Goal: Task Accomplishment & Management: Manage account settings

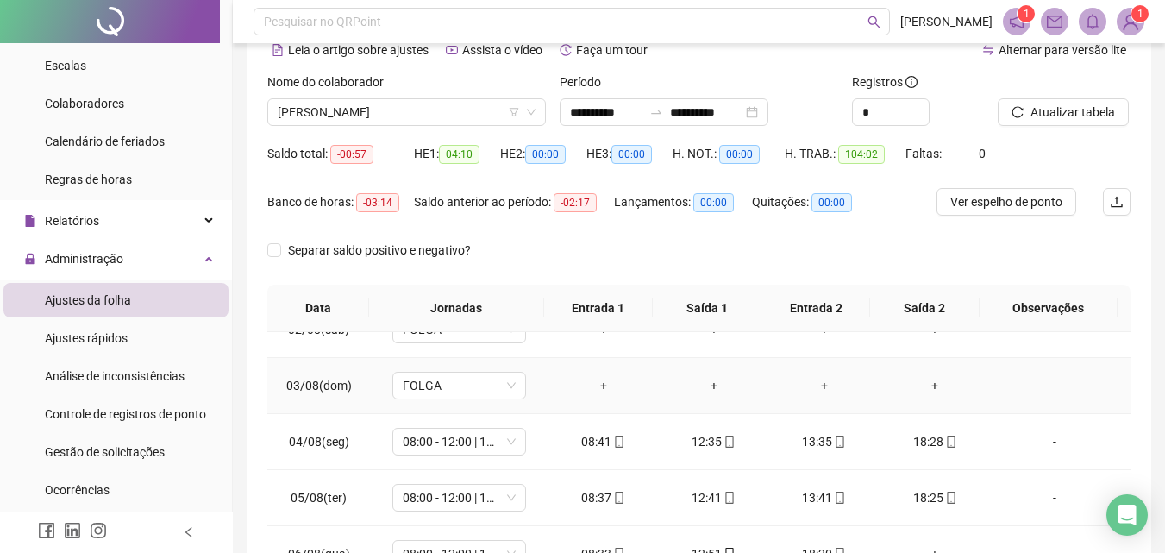
scroll to position [172, 0]
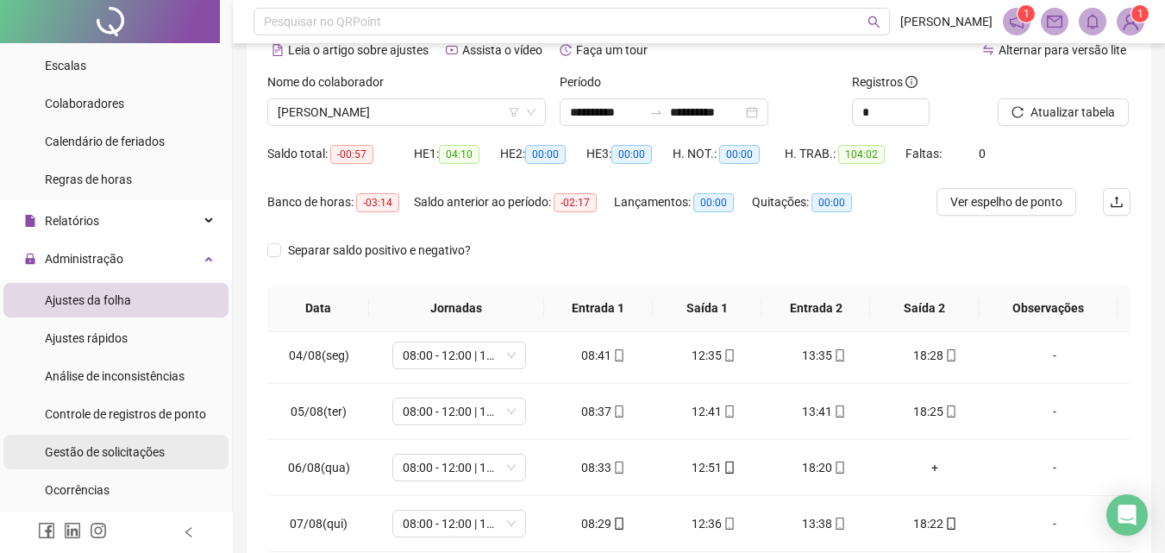
click at [99, 448] on span "Gestão de solicitações" at bounding box center [105, 452] width 120 height 14
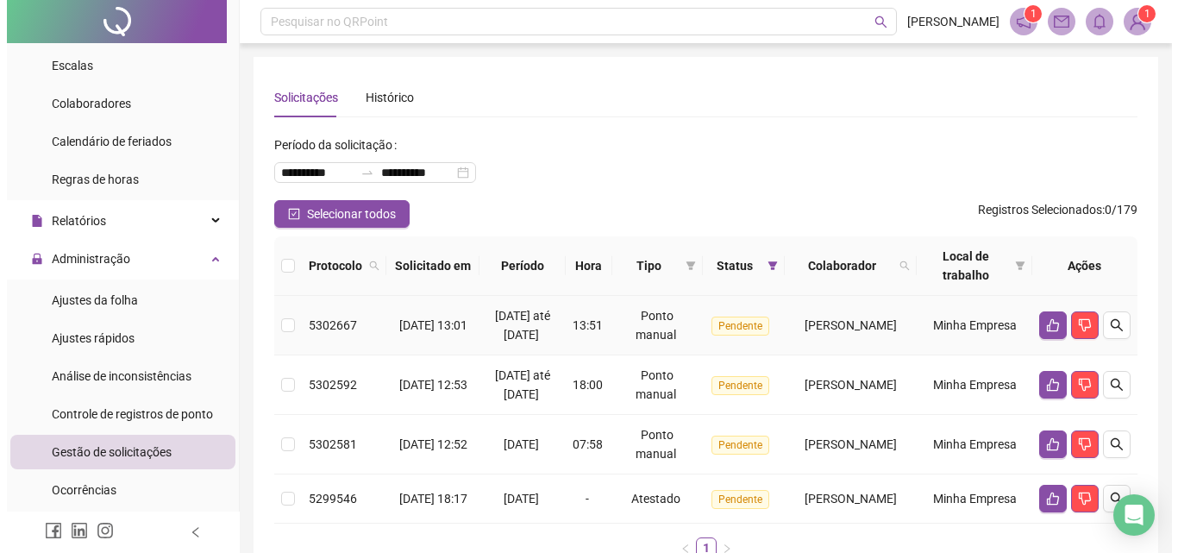
scroll to position [162, 0]
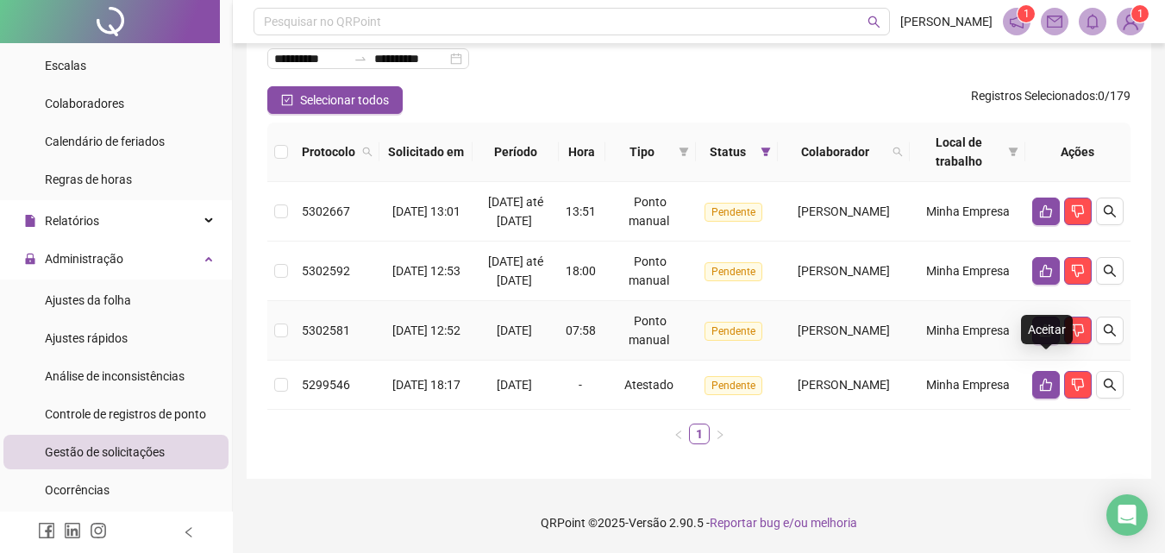
click at [1044, 323] on icon "like" at bounding box center [1046, 330] width 14 height 14
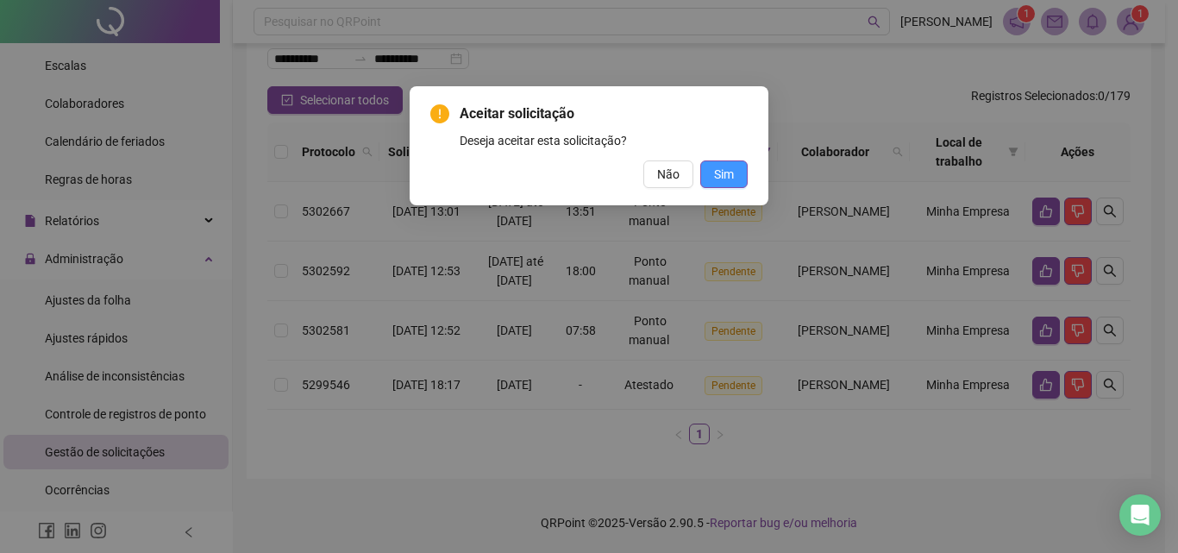
click at [729, 177] on span "Sim" at bounding box center [724, 174] width 20 height 19
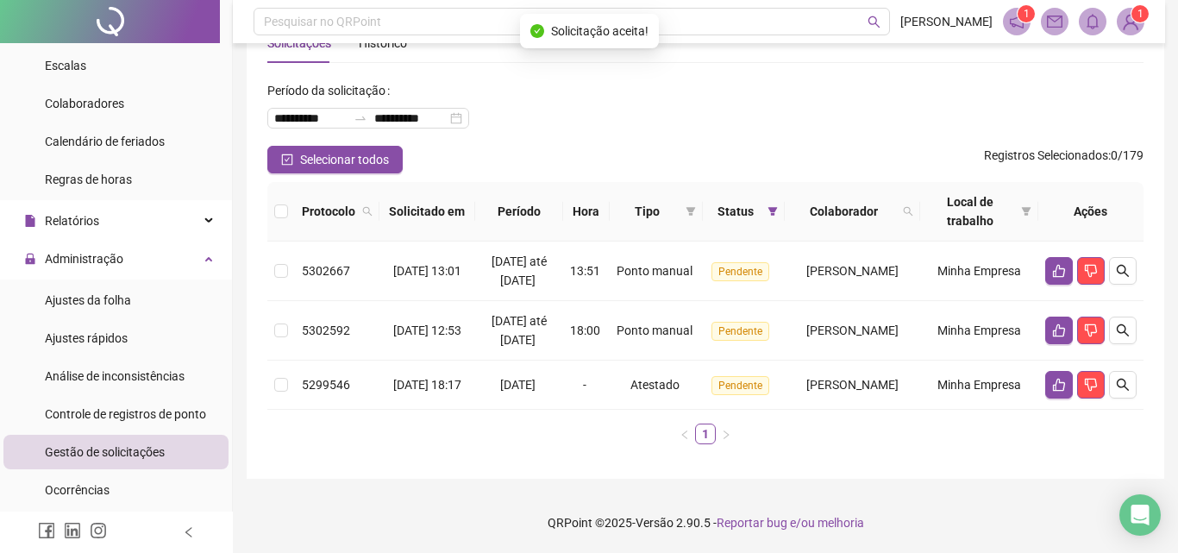
scroll to position [103, 0]
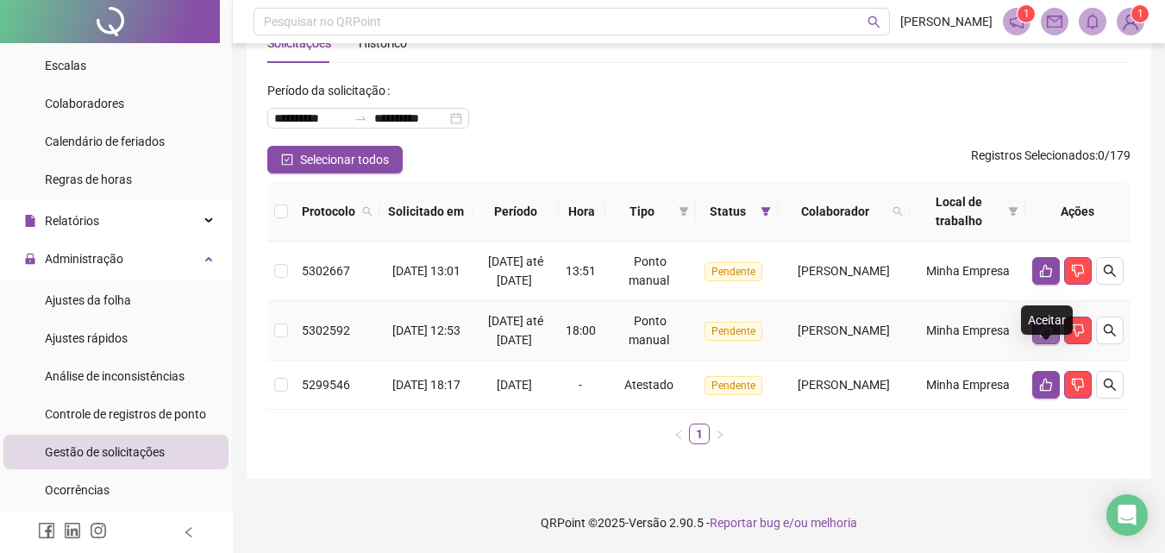
click at [1046, 324] on icon "like" at bounding box center [1046, 330] width 12 height 13
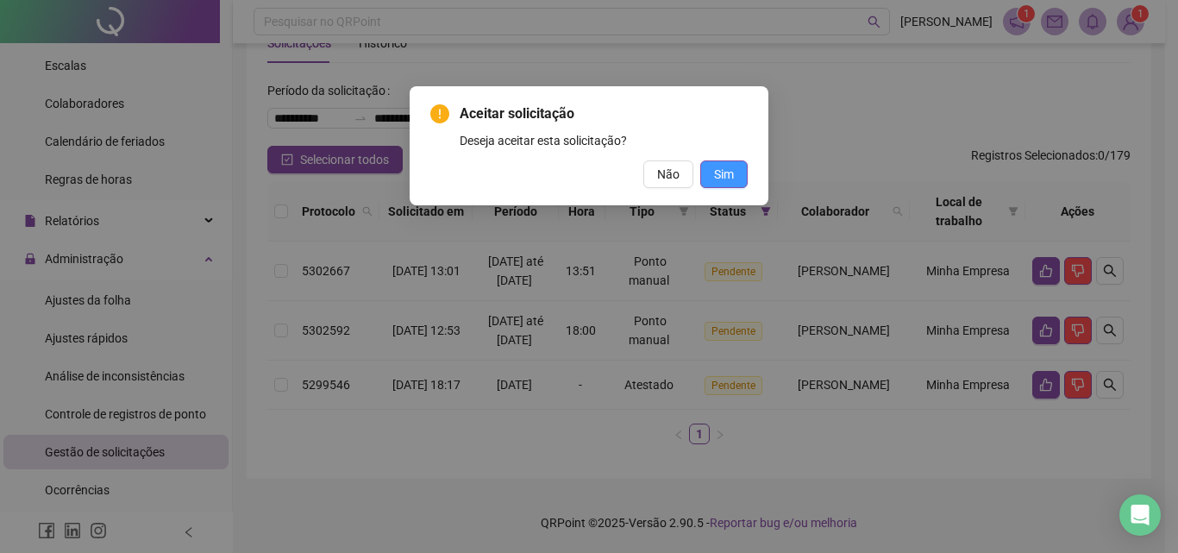
click at [743, 179] on button "Sim" at bounding box center [723, 174] width 47 height 28
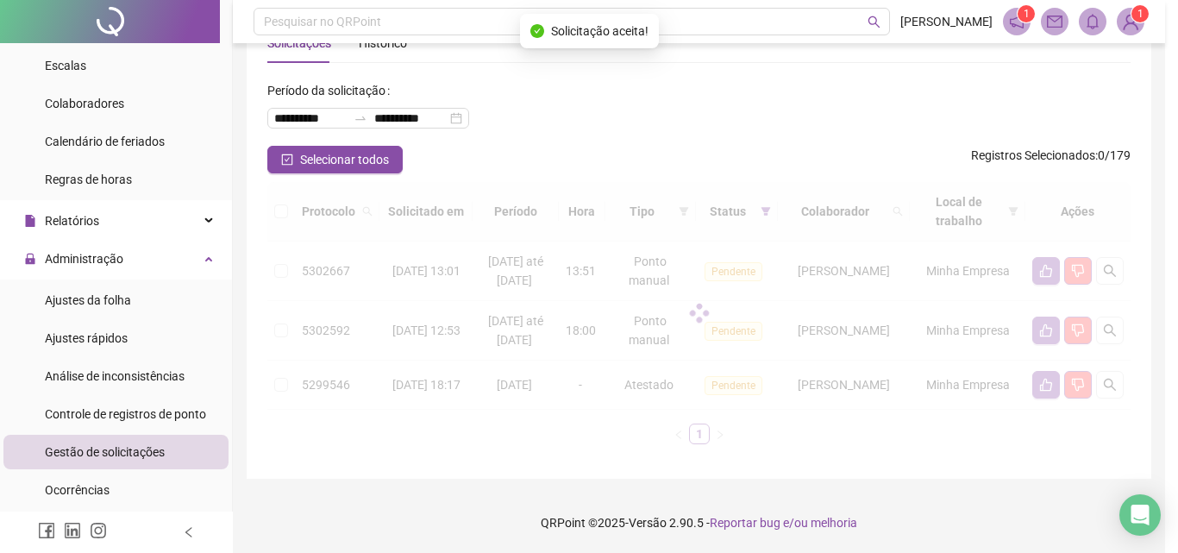
scroll to position [24, 0]
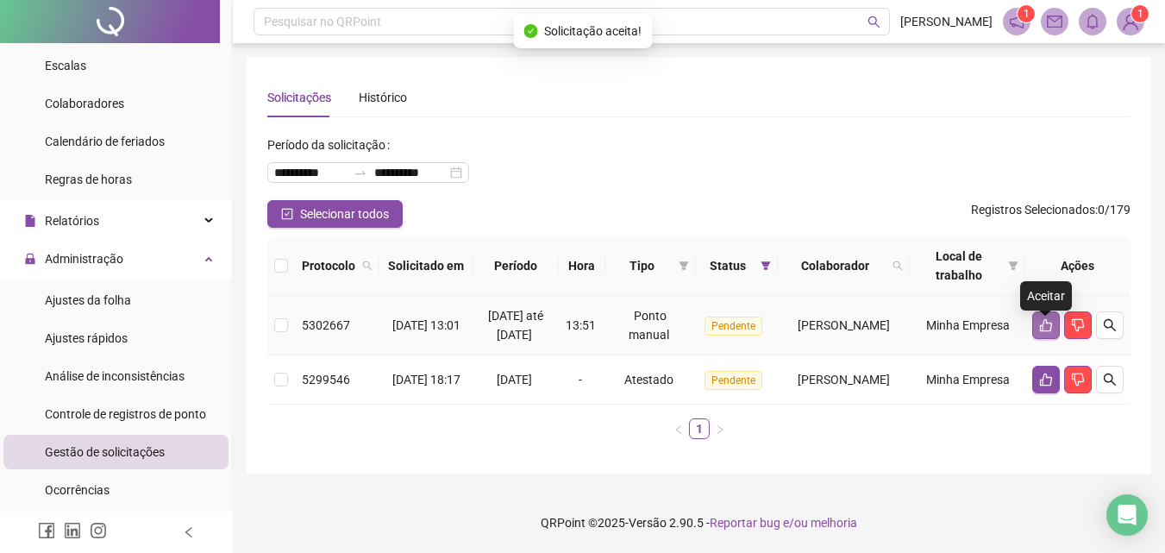
click at [1045, 319] on icon "like" at bounding box center [1046, 325] width 12 height 13
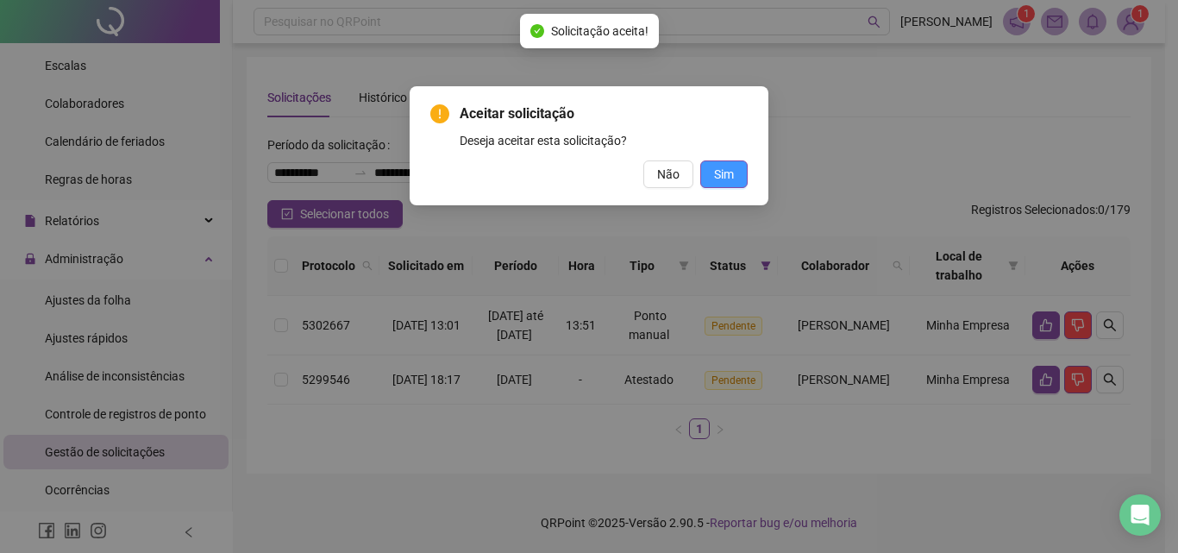
click at [734, 178] on button "Sim" at bounding box center [723, 174] width 47 height 28
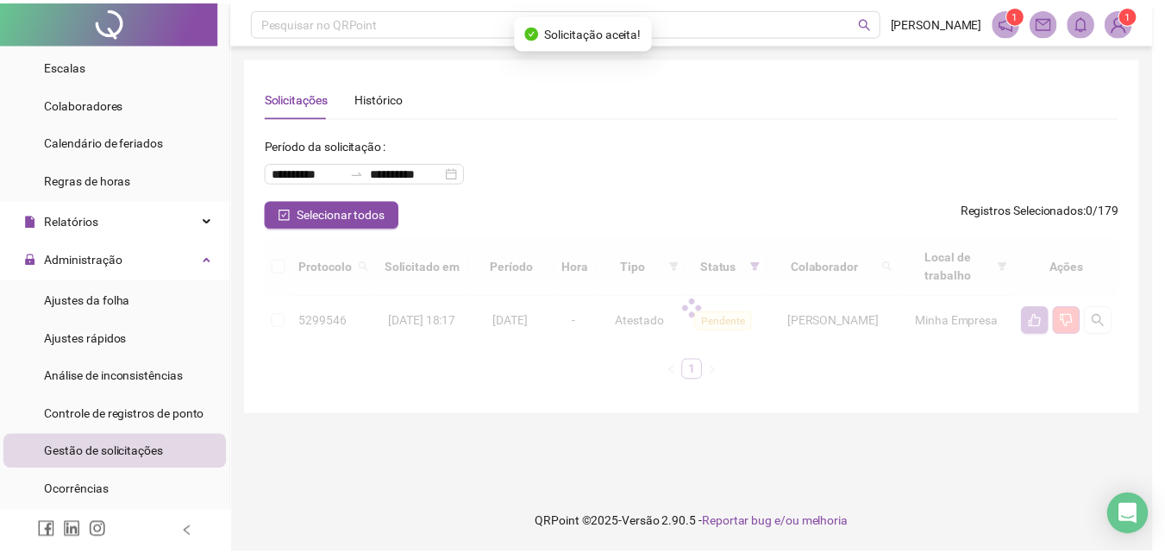
scroll to position [0, 0]
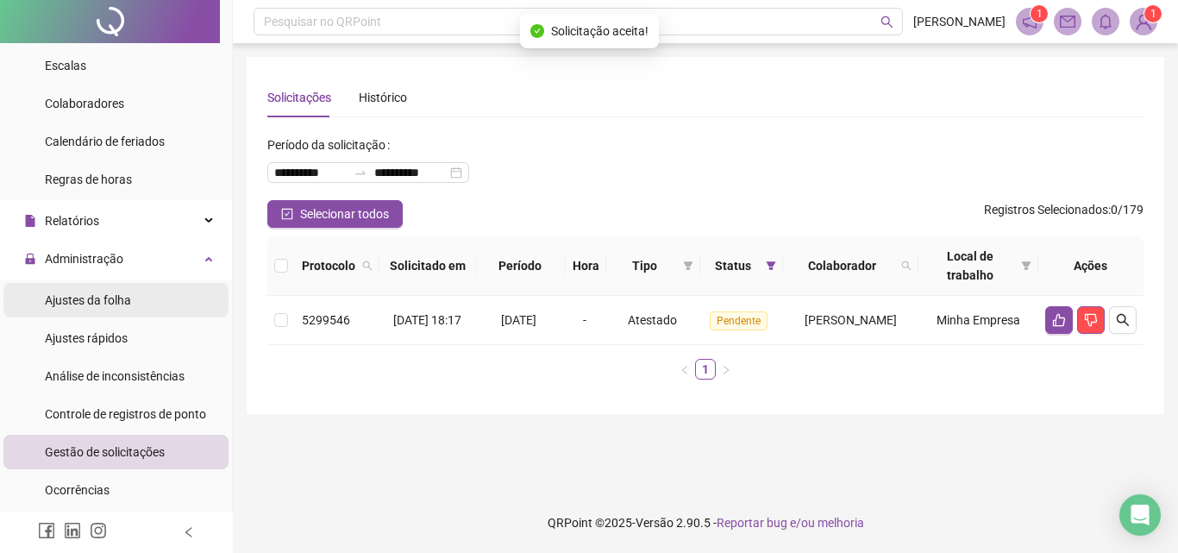
click at [80, 303] on span "Ajustes da folha" at bounding box center [88, 300] width 86 height 14
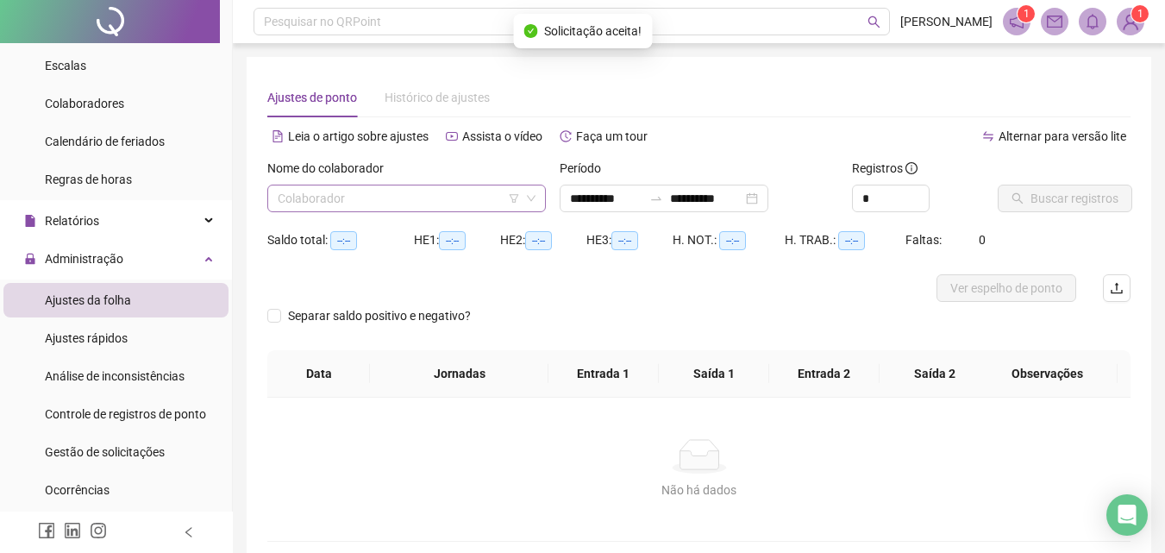
click at [373, 198] on input "search" at bounding box center [399, 198] width 242 height 26
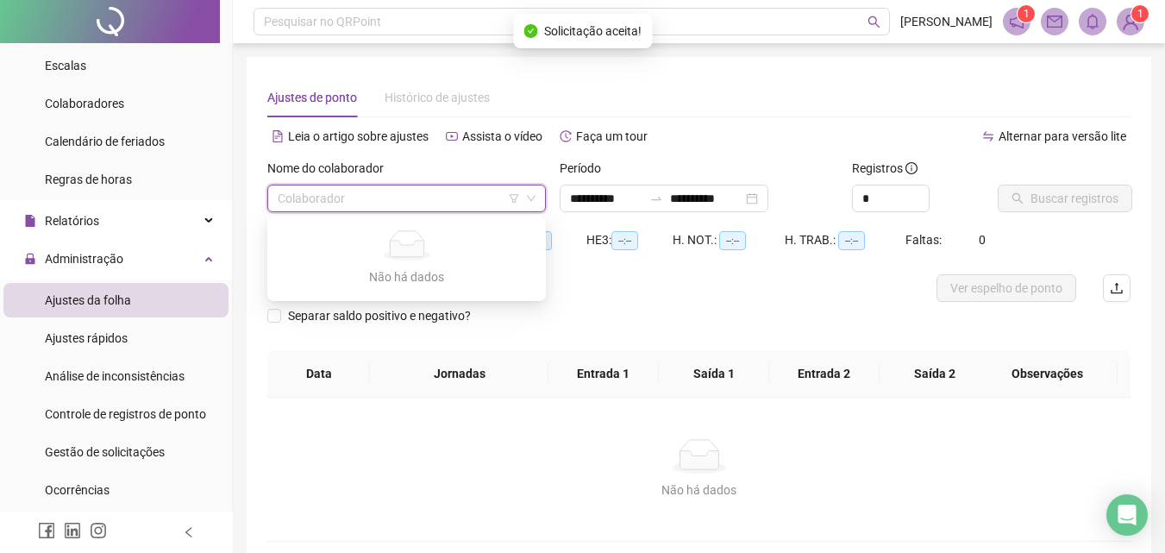
type input "**********"
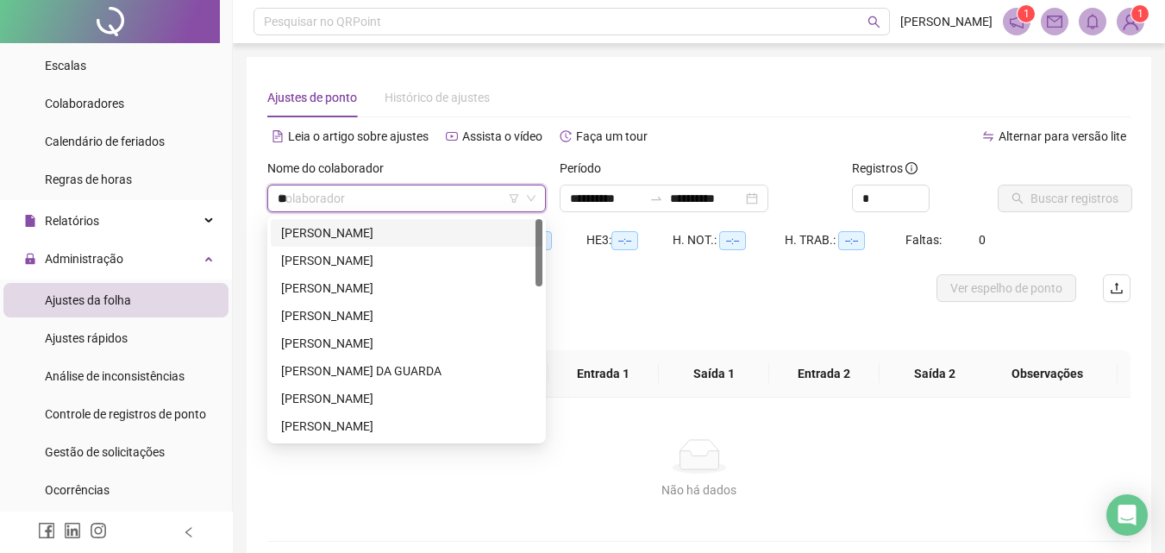
type input "***"
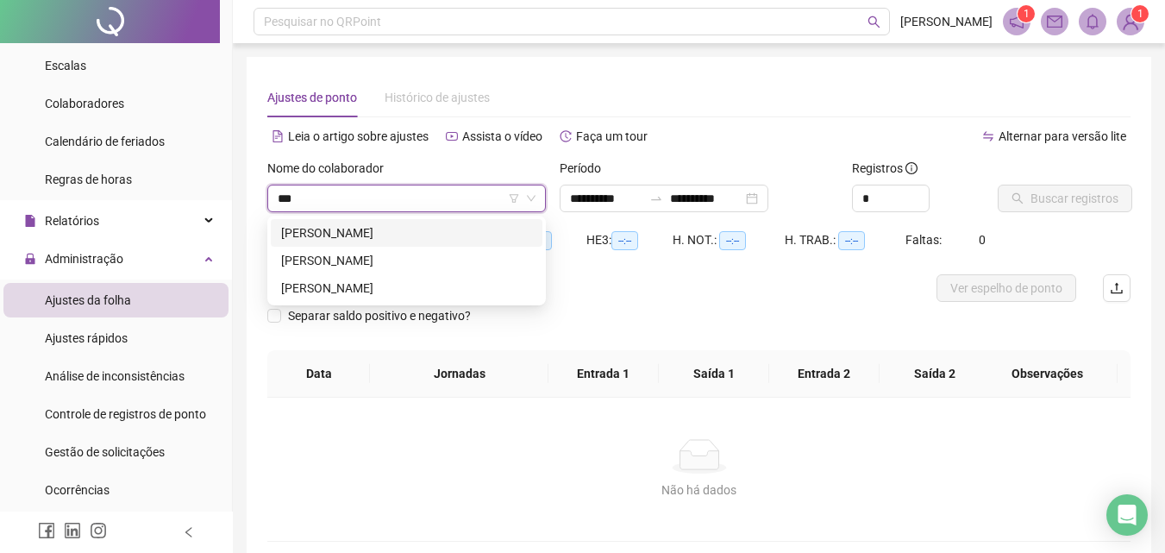
click at [362, 235] on div "[PERSON_NAME]" at bounding box center [406, 232] width 251 height 19
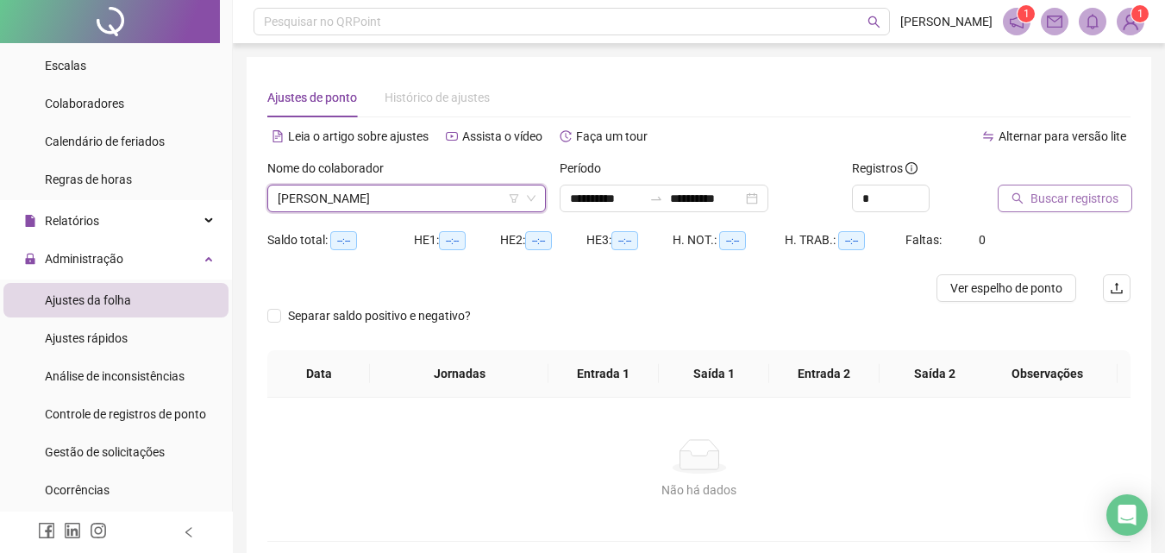
click at [1061, 193] on span "Buscar registros" at bounding box center [1074, 198] width 88 height 19
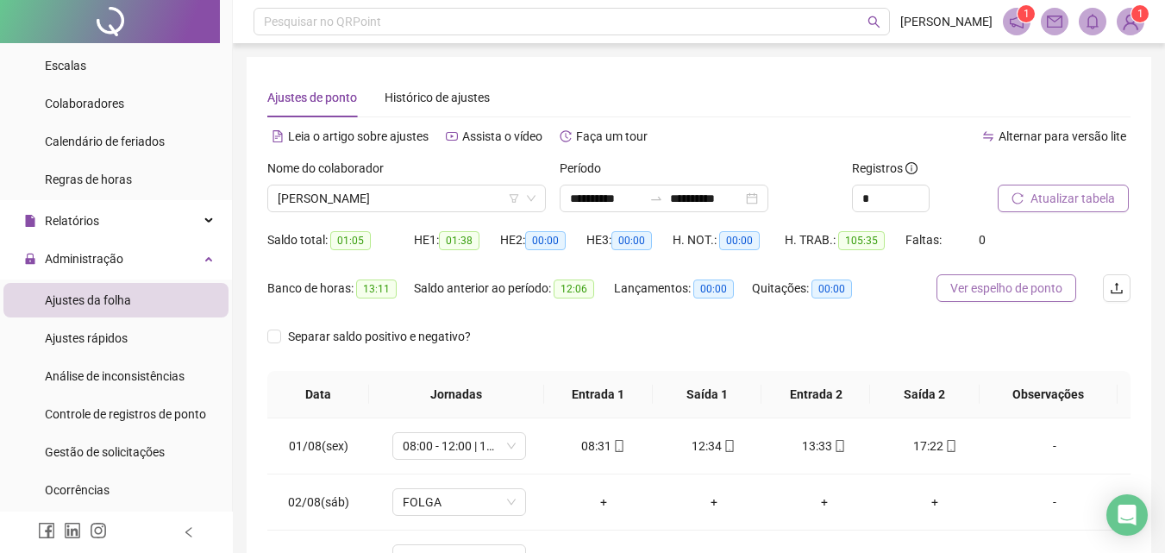
click at [999, 284] on span "Ver espelho de ponto" at bounding box center [1006, 288] width 112 height 19
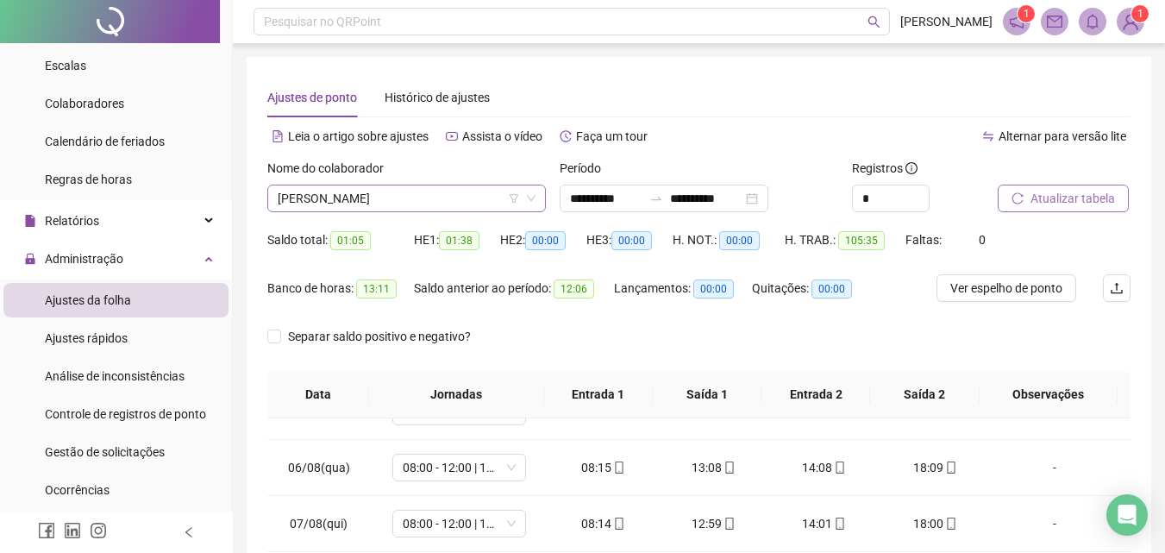
click at [377, 199] on span "[PERSON_NAME]" at bounding box center [407, 198] width 258 height 26
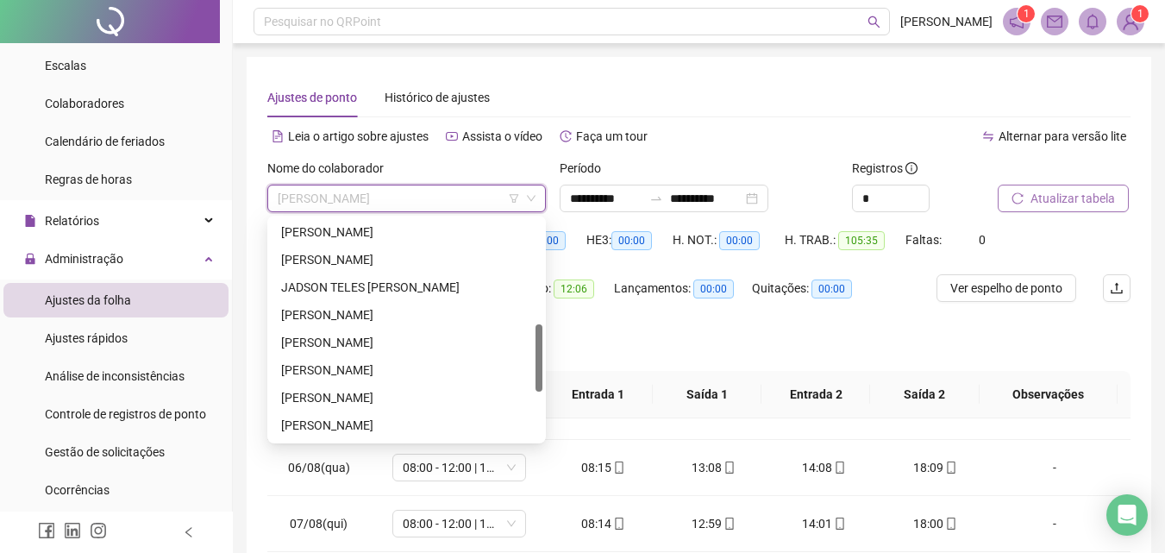
scroll to position [352, 0]
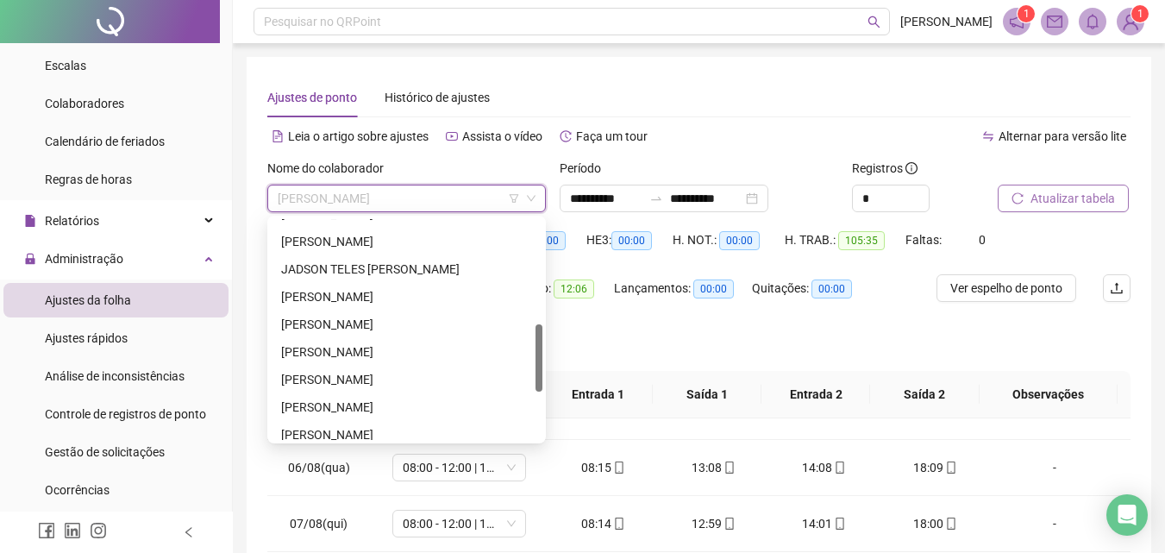
drag, startPoint x: 539, startPoint y: 271, endPoint x: 521, endPoint y: 372, distance: 102.5
click at [536, 371] on div at bounding box center [539, 357] width 7 height 67
click at [359, 377] on div "[PERSON_NAME]" at bounding box center [406, 377] width 251 height 19
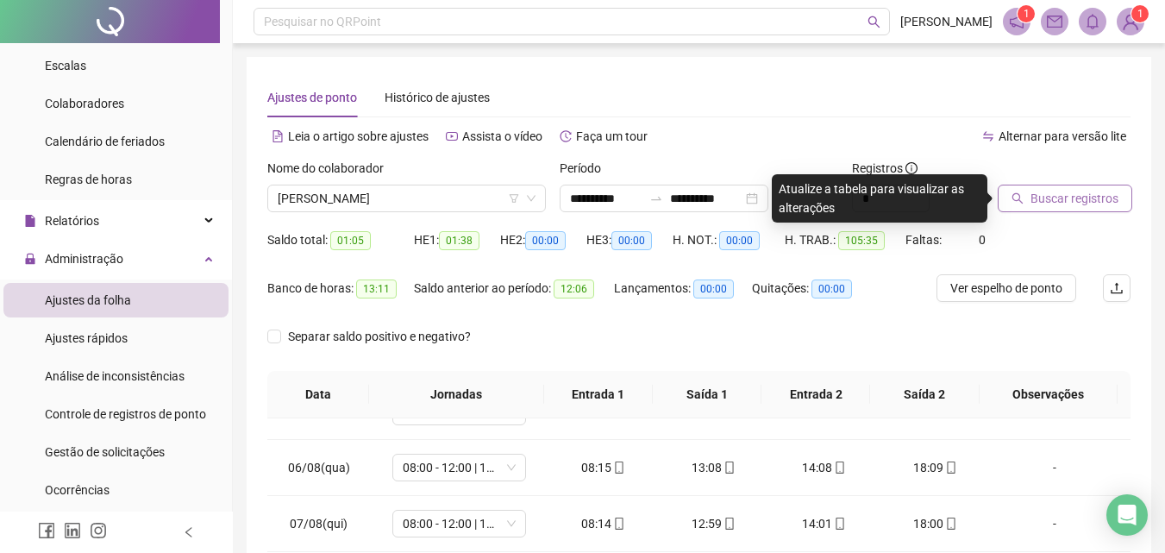
click at [1069, 197] on span "Buscar registros" at bounding box center [1074, 198] width 88 height 19
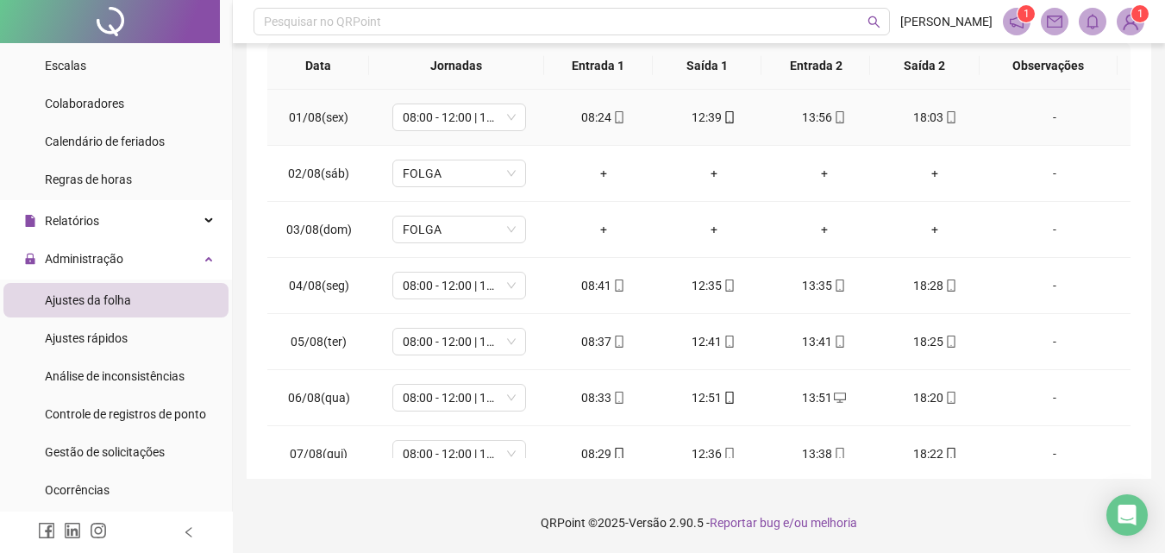
scroll to position [0, 0]
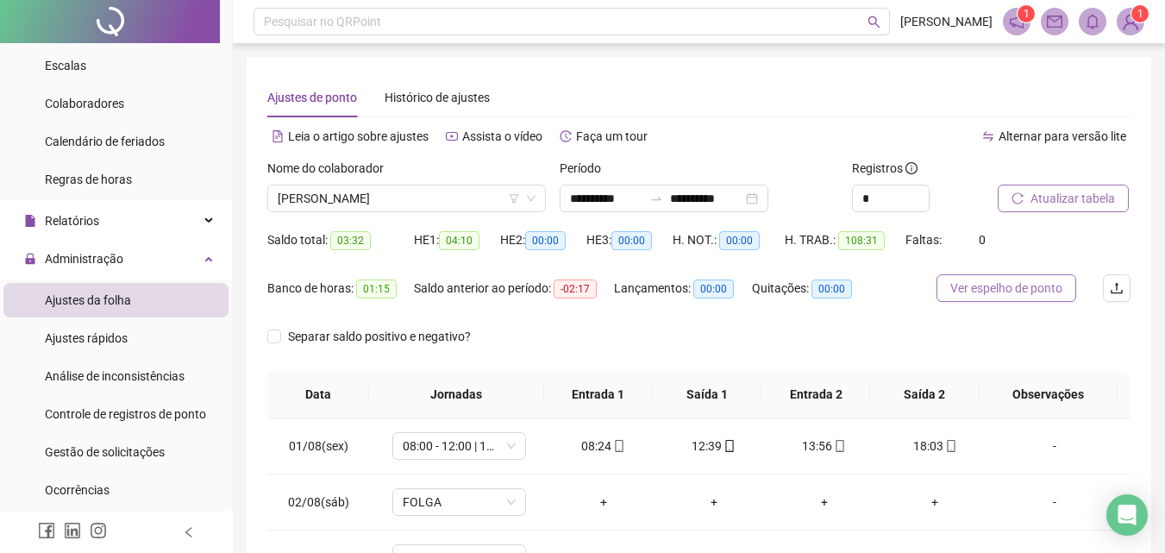
click at [997, 286] on span "Ver espelho de ponto" at bounding box center [1006, 288] width 112 height 19
click at [351, 198] on span "[PERSON_NAME]" at bounding box center [407, 198] width 258 height 26
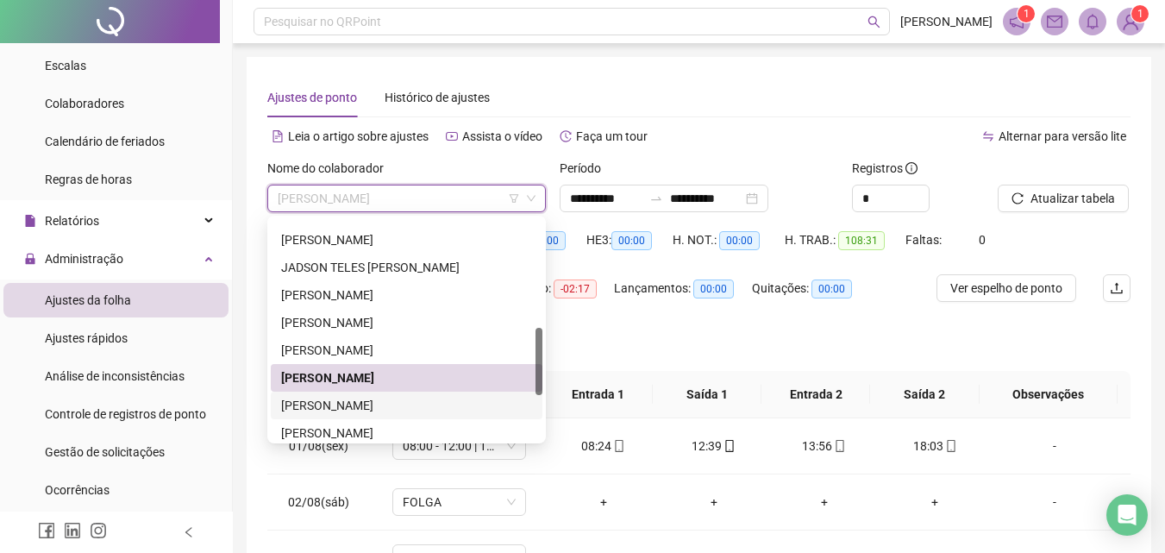
click at [366, 404] on div "[PERSON_NAME]" at bounding box center [406, 405] width 251 height 19
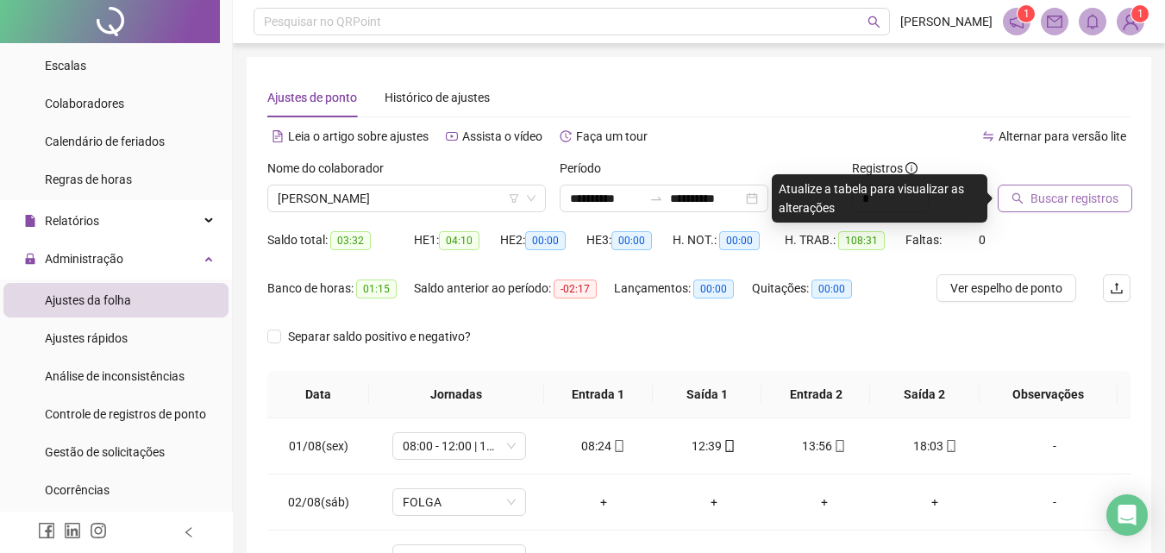
click at [1067, 193] on span "Buscar registros" at bounding box center [1074, 198] width 88 height 19
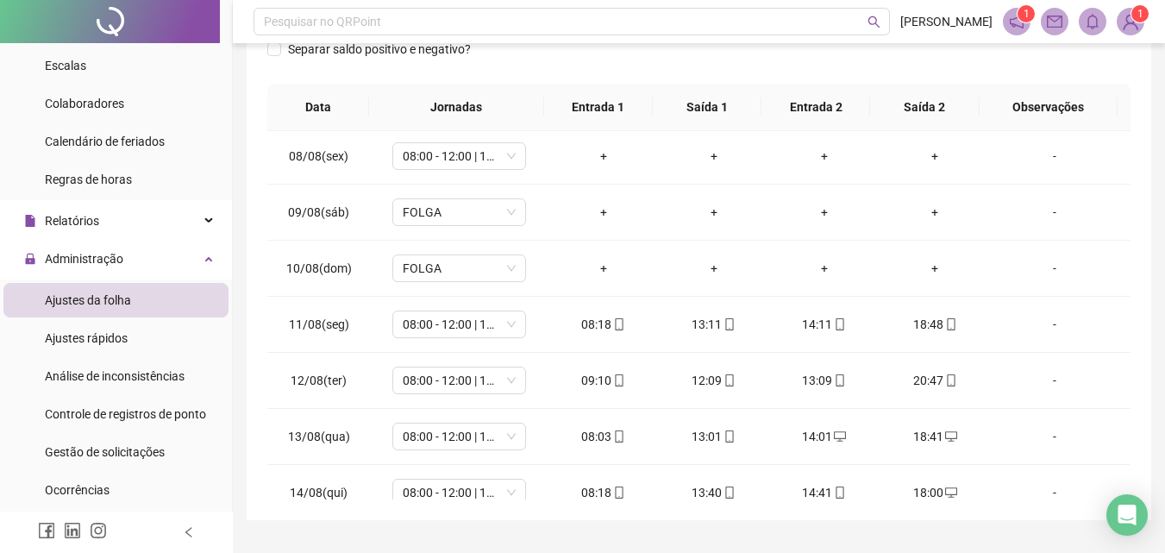
scroll to position [299, 0]
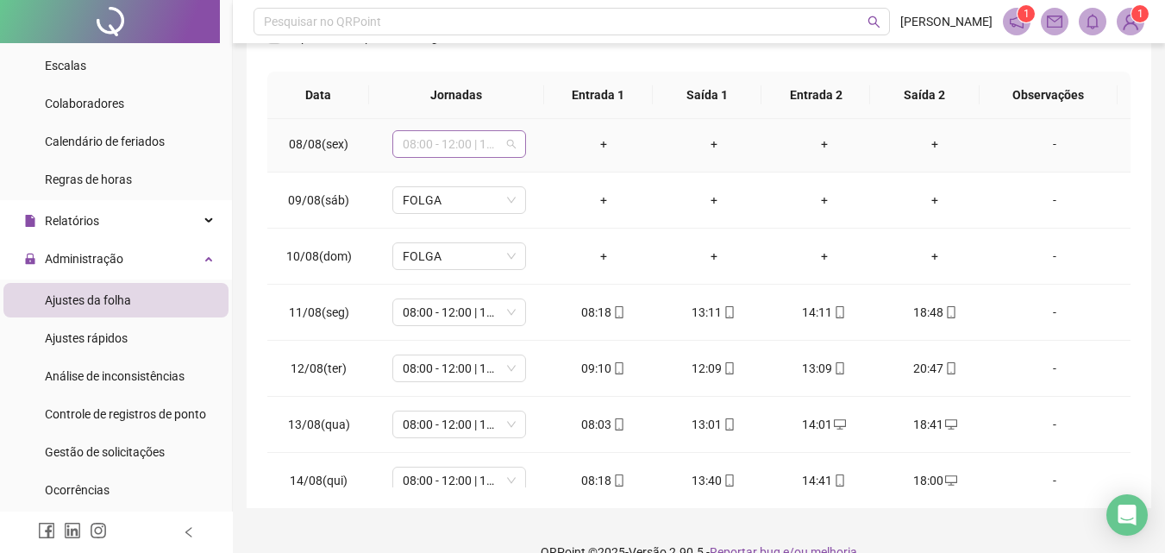
click at [482, 141] on span "08:00 - 12:00 | 13:00 - 17:00" at bounding box center [459, 144] width 113 height 26
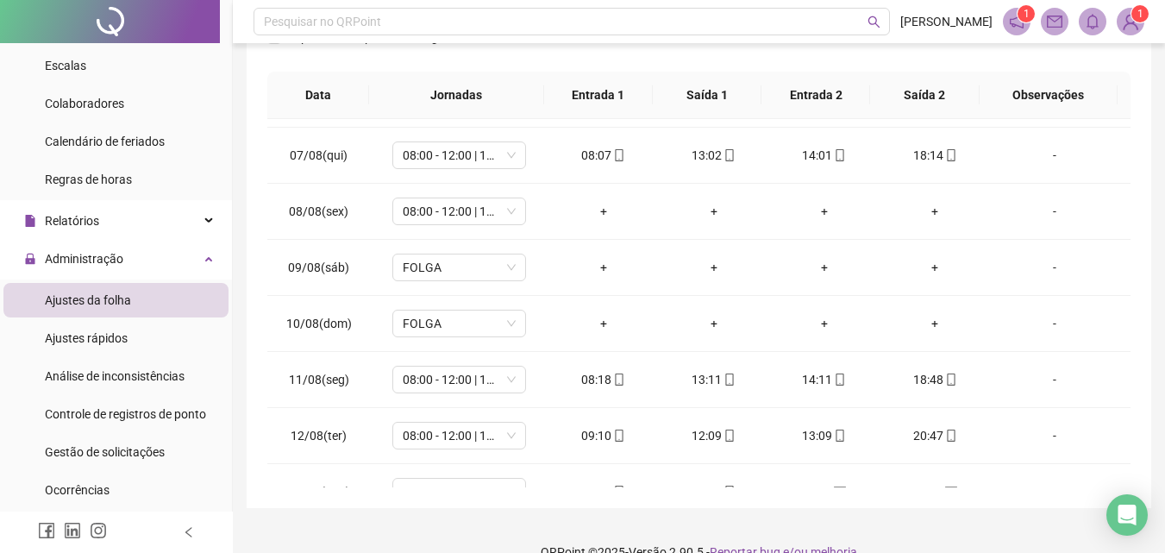
scroll to position [303, 0]
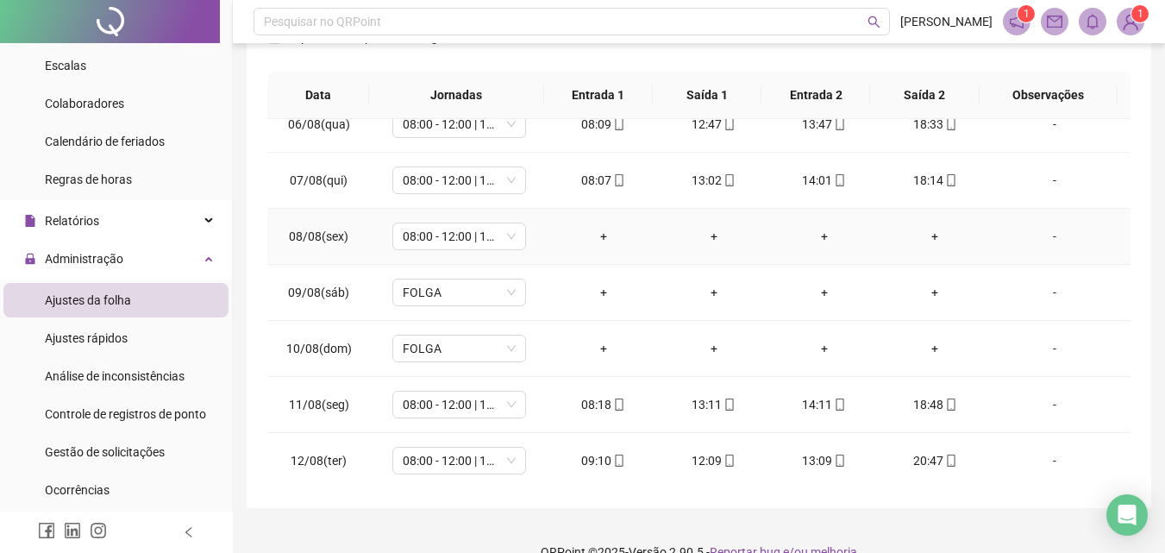
click at [1040, 236] on div "-" at bounding box center [1055, 236] width 102 height 19
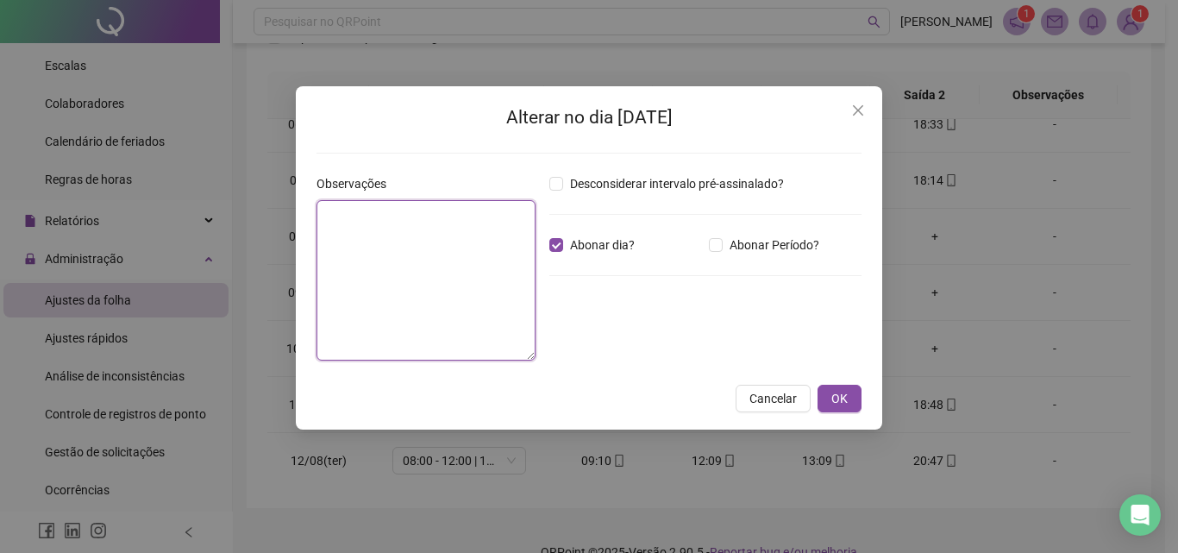
click at [356, 228] on textarea at bounding box center [425, 280] width 219 height 160
type textarea "**********"
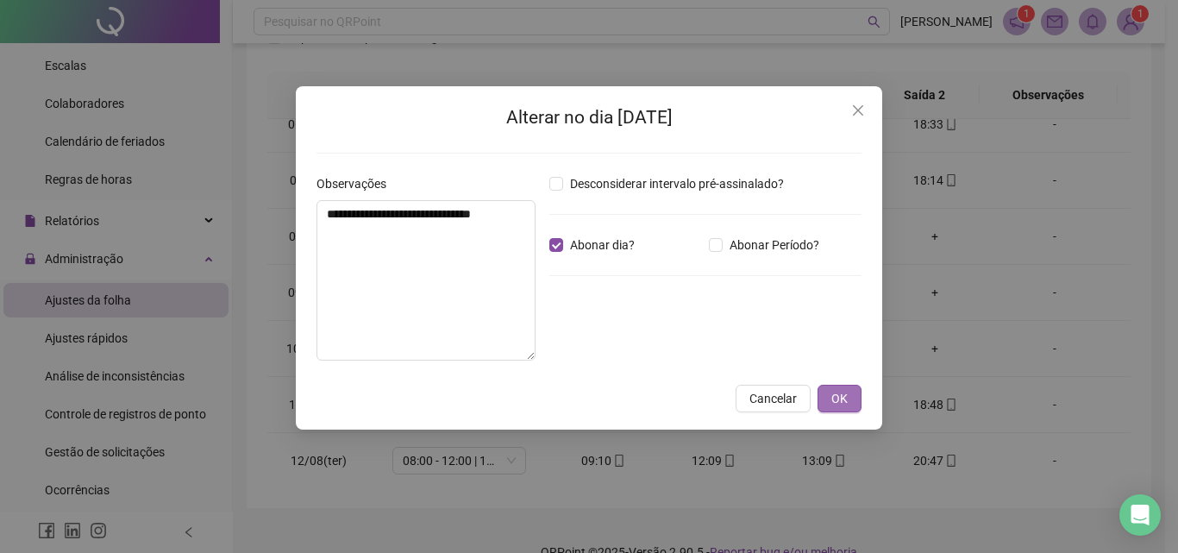
click at [844, 399] on span "OK" at bounding box center [839, 398] width 16 height 19
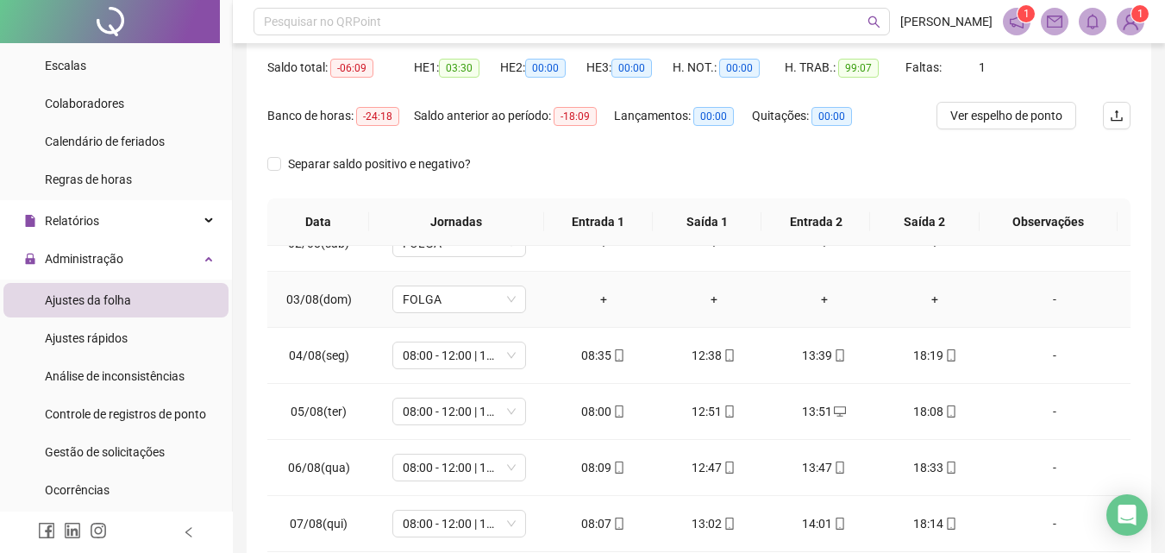
scroll to position [0, 0]
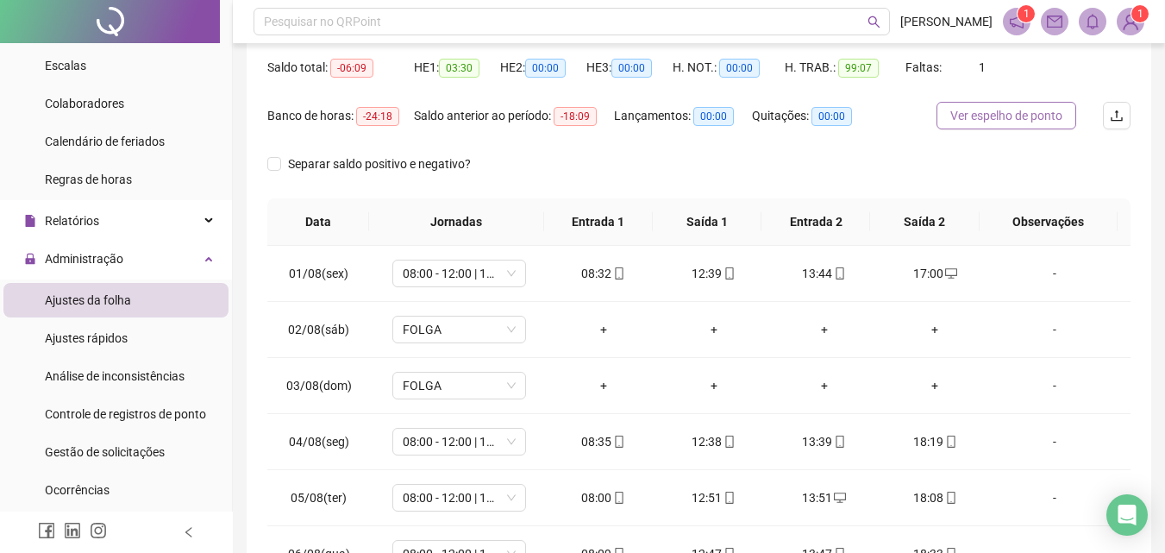
click at [999, 110] on span "Ver espelho de ponto" at bounding box center [1006, 115] width 112 height 19
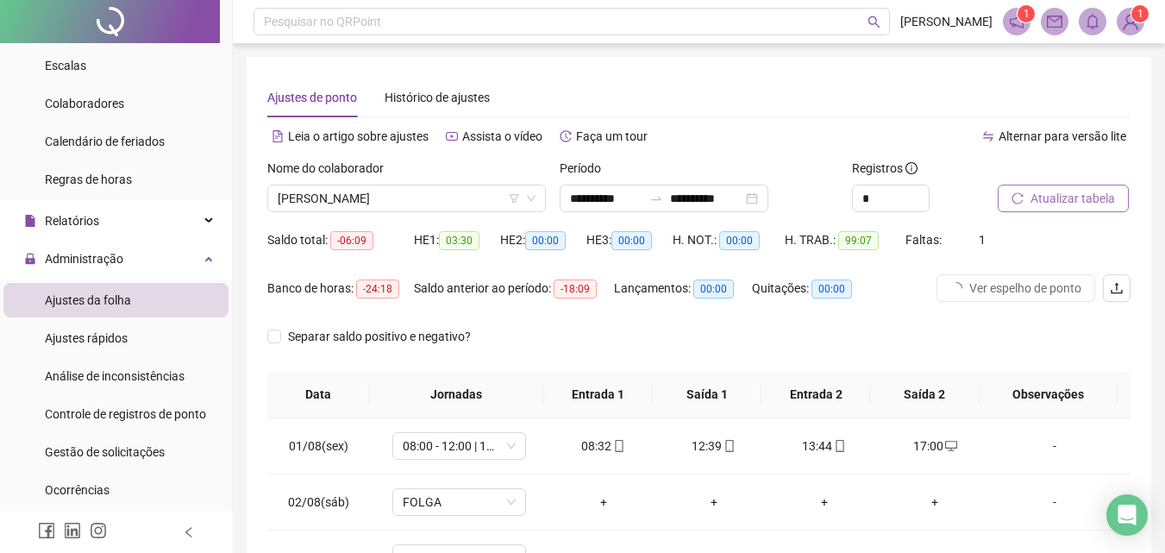
click at [1065, 196] on span "Atualizar tabela" at bounding box center [1072, 198] width 85 height 19
click at [371, 204] on span "[PERSON_NAME]" at bounding box center [407, 198] width 258 height 26
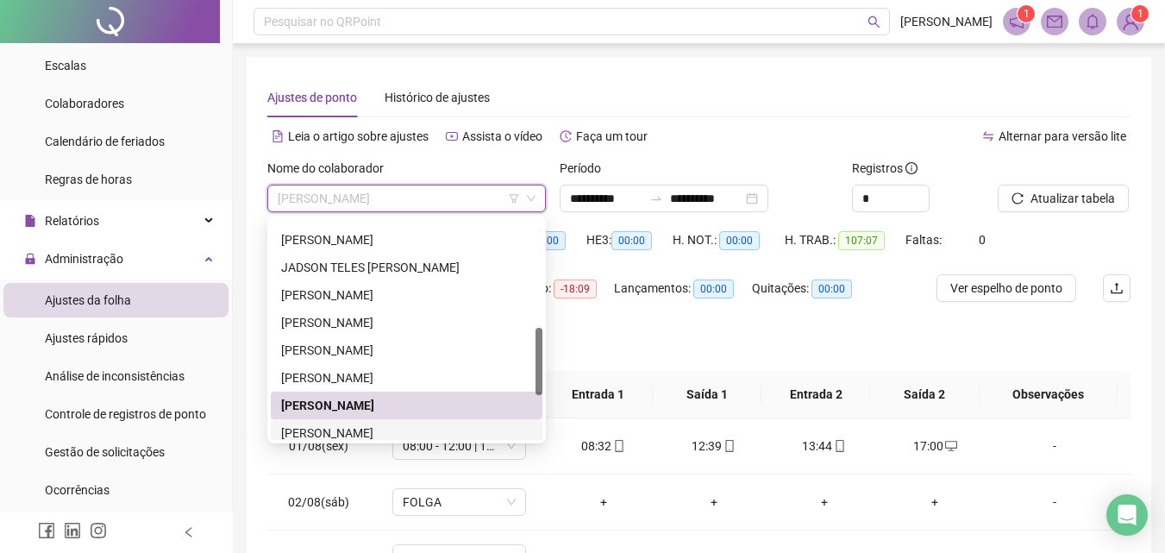
click at [352, 426] on div "[PERSON_NAME]" at bounding box center [406, 432] width 251 height 19
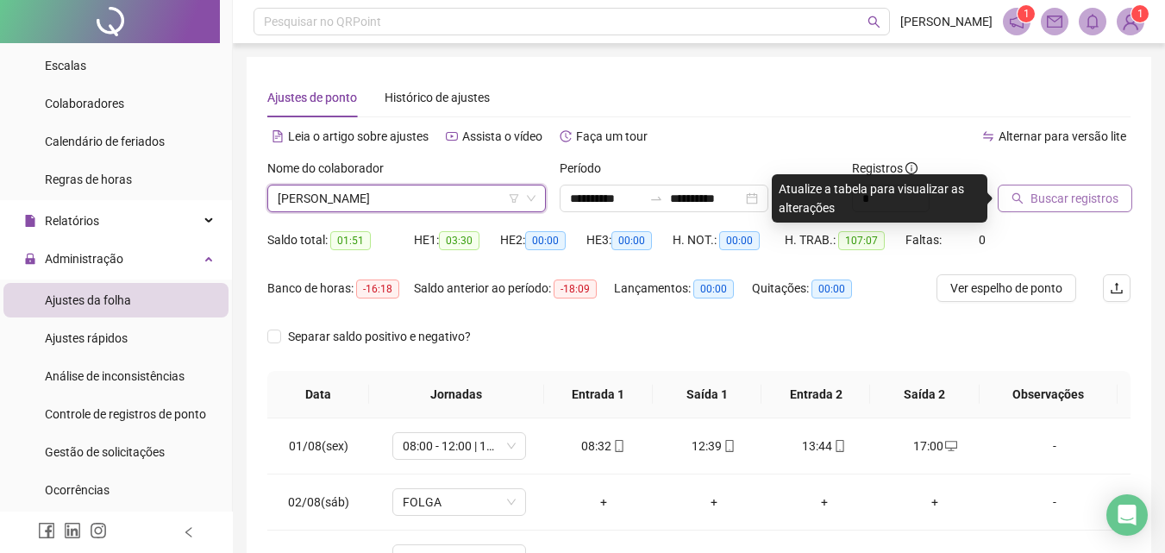
click at [1055, 194] on span "Buscar registros" at bounding box center [1074, 198] width 88 height 19
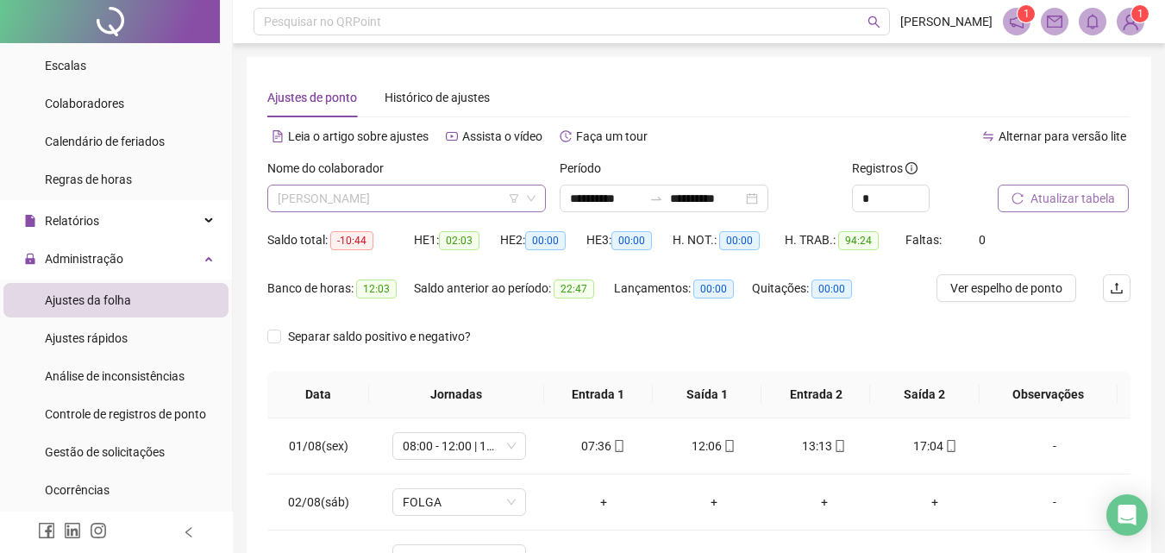
click at [390, 197] on span "[PERSON_NAME]" at bounding box center [407, 198] width 258 height 26
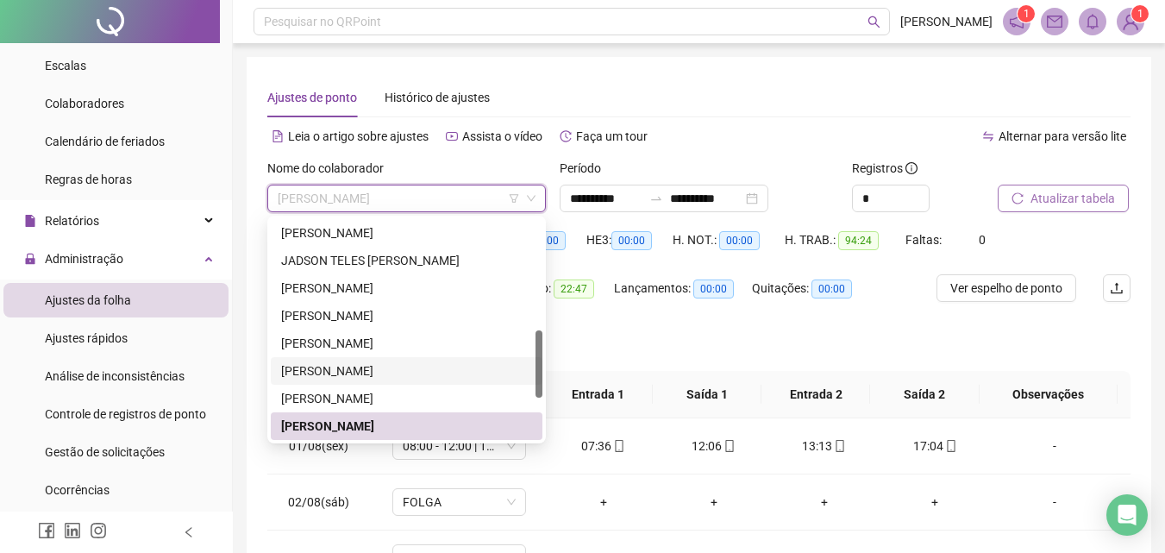
drag, startPoint x: 535, startPoint y: 367, endPoint x: 540, endPoint y: 389, distance: 22.2
click at [540, 389] on div "[PERSON_NAME] [PERSON_NAME]" at bounding box center [407, 329] width 272 height 221
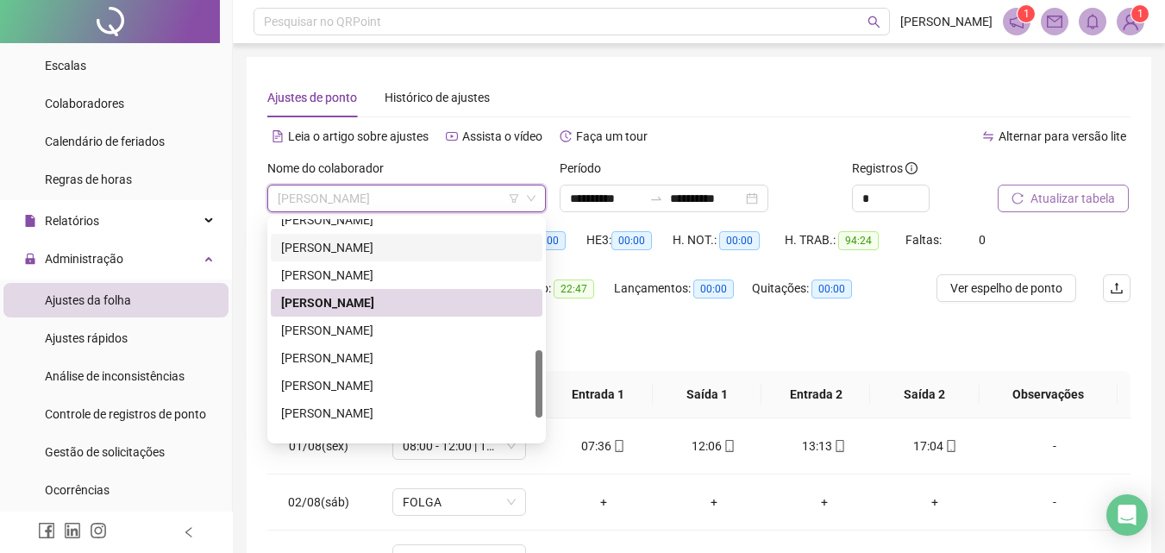
drag, startPoint x: 541, startPoint y: 381, endPoint x: 540, endPoint y: 421, distance: 39.7
click at [540, 417] on div at bounding box center [539, 383] width 7 height 67
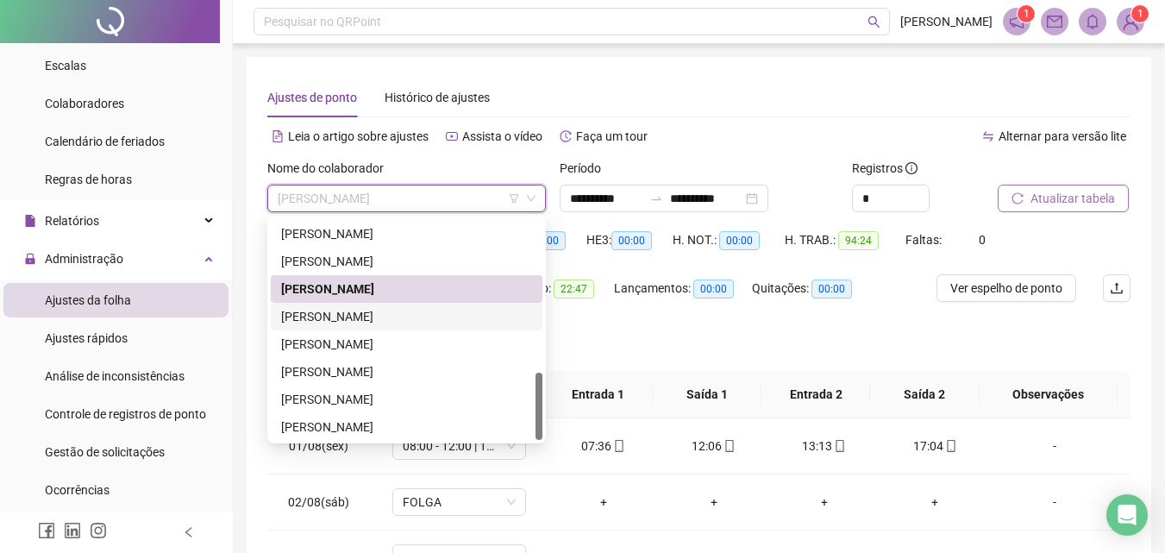
click at [343, 316] on div "[PERSON_NAME]" at bounding box center [406, 316] width 251 height 19
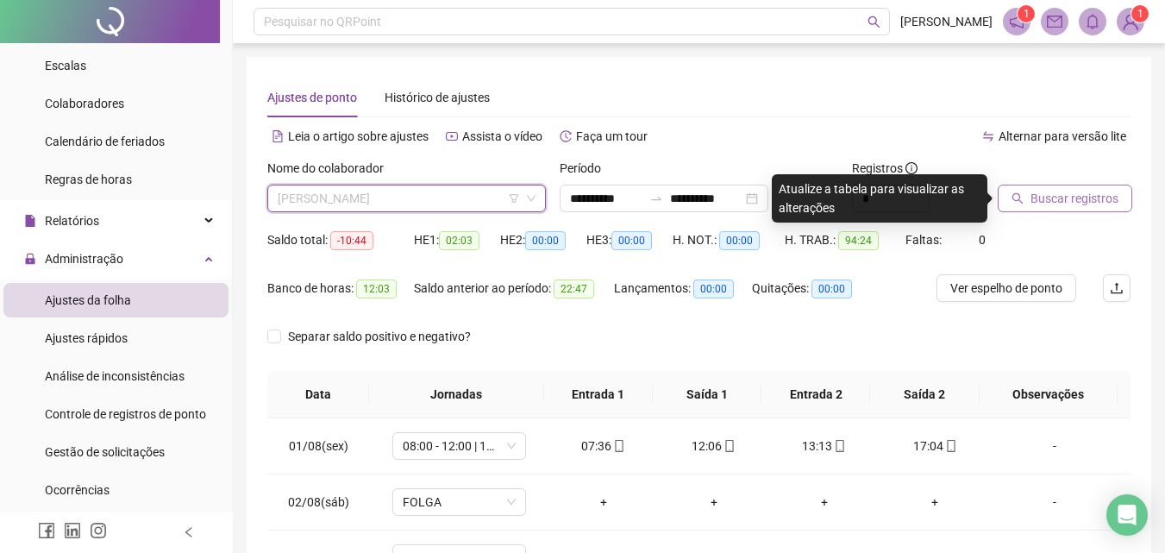
click at [415, 197] on span "[PERSON_NAME]" at bounding box center [407, 198] width 258 height 26
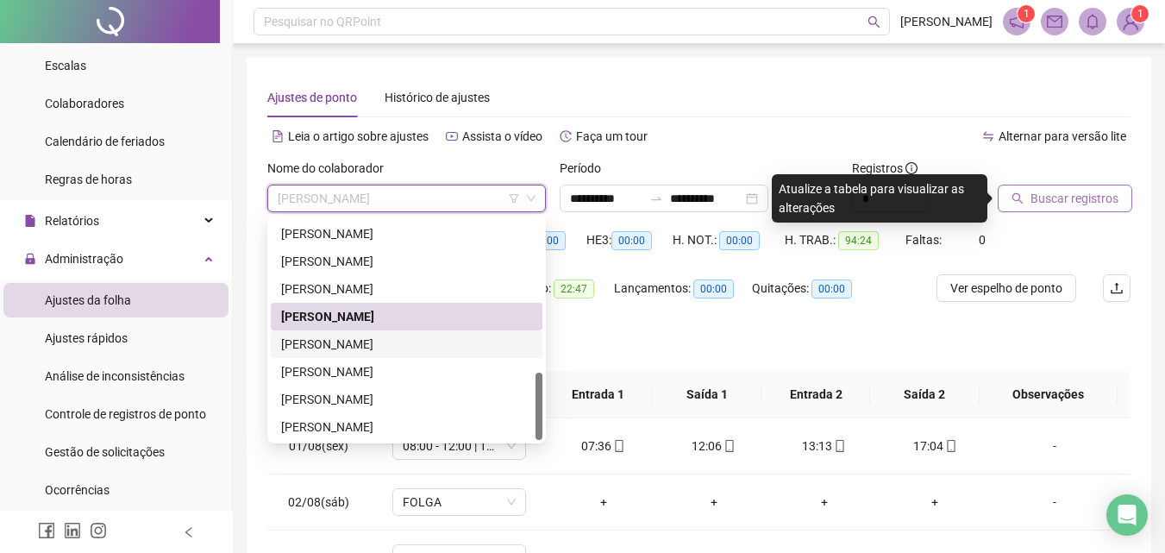
click at [334, 345] on div "[PERSON_NAME]" at bounding box center [406, 344] width 251 height 19
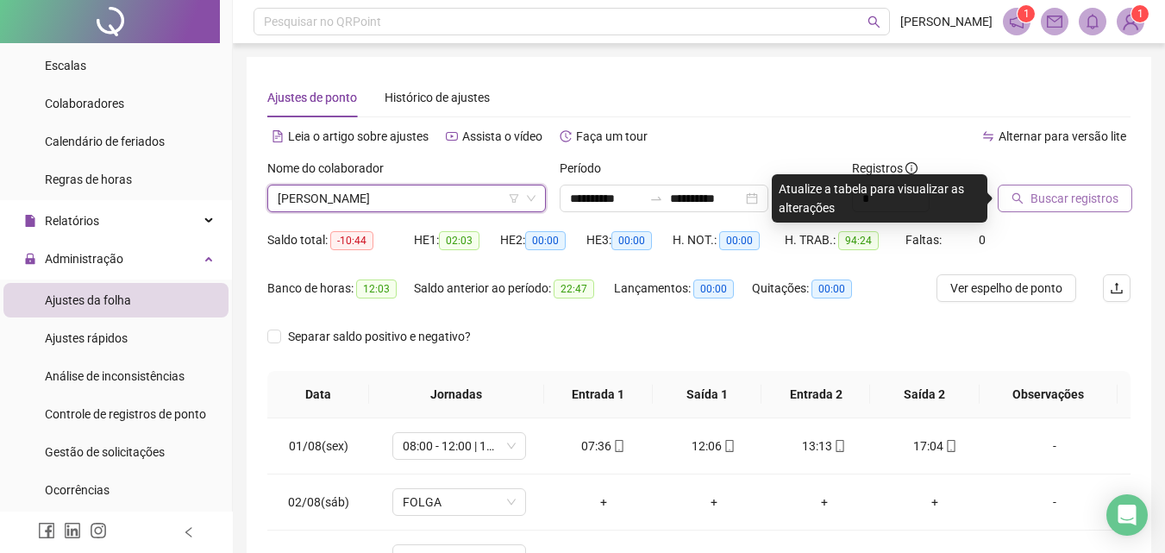
click at [1097, 201] on span "Buscar registros" at bounding box center [1074, 198] width 88 height 19
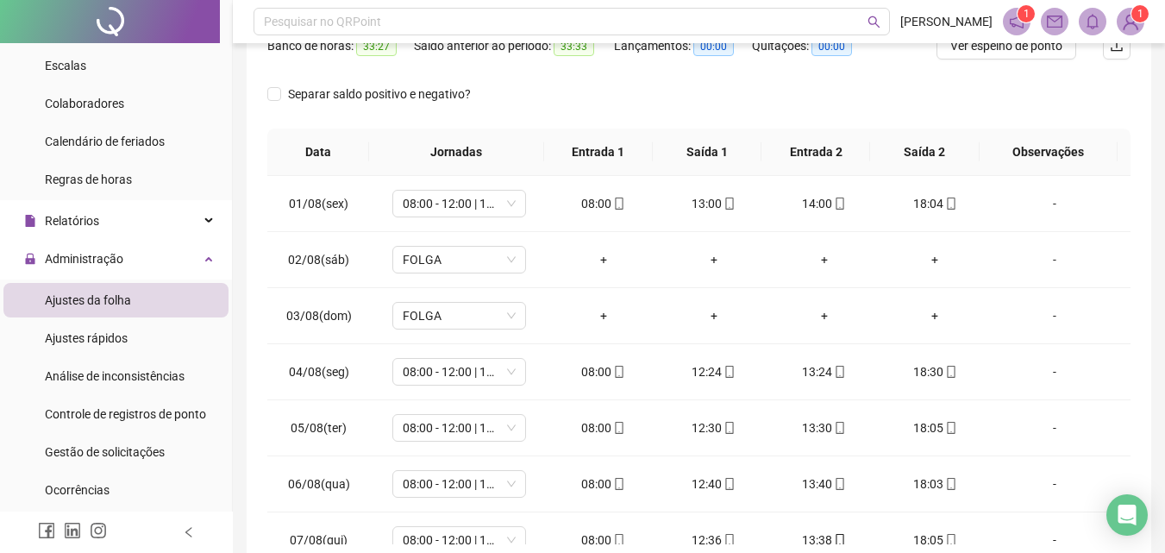
scroll to position [0, 0]
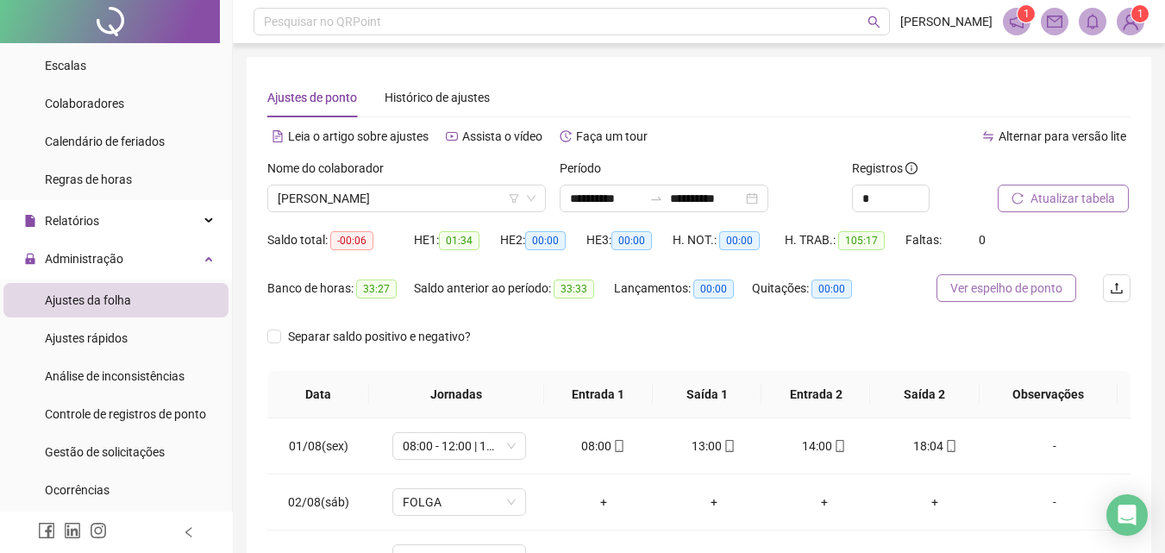
click at [1000, 282] on span "Ver espelho de ponto" at bounding box center [1006, 288] width 112 height 19
click at [398, 201] on span "[PERSON_NAME]" at bounding box center [407, 198] width 258 height 26
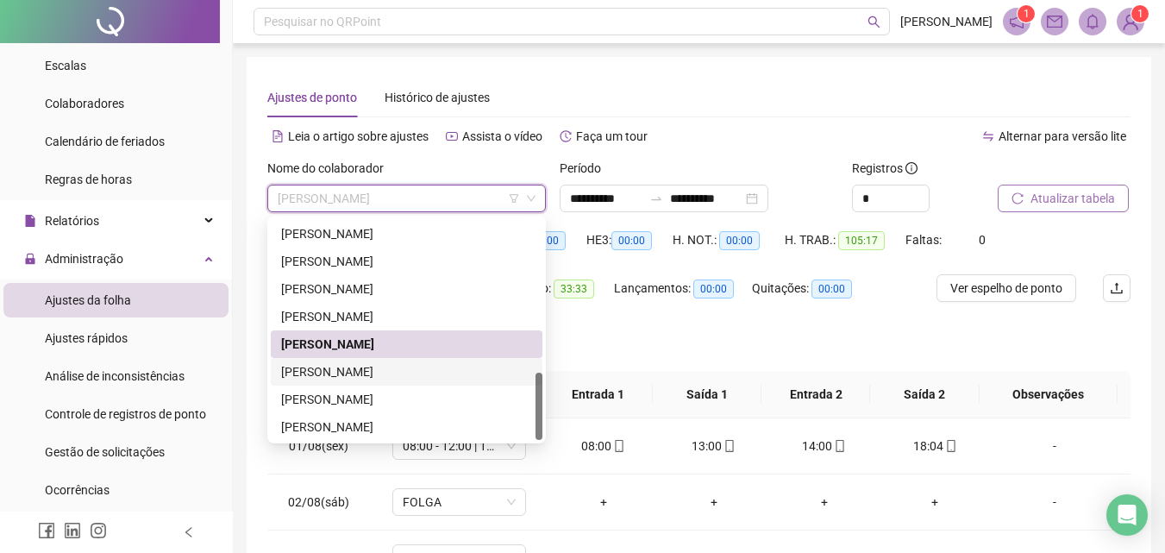
click at [343, 369] on div "[PERSON_NAME]" at bounding box center [406, 371] width 251 height 19
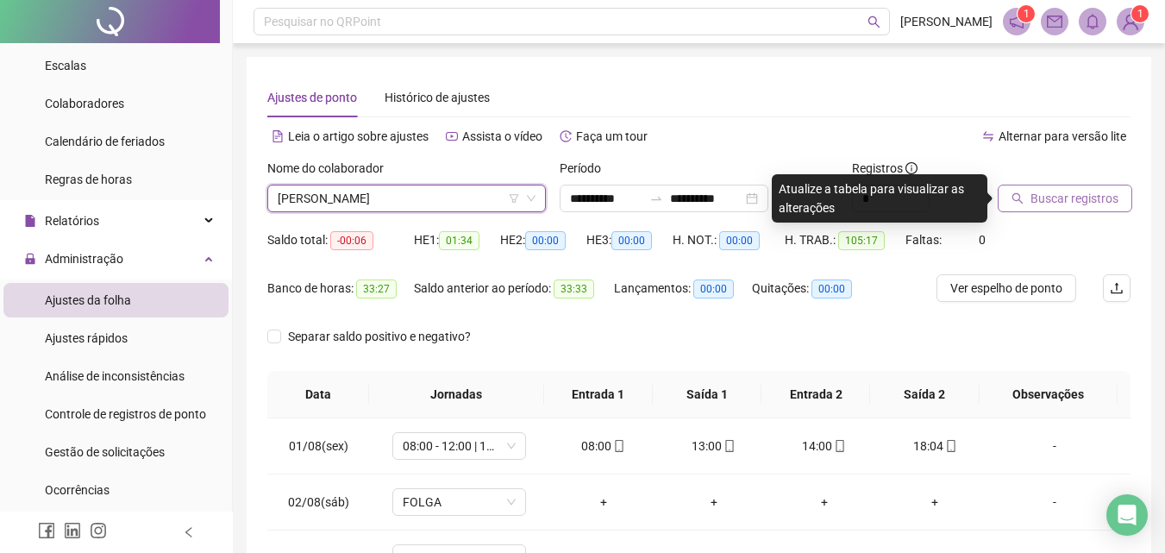
click at [1073, 202] on span "Buscar registros" at bounding box center [1074, 198] width 88 height 19
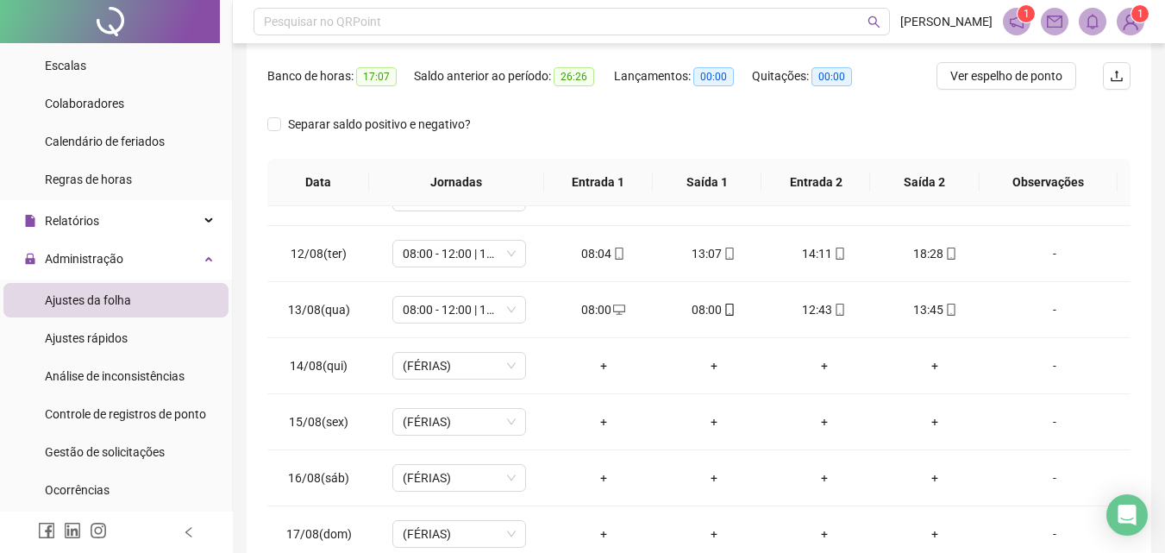
scroll to position [641, 0]
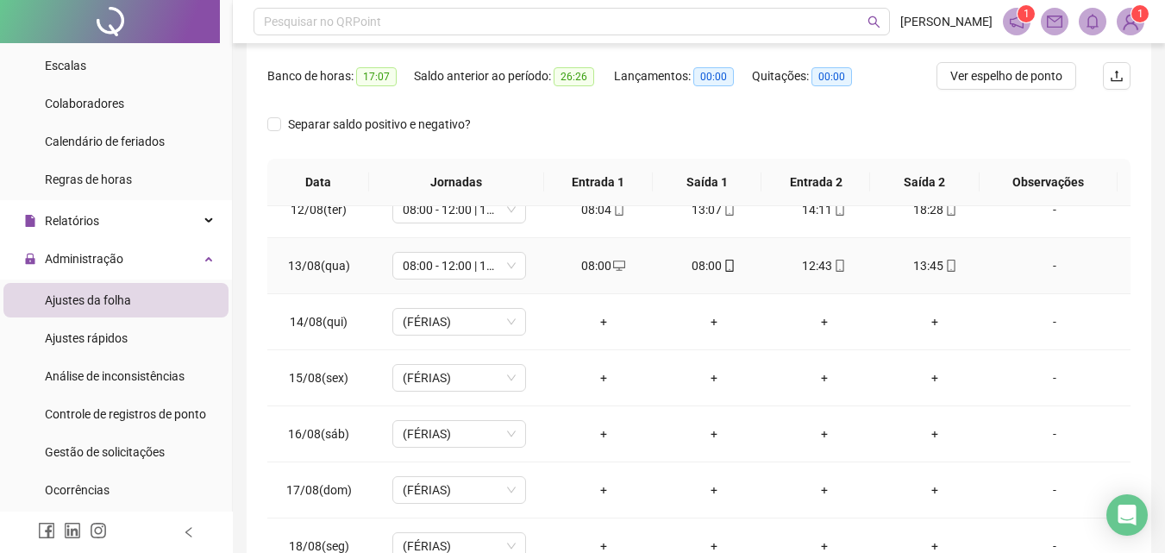
click at [613, 267] on icon "desktop" at bounding box center [619, 265] width 12 height 10
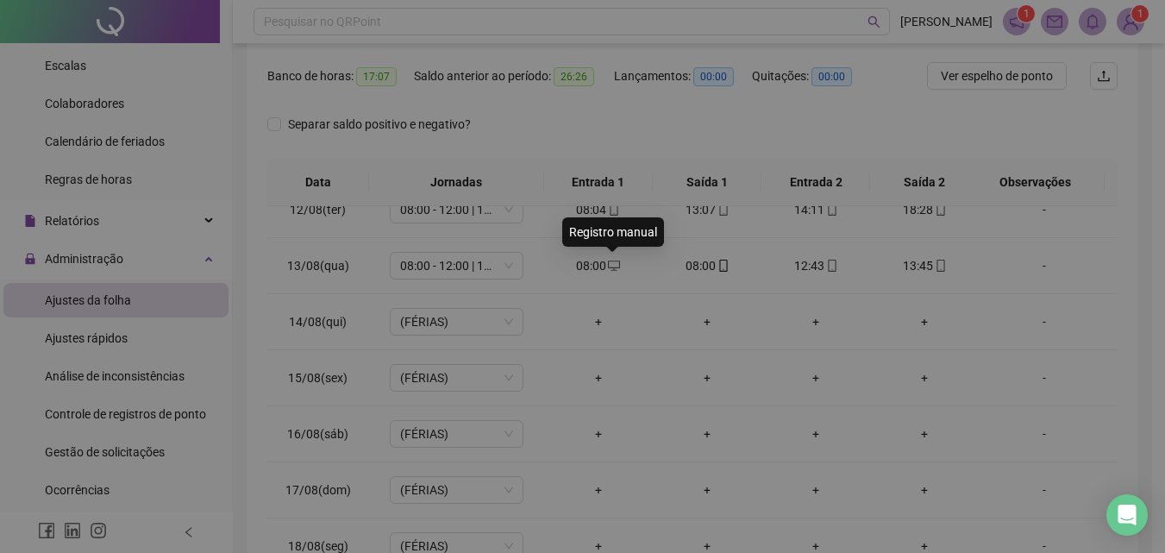
type input "**********"
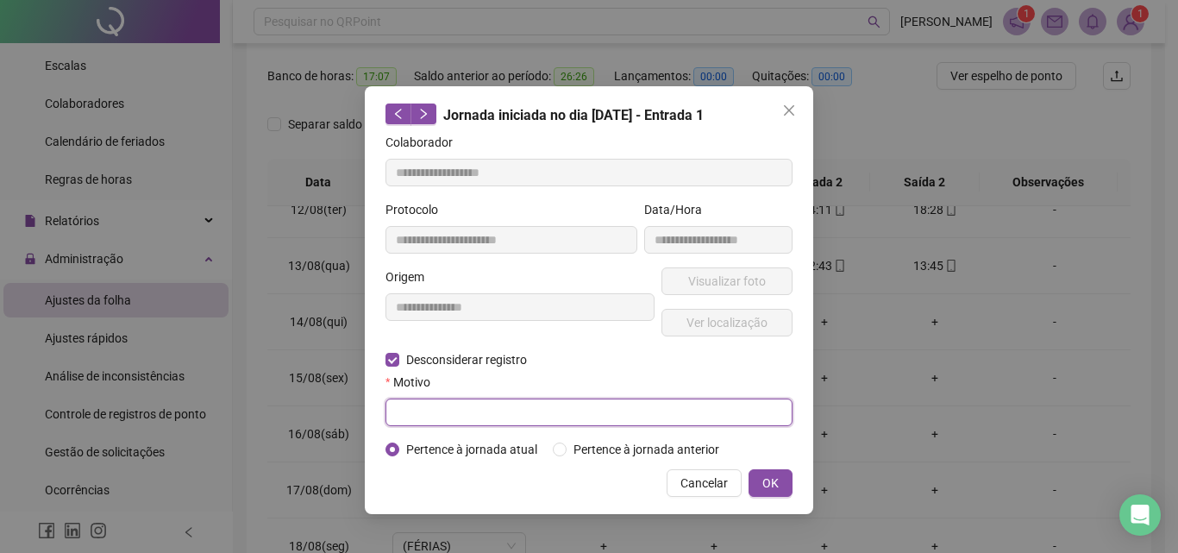
click at [463, 414] on input "text" at bounding box center [588, 412] width 407 height 28
click at [495, 411] on input "**********" at bounding box center [588, 412] width 407 height 28
type input "**********"
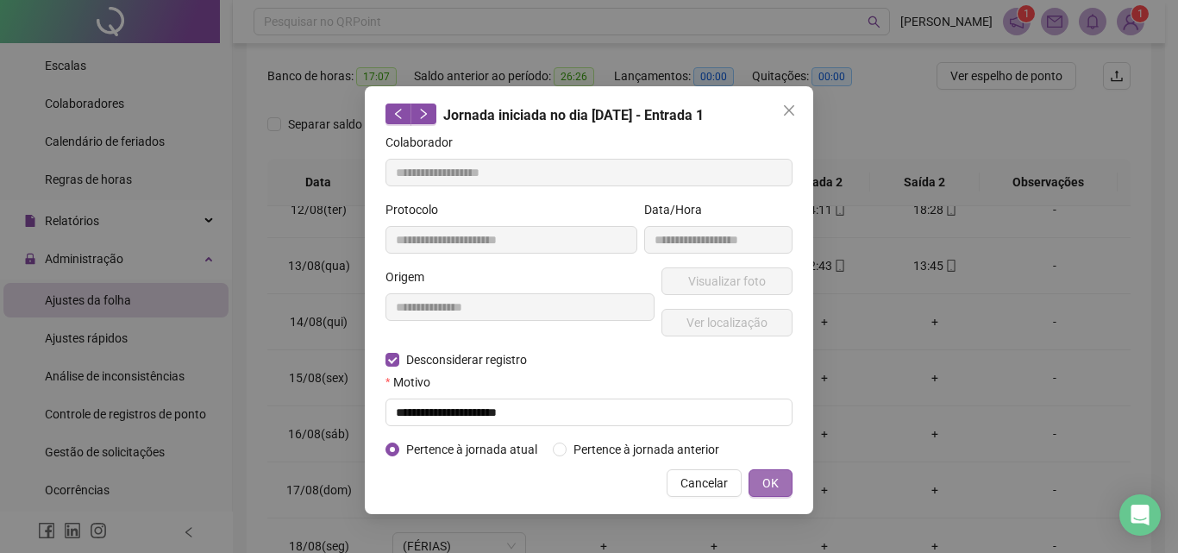
click at [774, 479] on span "OK" at bounding box center [770, 482] width 16 height 19
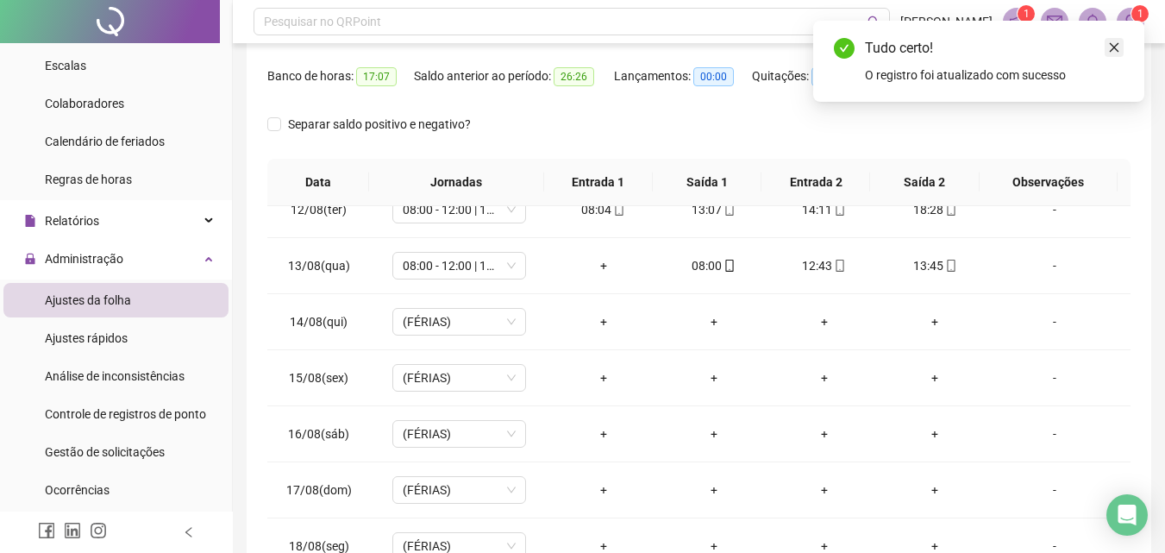
click at [1117, 45] on icon "close" at bounding box center [1114, 47] width 12 height 12
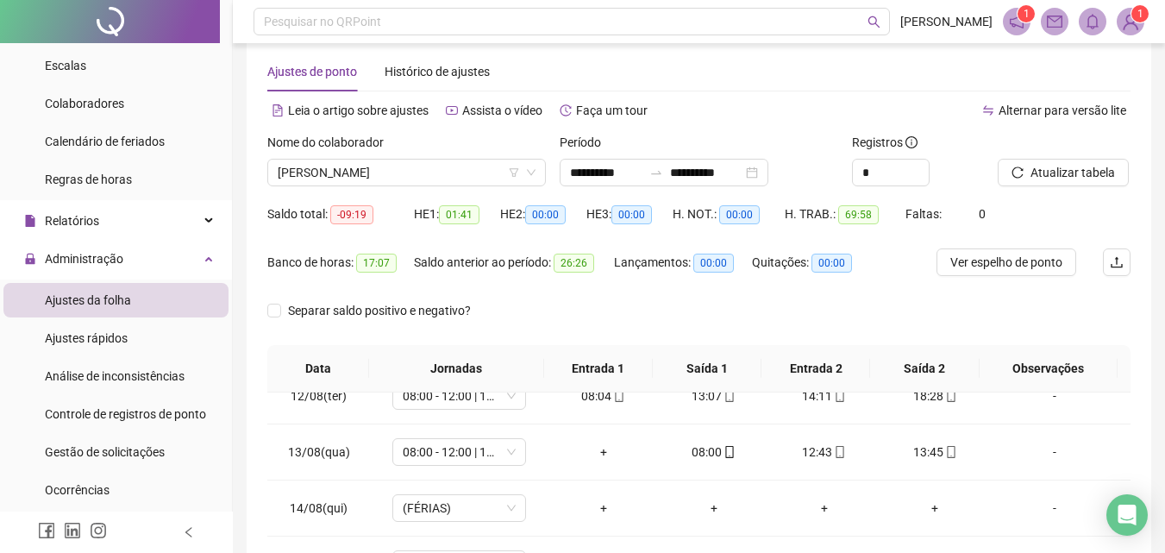
scroll to position [0, 0]
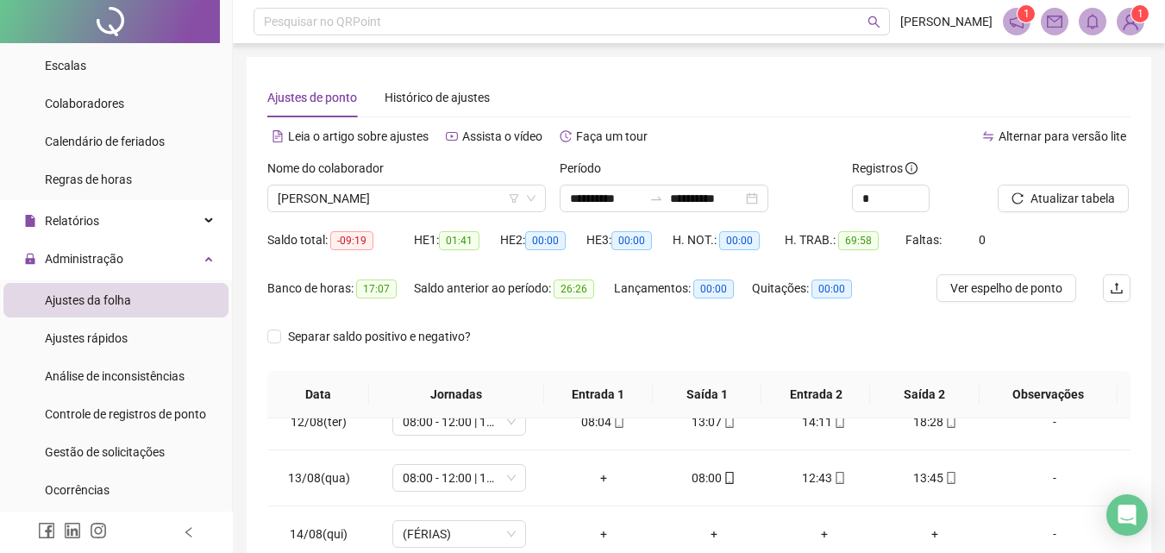
click at [1068, 181] on div at bounding box center [1043, 172] width 90 height 26
click at [1062, 193] on span "Atualizar tabela" at bounding box center [1072, 198] width 85 height 19
click at [1005, 287] on span "Ver espelho de ponto" at bounding box center [1006, 288] width 112 height 19
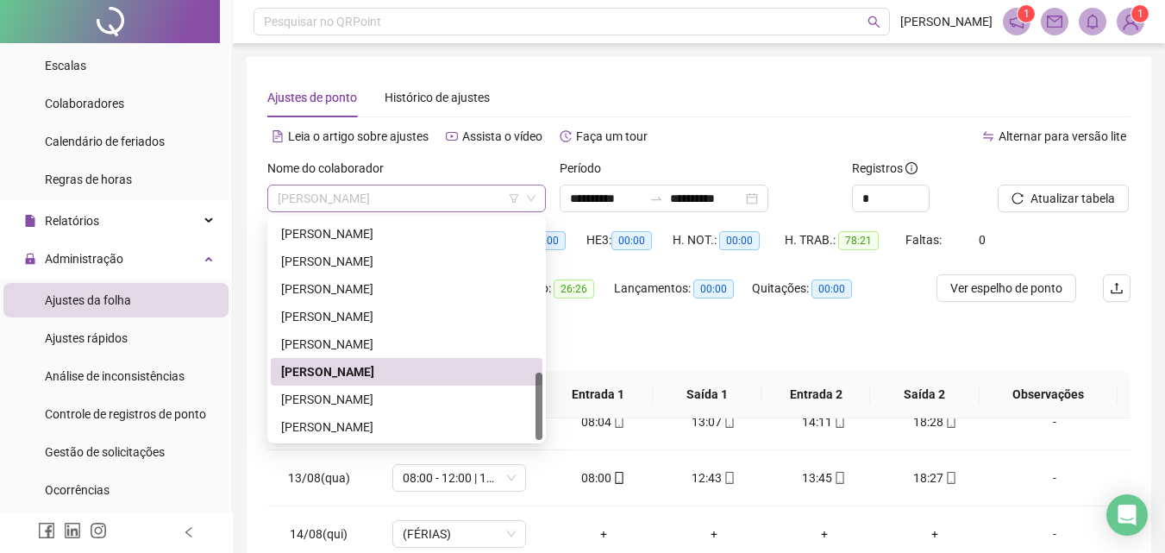
click at [329, 190] on span "[PERSON_NAME]" at bounding box center [407, 198] width 258 height 26
click at [310, 398] on div "[PERSON_NAME]" at bounding box center [406, 399] width 251 height 19
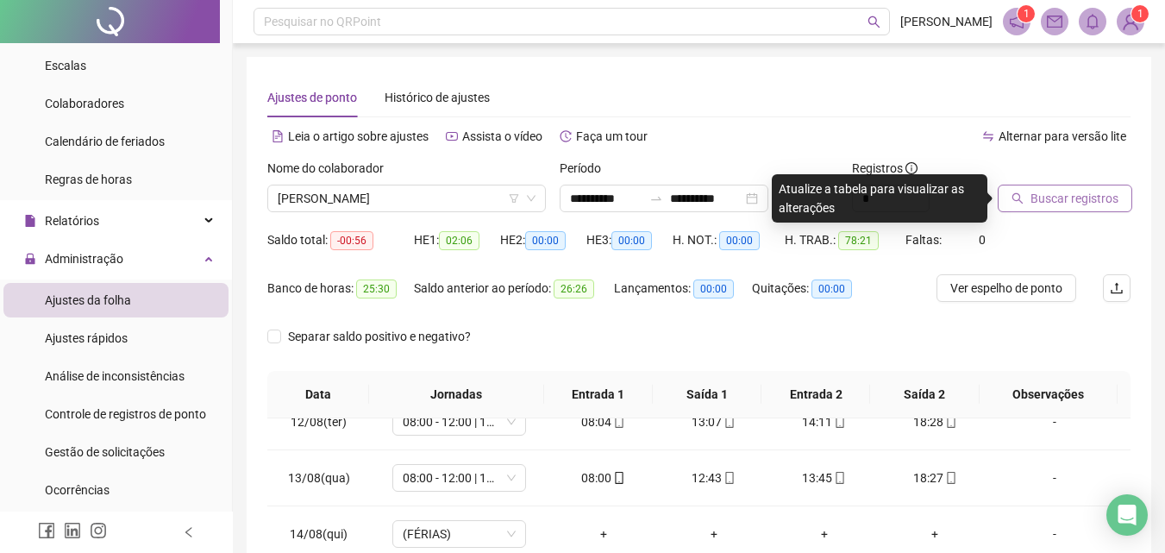
click at [1063, 201] on span "Buscar registros" at bounding box center [1074, 198] width 88 height 19
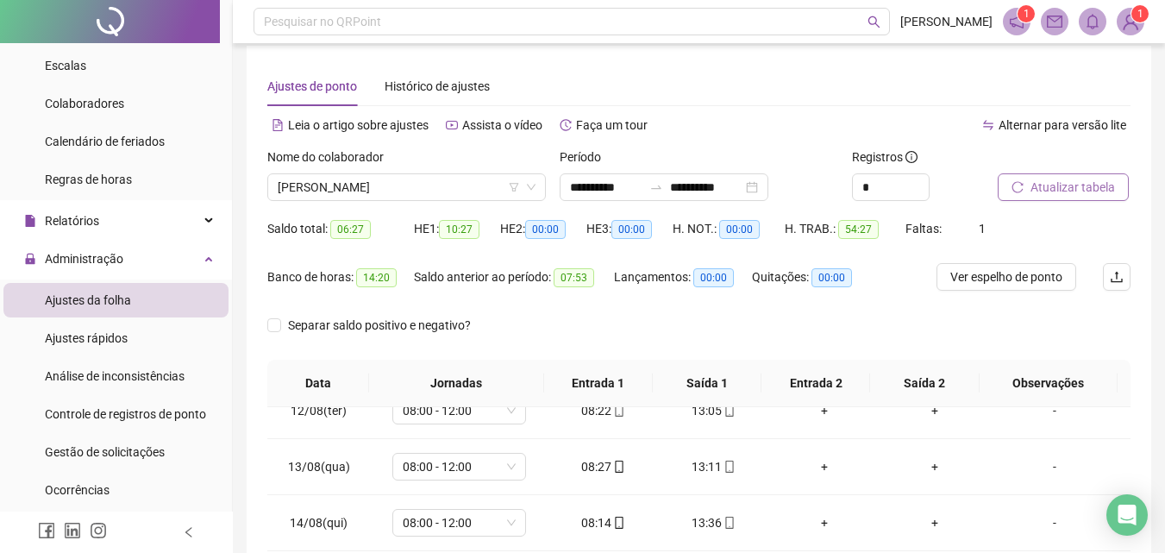
scroll to position [4, 0]
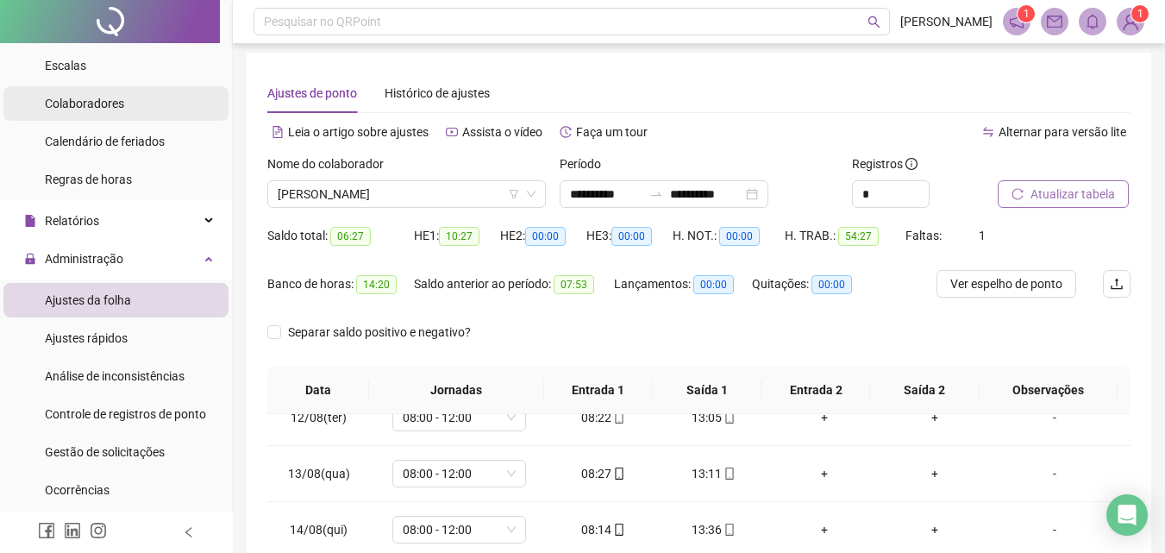
click at [99, 103] on span "Colaboradores" at bounding box center [84, 104] width 79 height 14
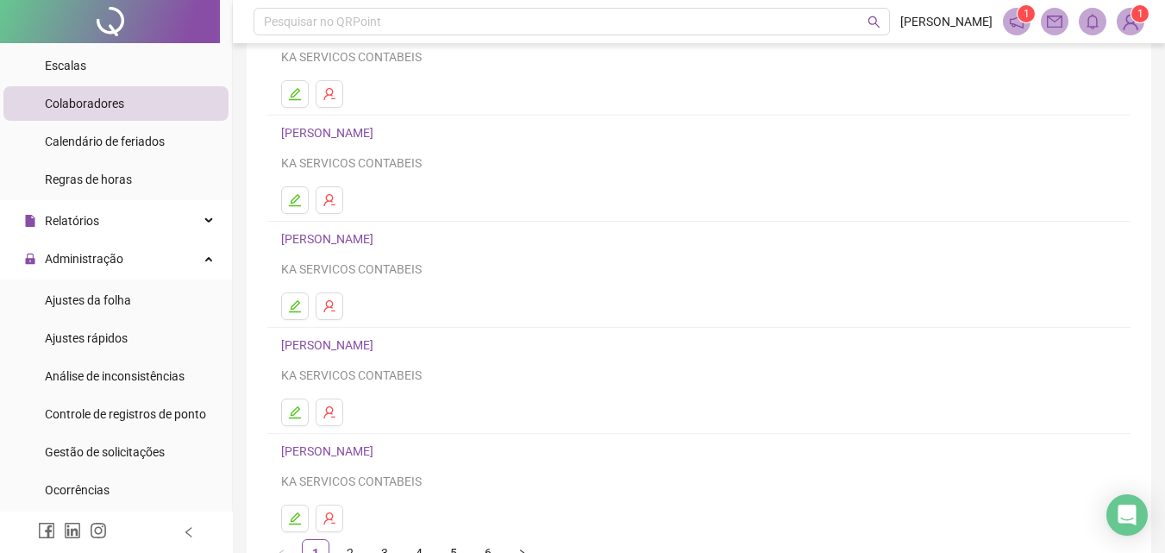
scroll to position [281, 0]
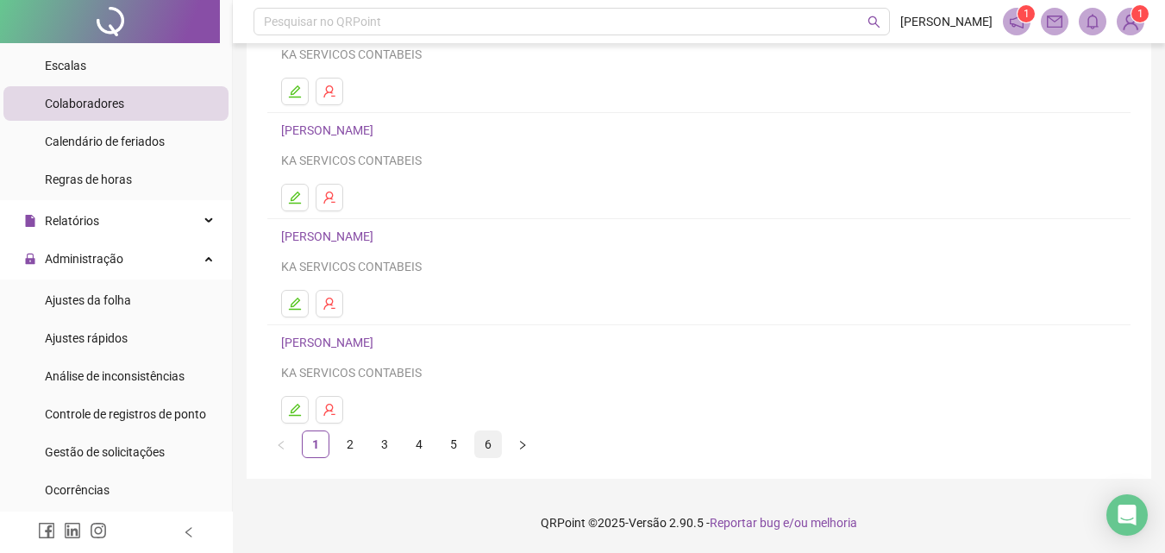
click at [491, 442] on link "6" at bounding box center [488, 444] width 26 height 26
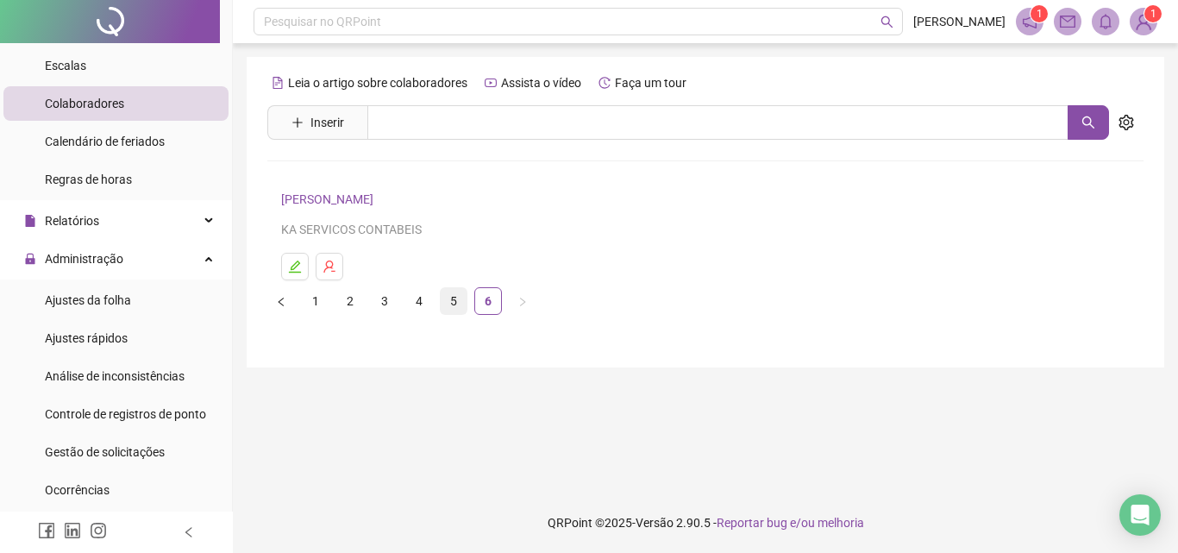
click at [453, 295] on link "5" at bounding box center [454, 301] width 26 height 26
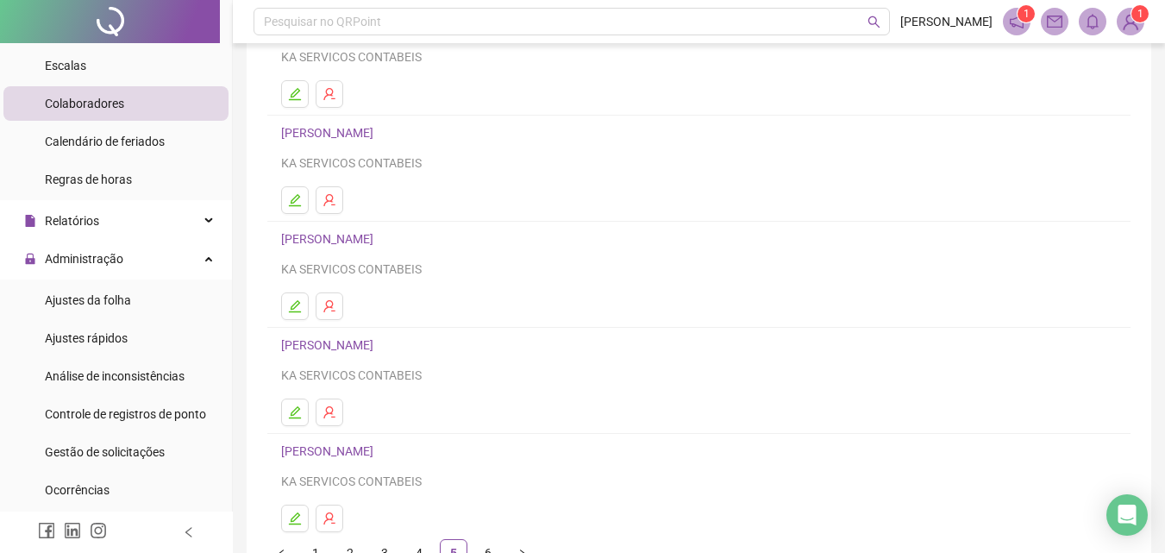
scroll to position [259, 0]
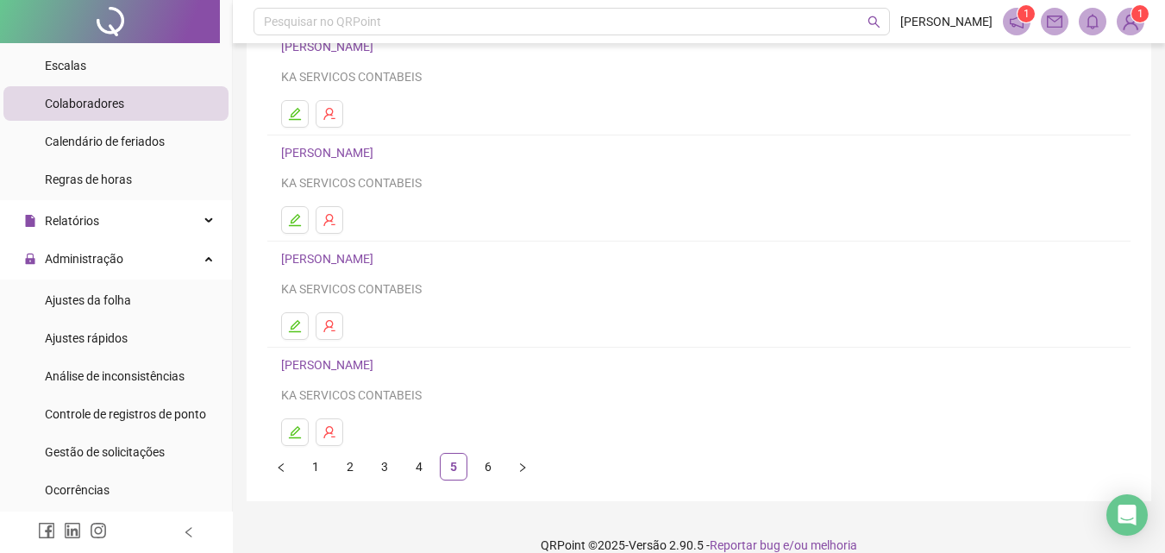
click at [339, 367] on link "[PERSON_NAME]" at bounding box center [329, 365] width 97 height 14
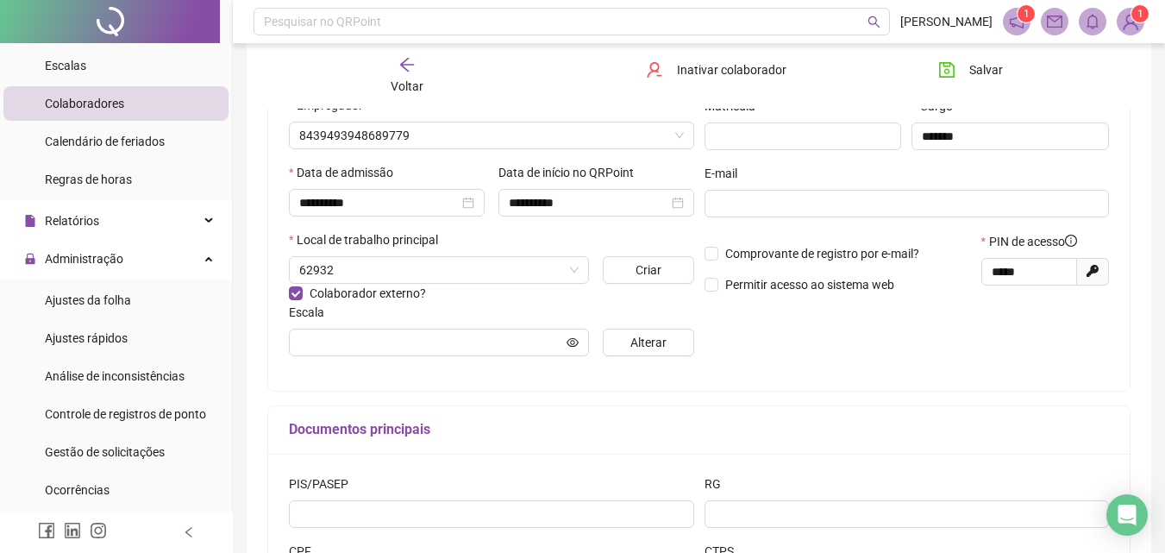
scroll to position [267, 0]
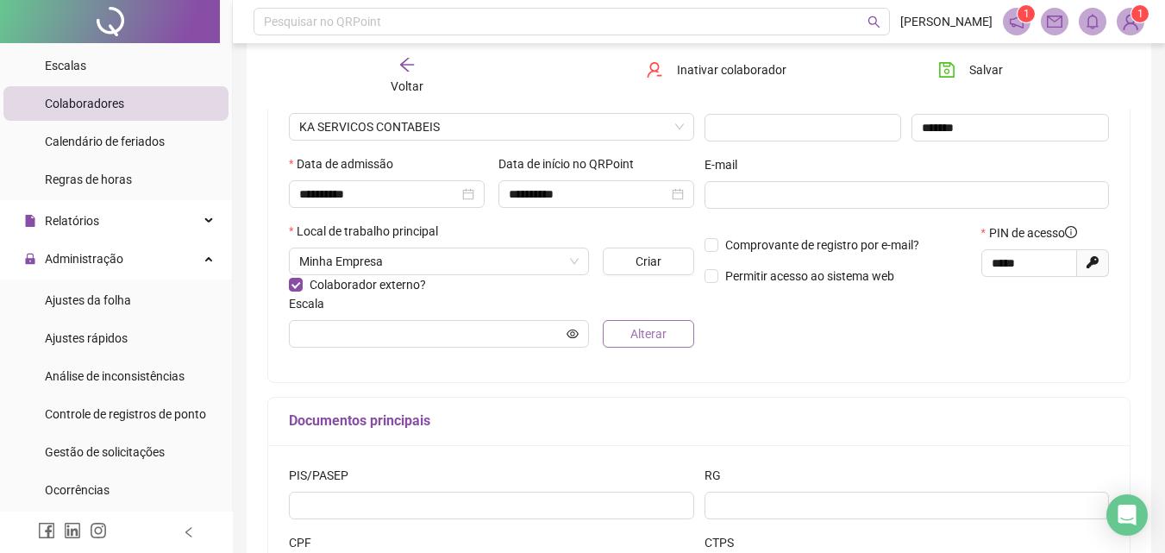
type input "**********"
click at [638, 339] on span "Alterar" at bounding box center [648, 333] width 36 height 19
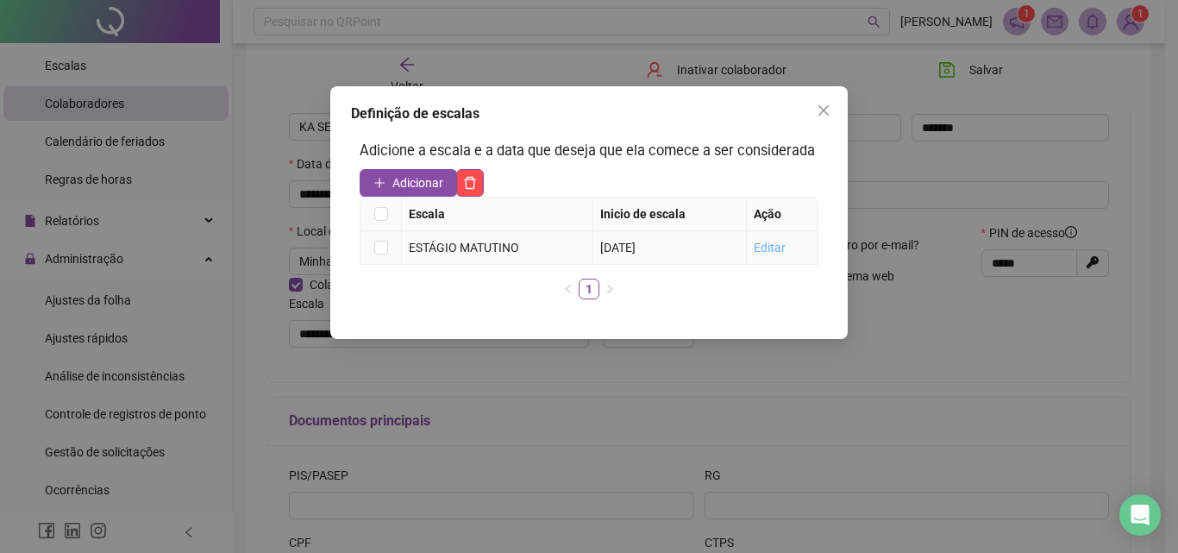
click at [774, 246] on link "Editar" at bounding box center [770, 248] width 32 height 14
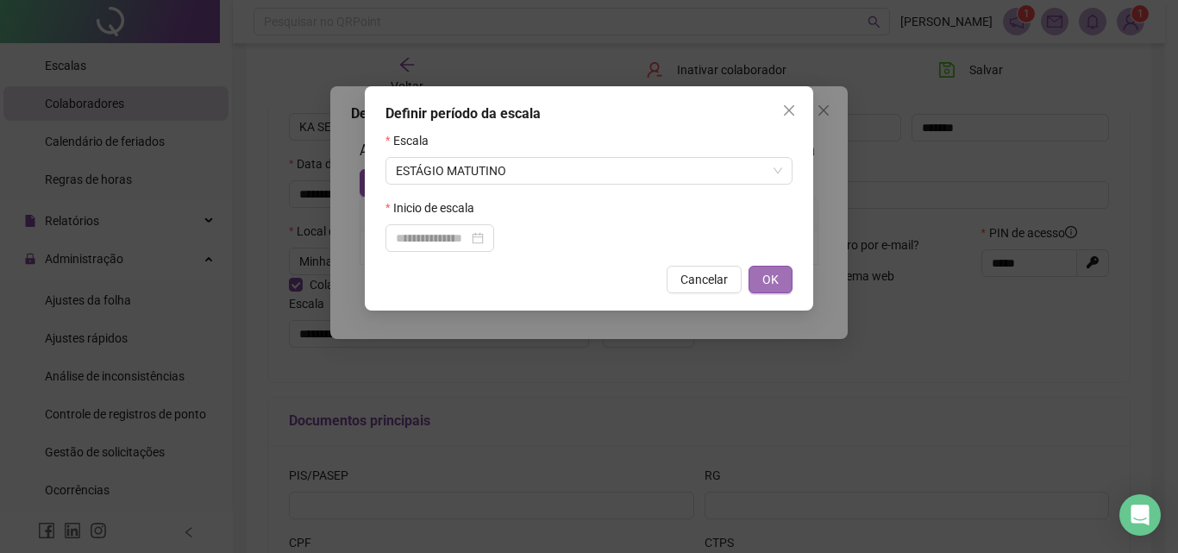
click at [770, 285] on span "OK" at bounding box center [770, 279] width 16 height 19
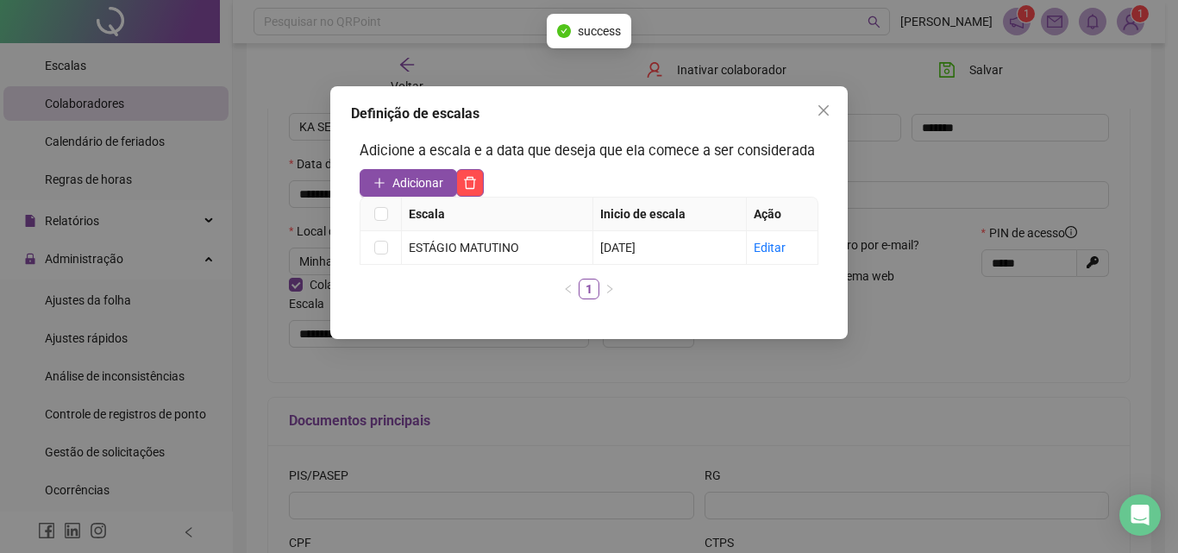
click at [792, 109] on div "Definição de escalas" at bounding box center [589, 113] width 476 height 21
click at [821, 110] on icon "close" at bounding box center [824, 110] width 14 height 14
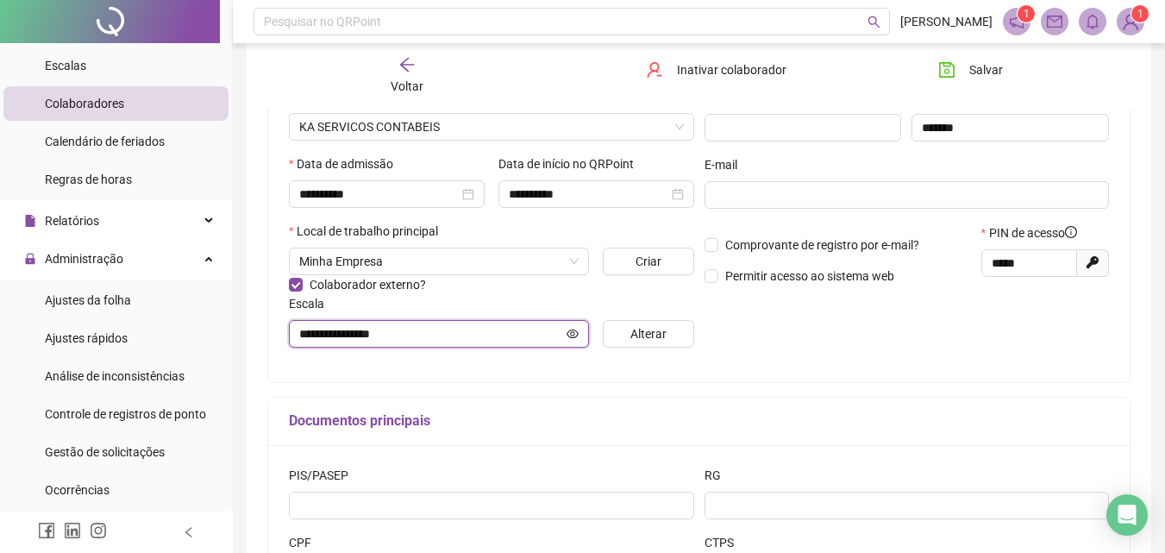
click at [570, 331] on icon "eye" at bounding box center [573, 334] width 12 height 12
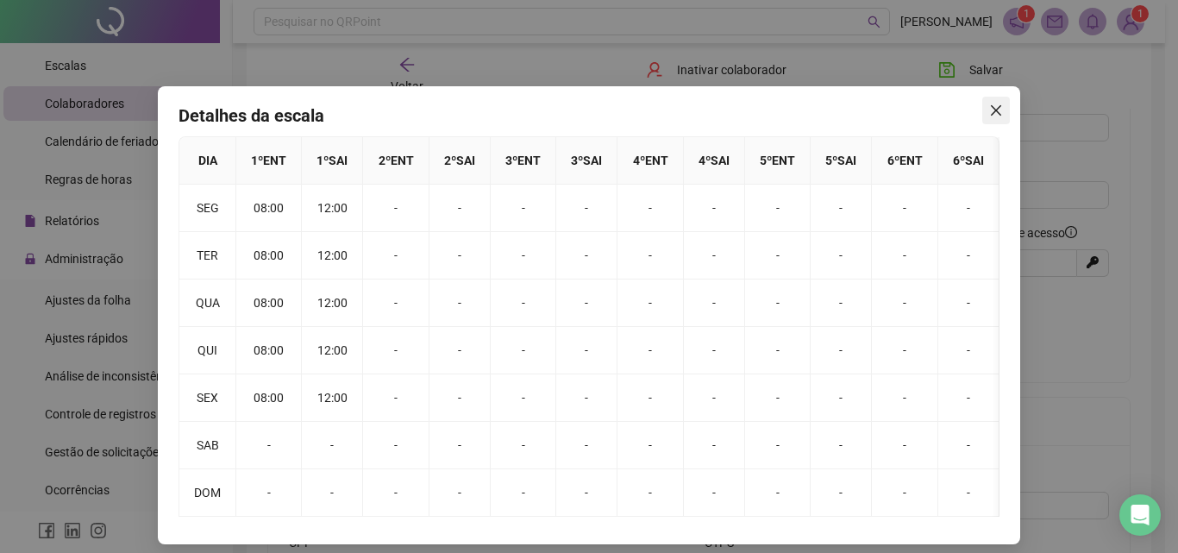
click at [989, 110] on icon "close" at bounding box center [996, 110] width 14 height 14
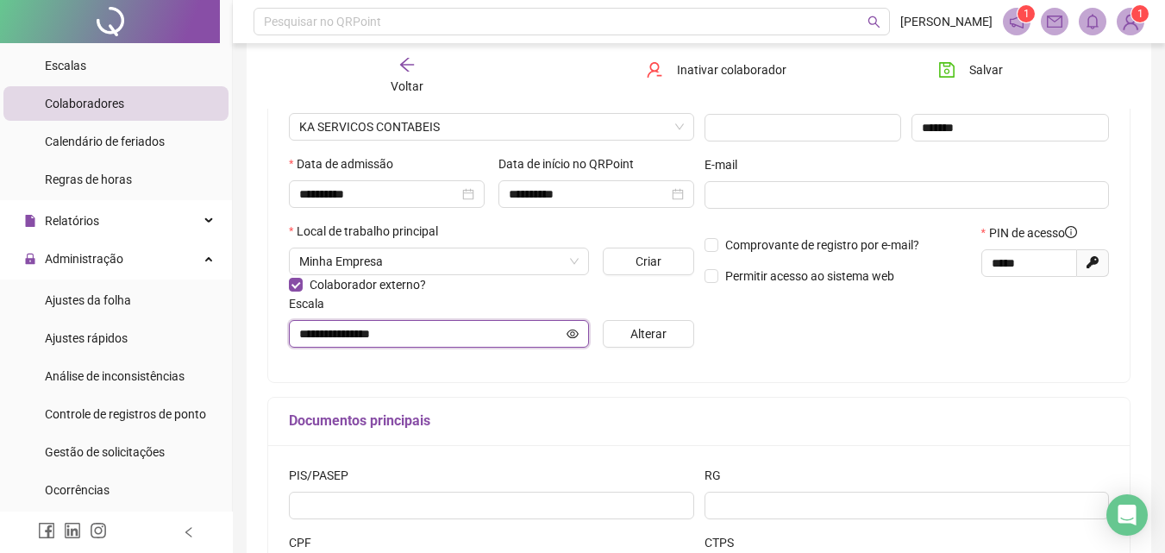
click at [572, 339] on icon "eye" at bounding box center [573, 334] width 12 height 12
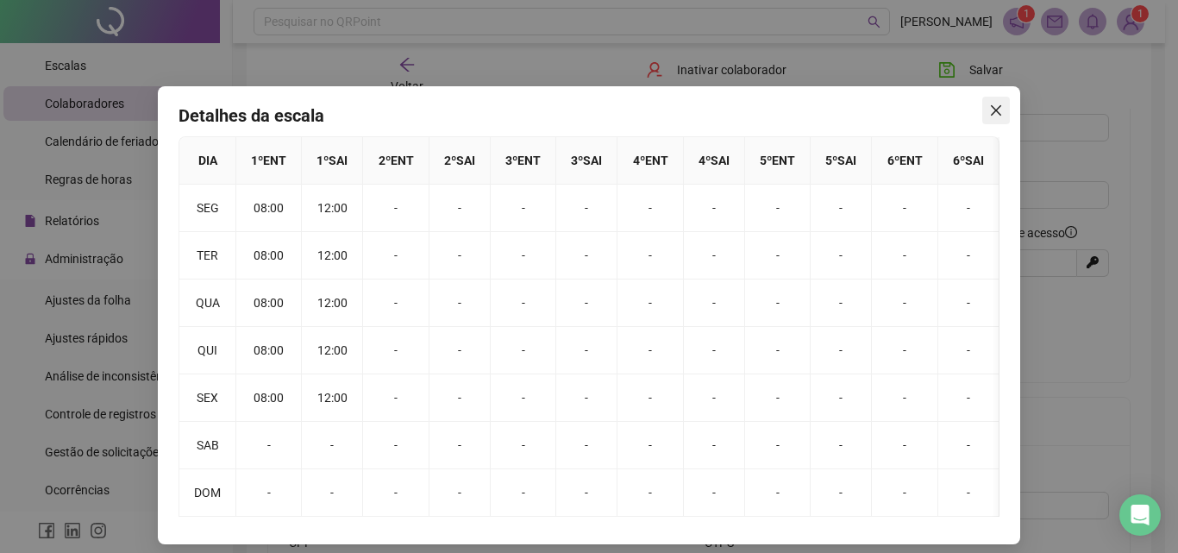
click at [989, 103] on icon "close" at bounding box center [996, 110] width 14 height 14
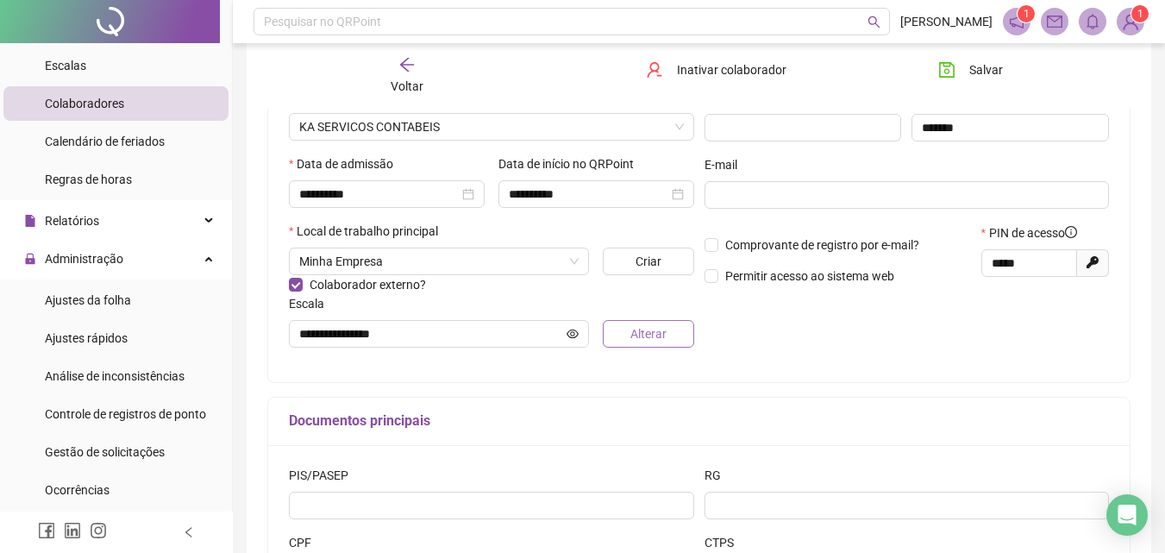
click at [661, 329] on span "Alterar" at bounding box center [648, 333] width 36 height 19
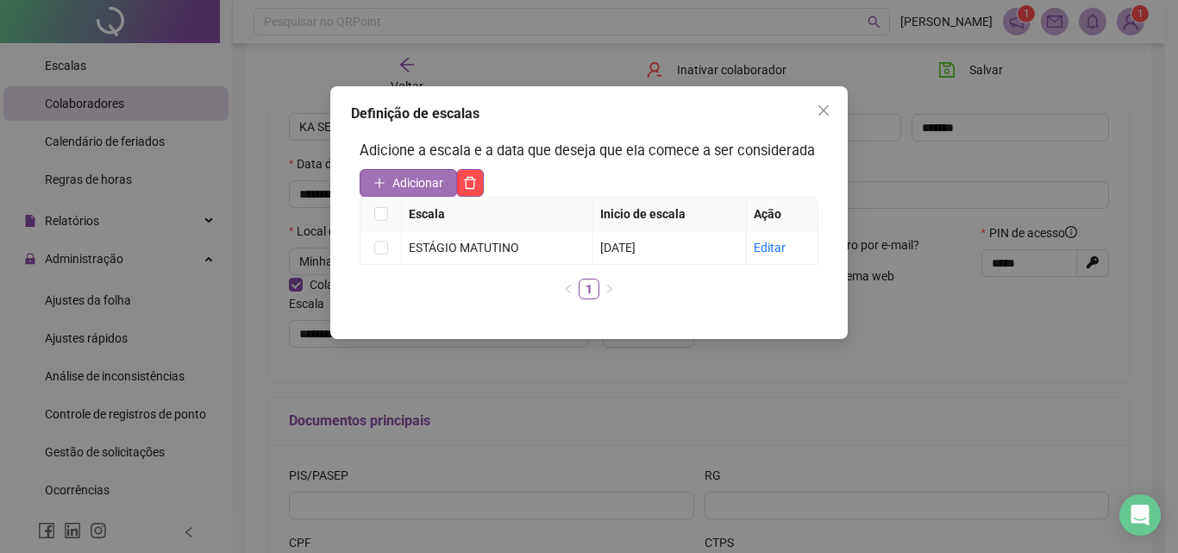
click at [383, 182] on icon "plus" at bounding box center [379, 183] width 12 height 12
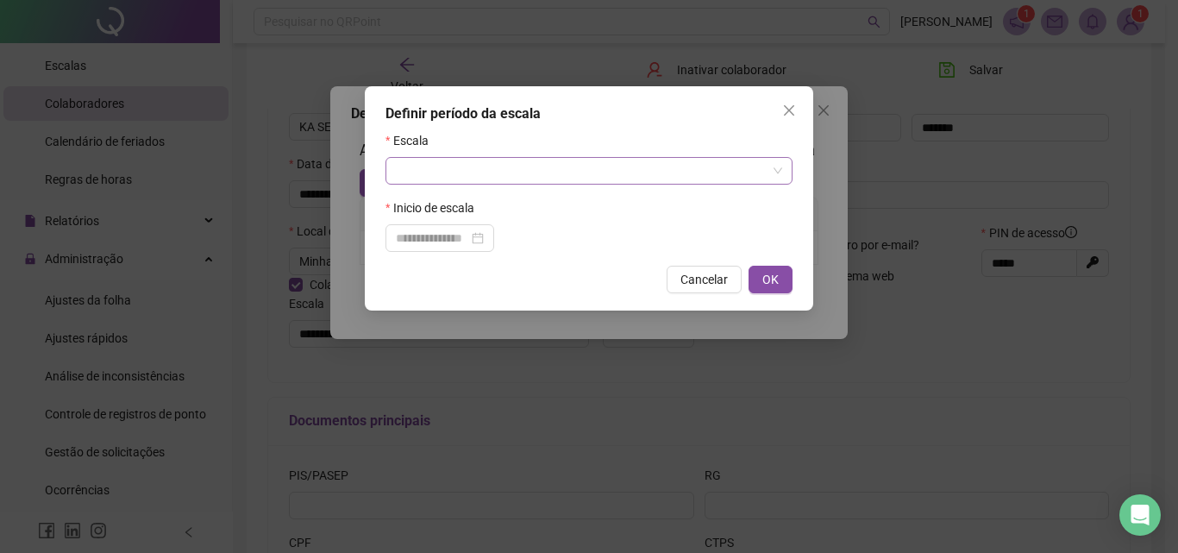
click at [687, 166] on input "search" at bounding box center [581, 171] width 371 height 26
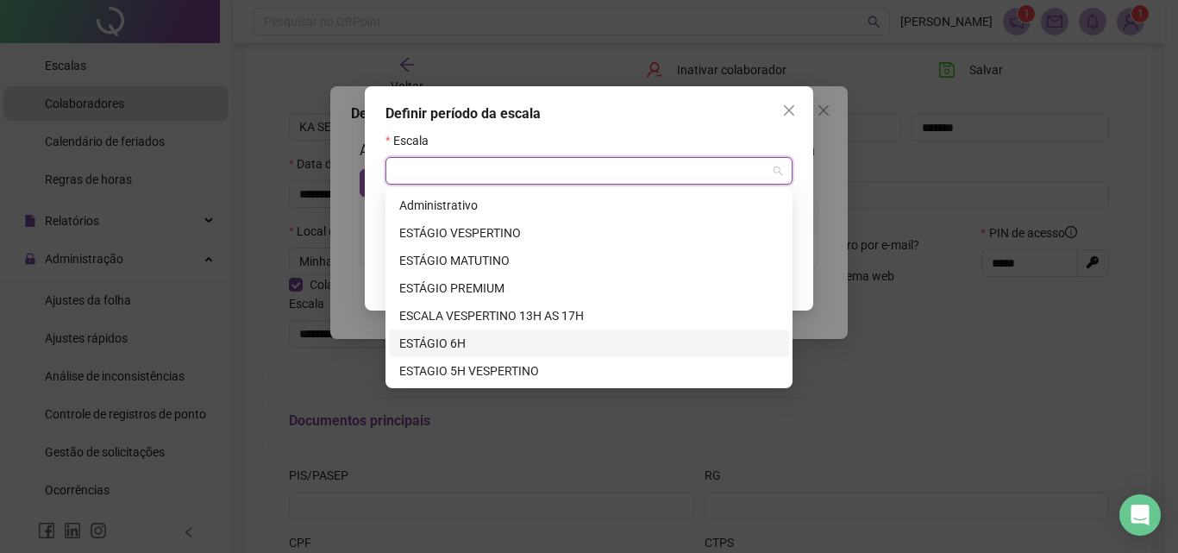
click at [451, 339] on div "ESTÁGIO 6H" at bounding box center [588, 343] width 379 height 19
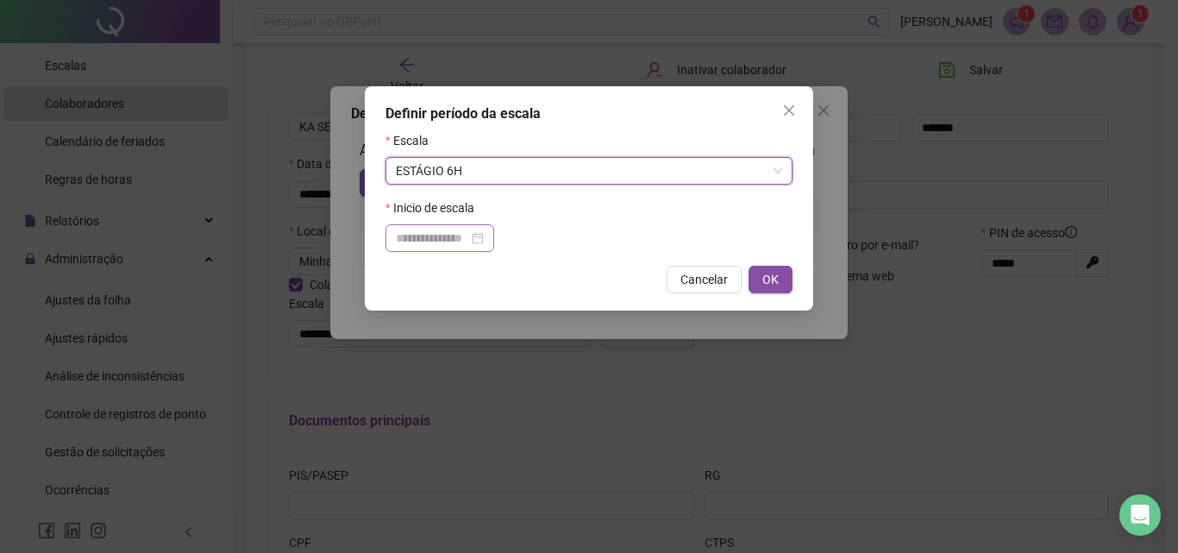
click at [484, 229] on div at bounding box center [440, 238] width 88 height 19
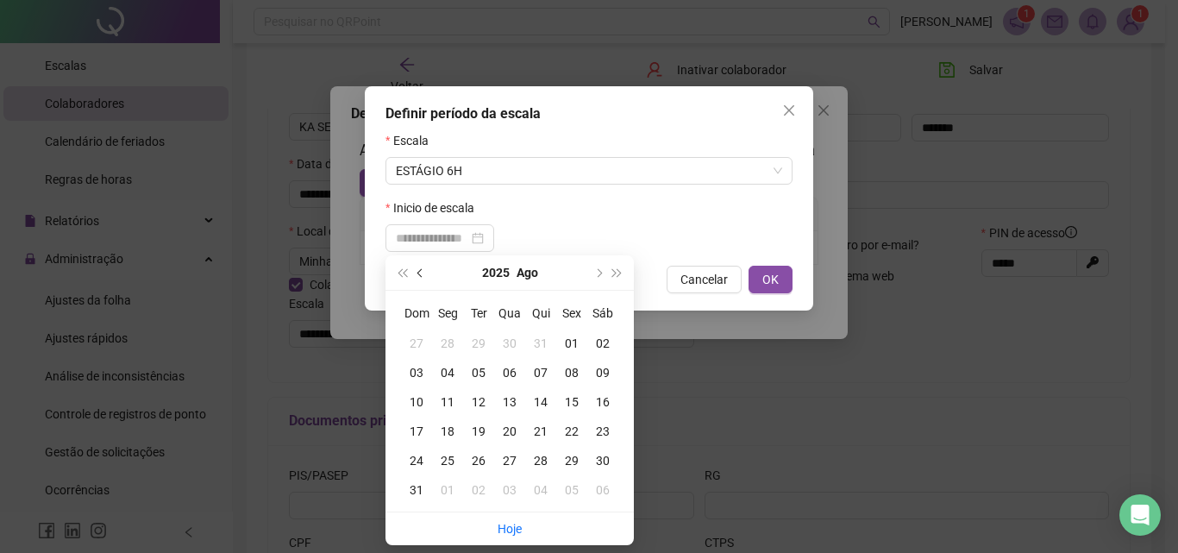
click at [417, 272] on span "prev-year" at bounding box center [421, 272] width 9 height 9
click at [595, 272] on span "next-year" at bounding box center [597, 272] width 9 height 9
type input "**********"
click at [574, 345] on div "01" at bounding box center [571, 343] width 31 height 19
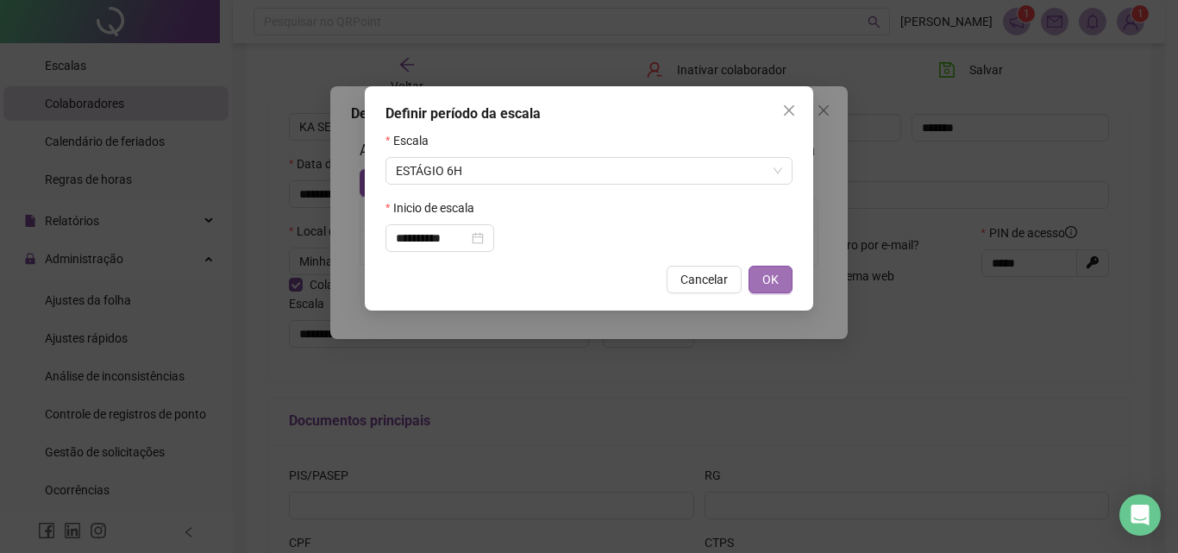
click at [773, 276] on span "OK" at bounding box center [770, 279] width 16 height 19
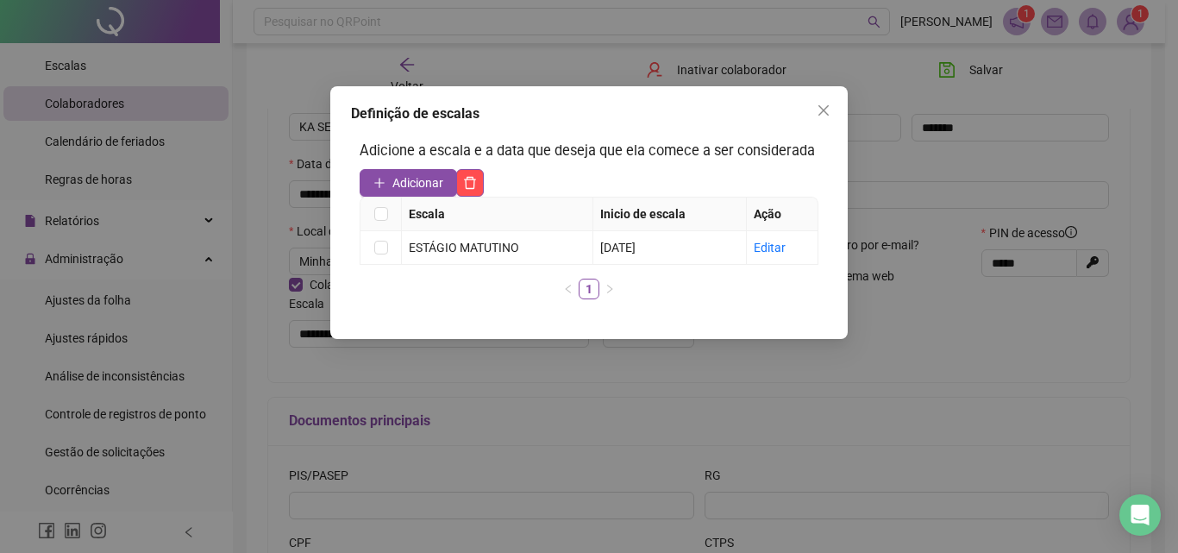
click at [822, 106] on icon "close" at bounding box center [824, 110] width 14 height 14
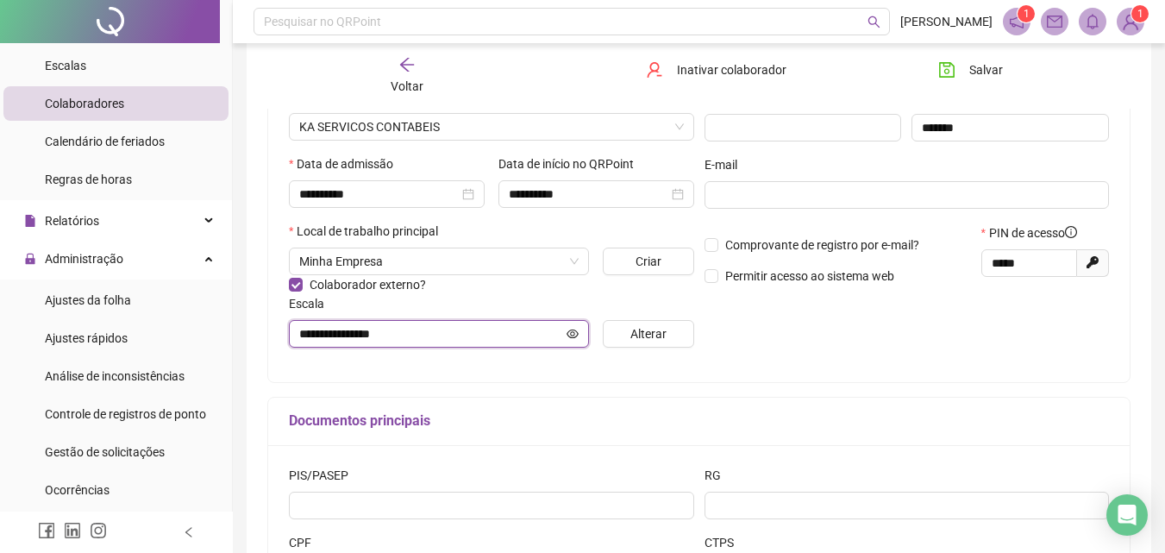
click at [548, 336] on input "**********" at bounding box center [431, 333] width 264 height 19
click at [578, 334] on icon "eye" at bounding box center [573, 333] width 12 height 9
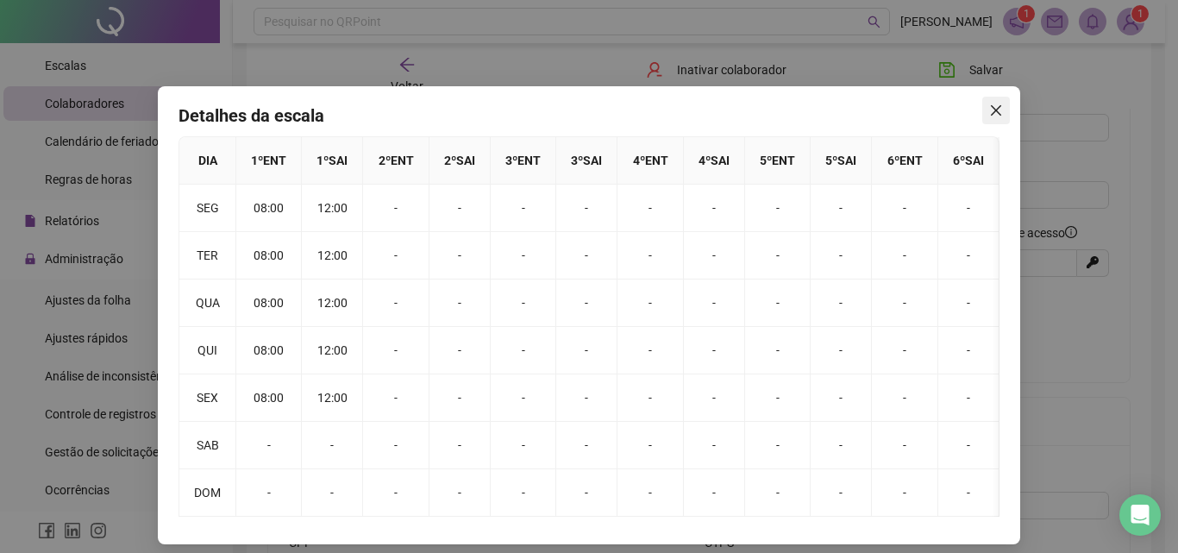
click at [991, 110] on icon "close" at bounding box center [996, 110] width 10 height 10
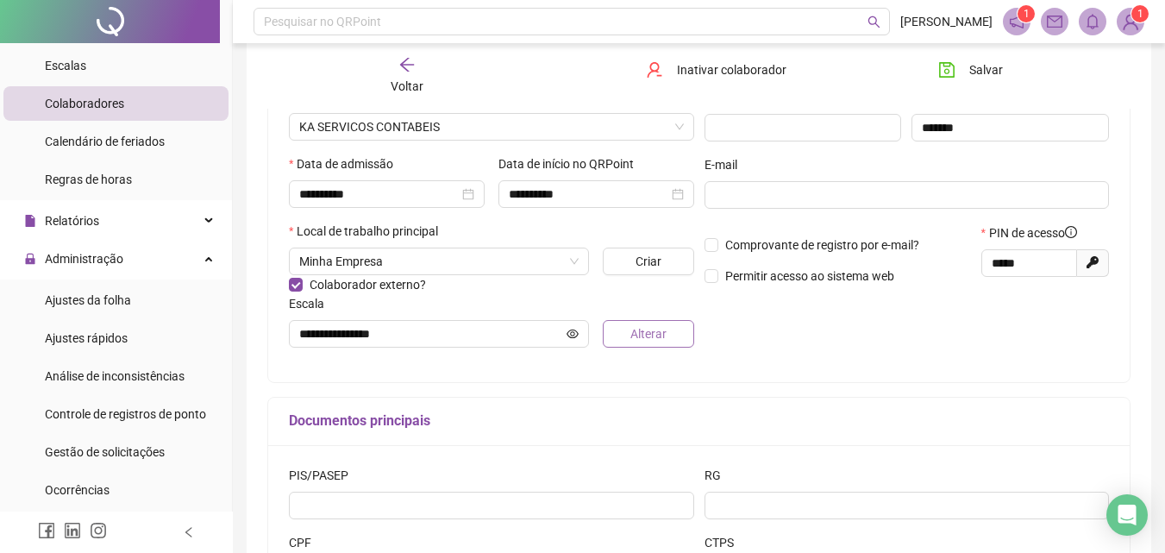
click at [662, 327] on span "Alterar" at bounding box center [648, 333] width 36 height 19
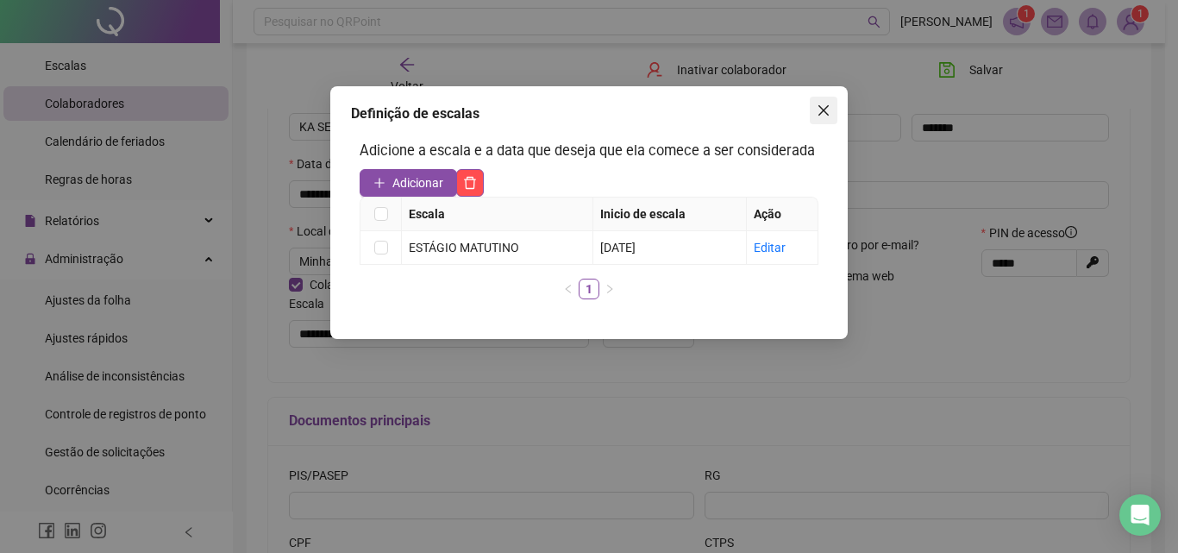
click at [824, 107] on icon "close" at bounding box center [824, 110] width 14 height 14
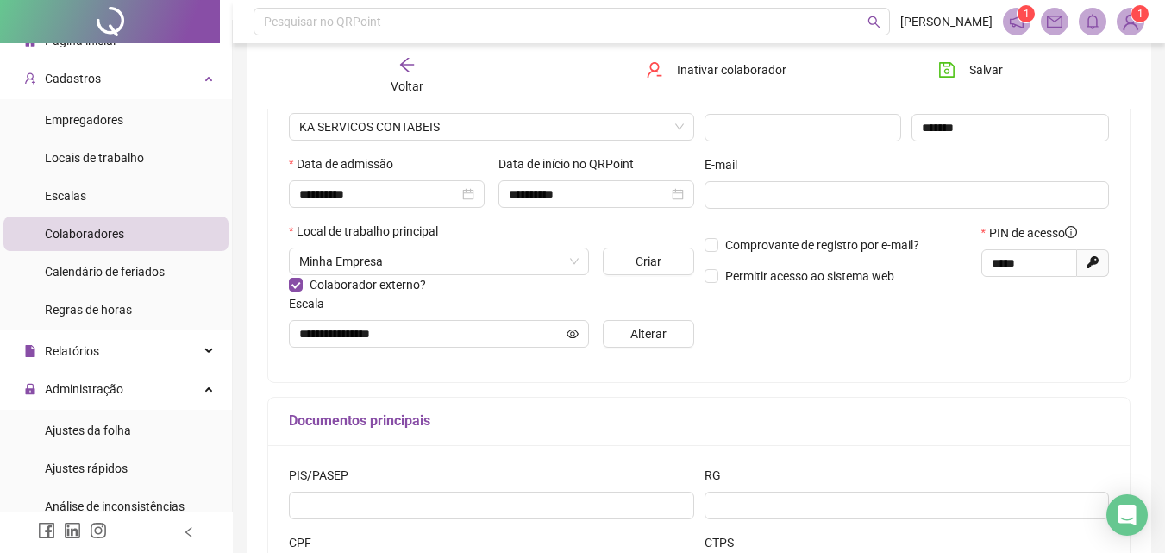
scroll to position [13, 0]
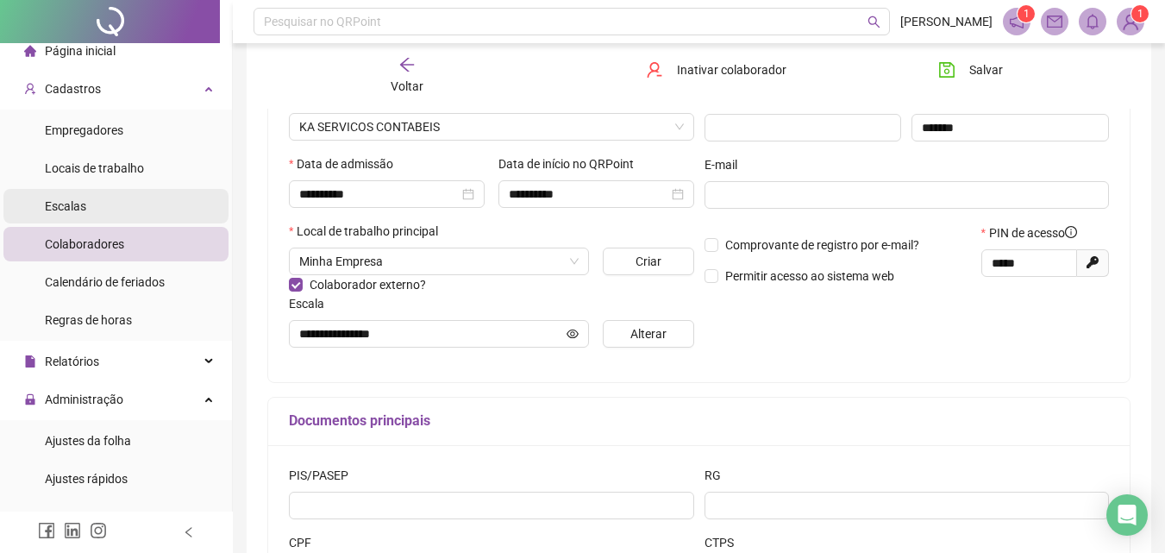
click at [66, 201] on span "Escalas" at bounding box center [65, 206] width 41 height 14
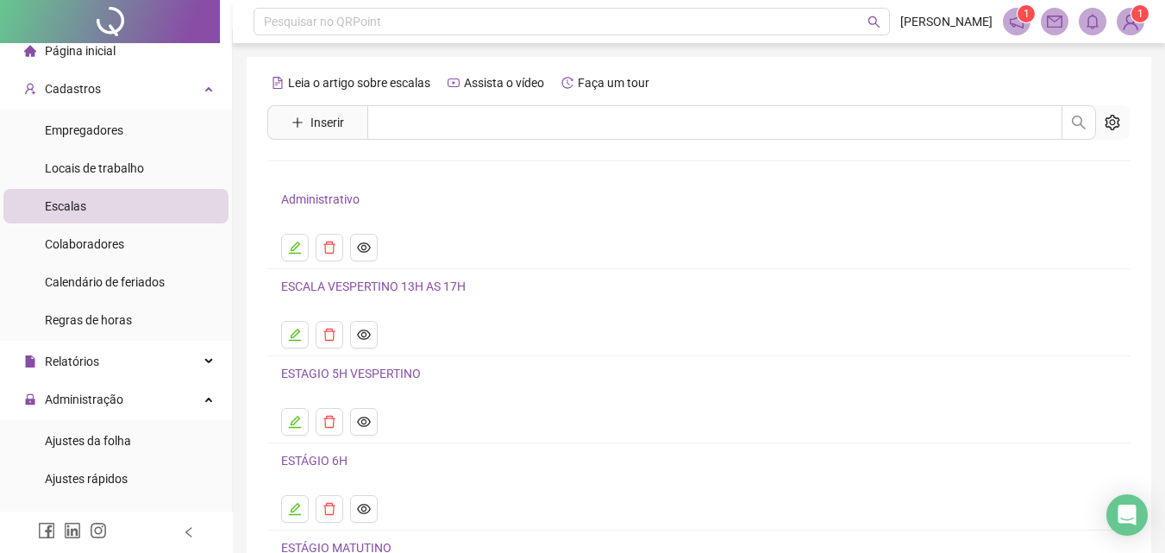
scroll to position [86, 0]
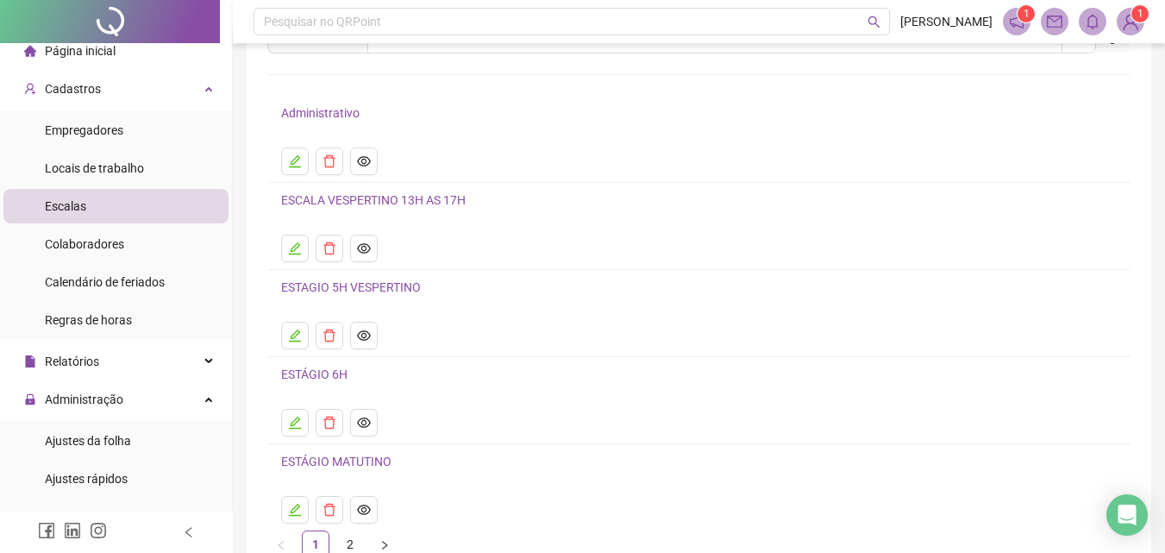
click at [315, 372] on link "ESTÁGIO 6H" at bounding box center [314, 374] width 66 height 14
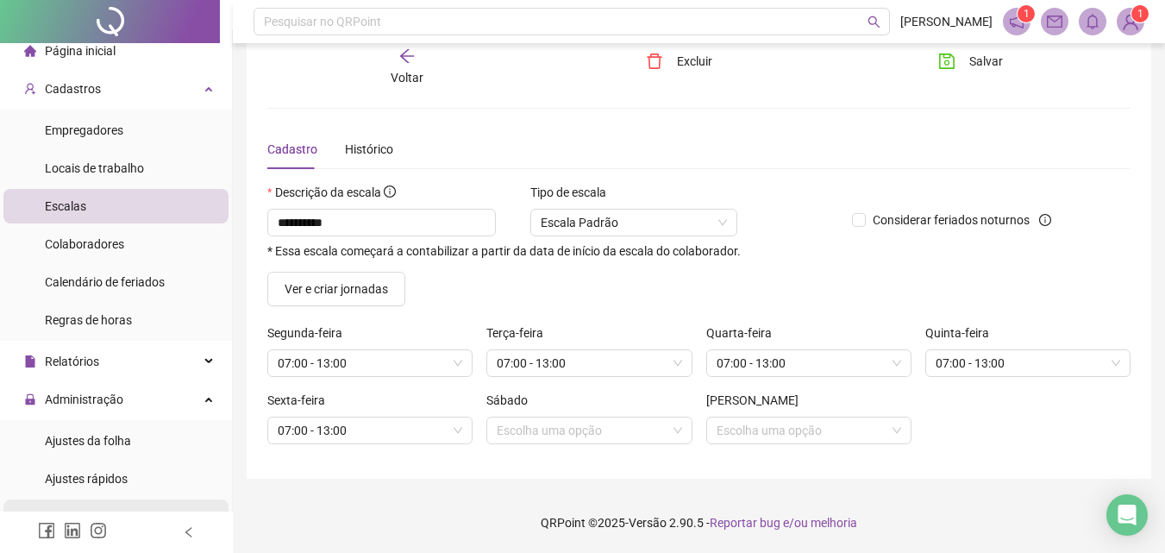
scroll to position [99, 0]
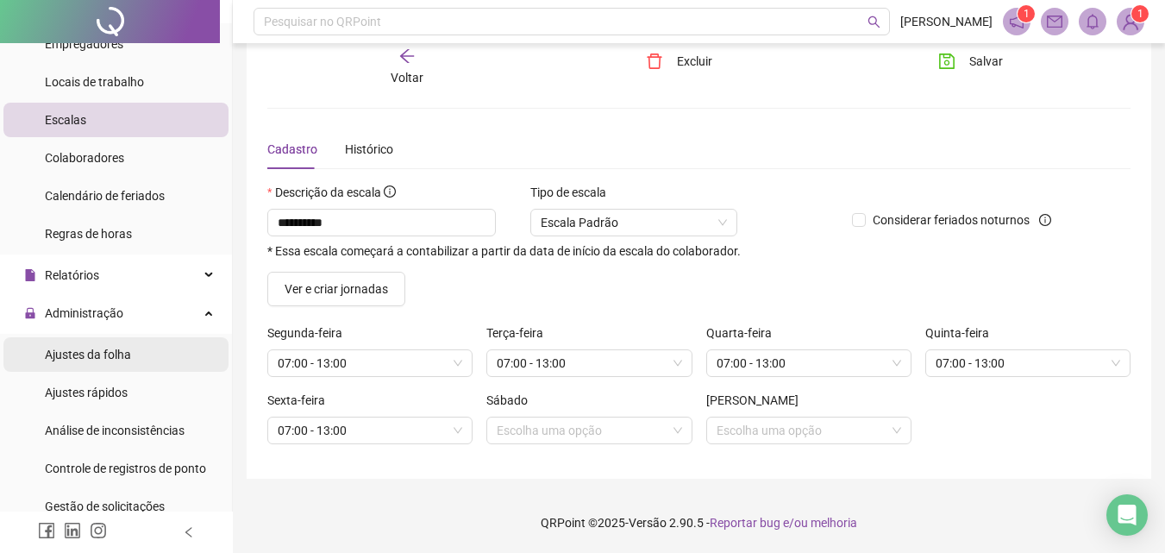
click at [90, 348] on span "Ajustes da folha" at bounding box center [88, 355] width 86 height 14
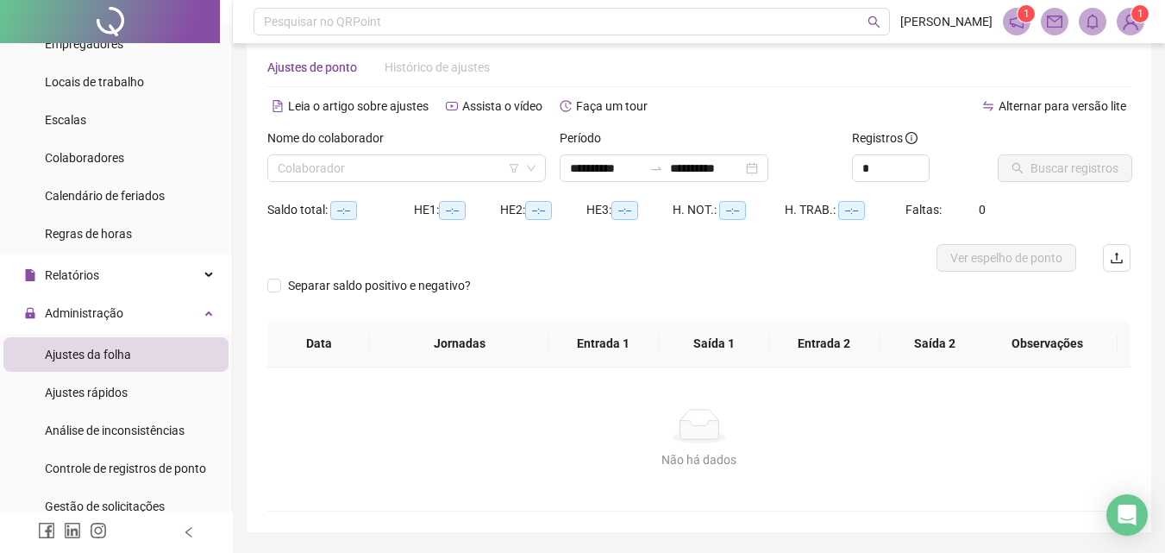
type input "**********"
click at [408, 162] on input "search" at bounding box center [399, 168] width 242 height 26
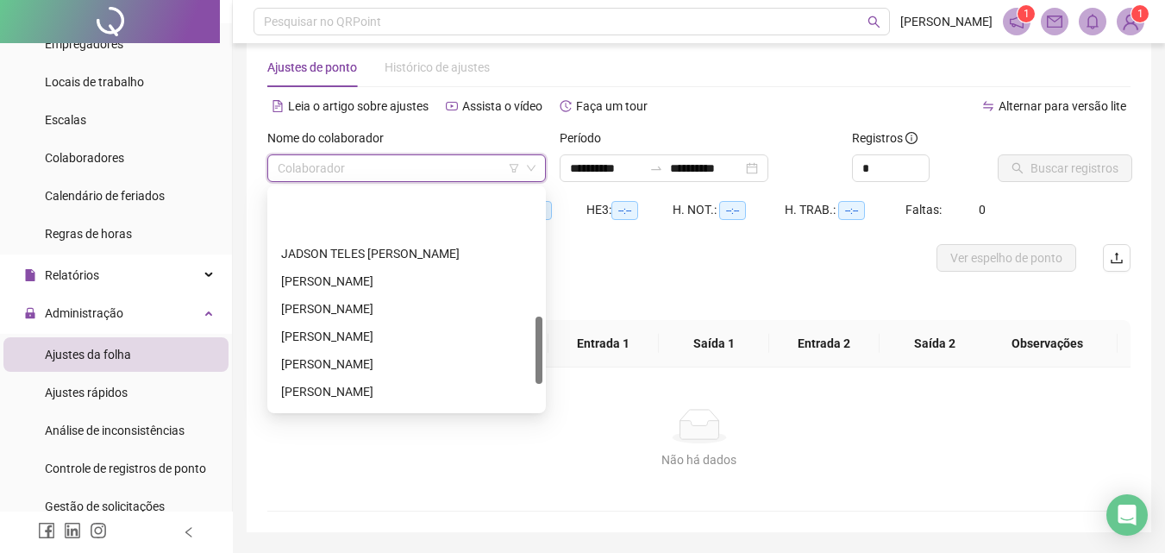
scroll to position [497, 0]
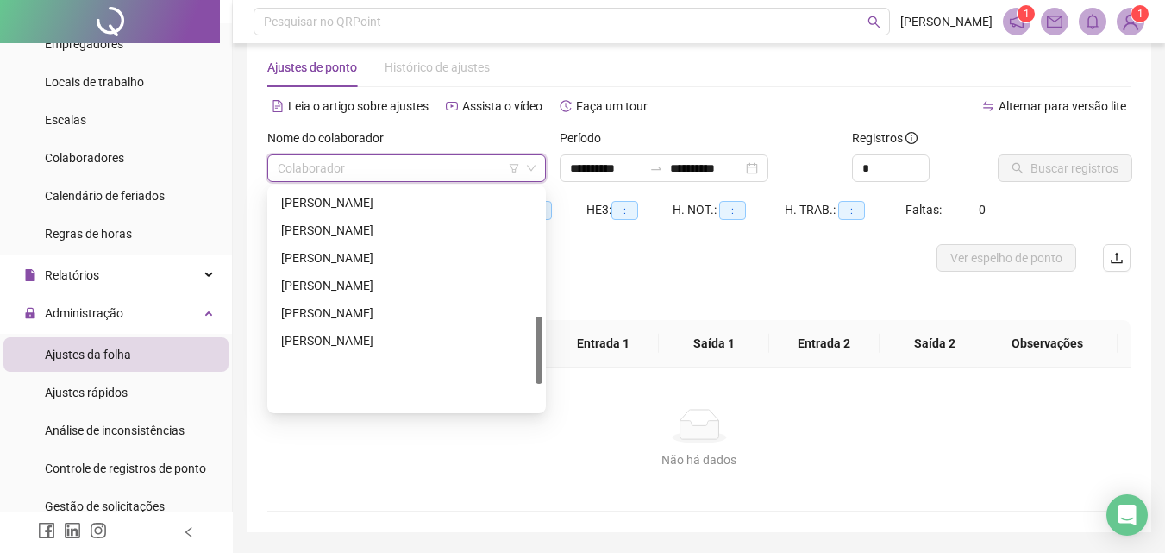
drag, startPoint x: 541, startPoint y: 241, endPoint x: 539, endPoint y: 410, distance: 169.0
click at [543, 410] on div "256175 286548 256176 [PERSON_NAME]" at bounding box center [406, 299] width 279 height 228
drag, startPoint x: 358, startPoint y: 366, endPoint x: 421, endPoint y: 346, distance: 66.0
click at [360, 368] on div "[PERSON_NAME]" at bounding box center [406, 368] width 251 height 19
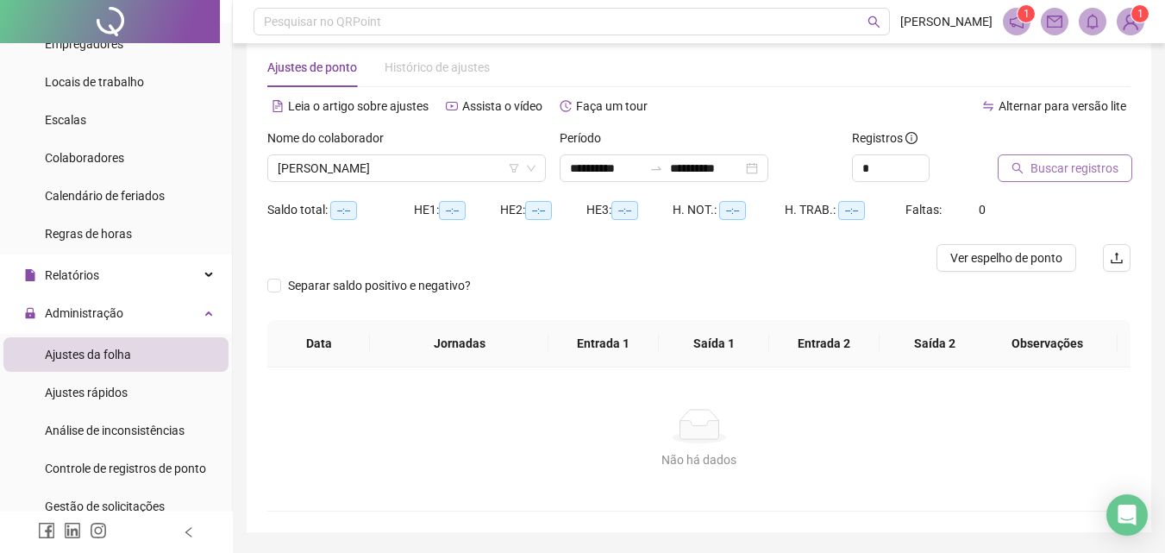
click at [1054, 160] on span "Buscar registros" at bounding box center [1074, 168] width 88 height 19
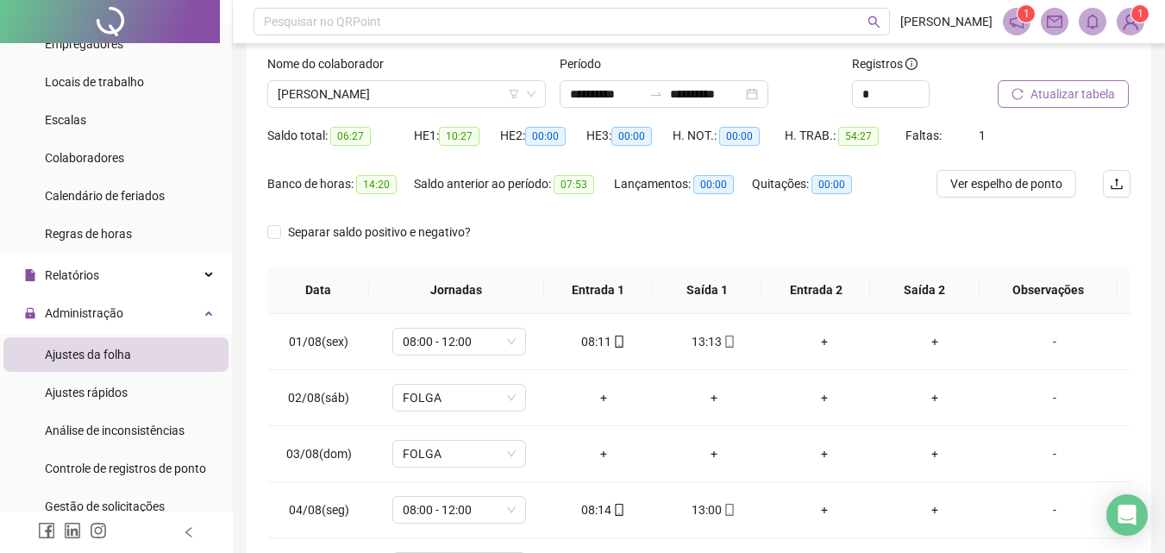
scroll to position [100, 0]
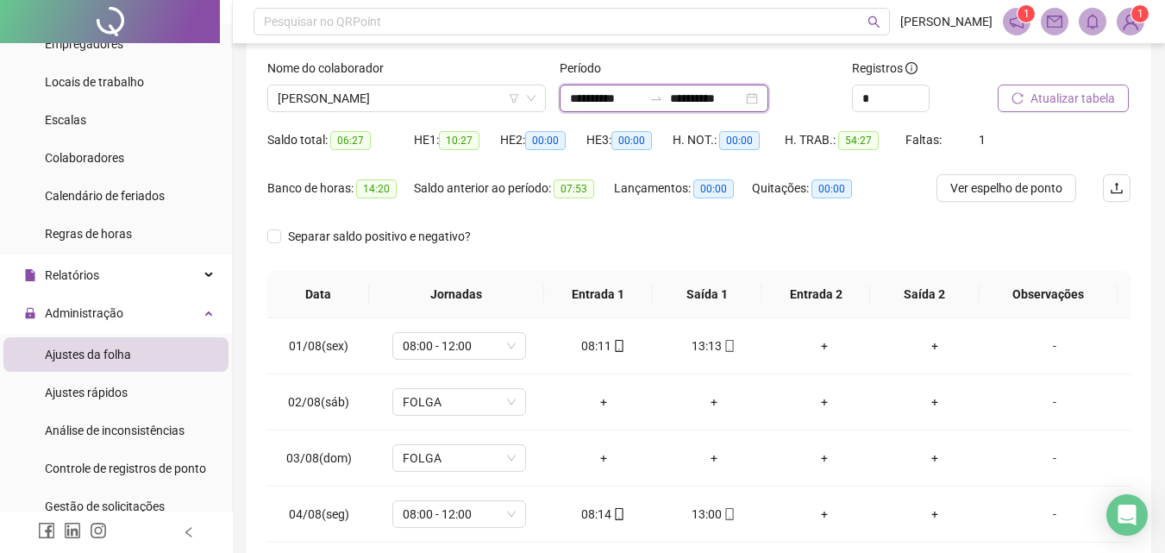
click at [642, 93] on input "**********" at bounding box center [606, 98] width 72 height 19
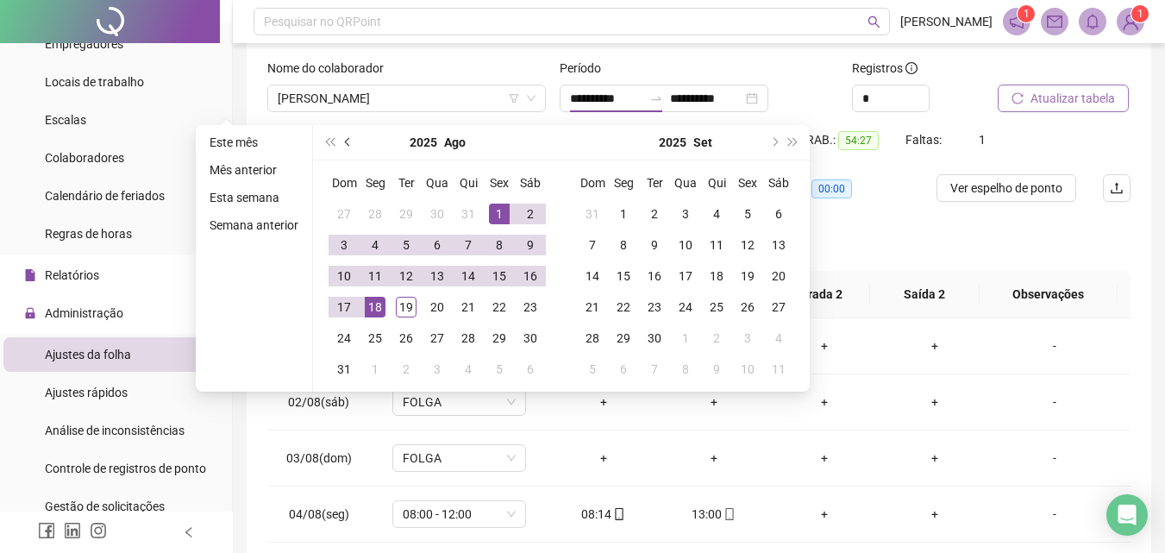
click at [340, 144] on button "prev-year" at bounding box center [348, 142] width 19 height 34
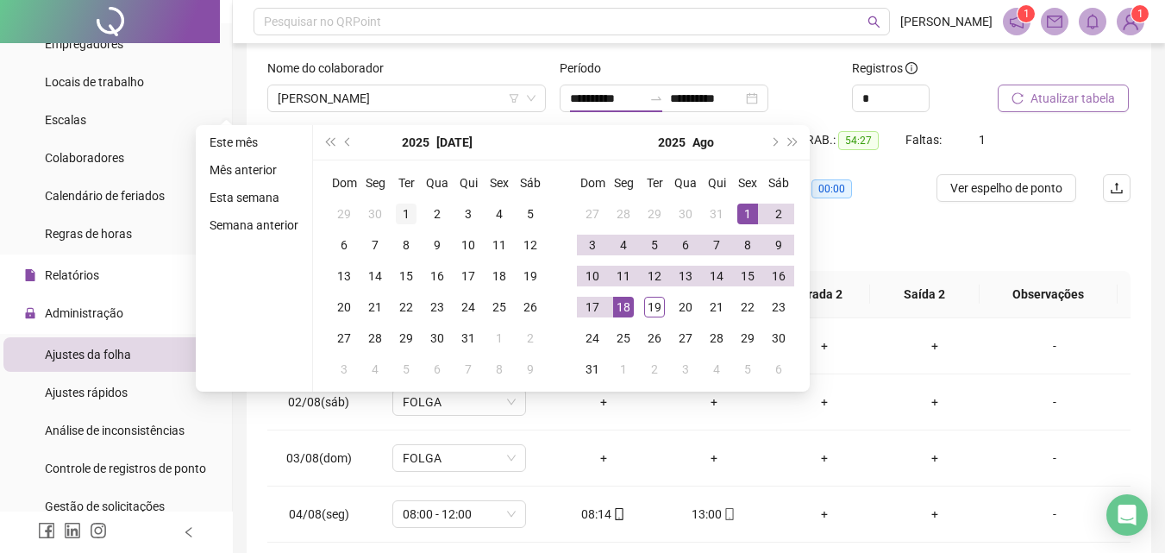
type input "**********"
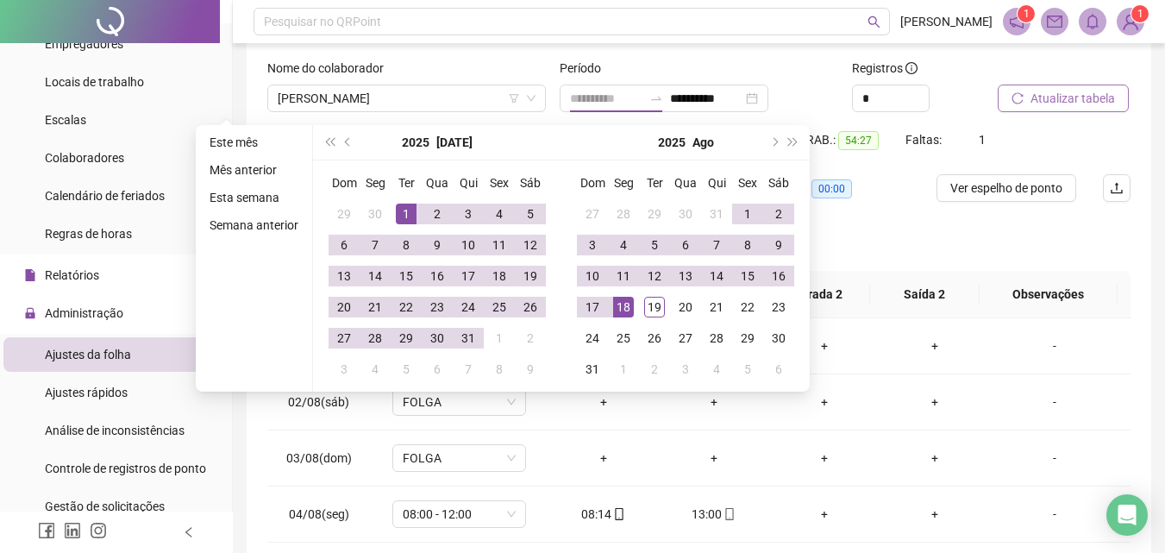
click at [408, 214] on div "1" at bounding box center [406, 214] width 21 height 21
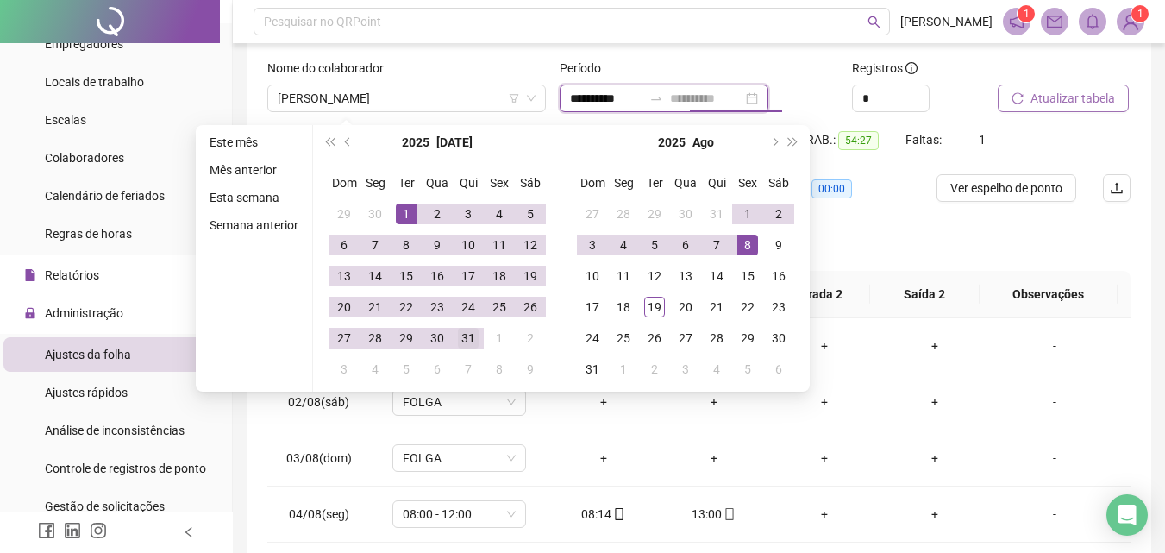
type input "**********"
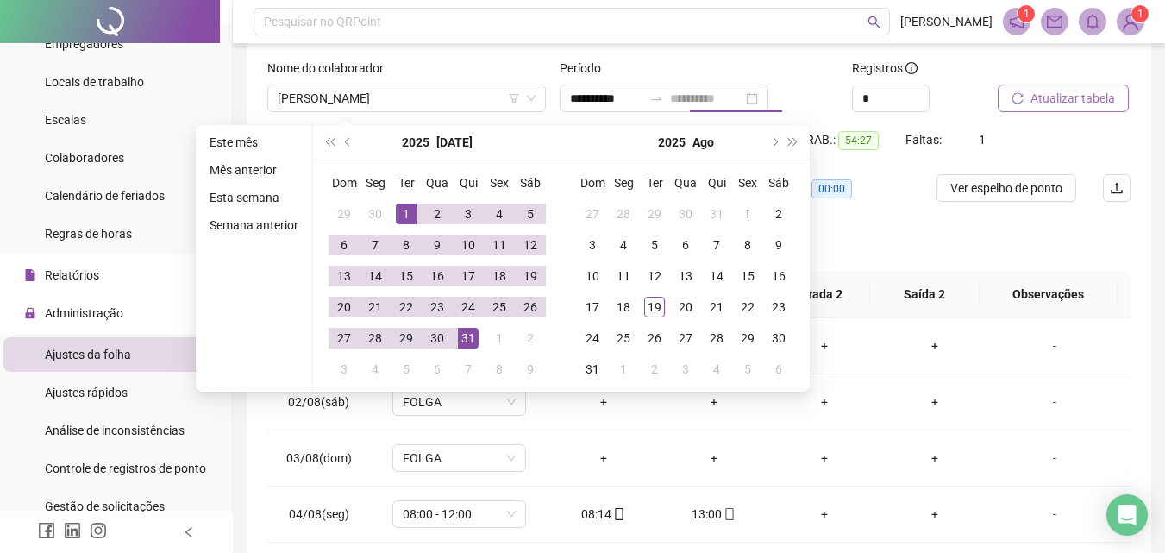
click at [469, 333] on div "31" at bounding box center [468, 338] width 21 height 21
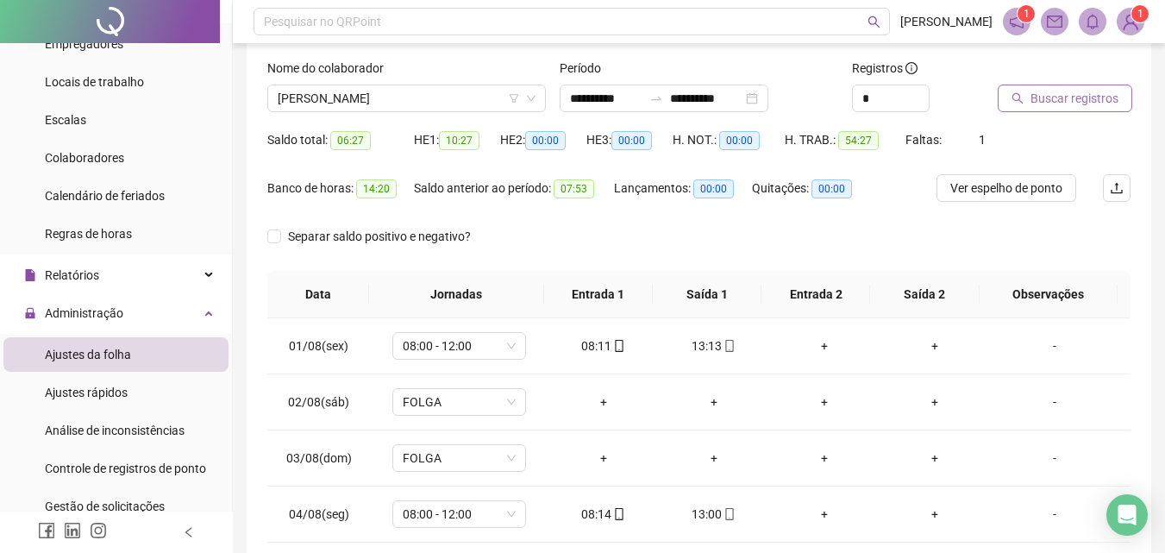
click at [1072, 91] on span "Buscar registros" at bounding box center [1074, 98] width 88 height 19
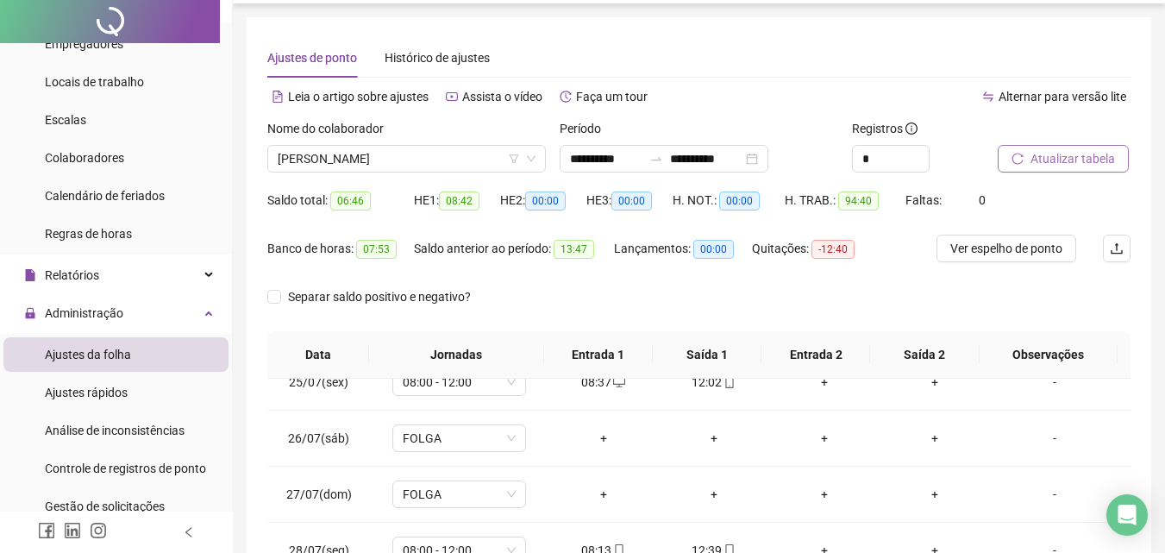
scroll to position [0, 0]
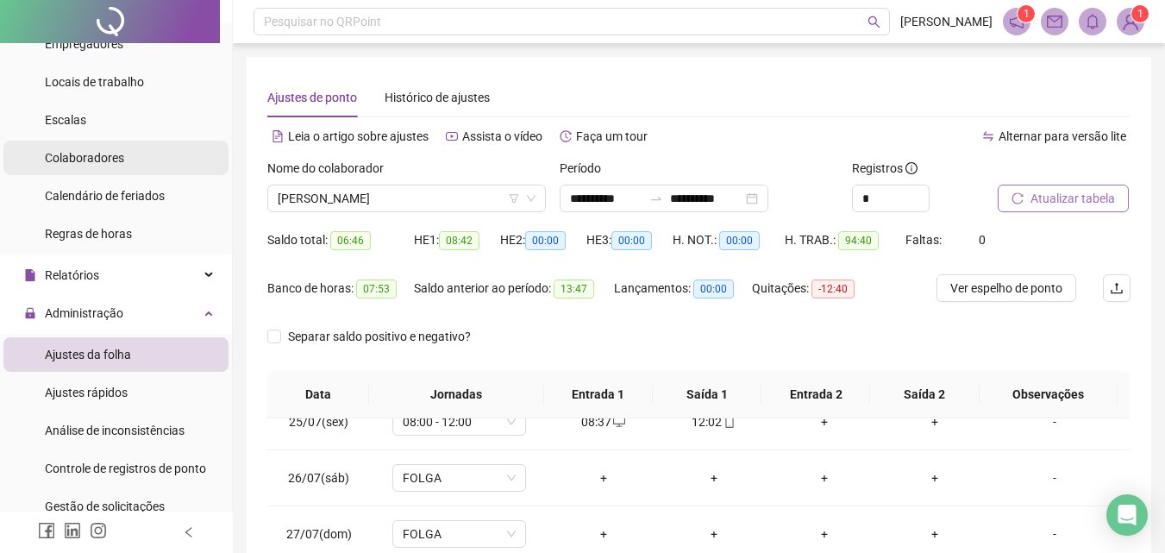
click at [97, 155] on span "Colaboradores" at bounding box center [84, 158] width 79 height 14
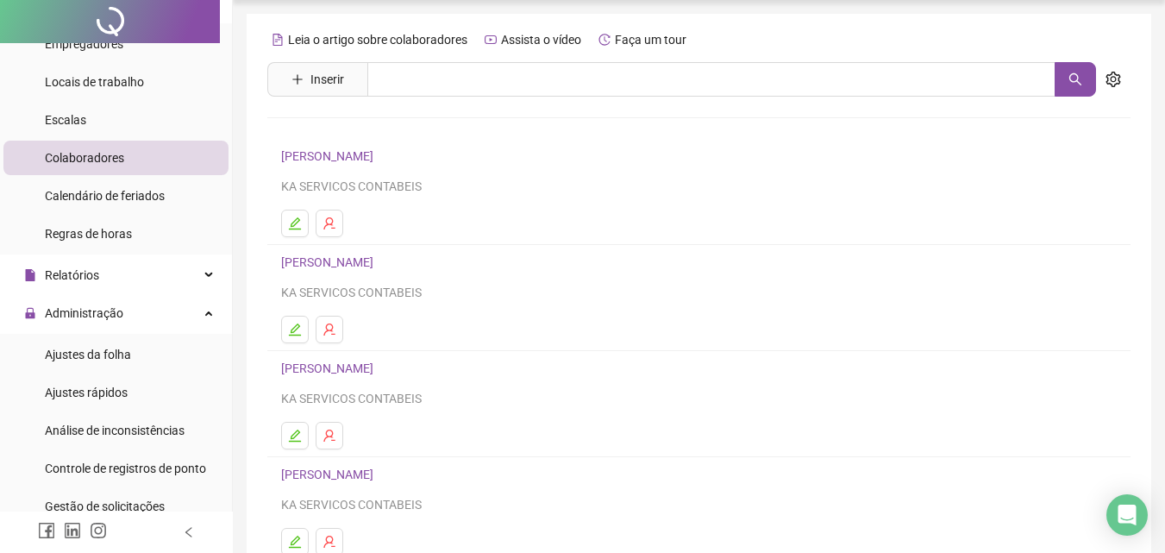
scroll to position [281, 0]
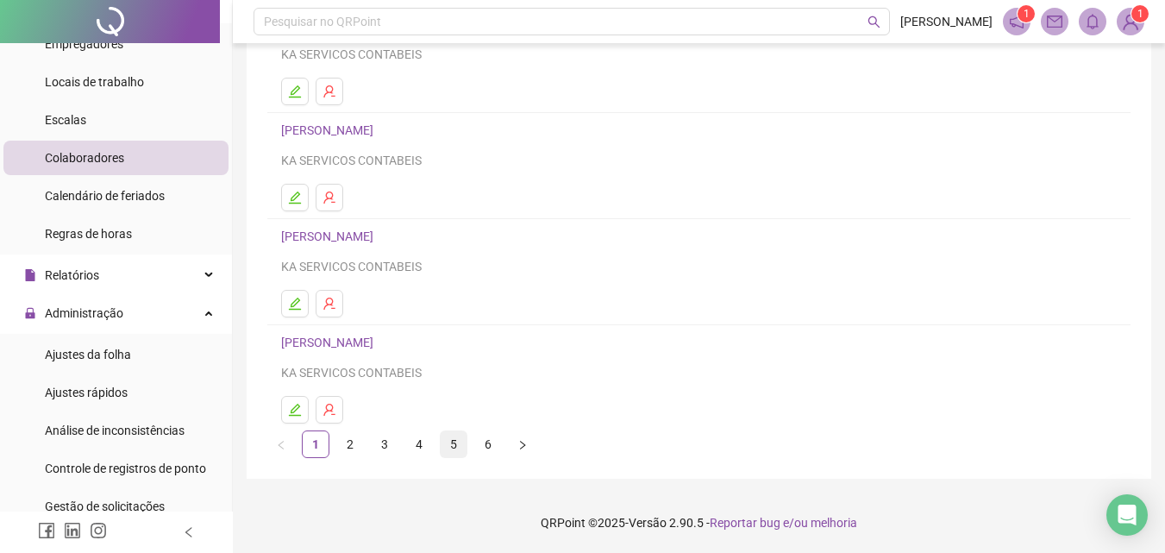
click at [457, 437] on link "5" at bounding box center [454, 444] width 26 height 26
click at [314, 337] on link "[PERSON_NAME]" at bounding box center [329, 342] width 97 height 14
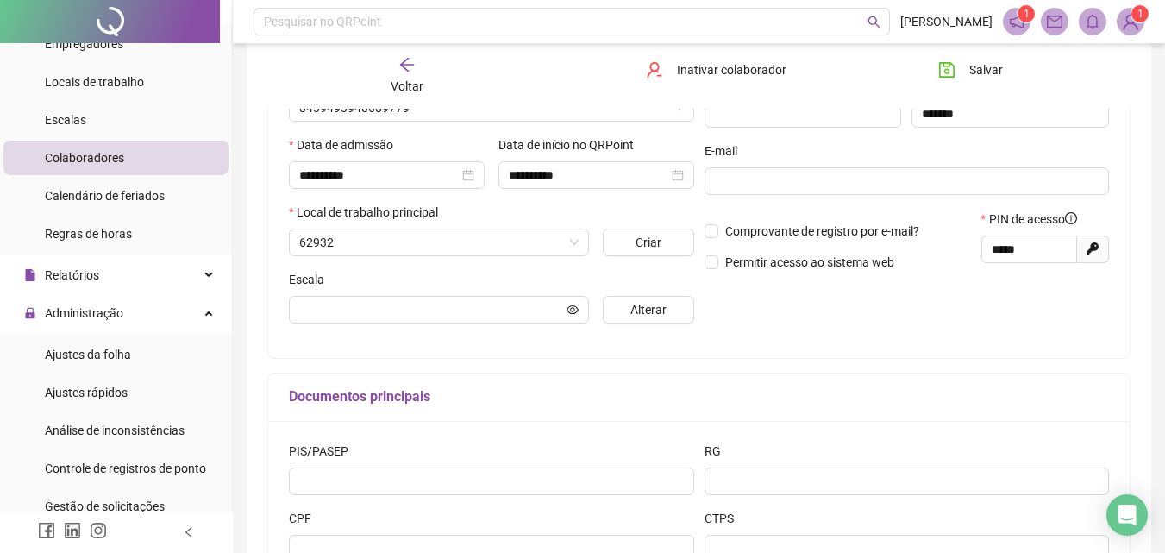
scroll to position [290, 0]
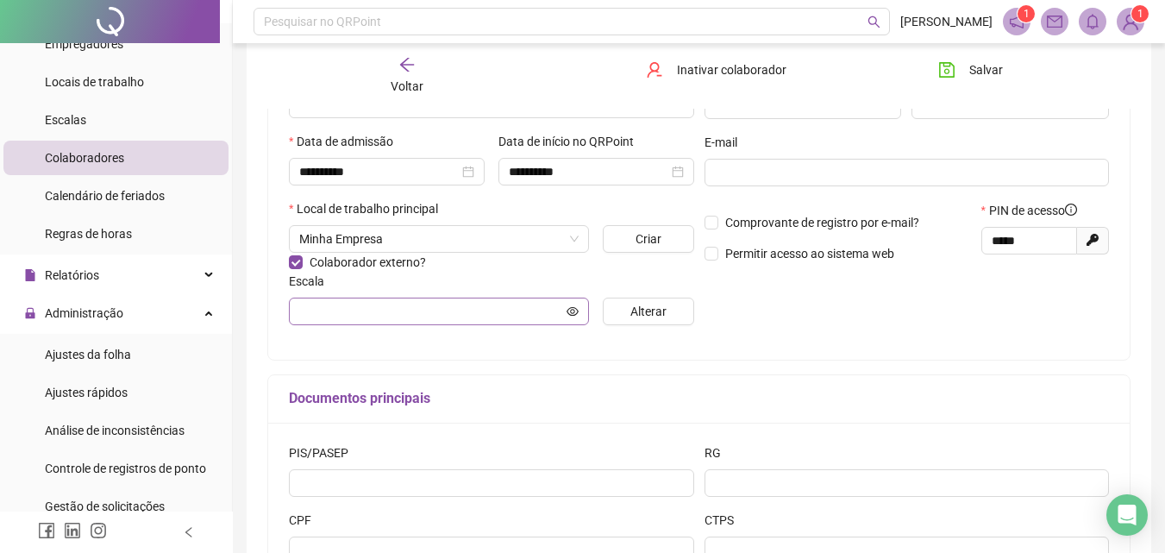
type input "**********"
click at [635, 309] on span "Alterar" at bounding box center [648, 311] width 36 height 19
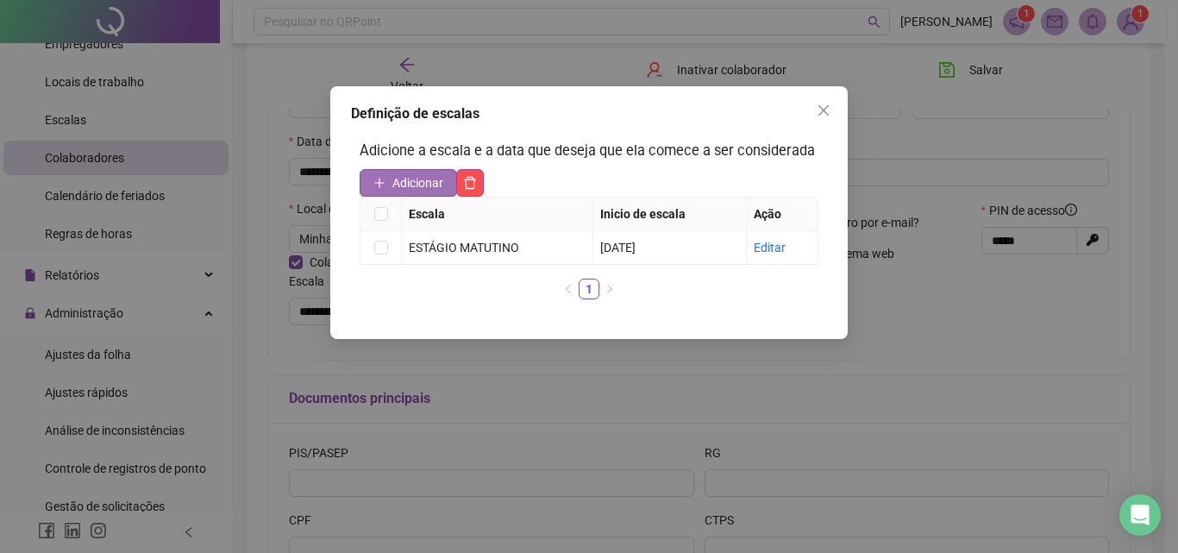
click at [379, 181] on icon "plus" at bounding box center [379, 182] width 1 height 9
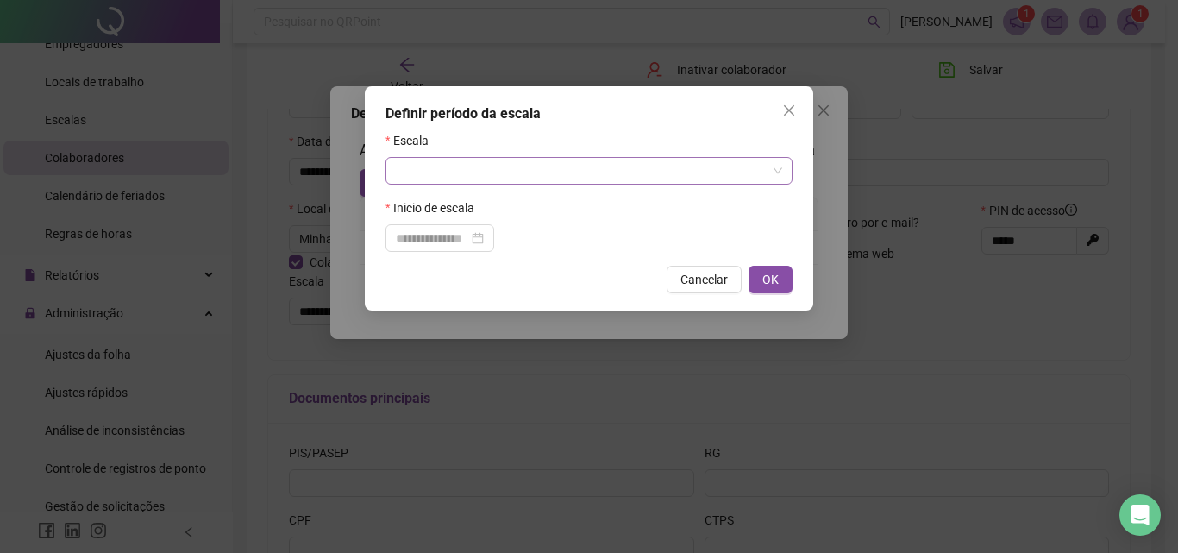
click at [528, 175] on input "search" at bounding box center [581, 171] width 371 height 26
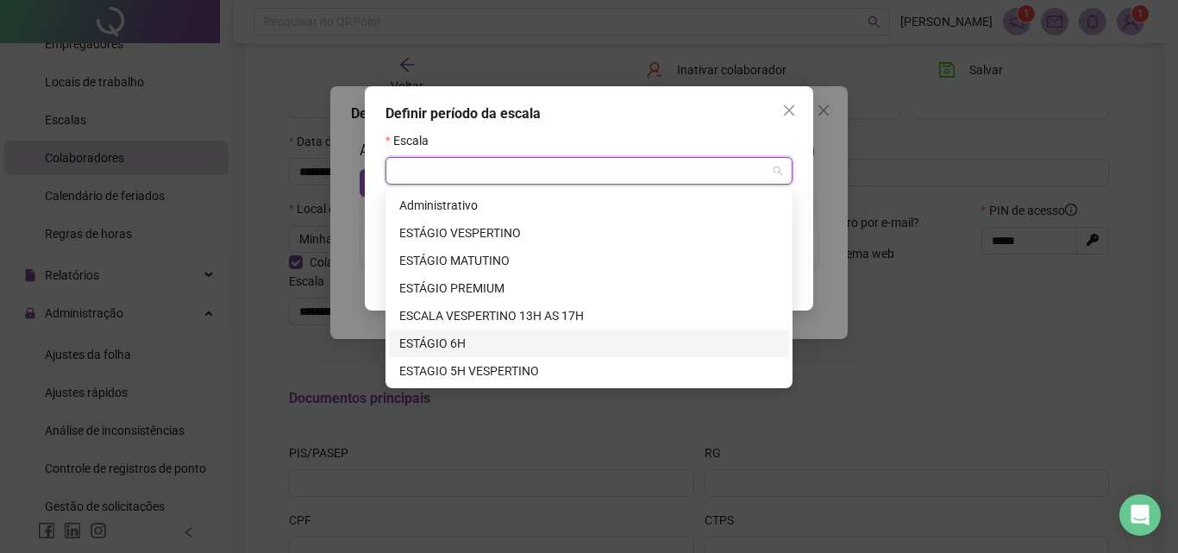
click at [421, 337] on div "ESTÁGIO 6H" at bounding box center [588, 343] width 379 height 19
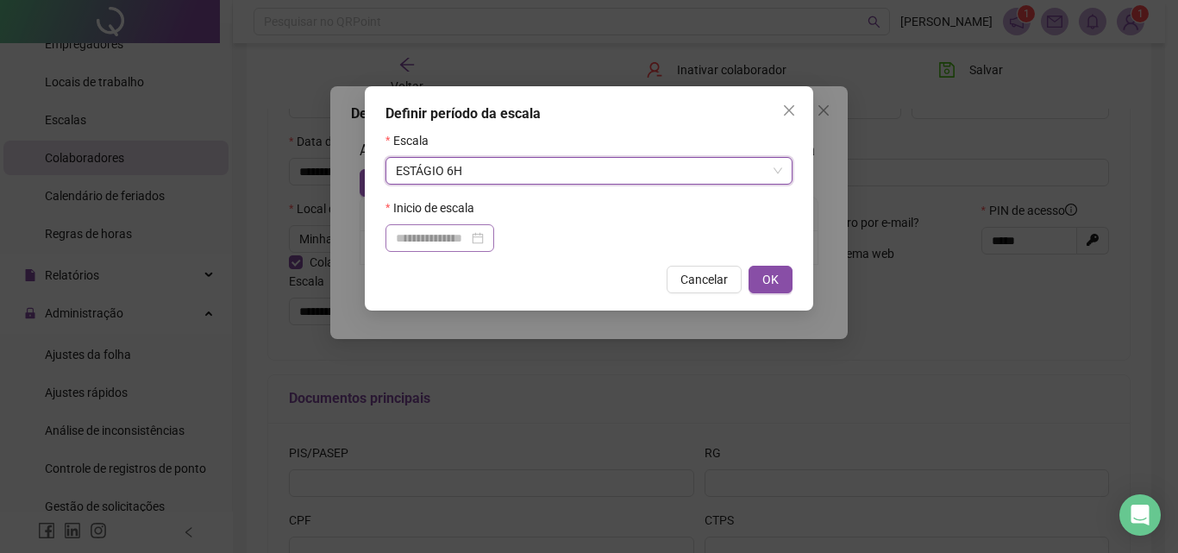
click at [484, 231] on div at bounding box center [440, 238] width 88 height 19
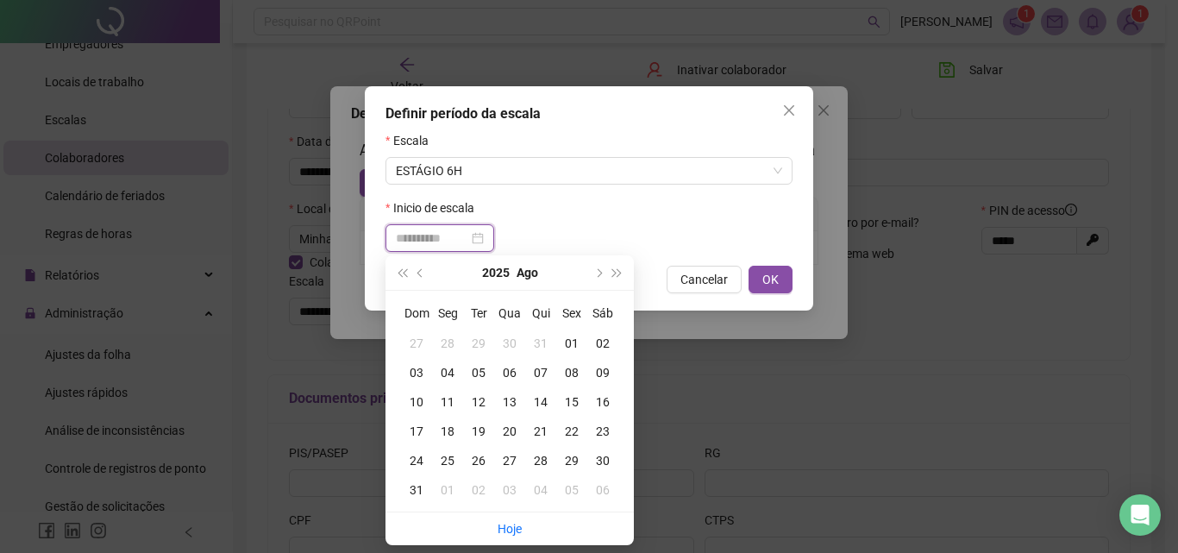
type input "**********"
click at [577, 339] on div "01" at bounding box center [571, 343] width 31 height 19
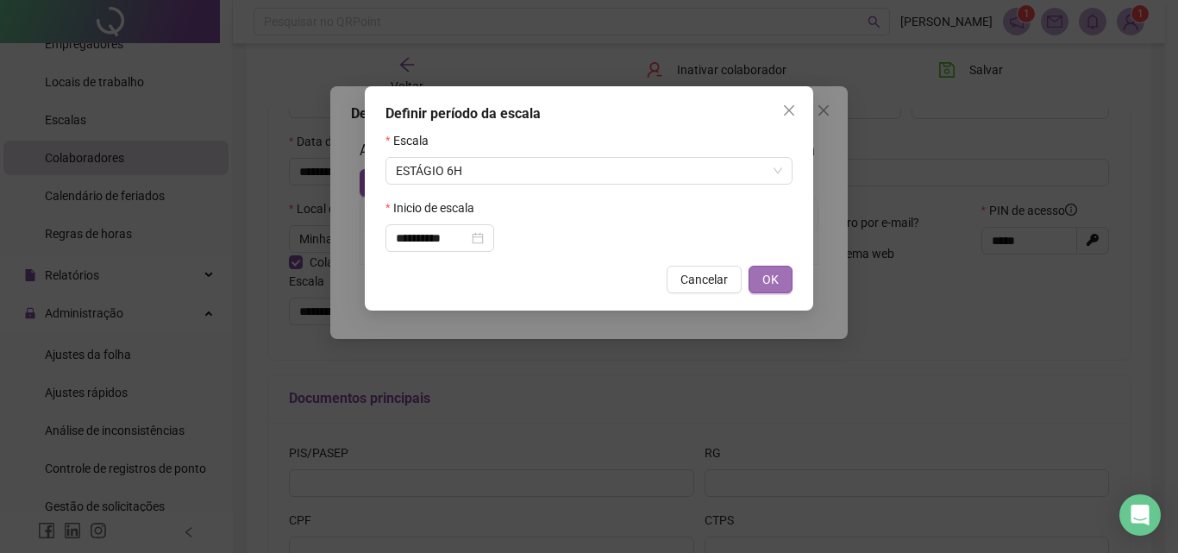
click at [765, 279] on span "OK" at bounding box center [770, 279] width 16 height 19
type input "**********"
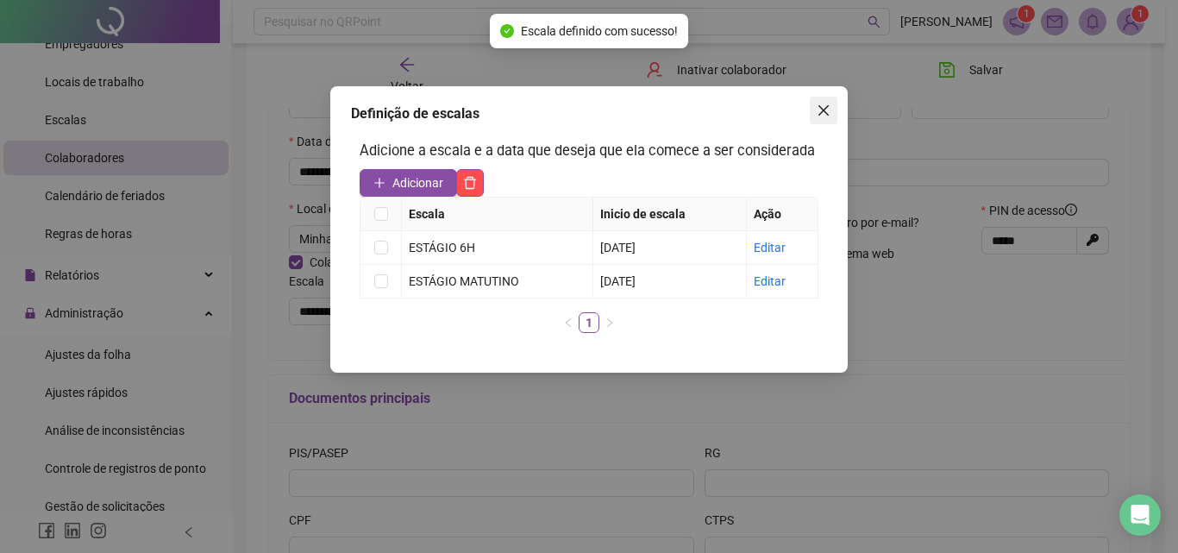
click at [821, 110] on icon "close" at bounding box center [824, 110] width 14 height 14
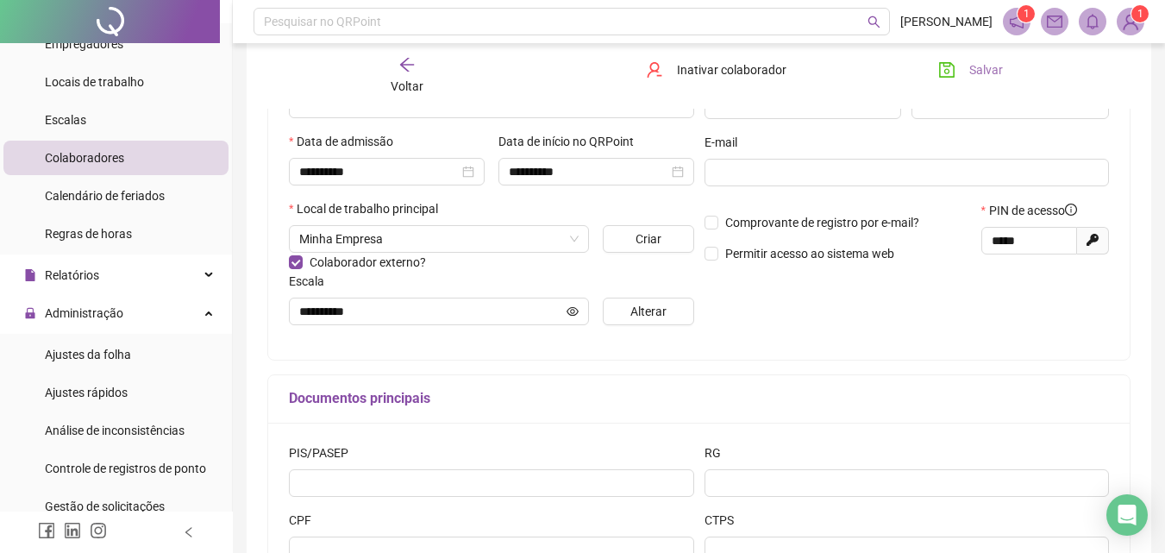
click at [976, 70] on span "Salvar" at bounding box center [986, 69] width 34 height 19
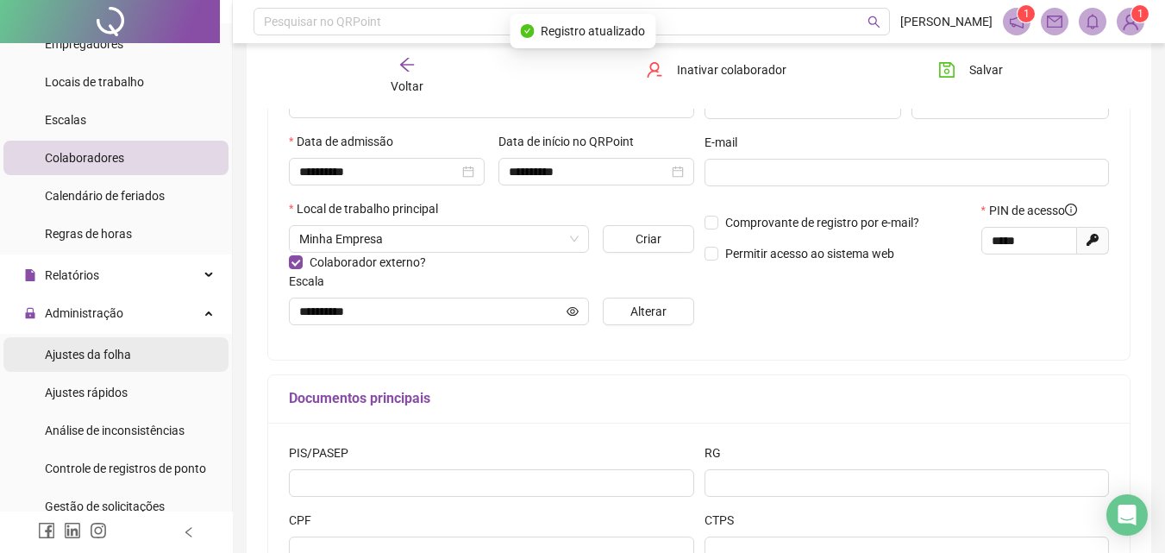
click at [93, 355] on span "Ajustes da folha" at bounding box center [88, 355] width 86 height 14
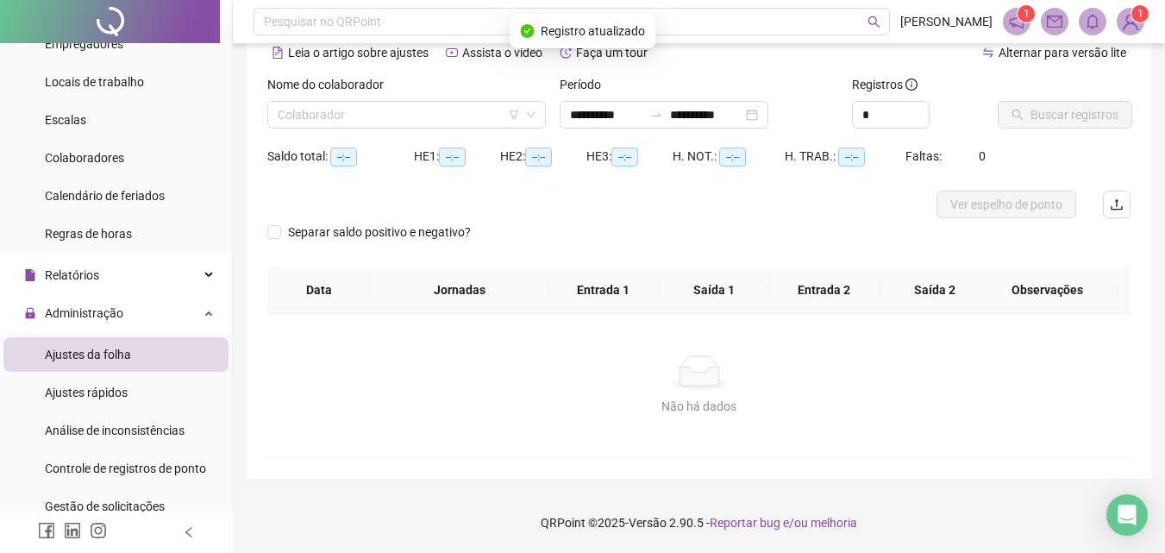
scroll to position [84, 0]
type input "**********"
click at [396, 122] on input "search" at bounding box center [399, 115] width 242 height 26
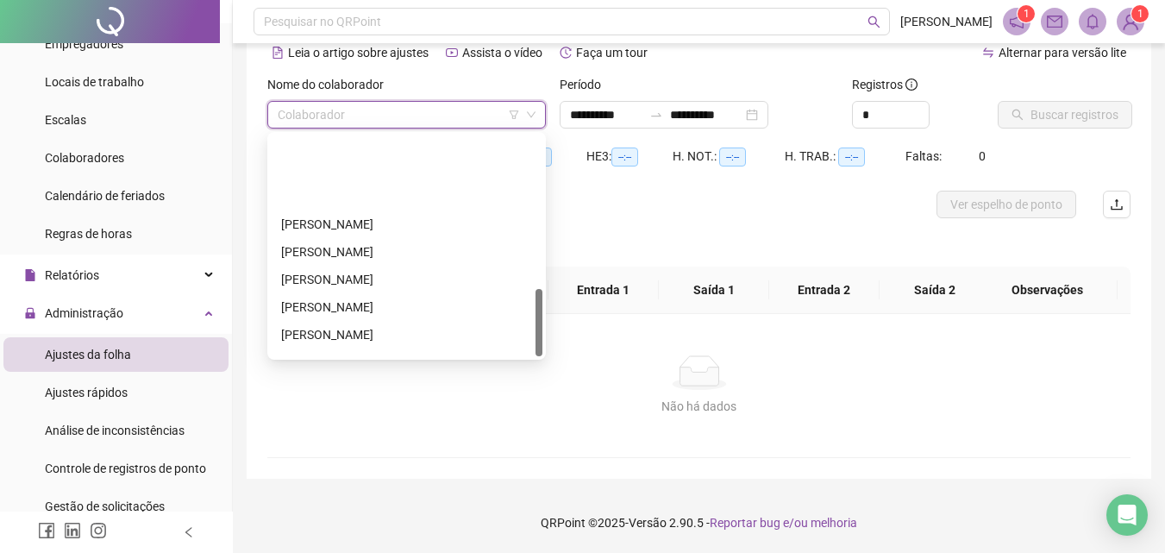
scroll to position [497, 0]
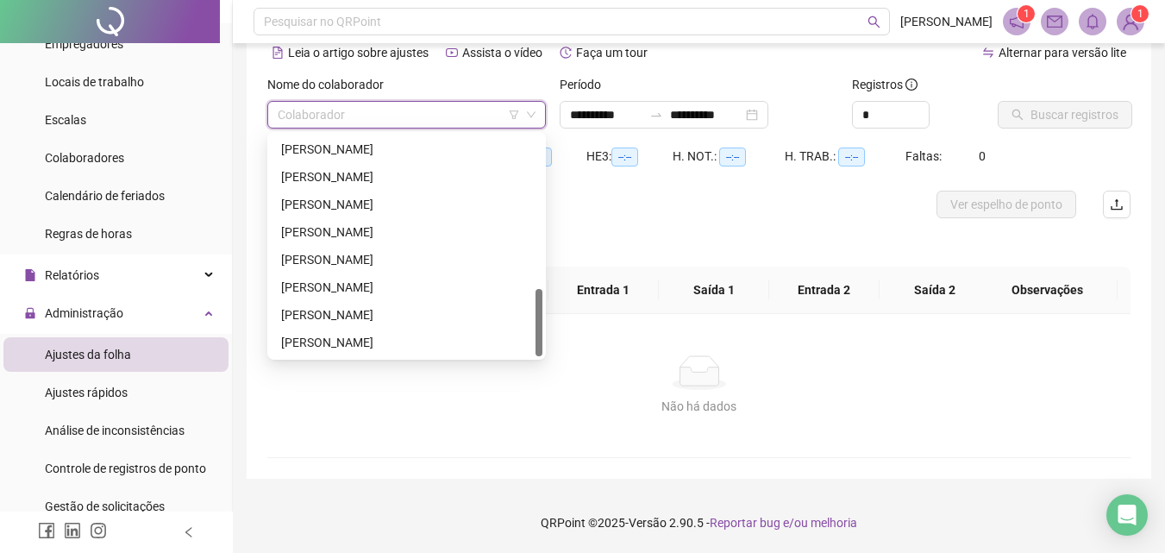
drag, startPoint x: 540, startPoint y: 176, endPoint x: 503, endPoint y: 343, distance: 171.4
click at [536, 352] on div at bounding box center [539, 322] width 7 height 67
click at [359, 311] on div "[PERSON_NAME]" at bounding box center [406, 314] width 251 height 19
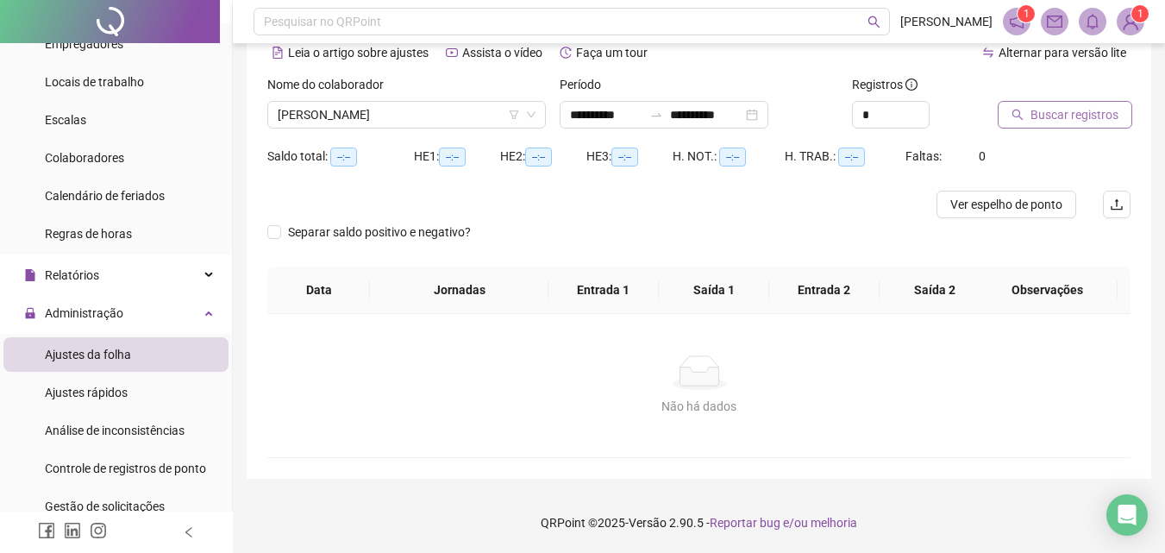
click at [1049, 112] on span "Buscar registros" at bounding box center [1074, 114] width 88 height 19
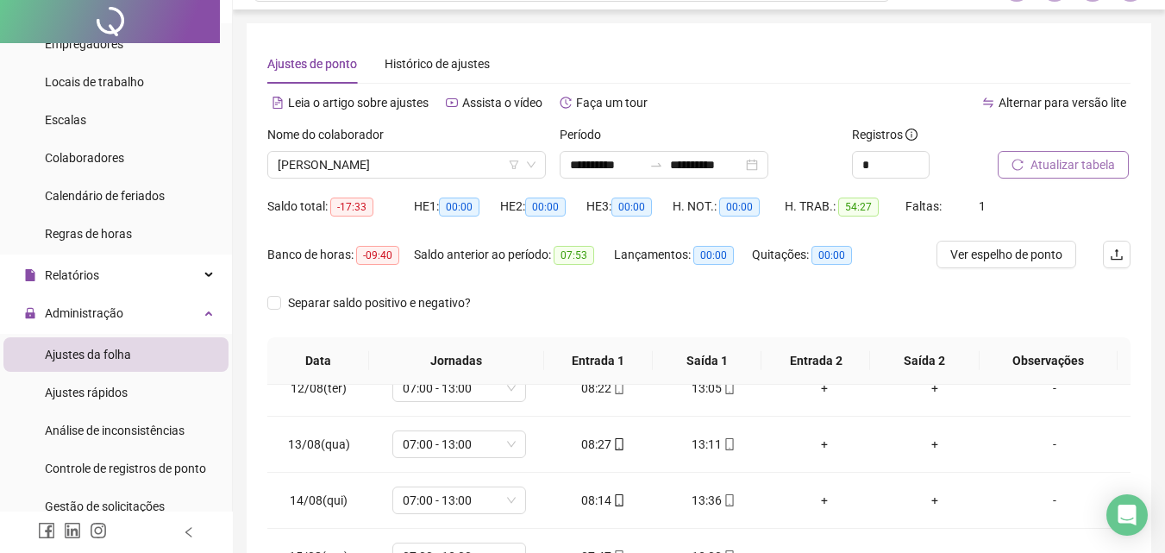
scroll to position [0, 0]
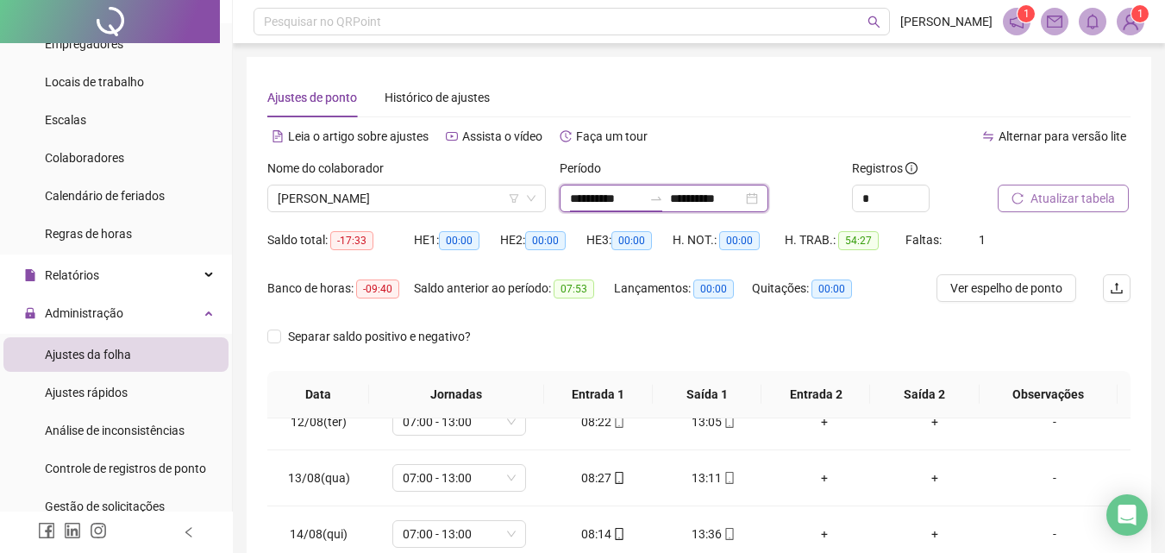
click at [642, 190] on input "**********" at bounding box center [606, 198] width 72 height 19
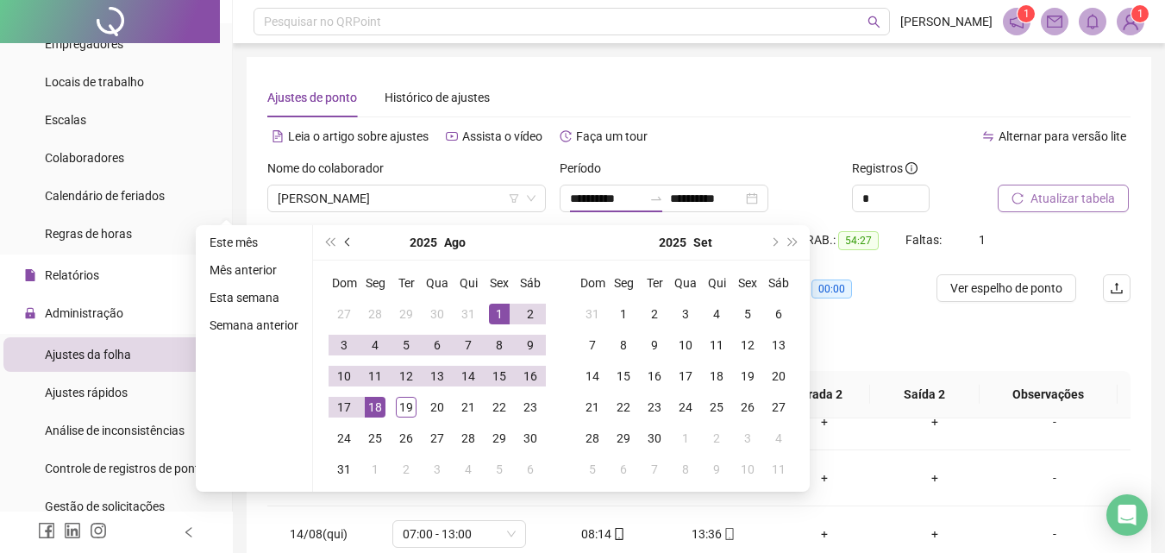
click at [353, 240] on button "prev-year" at bounding box center [348, 242] width 19 height 34
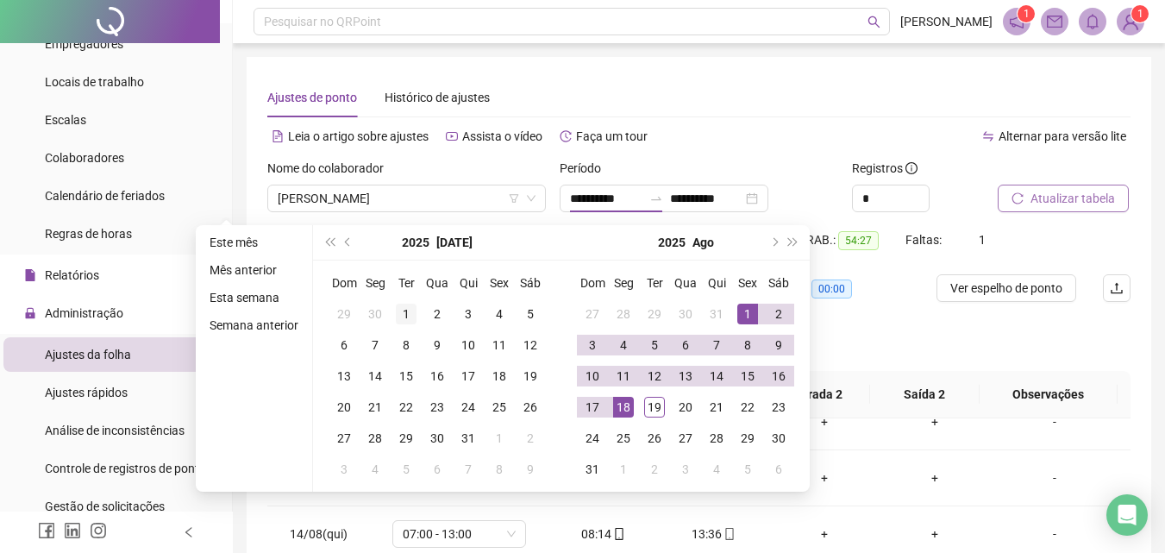
type input "**********"
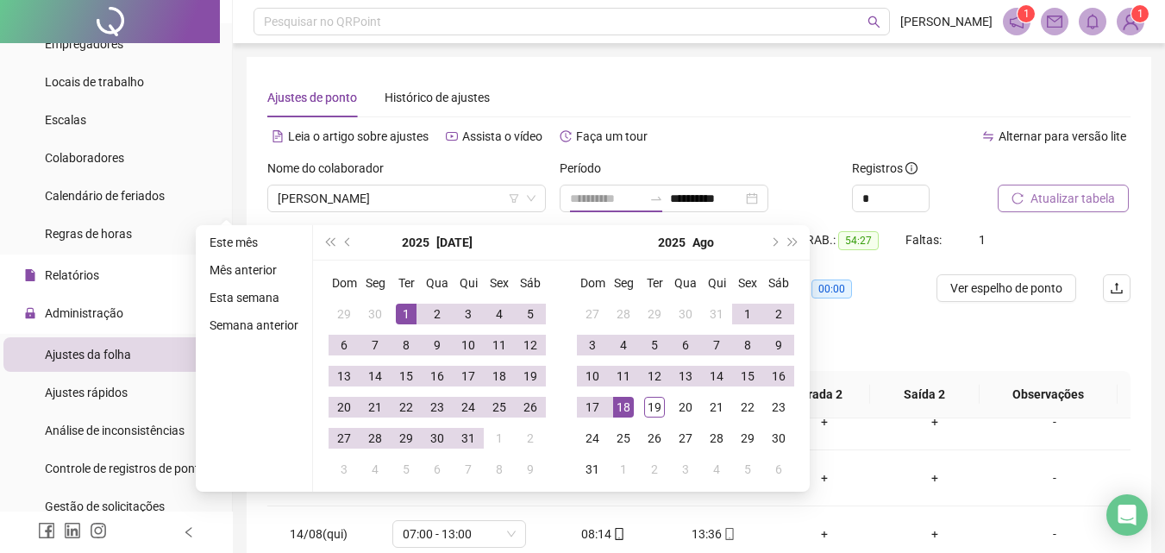
click at [396, 319] on div "1" at bounding box center [406, 314] width 21 height 21
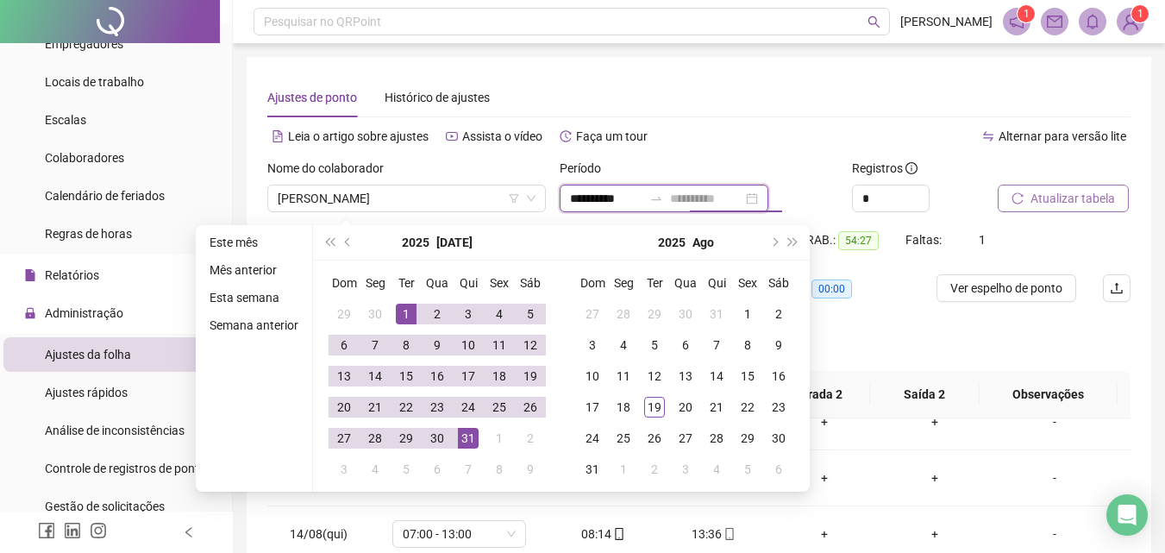
type input "**********"
click at [466, 442] on div "31" at bounding box center [468, 438] width 21 height 21
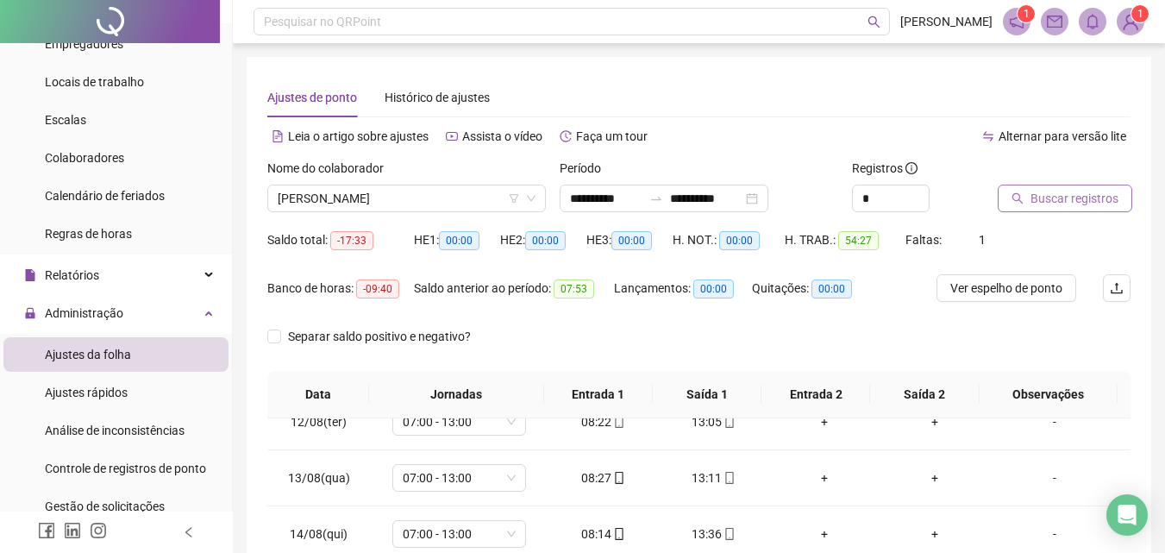
click at [1063, 209] on button "Buscar registros" at bounding box center [1065, 199] width 135 height 28
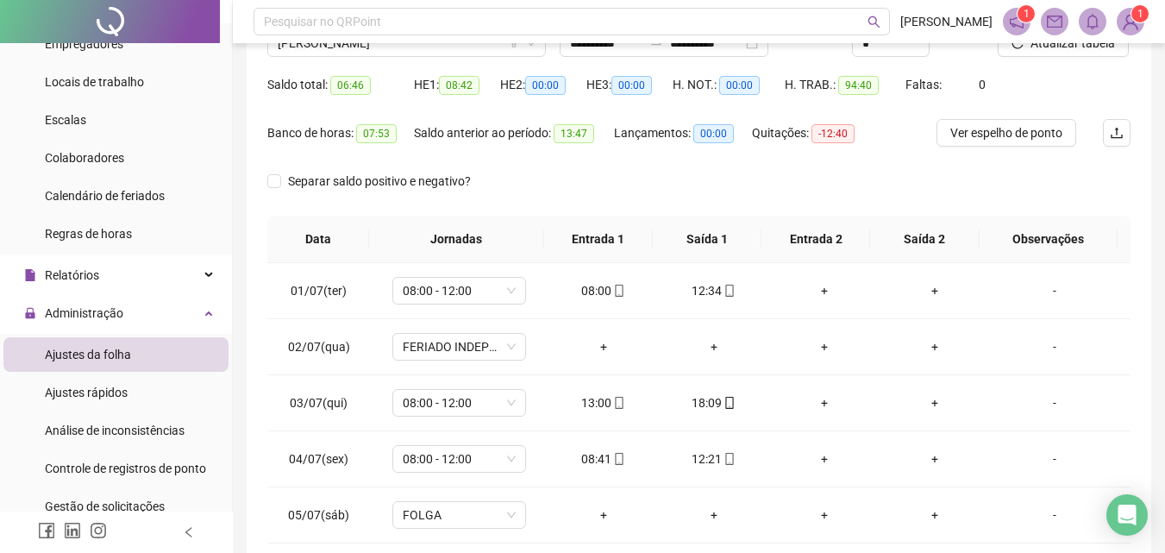
scroll to position [69, 0]
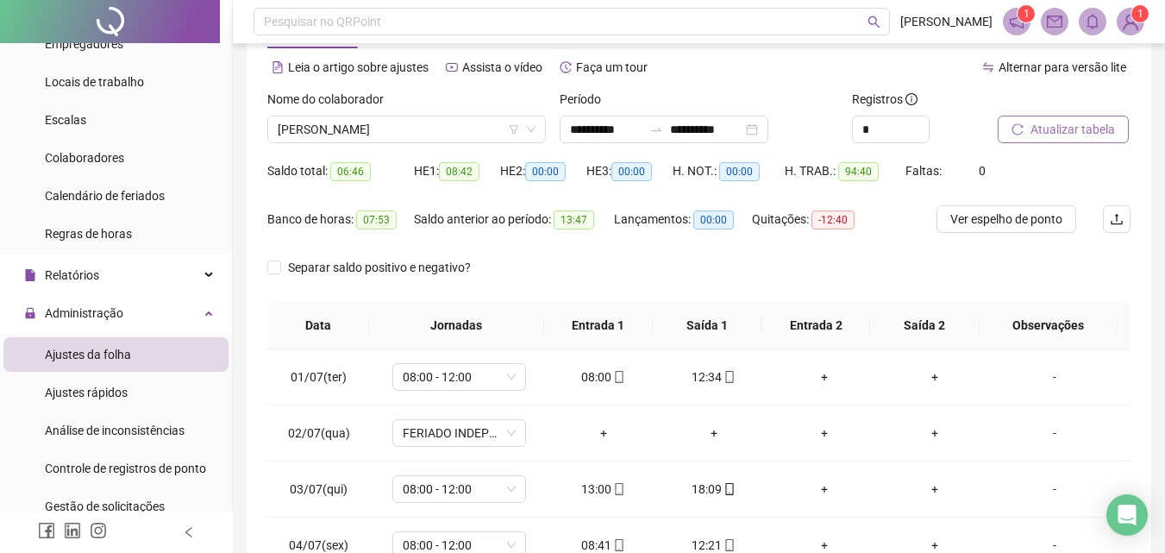
click at [1084, 130] on button "Atualizar tabela" at bounding box center [1063, 130] width 131 height 28
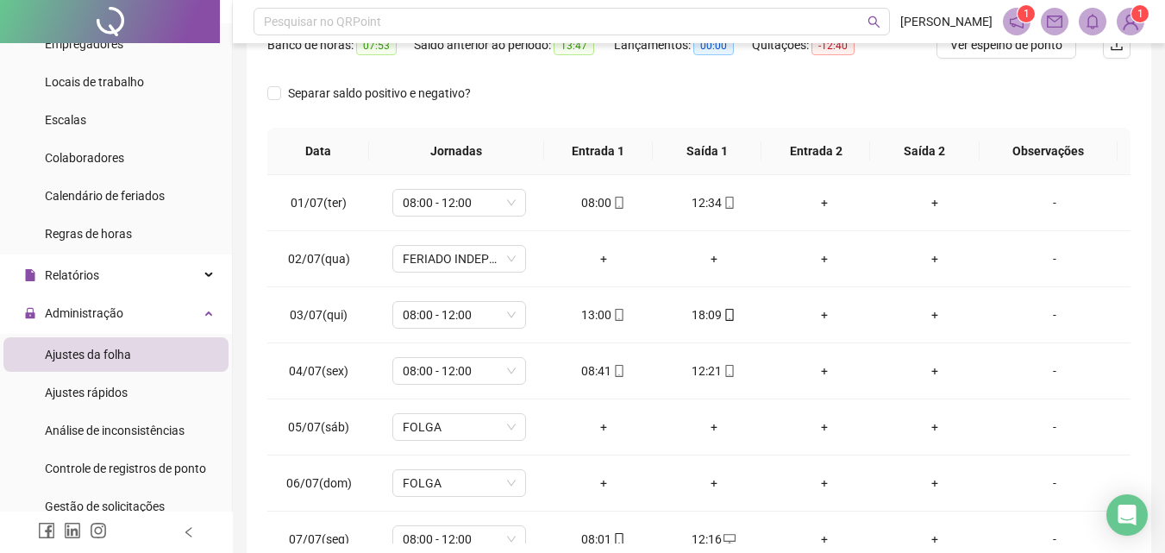
scroll to position [66, 0]
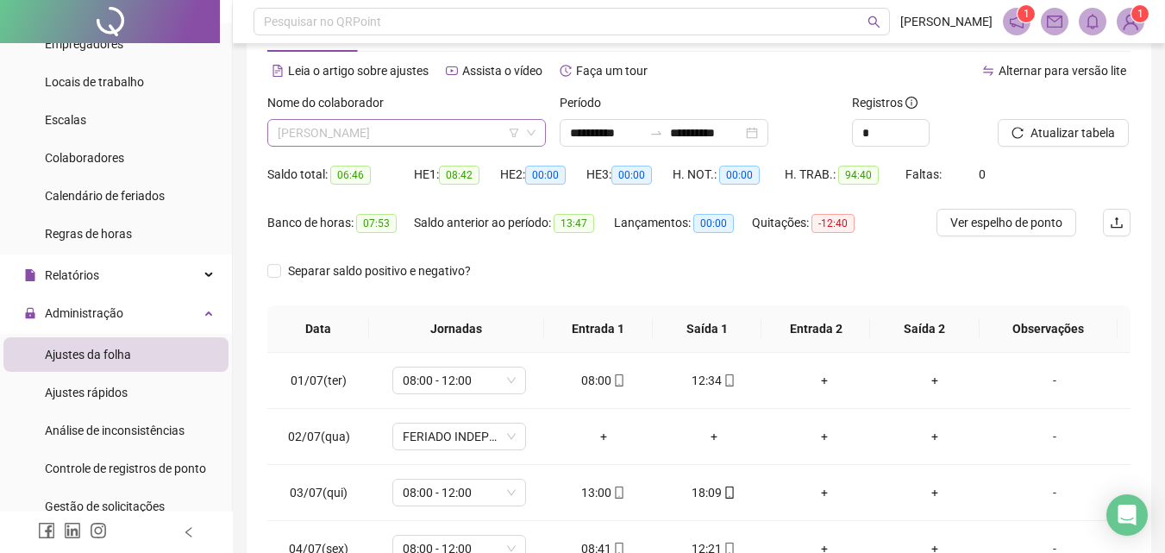
click at [344, 136] on span "[PERSON_NAME]" at bounding box center [407, 133] width 258 height 26
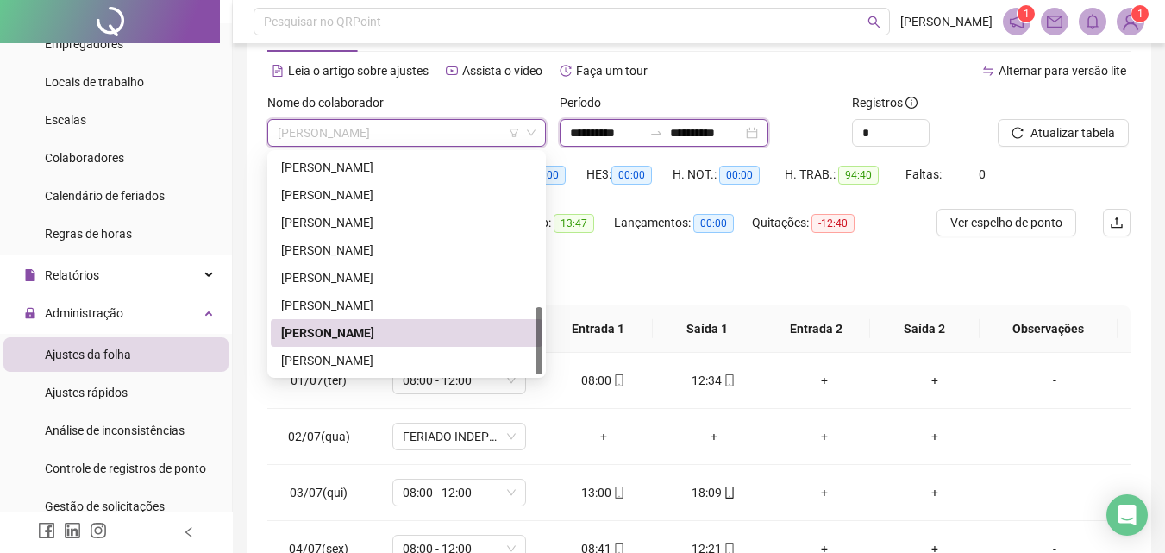
click at [642, 129] on input "**********" at bounding box center [606, 132] width 72 height 19
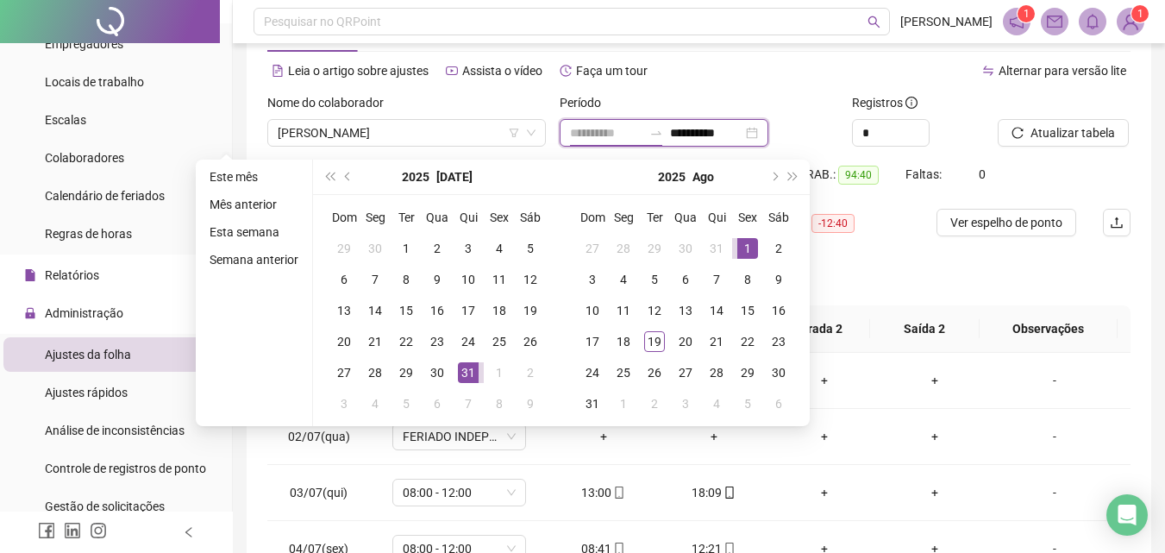
type input "**********"
click at [744, 242] on div "1" at bounding box center [747, 248] width 21 height 21
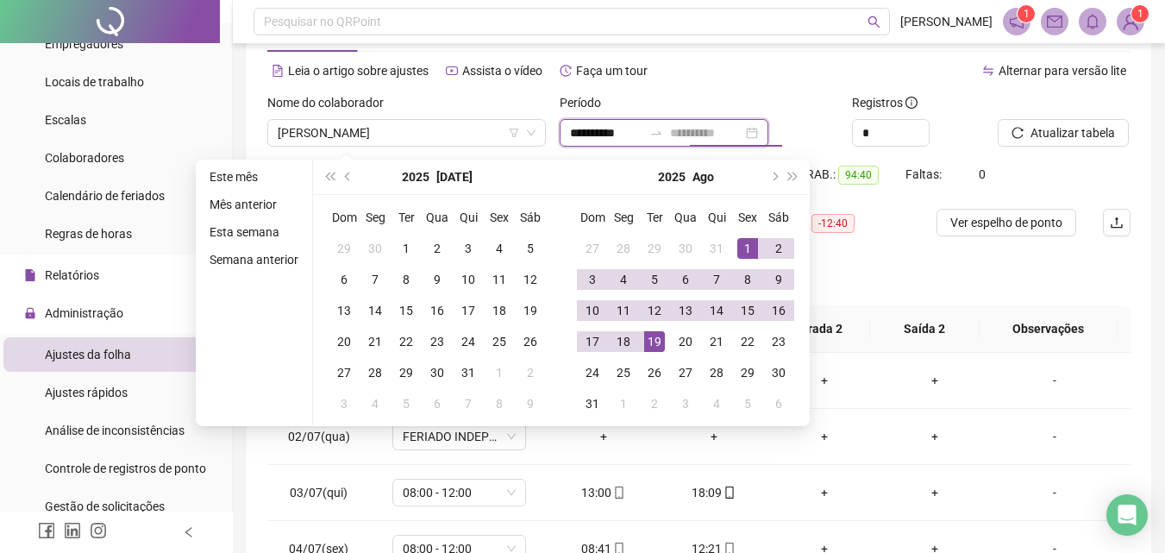
type input "**********"
click at [655, 341] on div "19" at bounding box center [654, 341] width 21 height 21
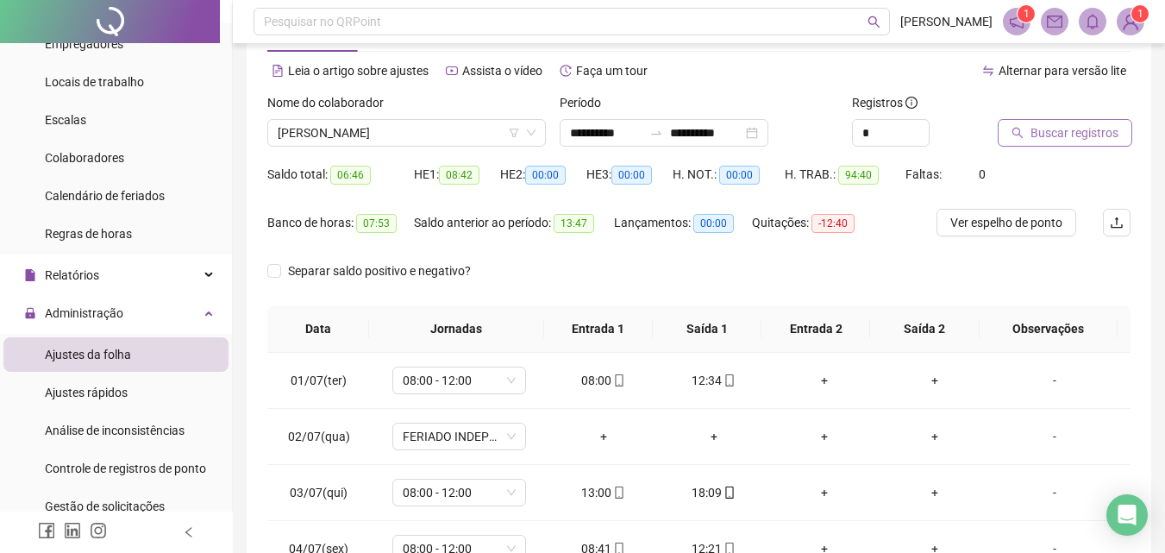
click at [1026, 120] on button "Buscar registros" at bounding box center [1065, 133] width 135 height 28
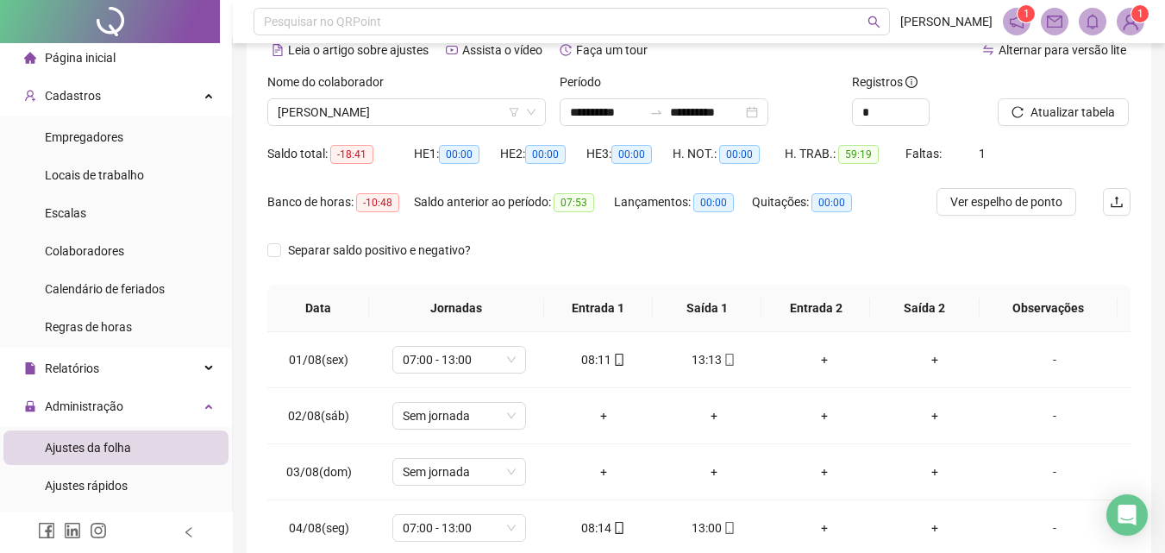
scroll to position [0, 0]
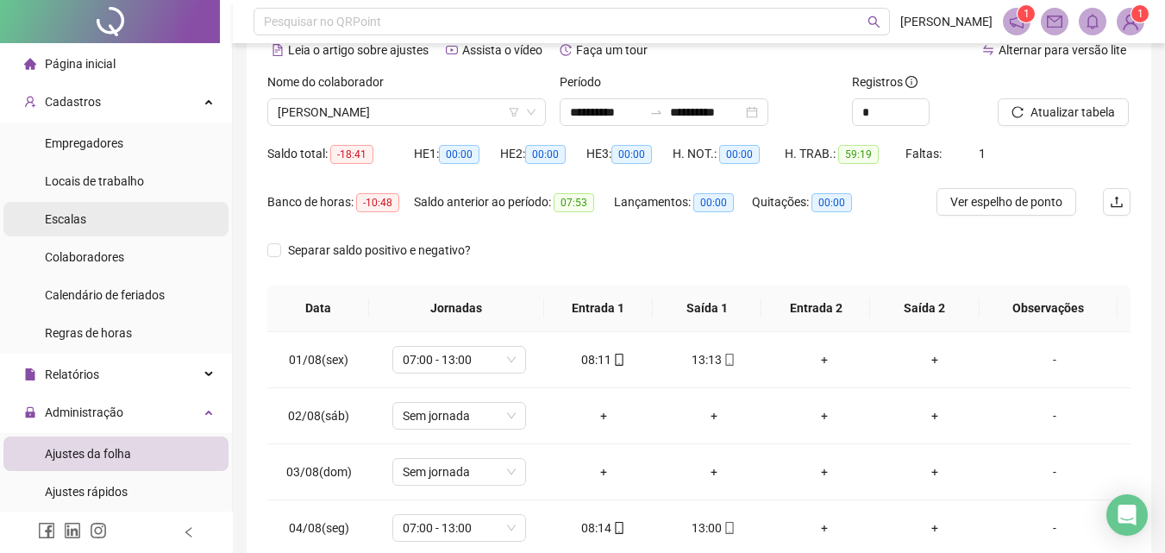
click at [90, 214] on li "Escalas" at bounding box center [115, 219] width 225 height 34
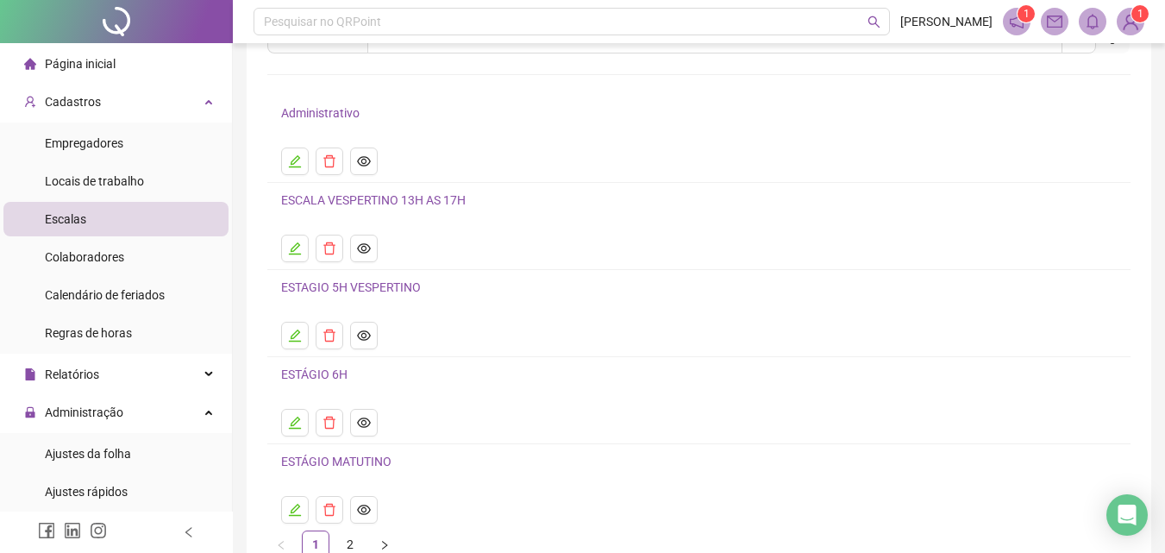
scroll to position [172, 0]
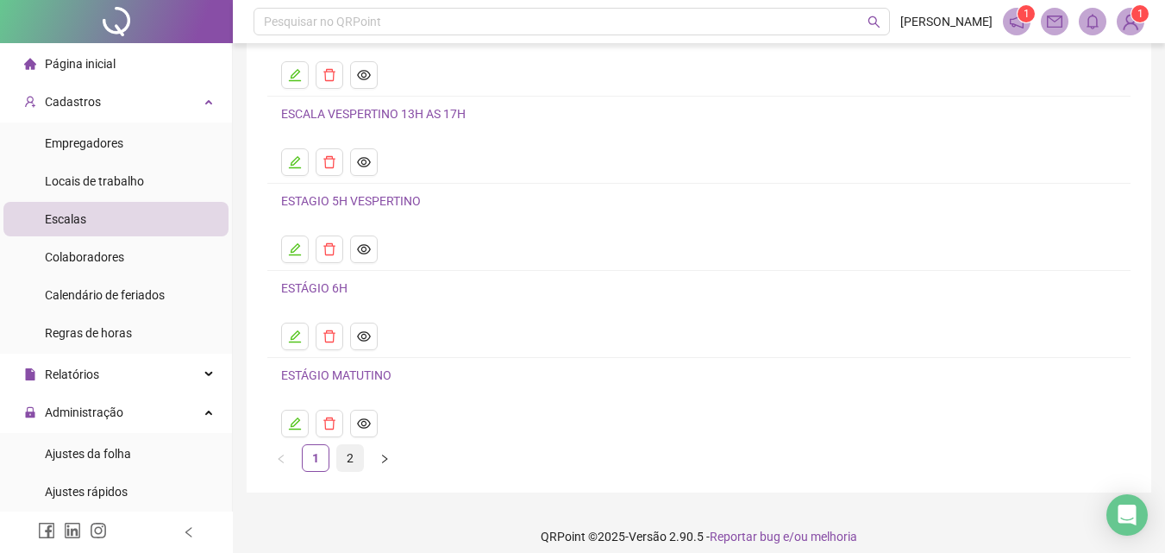
click at [348, 459] on link "2" at bounding box center [350, 458] width 26 height 26
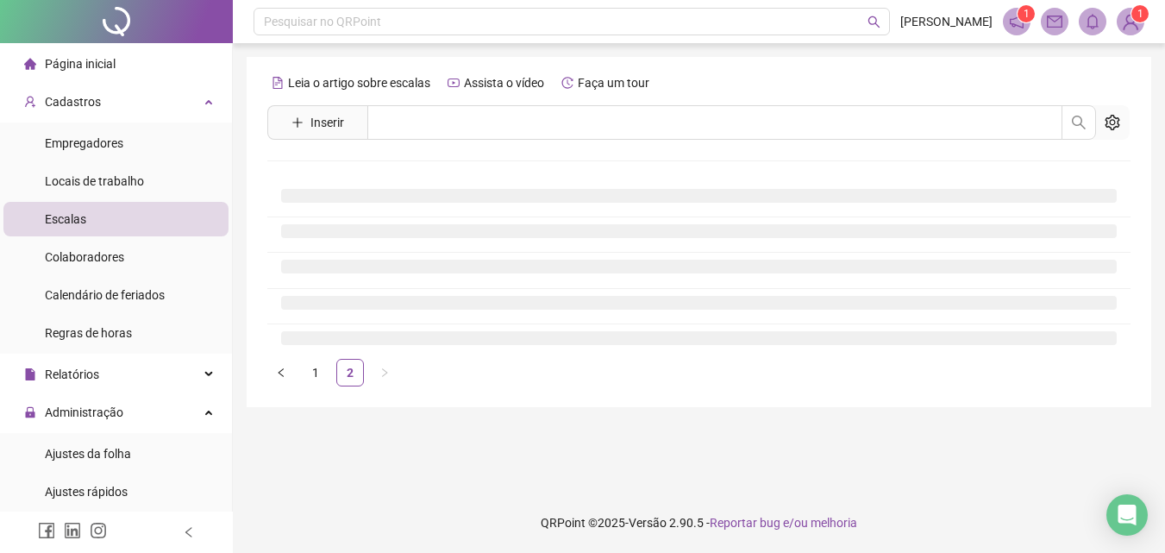
scroll to position [0, 0]
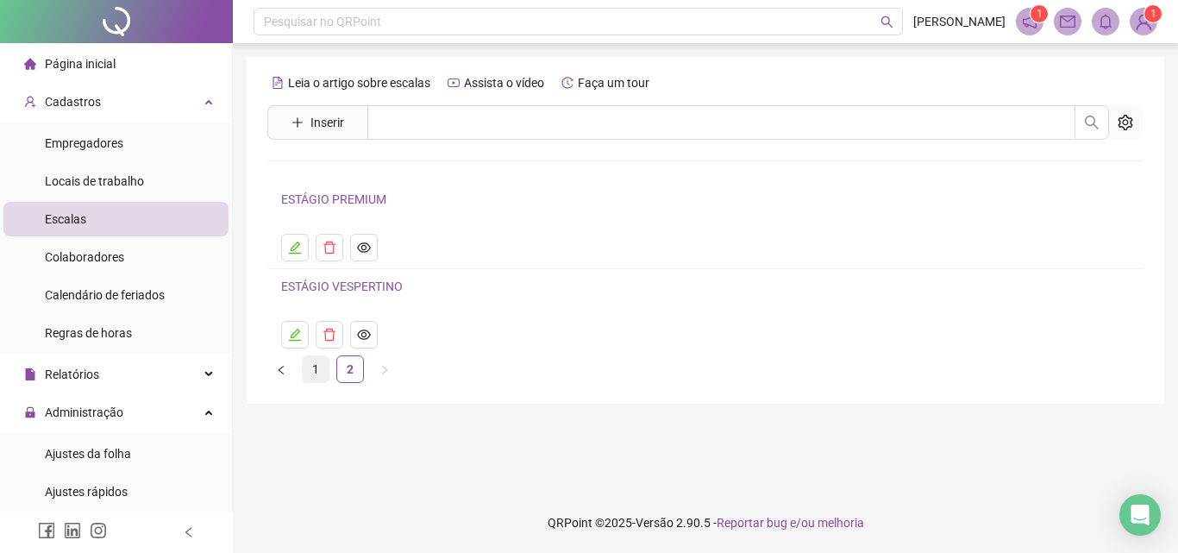
click at [317, 370] on link "1" at bounding box center [316, 369] width 26 height 26
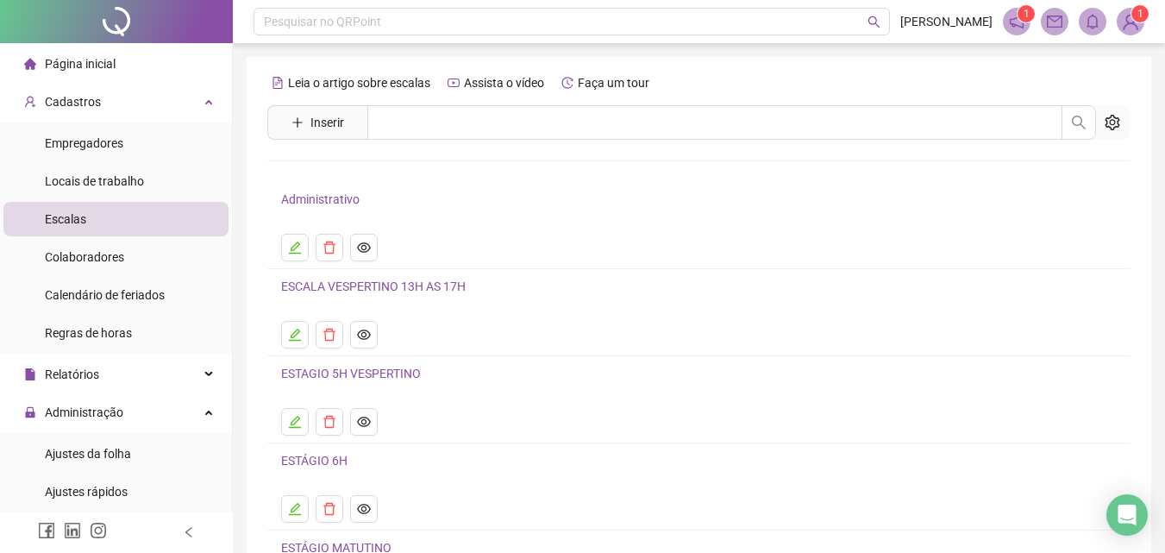
scroll to position [172, 0]
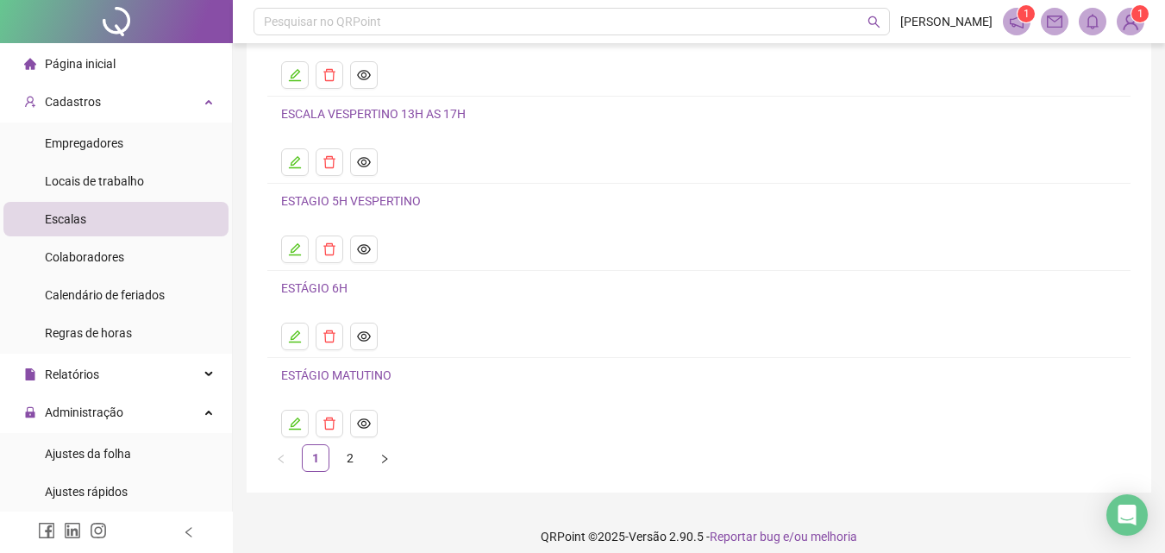
click at [344, 196] on link "ESTAGIO 5H VESPERTINO" at bounding box center [351, 201] width 140 height 14
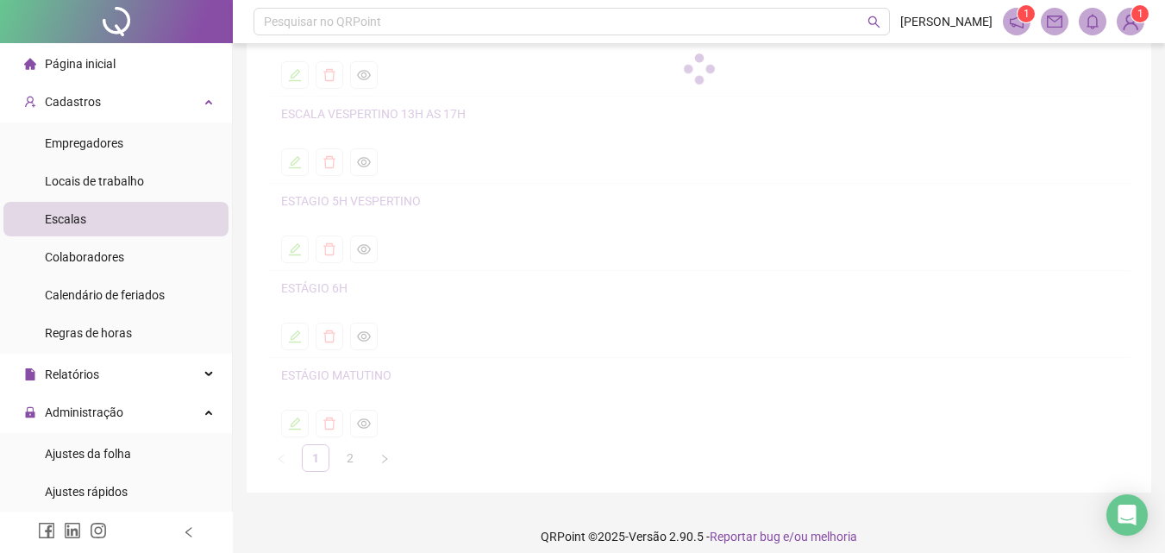
scroll to position [30, 0]
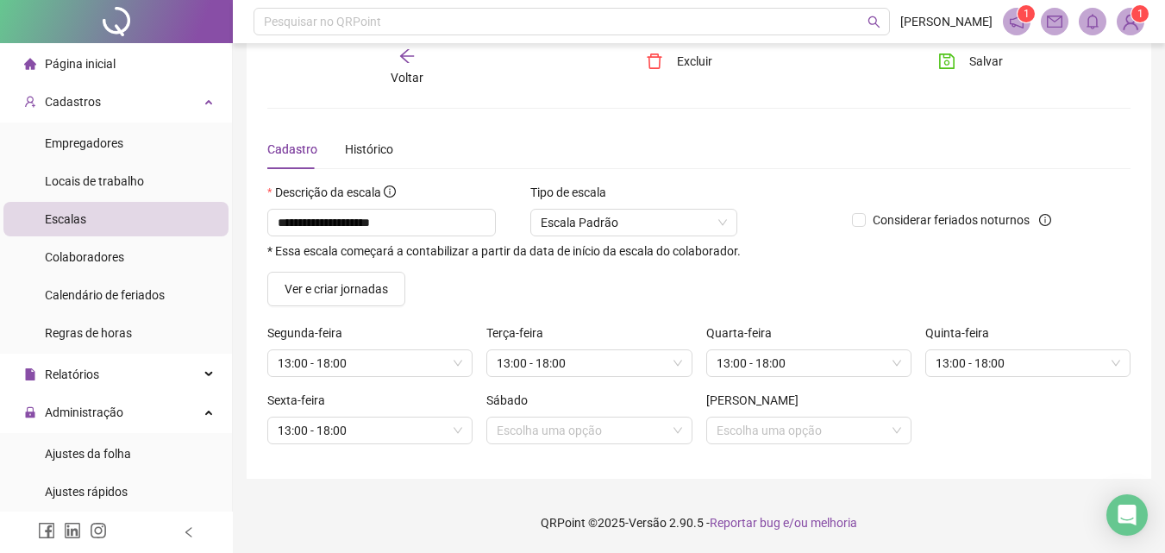
click at [399, 66] on div "Voltar" at bounding box center [407, 67] width 133 height 40
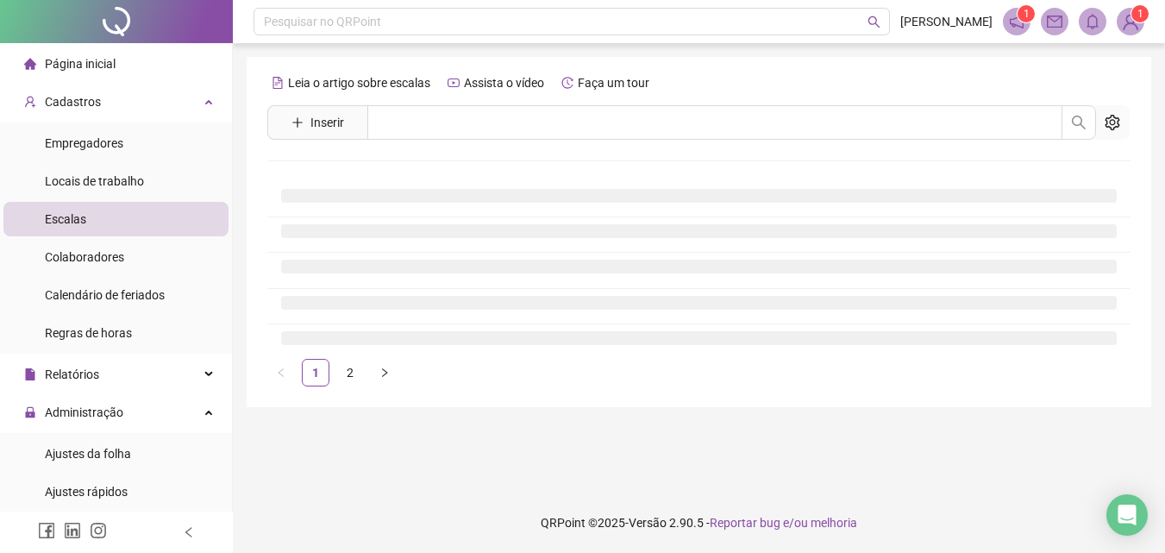
scroll to position [0, 0]
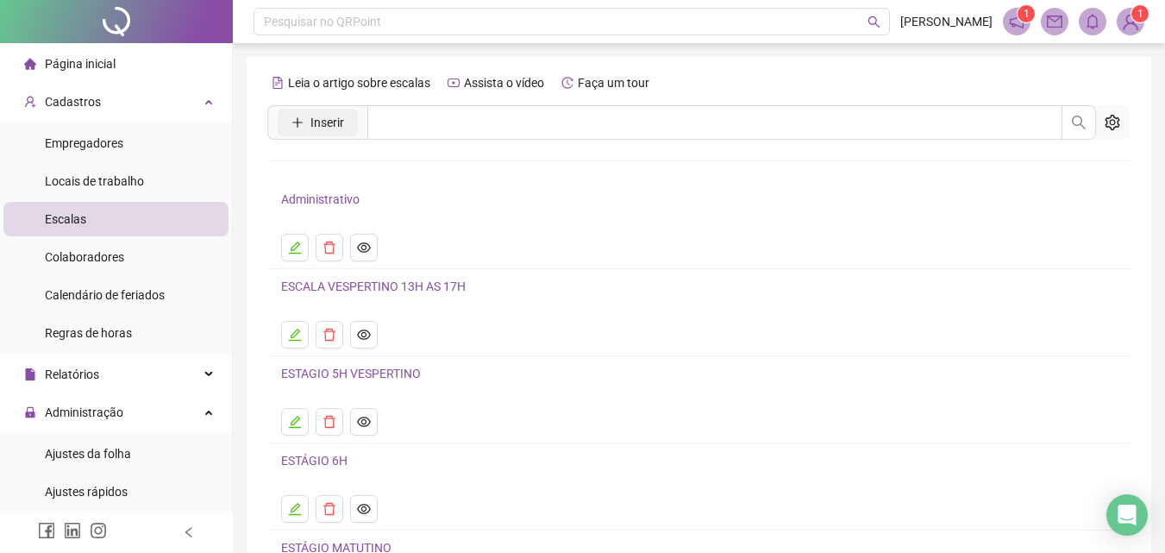
click at [308, 122] on button "Inserir" at bounding box center [318, 123] width 80 height 28
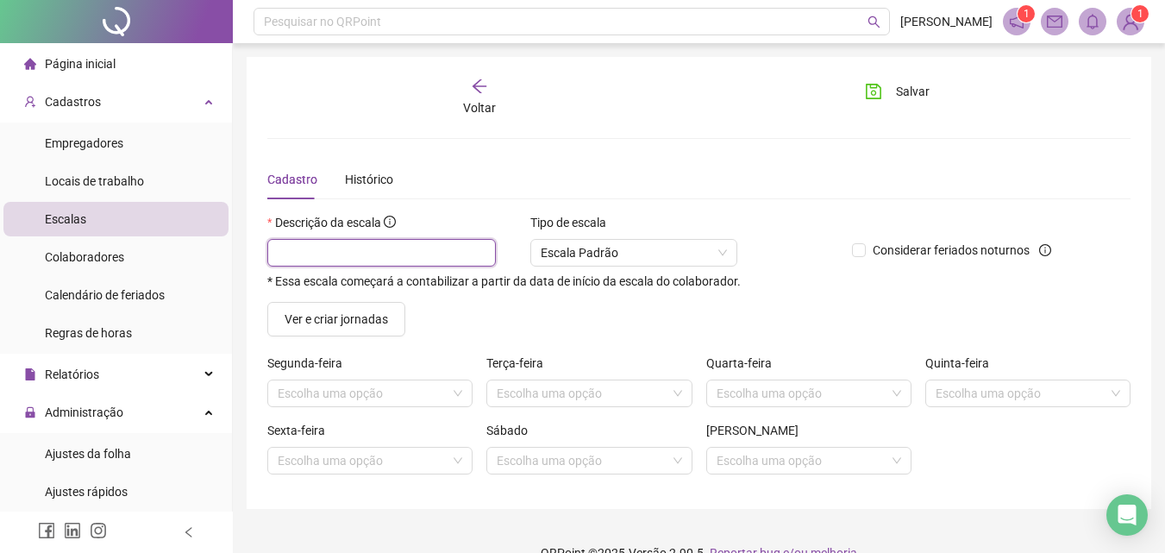
click at [317, 252] on input "text" at bounding box center [381, 253] width 229 height 28
type input "**********"
drag, startPoint x: 348, startPoint y: 393, endPoint x: 360, endPoint y: 391, distance: 12.2
click at [352, 392] on input "search" at bounding box center [362, 393] width 169 height 26
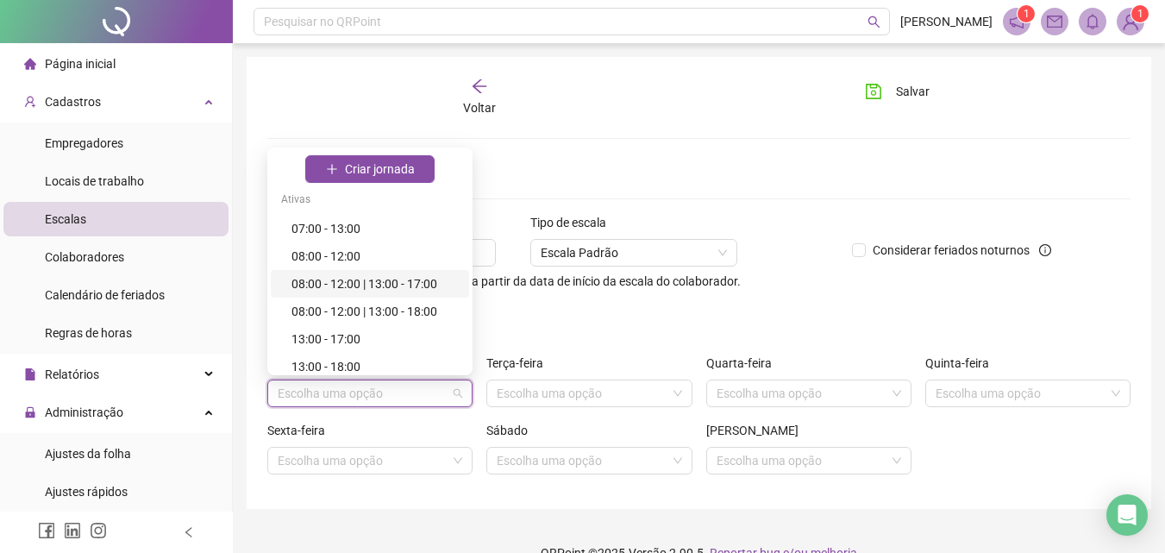
drag, startPoint x: 460, startPoint y: 250, endPoint x: 459, endPoint y: 286, distance: 36.2
click at [459, 286] on div "Criar jornada Ativas 07:00 - 13:00 08:00 - 12:00 08:00 - 12:00 | 13:00 - 17:00 …" at bounding box center [370, 279] width 198 height 257
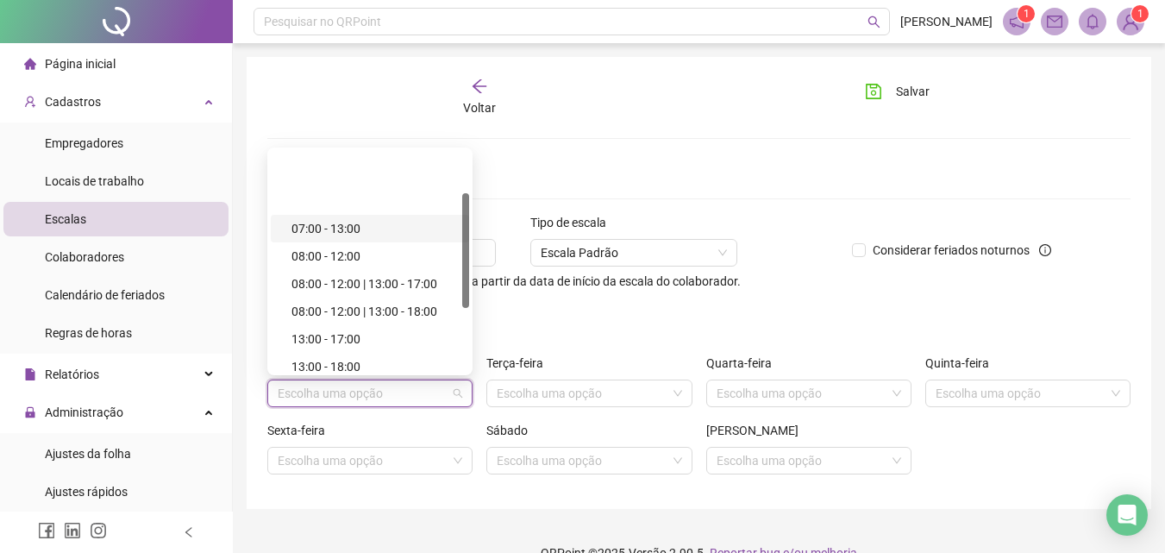
drag, startPoint x: 466, startPoint y: 204, endPoint x: 453, endPoint y: 188, distance: 20.9
click at [453, 188] on div "07:00 - 13:00 08:00 - 12:00 08:00 - 12:00 | 13:00 - 17:00 08:00 - 12:00 | 13:00…" at bounding box center [370, 261] width 198 height 221
click at [366, 166] on span "Criar jornada" at bounding box center [380, 169] width 70 height 19
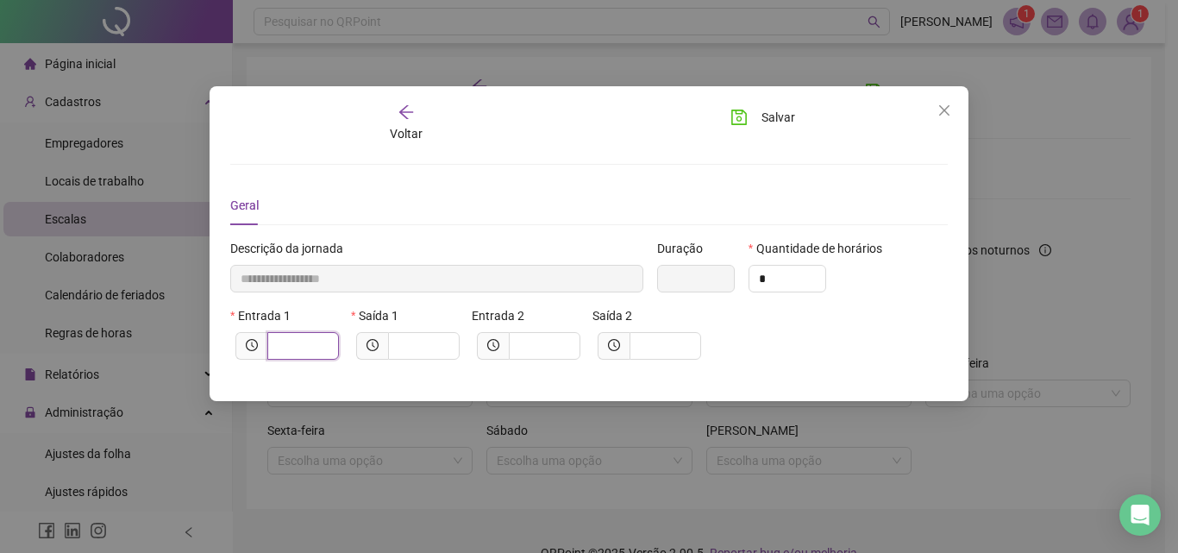
click at [298, 345] on input "text" at bounding box center [301, 345] width 47 height 19
type input "*"
type input "*****"
type input "******"
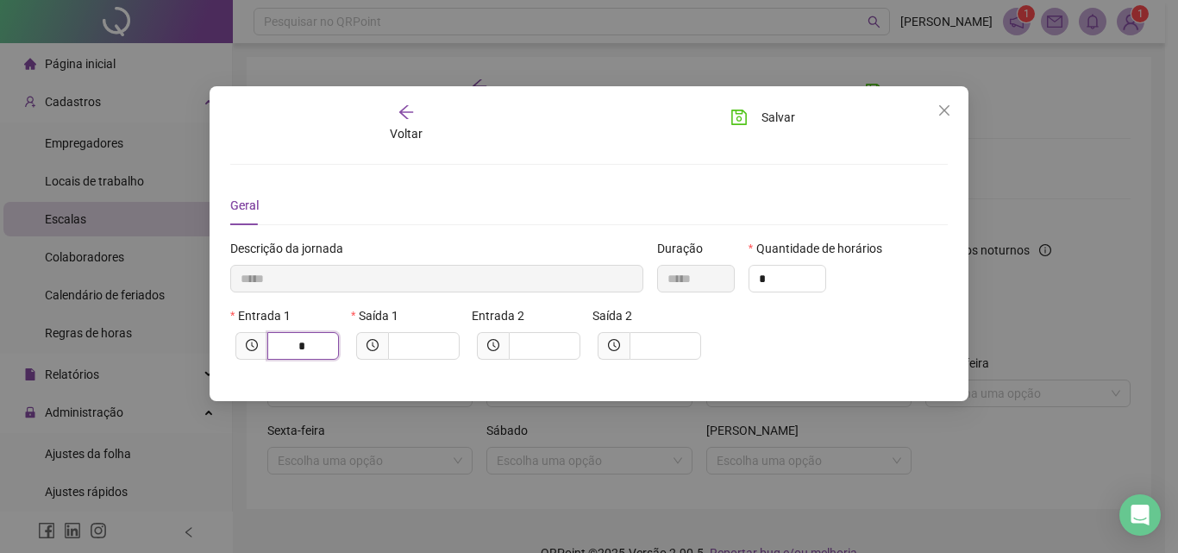
type input "**"
type input "********"
type input "****"
type input "*********"
type input "*****"
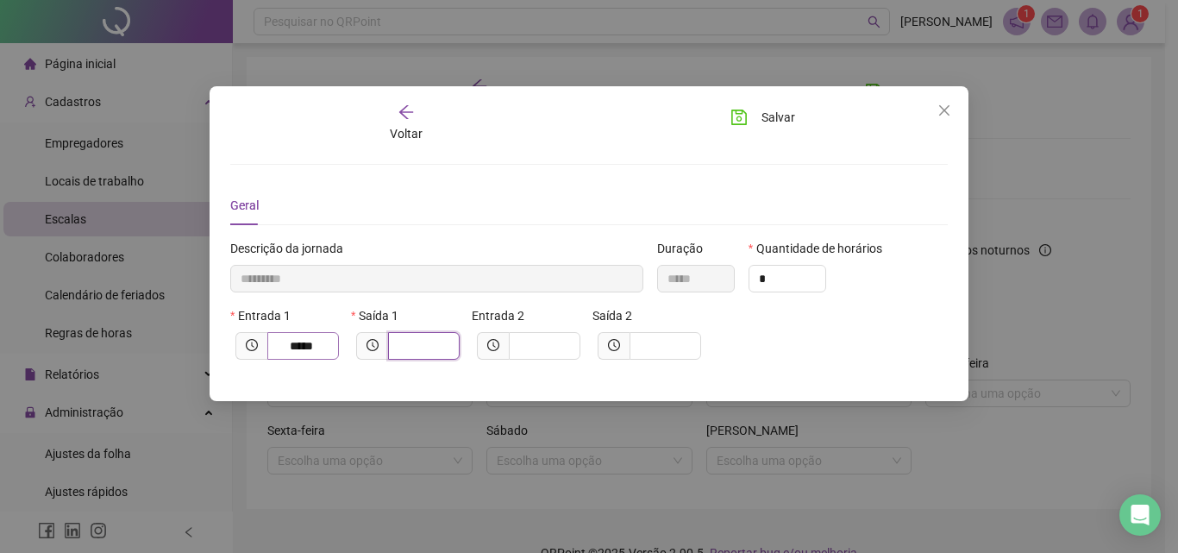
type input "*********"
type input "*"
type input "**********"
type input "**"
type input "**********"
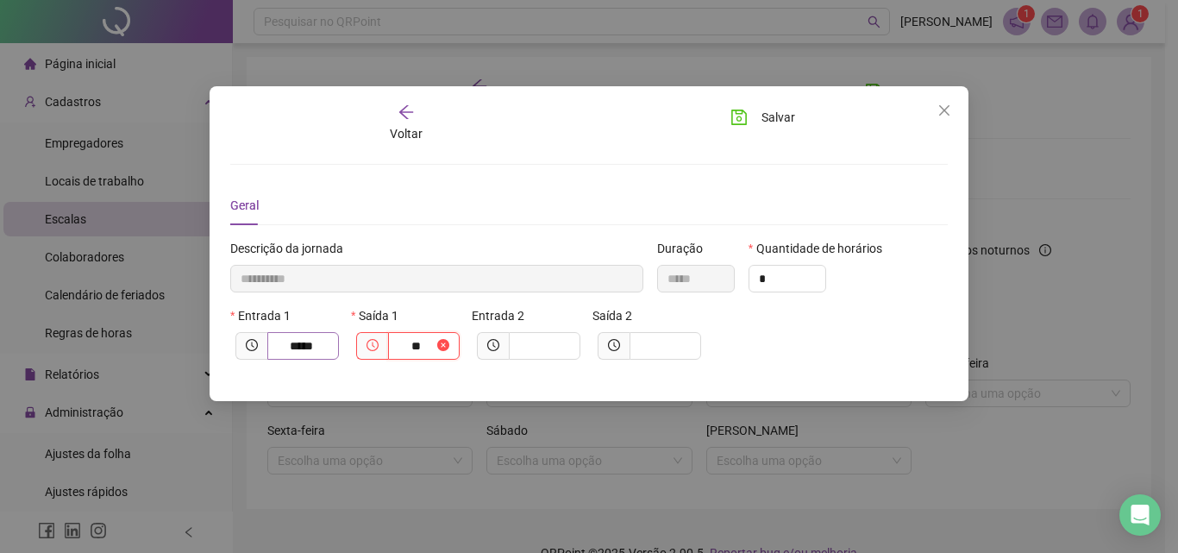
type input "*****"
type input "****"
type input "**********"
type input "*****"
click at [780, 115] on span "Salvar" at bounding box center [778, 117] width 34 height 19
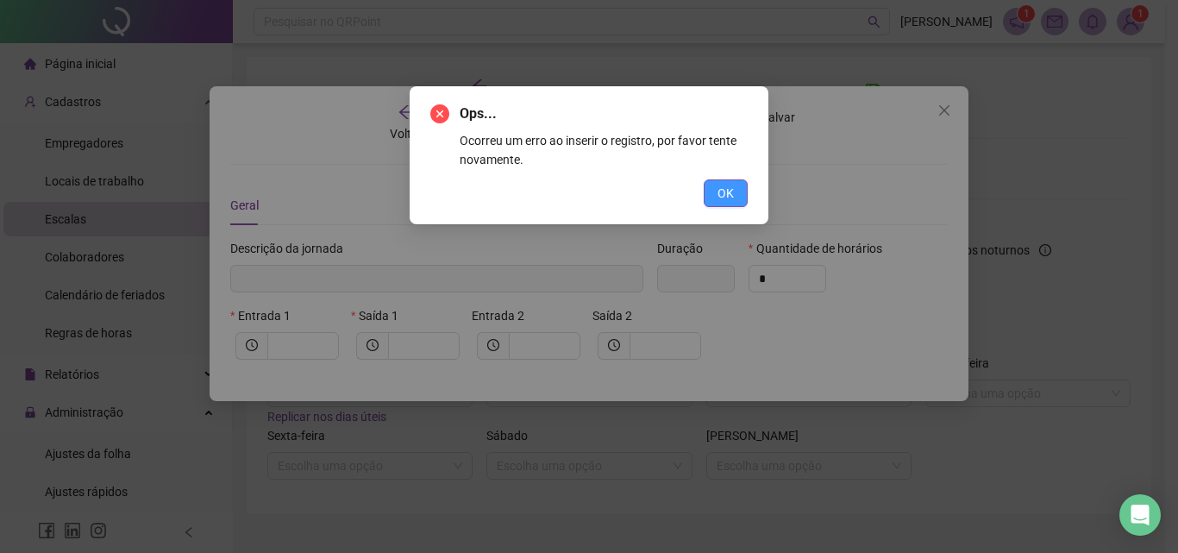
click at [726, 192] on span "OK" at bounding box center [725, 193] width 16 height 19
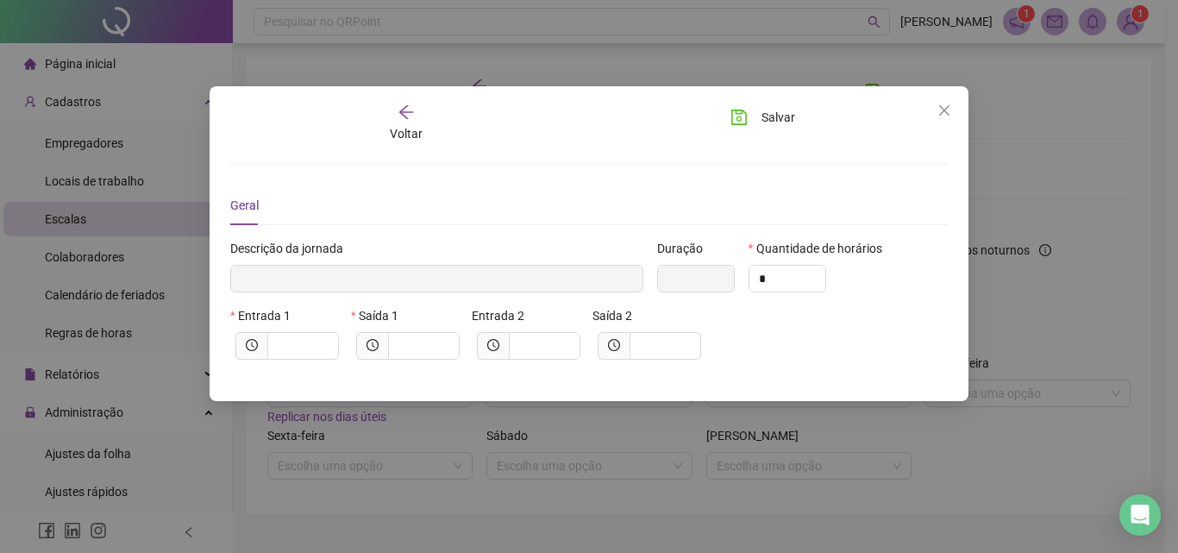
click at [267, 360] on div "Entrada 1" at bounding box center [287, 339] width 121 height 67
click at [293, 348] on input "text" at bounding box center [301, 345] width 47 height 19
click at [937, 113] on icon "close" at bounding box center [944, 110] width 14 height 14
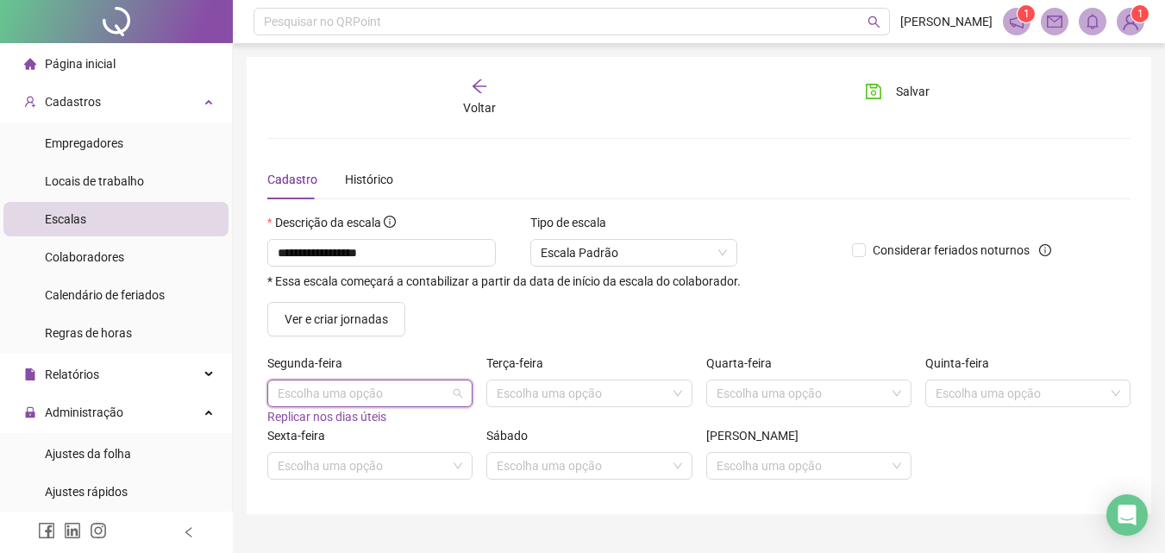
click at [296, 394] on input "search" at bounding box center [362, 393] width 169 height 26
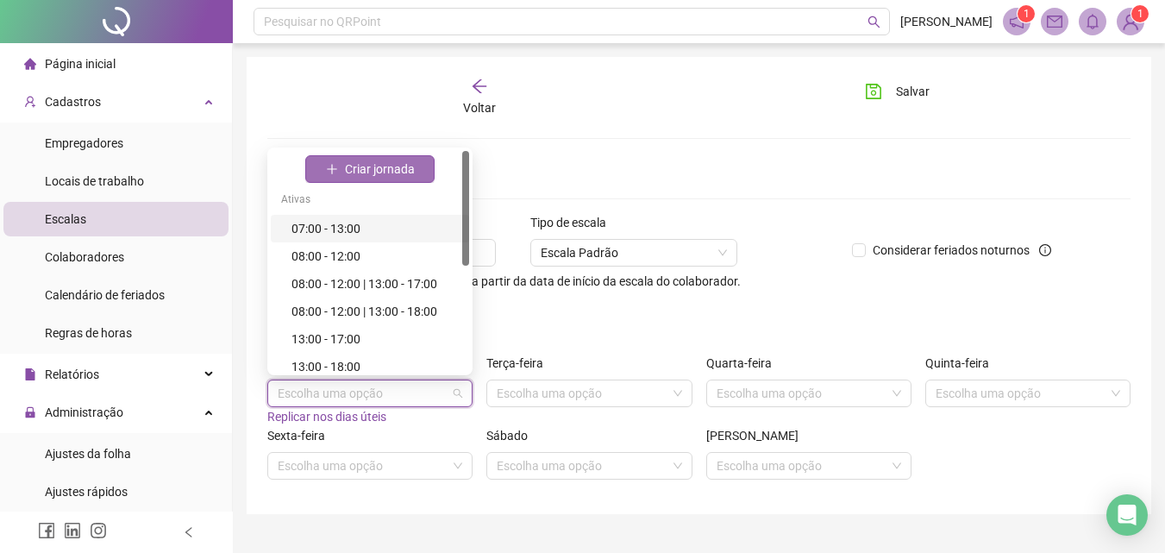
click at [357, 172] on span "Criar jornada" at bounding box center [380, 169] width 70 height 19
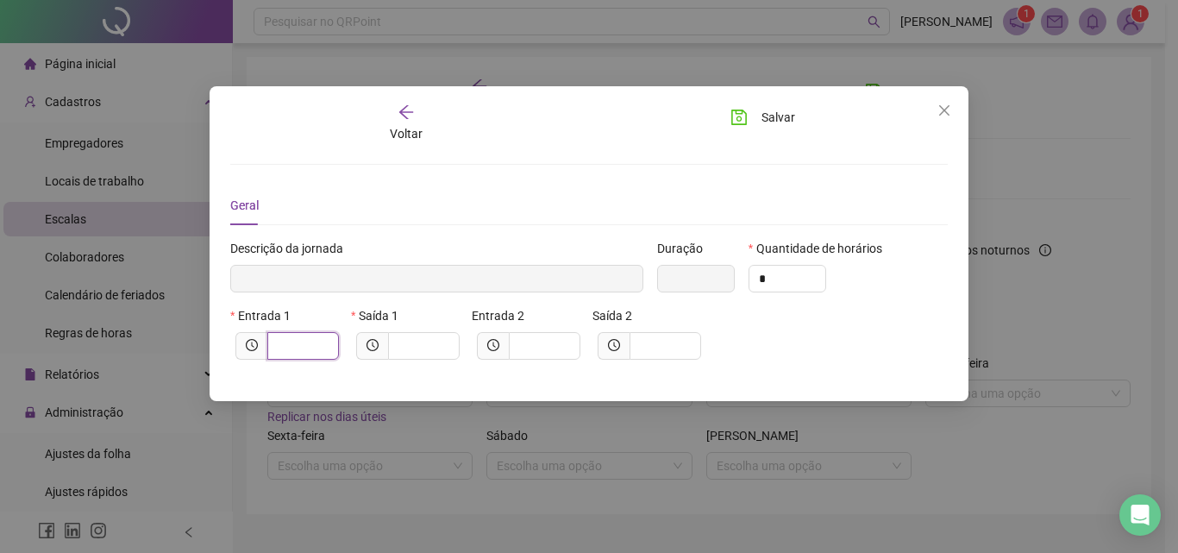
click at [289, 341] on input "text" at bounding box center [301, 345] width 47 height 19
type input "*****"
type input "*"
type input "******"
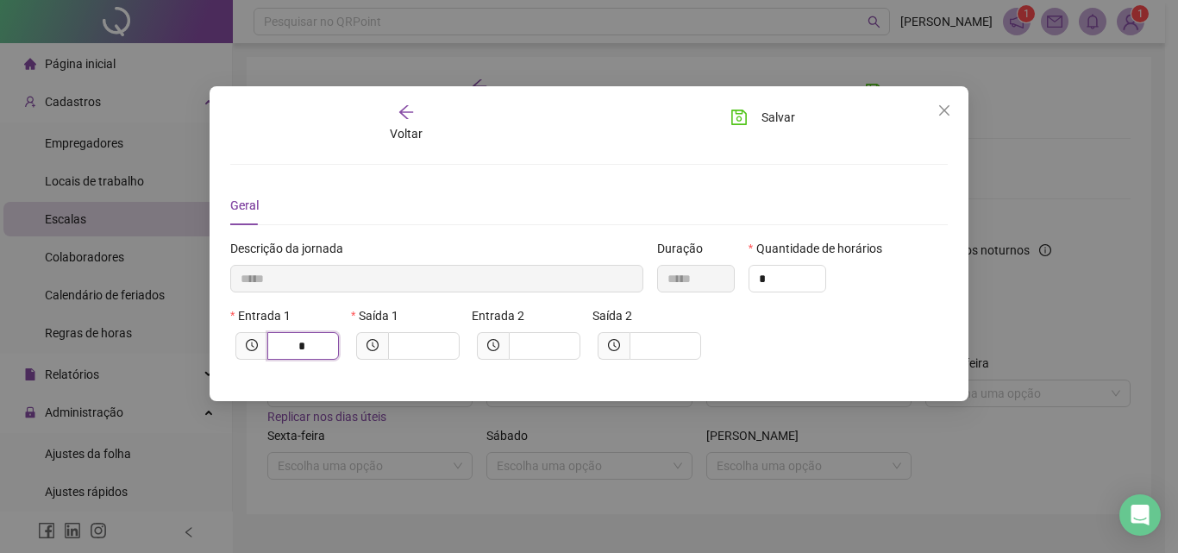
type input "**"
type input "********"
type input "****"
type input "*********"
type input "*****"
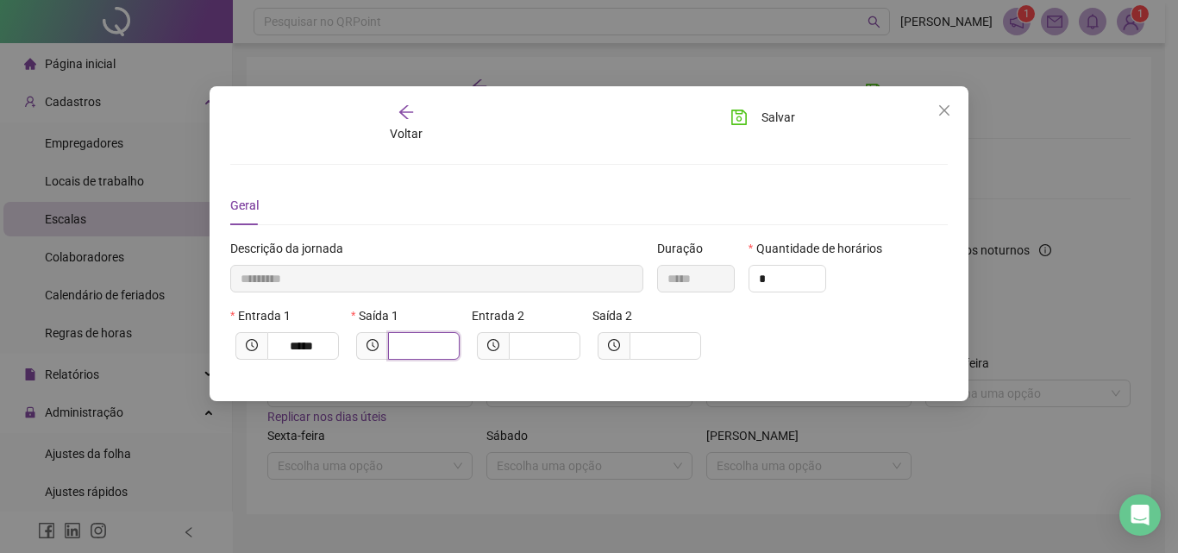
click at [413, 337] on input "text" at bounding box center [421, 345] width 47 height 19
type input "*********"
type input "*"
type input "**********"
type input "**"
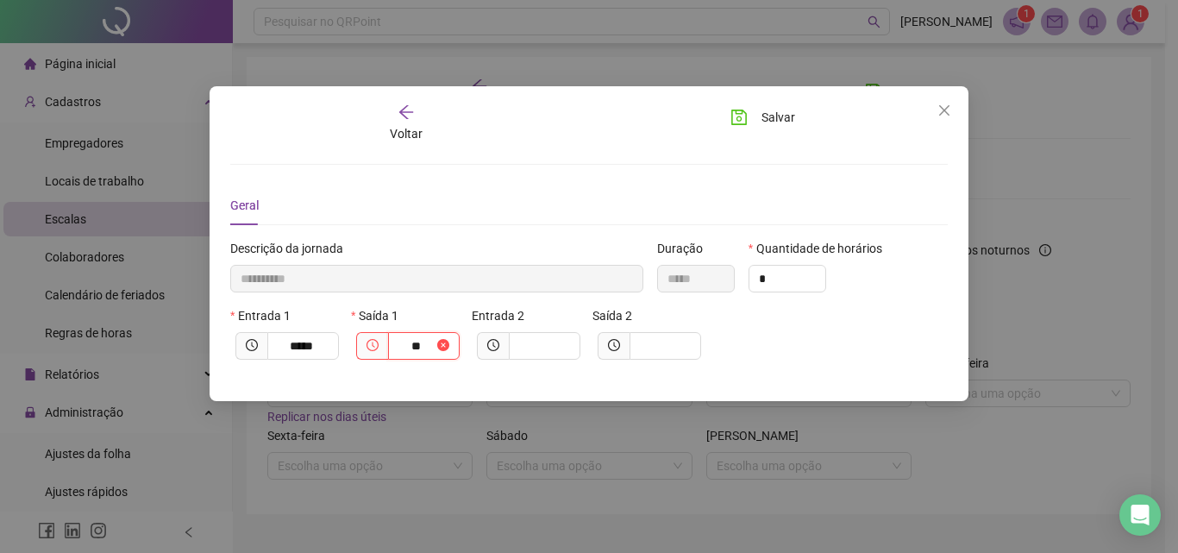
type input "**********"
type input "*****"
type input "**********"
type input "*****"
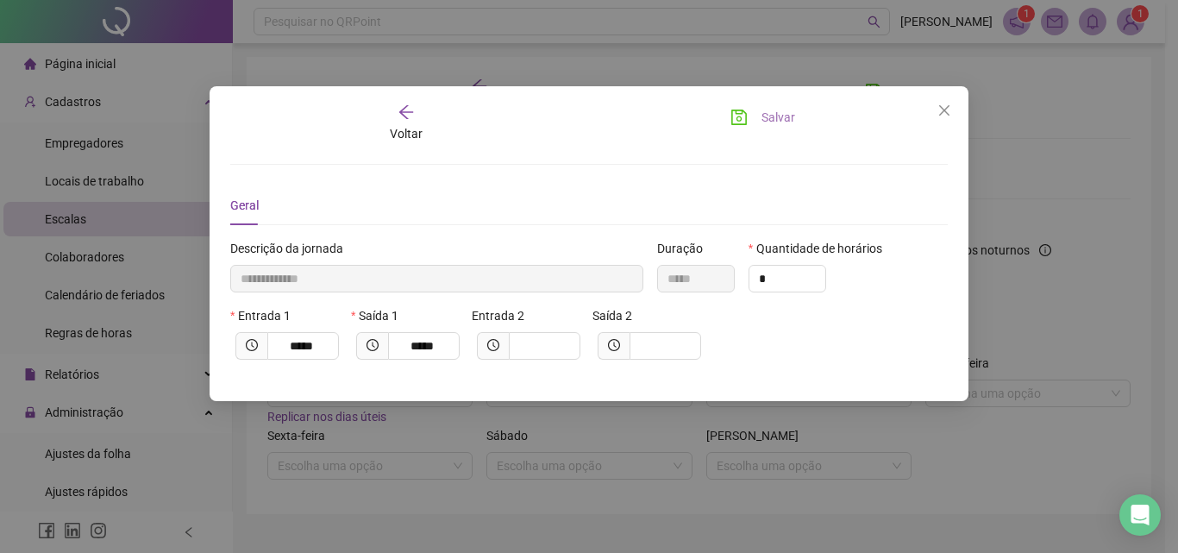
click at [742, 119] on icon "save" at bounding box center [738, 117] width 17 height 17
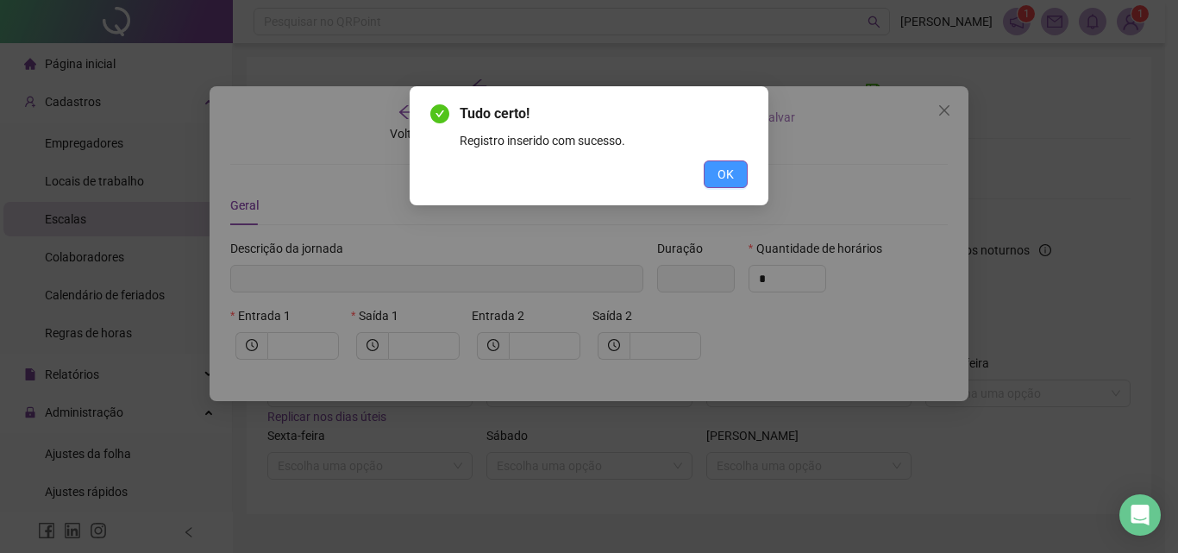
click at [718, 180] on span "OK" at bounding box center [725, 174] width 16 height 19
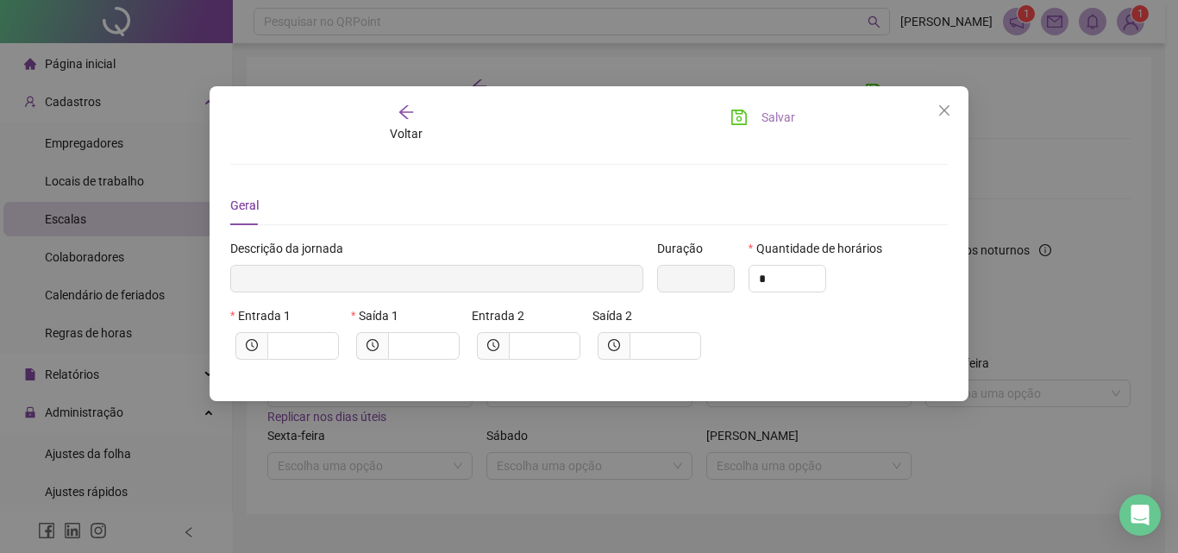
click at [942, 105] on icon "close" at bounding box center [944, 110] width 14 height 14
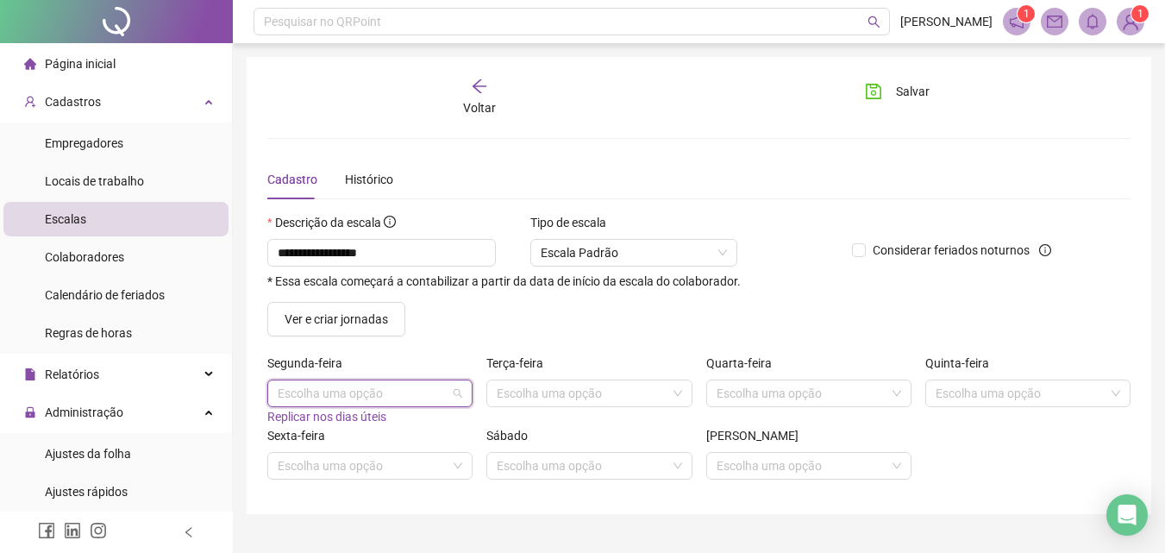
click at [386, 399] on input "search" at bounding box center [362, 393] width 169 height 26
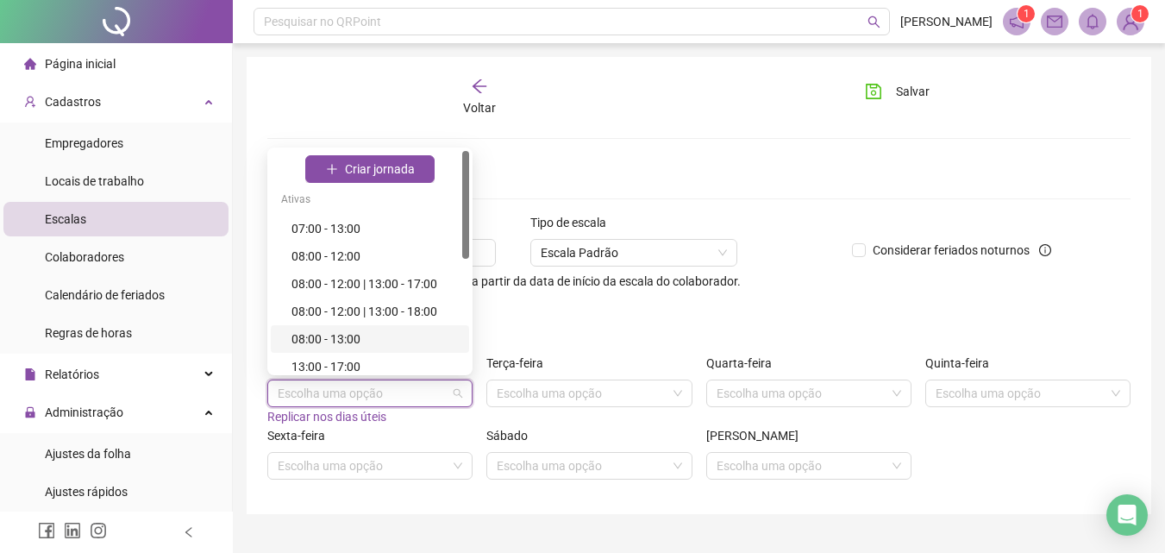
click at [348, 335] on div "08:00 - 13:00" at bounding box center [374, 338] width 167 height 19
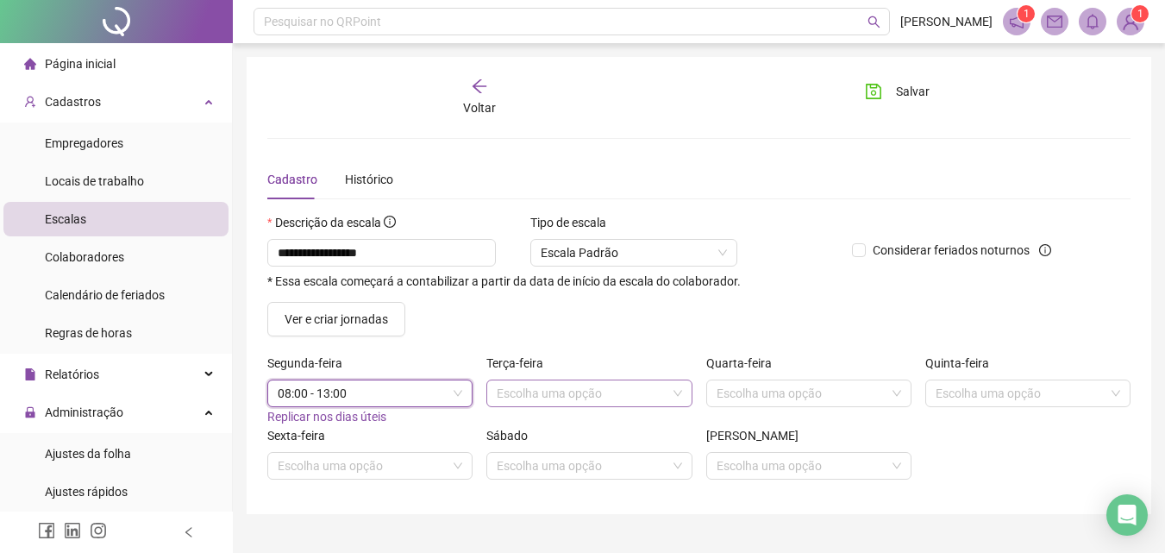
click at [532, 391] on input "search" at bounding box center [581, 393] width 169 height 26
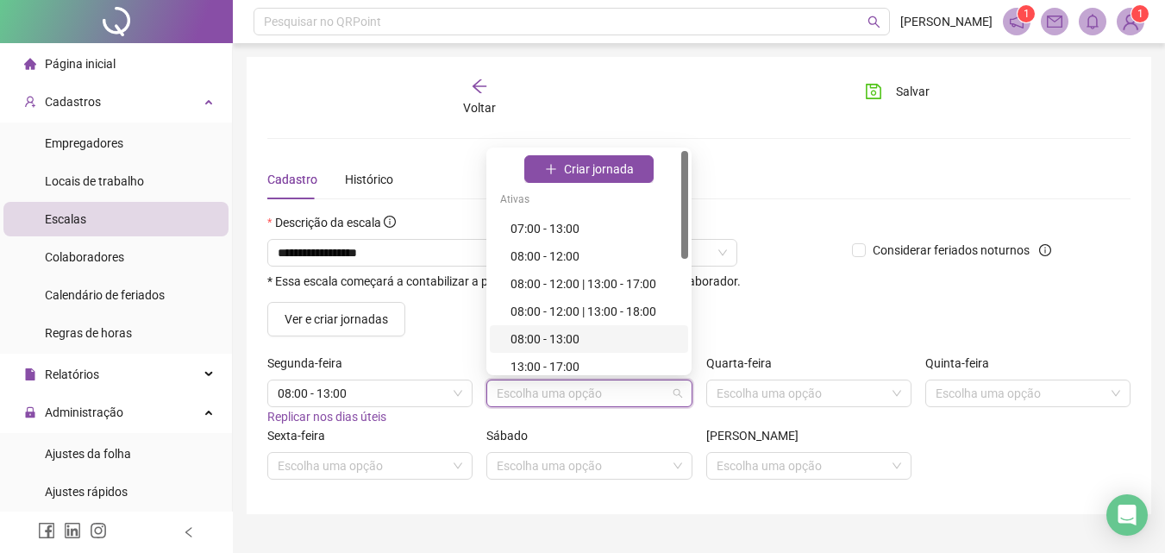
click at [559, 335] on div "08:00 - 13:00" at bounding box center [593, 338] width 167 height 19
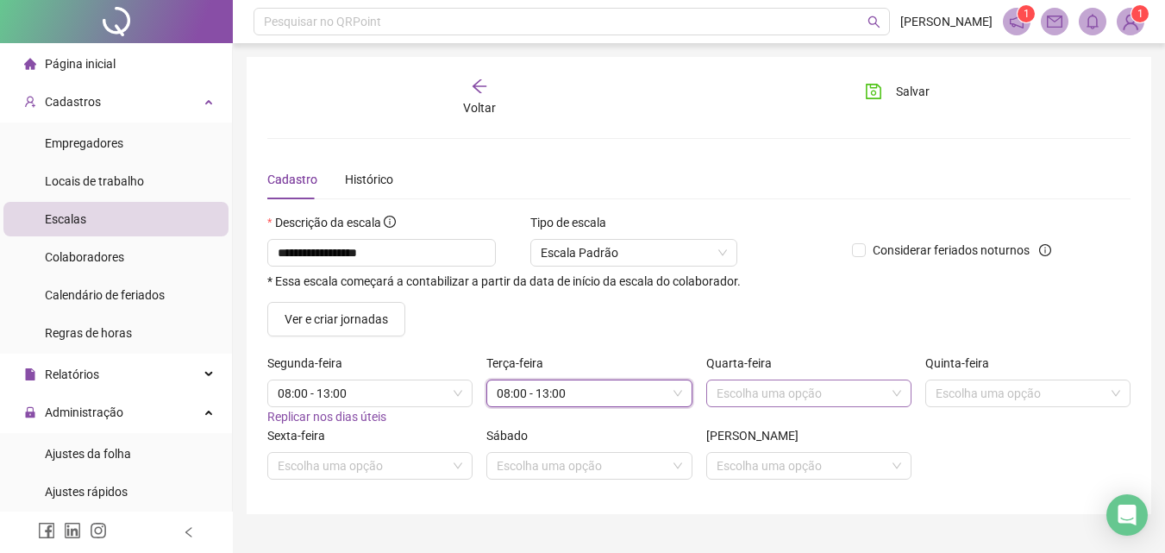
click at [735, 406] on div "Escolha uma opção" at bounding box center [808, 393] width 205 height 28
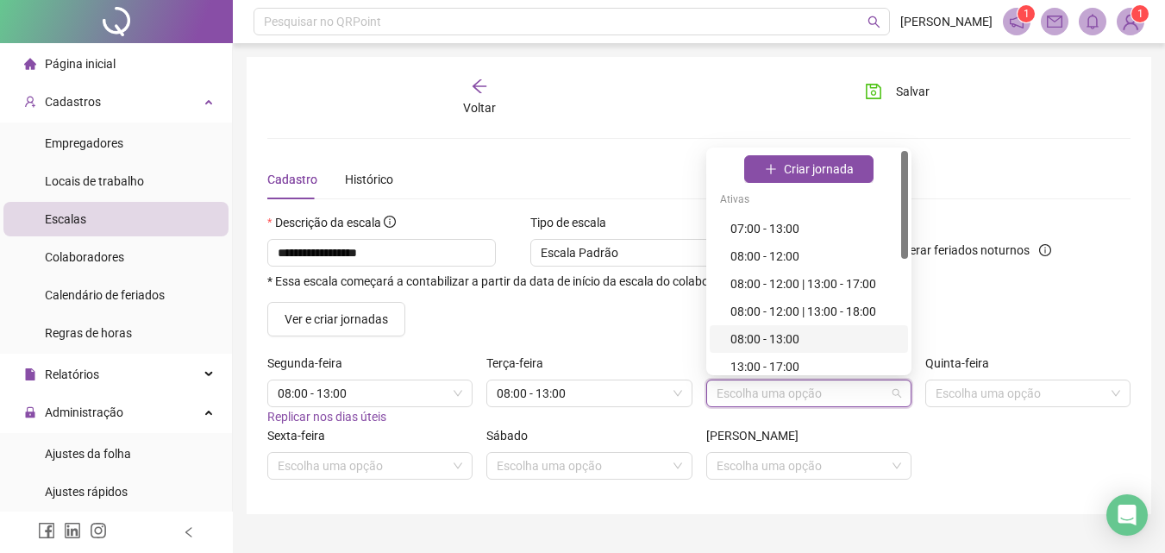
click at [753, 332] on div "08:00 - 13:00" at bounding box center [813, 338] width 167 height 19
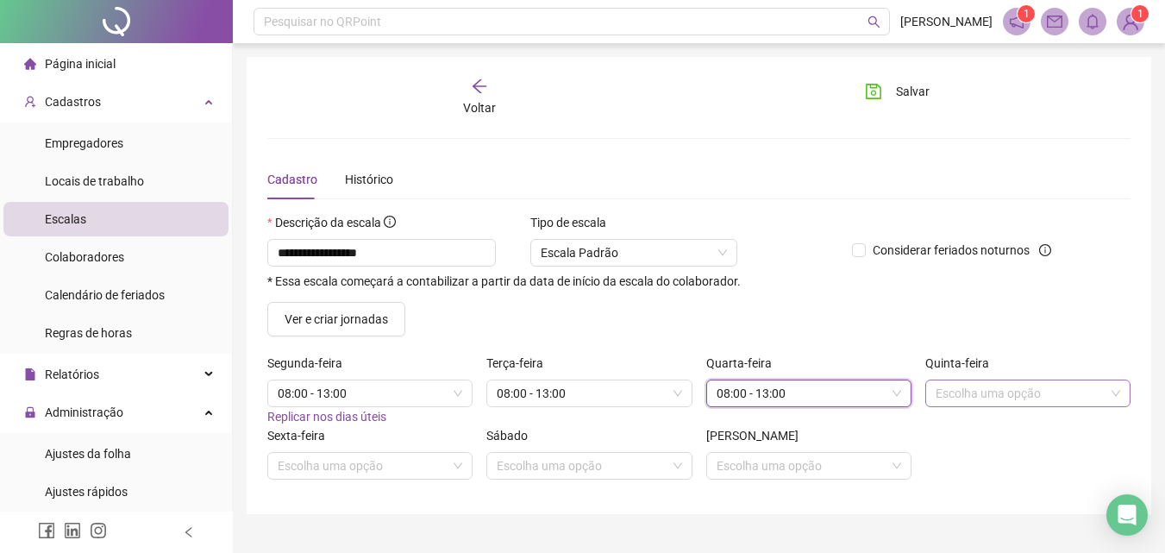
click at [976, 394] on input "search" at bounding box center [1020, 393] width 169 height 26
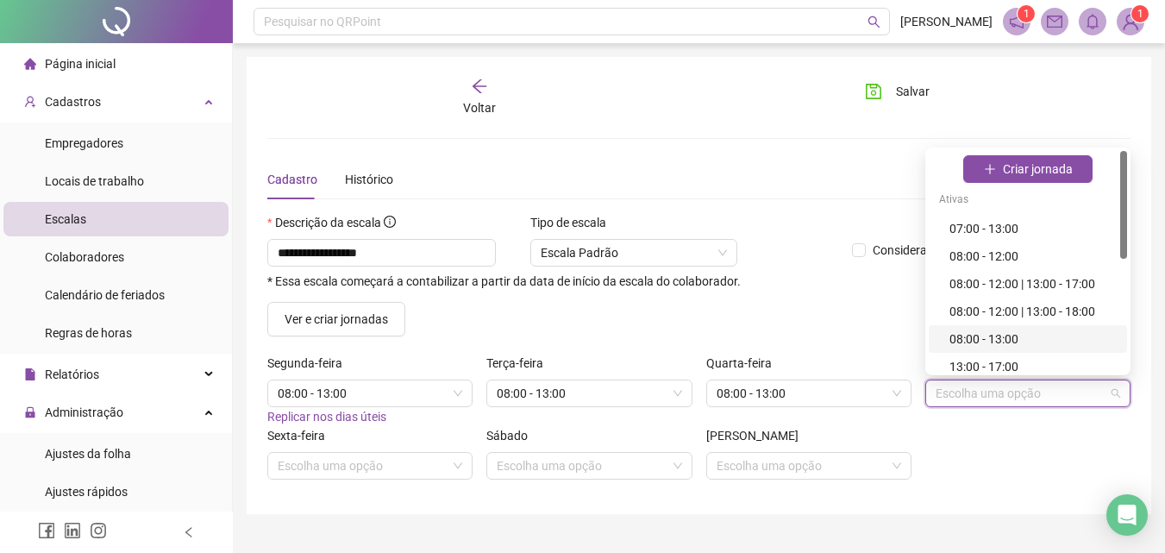
click at [965, 333] on div "08:00 - 13:00" at bounding box center [1032, 338] width 167 height 19
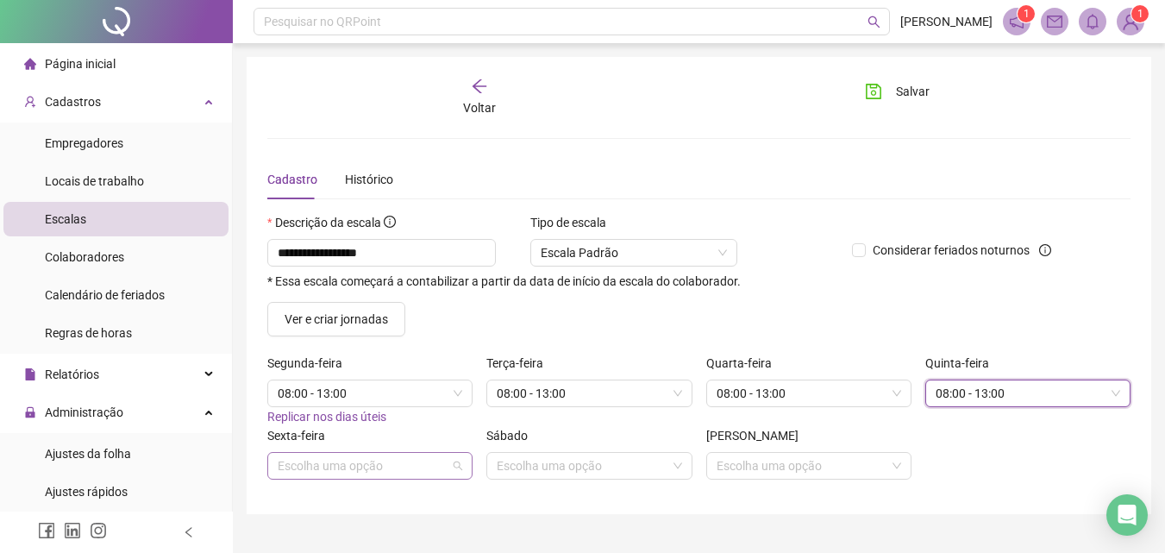
click at [291, 467] on input "search" at bounding box center [362, 466] width 169 height 26
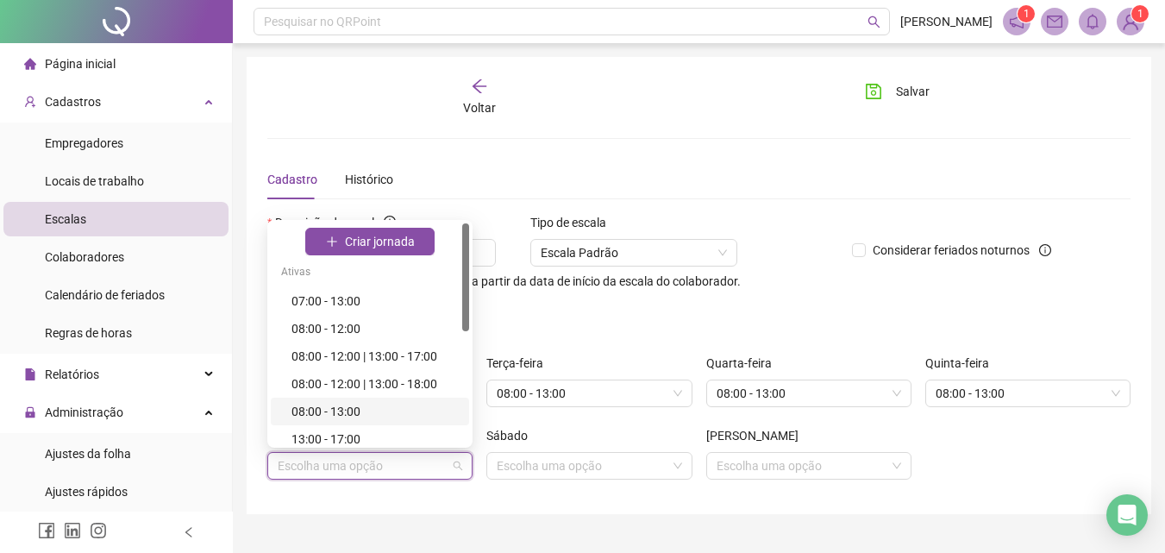
click at [331, 404] on div "08:00 - 13:00" at bounding box center [374, 411] width 167 height 19
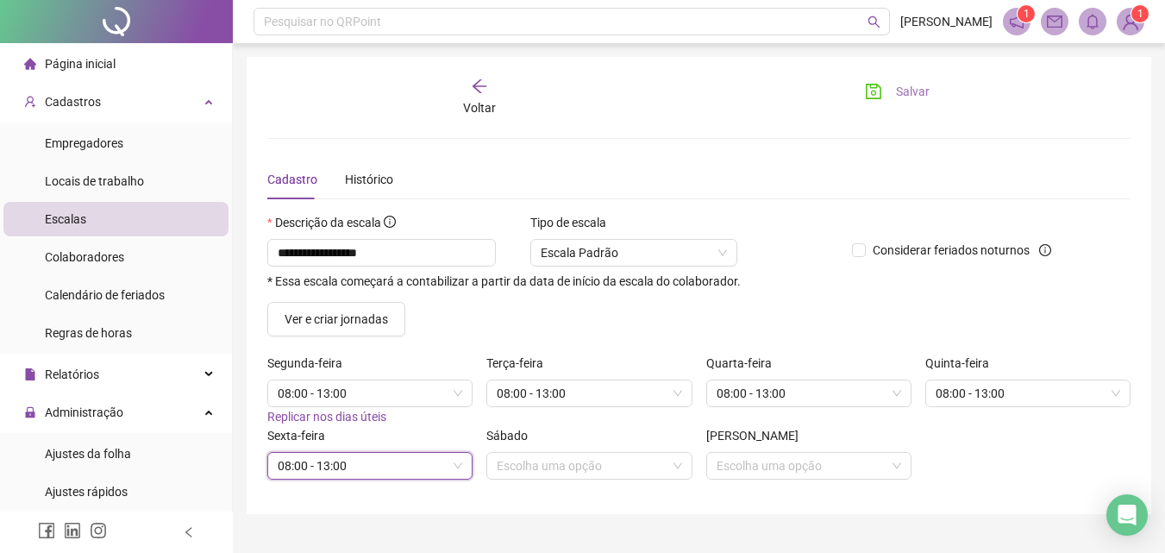
click at [901, 93] on span "Salvar" at bounding box center [913, 91] width 34 height 19
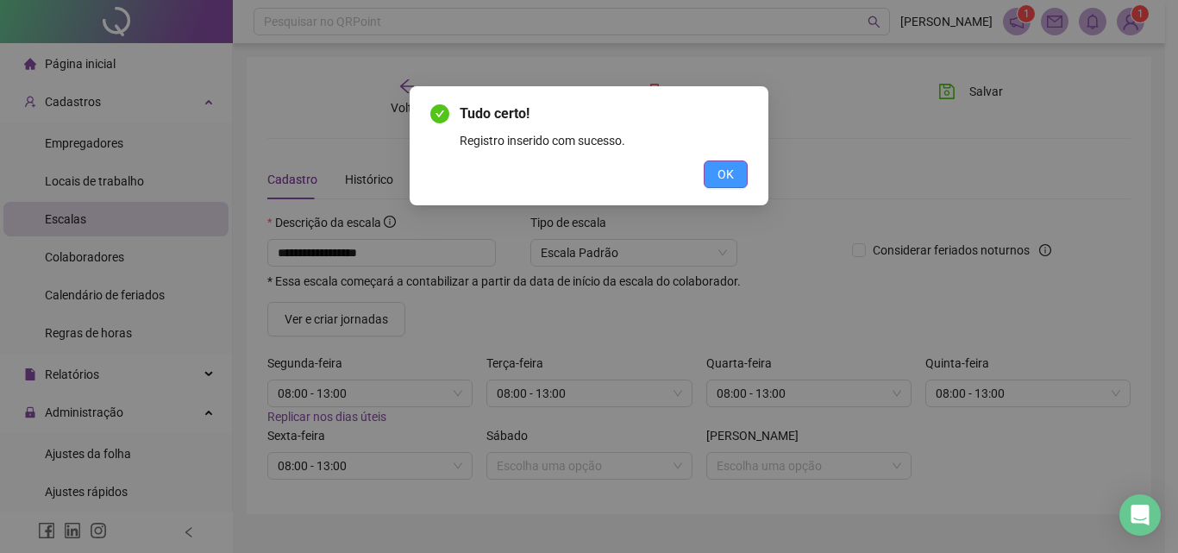
click at [722, 172] on span "OK" at bounding box center [725, 174] width 16 height 19
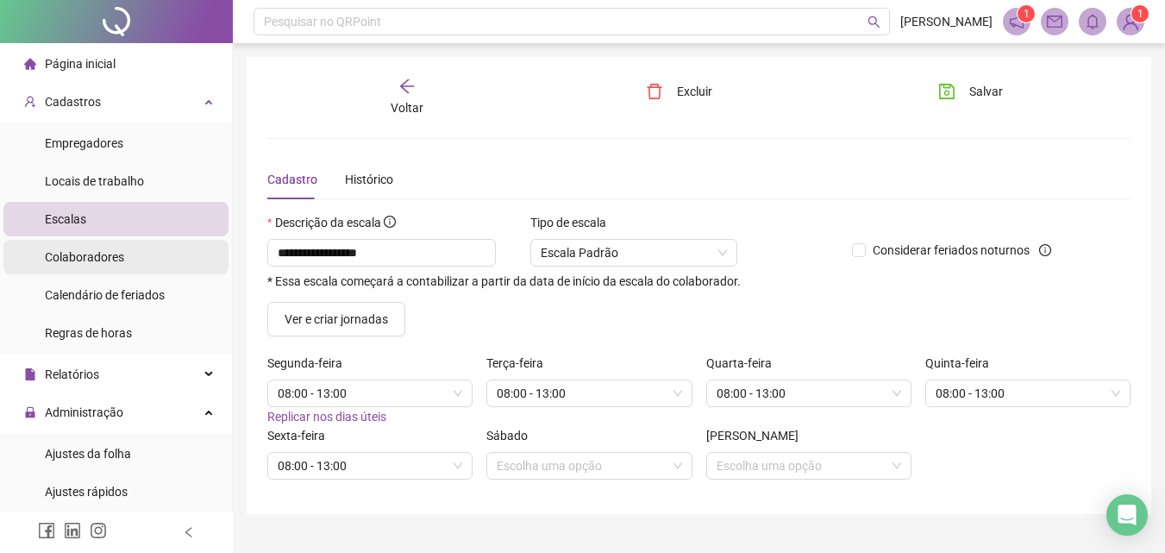
click at [97, 253] on span "Colaboradores" at bounding box center [84, 257] width 79 height 14
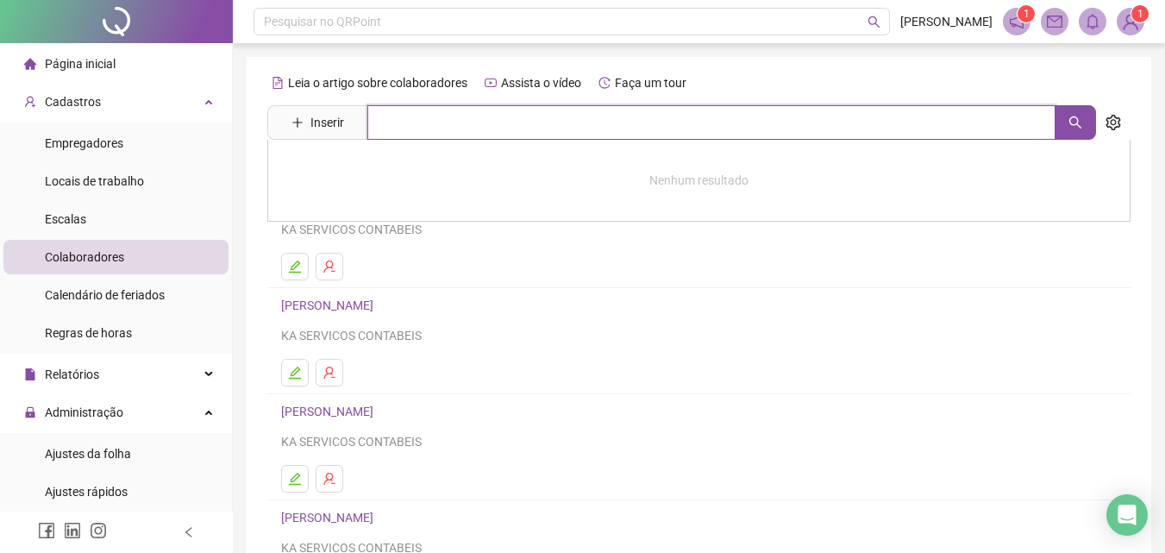
click at [438, 126] on input "text" at bounding box center [711, 122] width 688 height 34
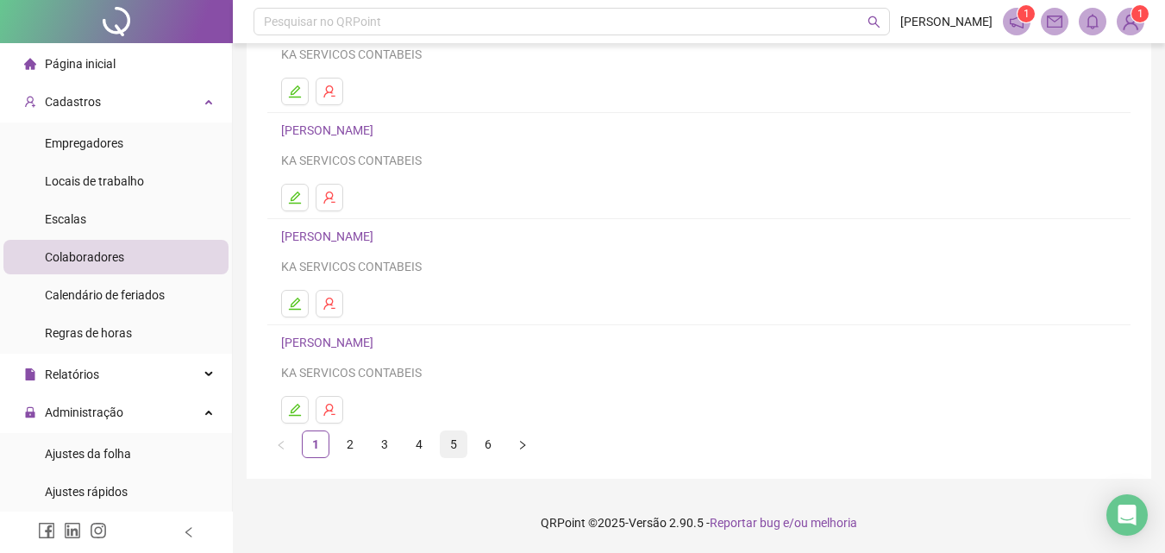
click at [457, 447] on link "5" at bounding box center [454, 444] width 26 height 26
click at [332, 345] on link "[PERSON_NAME]" at bounding box center [329, 342] width 97 height 14
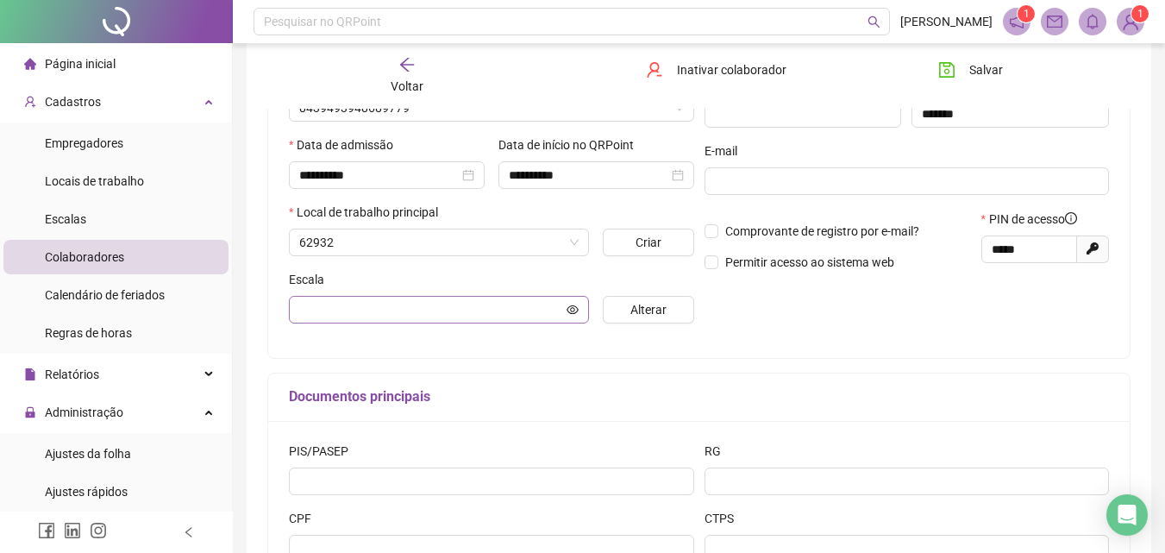
scroll to position [290, 0]
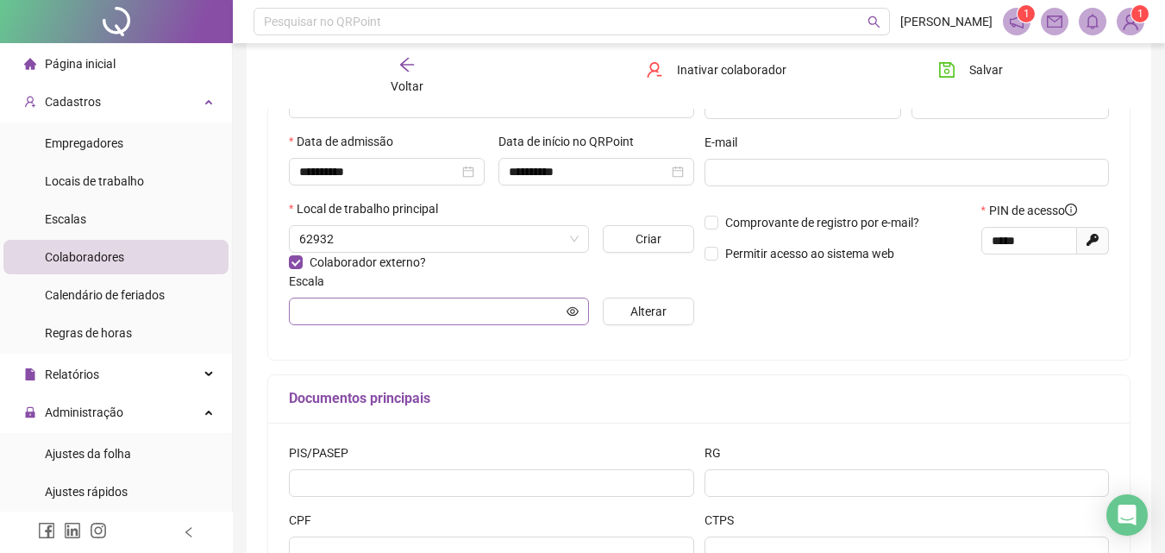
type input "**********"
click at [384, 311] on input "**********" at bounding box center [431, 311] width 264 height 19
click at [642, 311] on span "Alterar" at bounding box center [648, 311] width 36 height 19
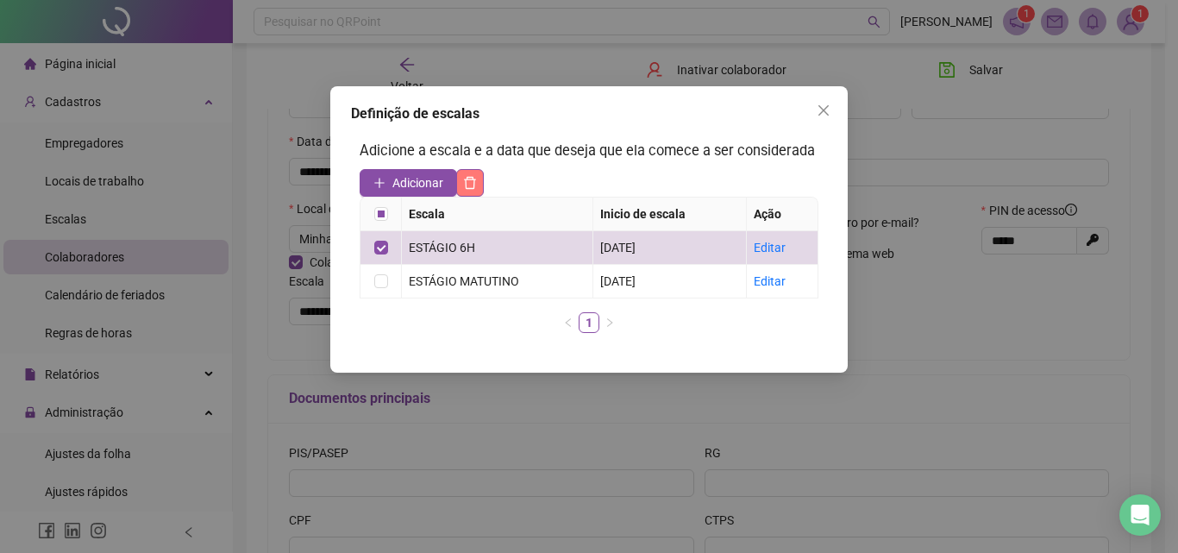
click at [474, 182] on icon "delete" at bounding box center [471, 183] width 12 height 12
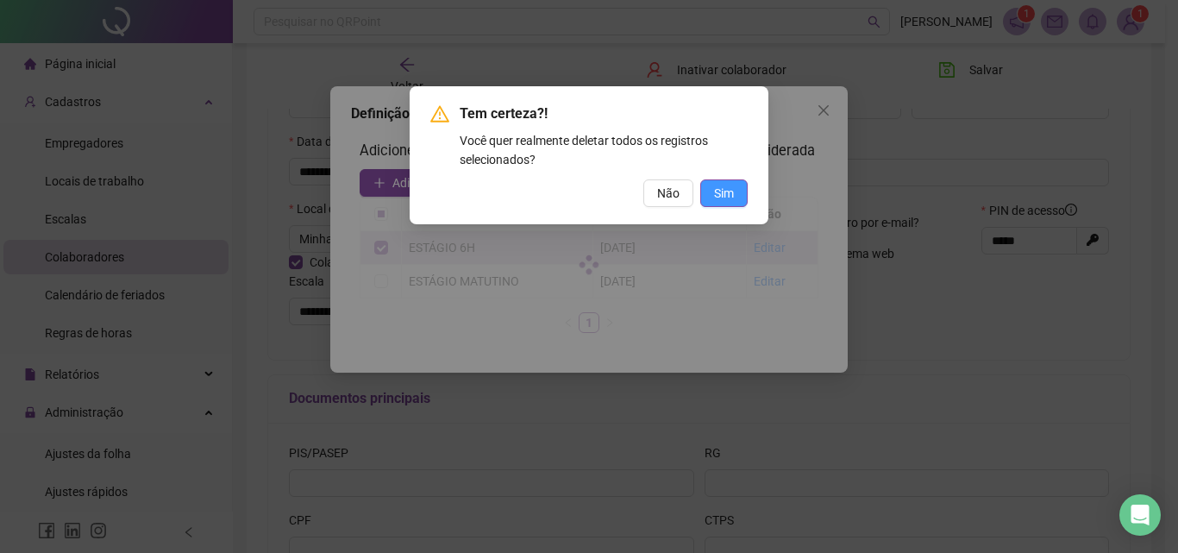
click at [729, 191] on span "Sim" at bounding box center [724, 193] width 20 height 19
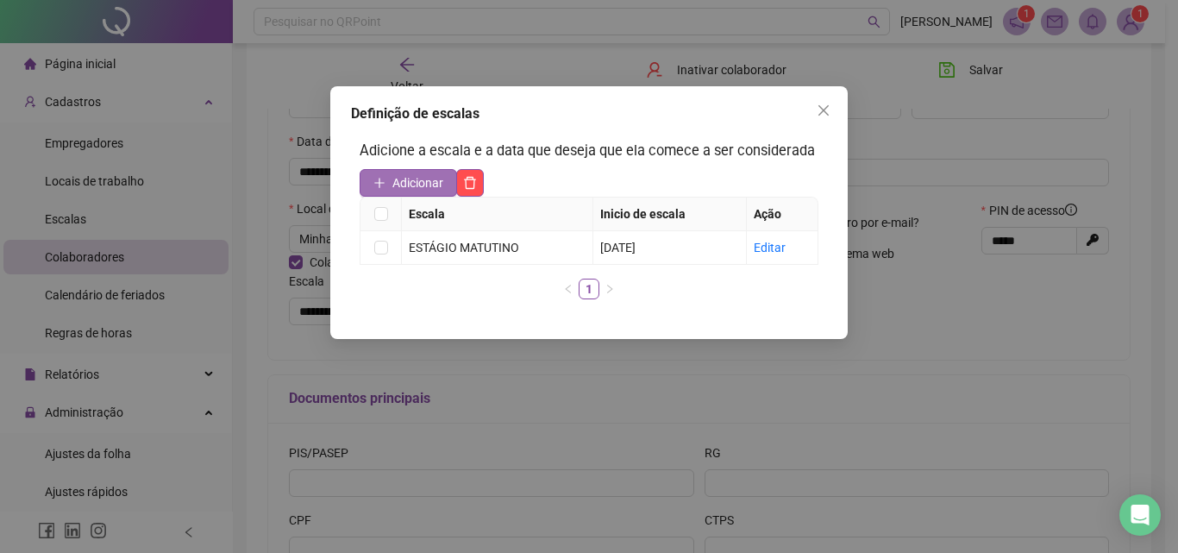
click at [422, 183] on span "Adicionar" at bounding box center [417, 182] width 51 height 19
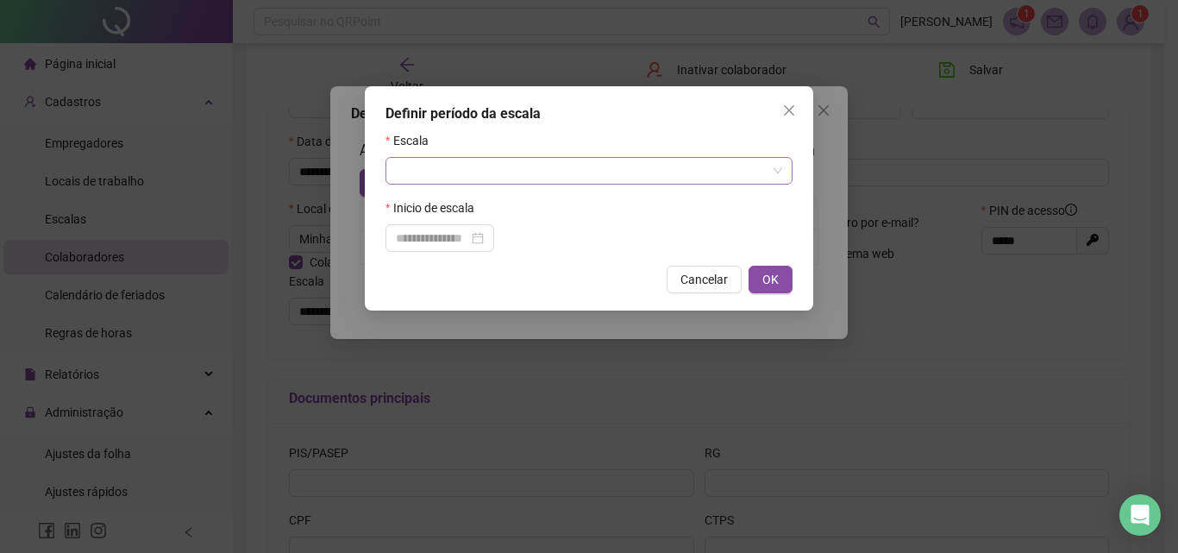
click at [479, 178] on input "search" at bounding box center [581, 171] width 371 height 26
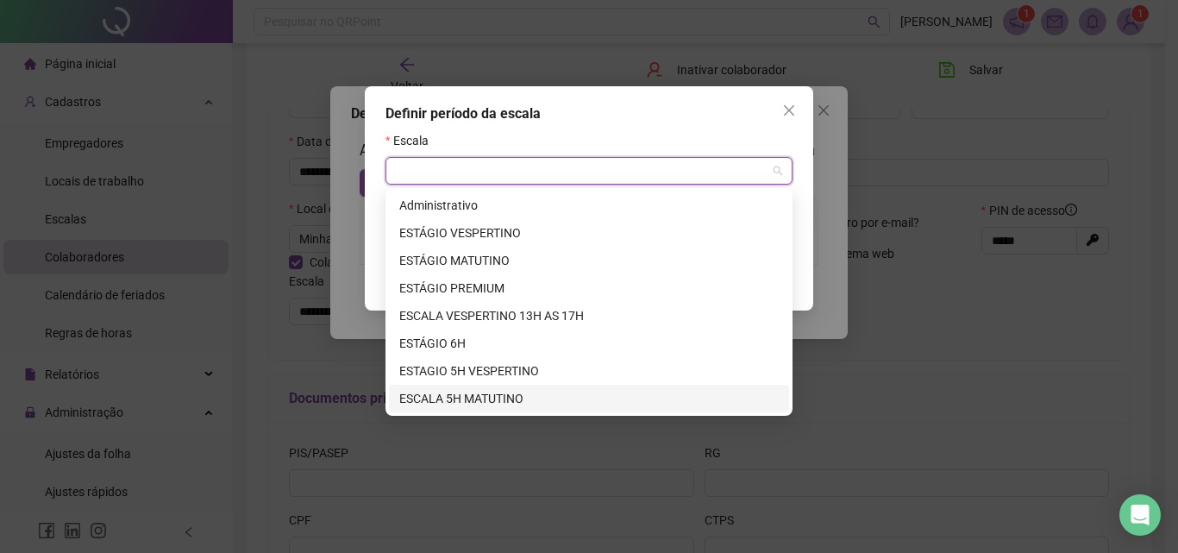
click at [480, 392] on div "ESCALA 5H MATUTINO" at bounding box center [588, 398] width 379 height 19
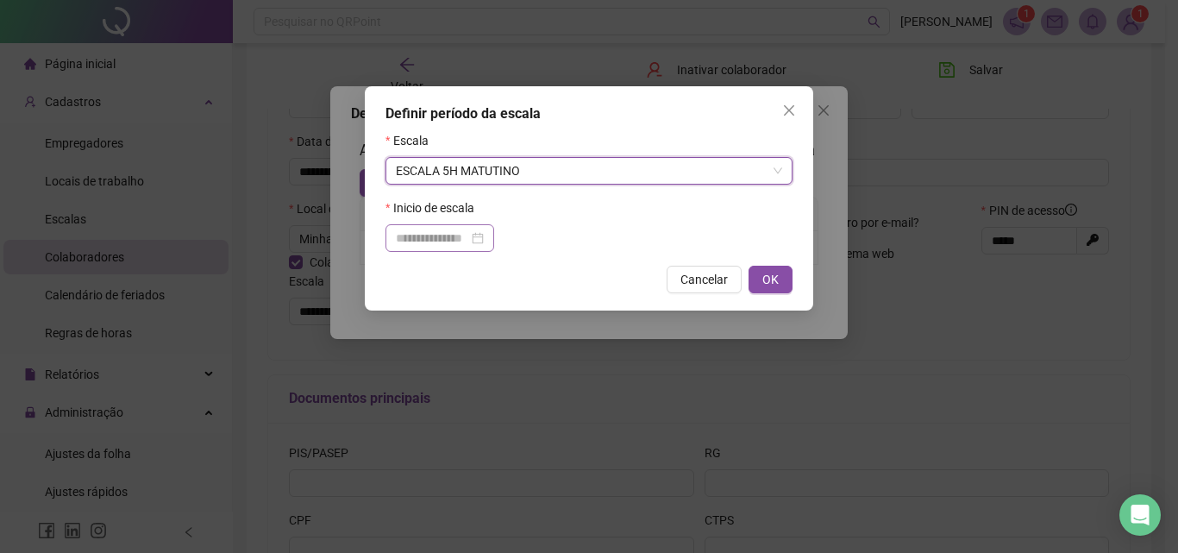
click at [484, 240] on div at bounding box center [440, 238] width 88 height 19
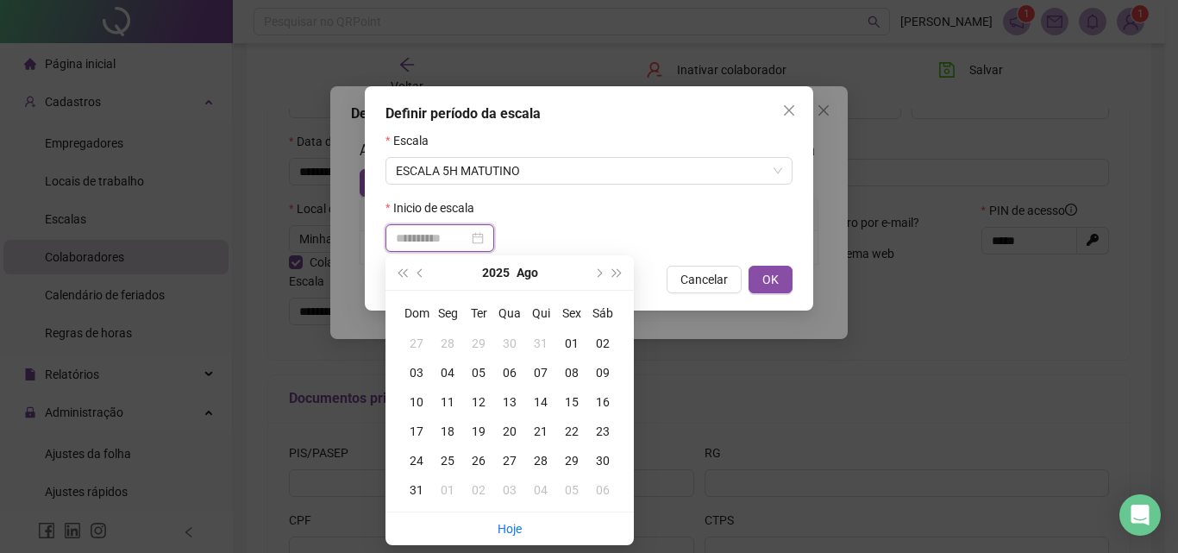
type input "**********"
click at [563, 346] on div "01" at bounding box center [571, 343] width 31 height 19
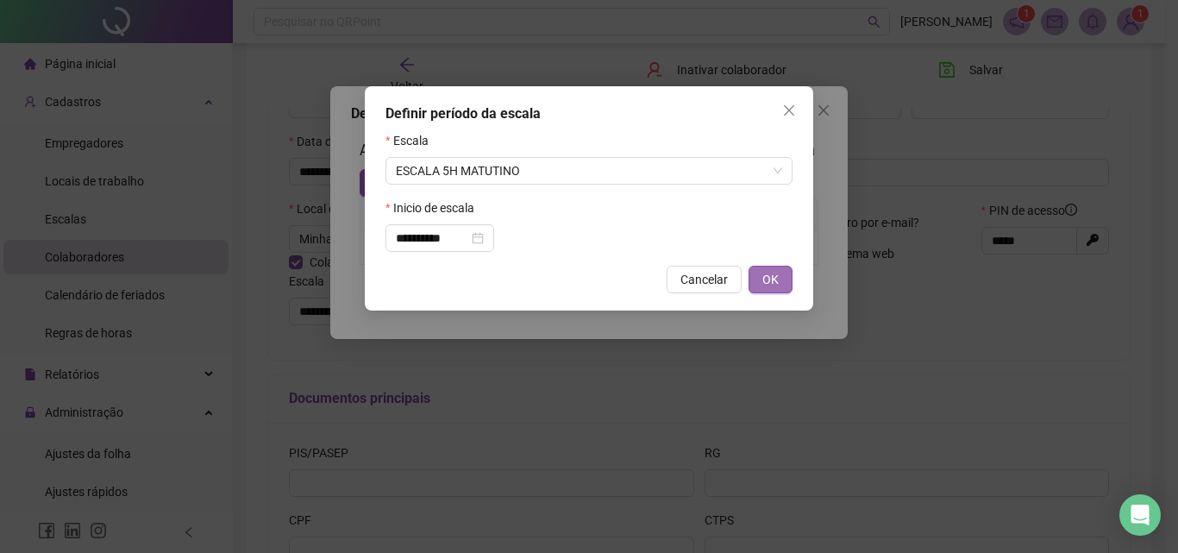
click at [774, 279] on span "OK" at bounding box center [770, 279] width 16 height 19
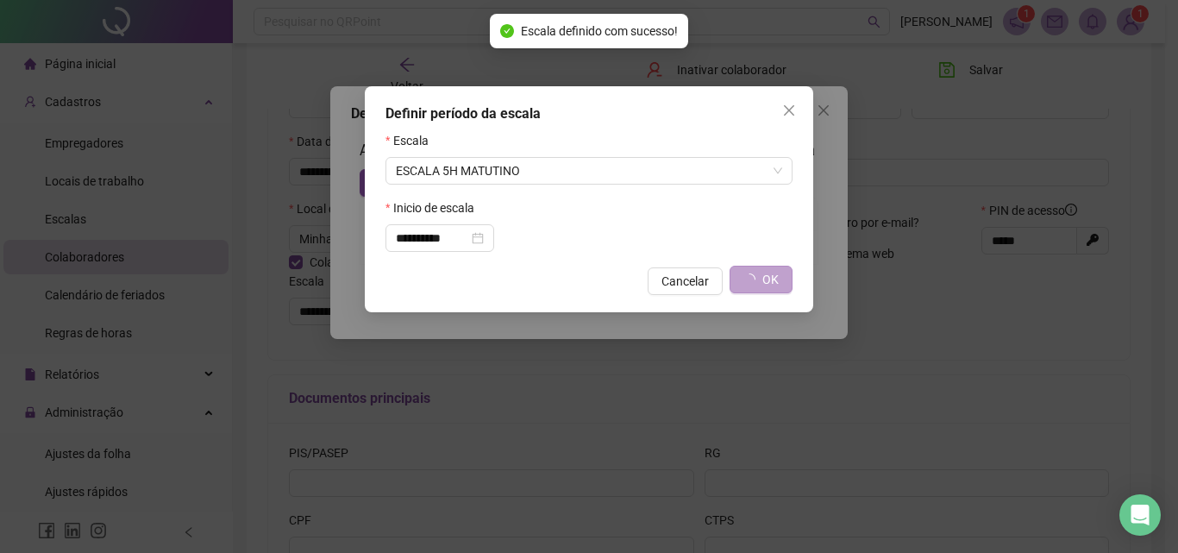
type input "**********"
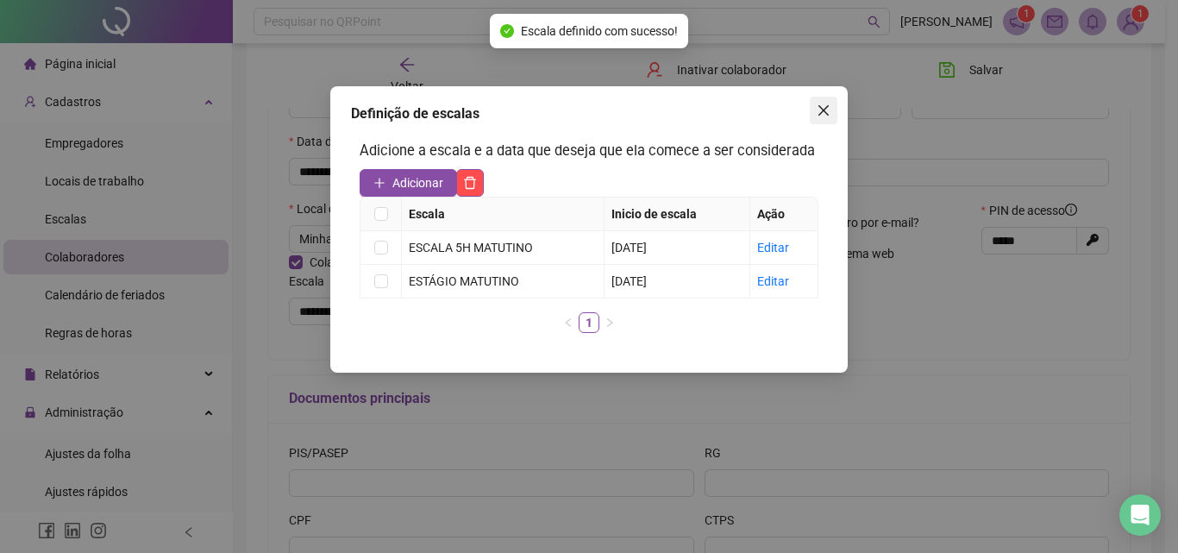
click at [836, 97] on button "Close" at bounding box center [824, 111] width 28 height 28
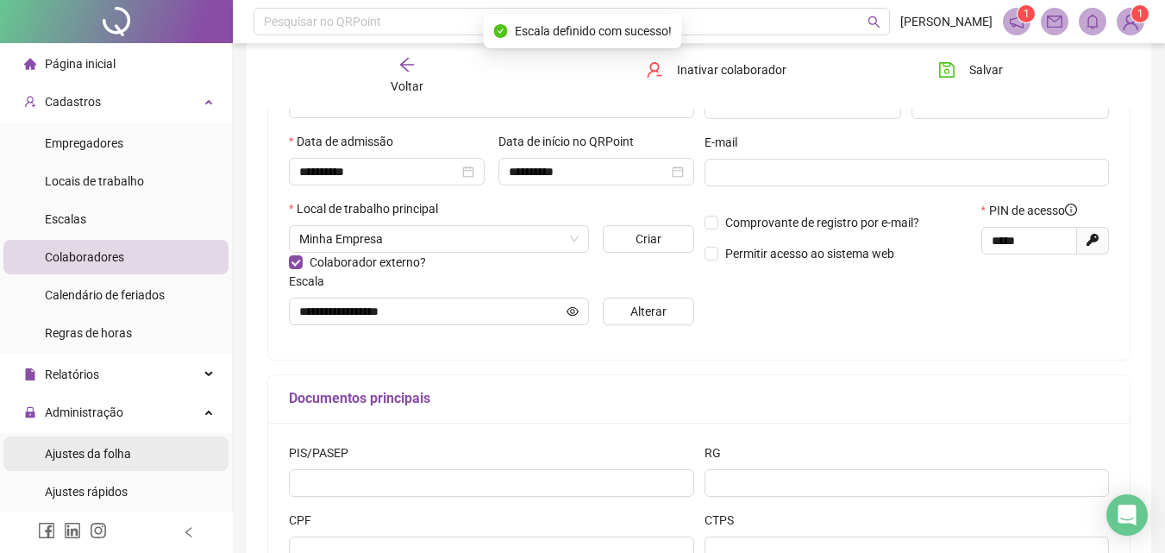
click at [114, 447] on span "Ajustes da folha" at bounding box center [88, 454] width 86 height 14
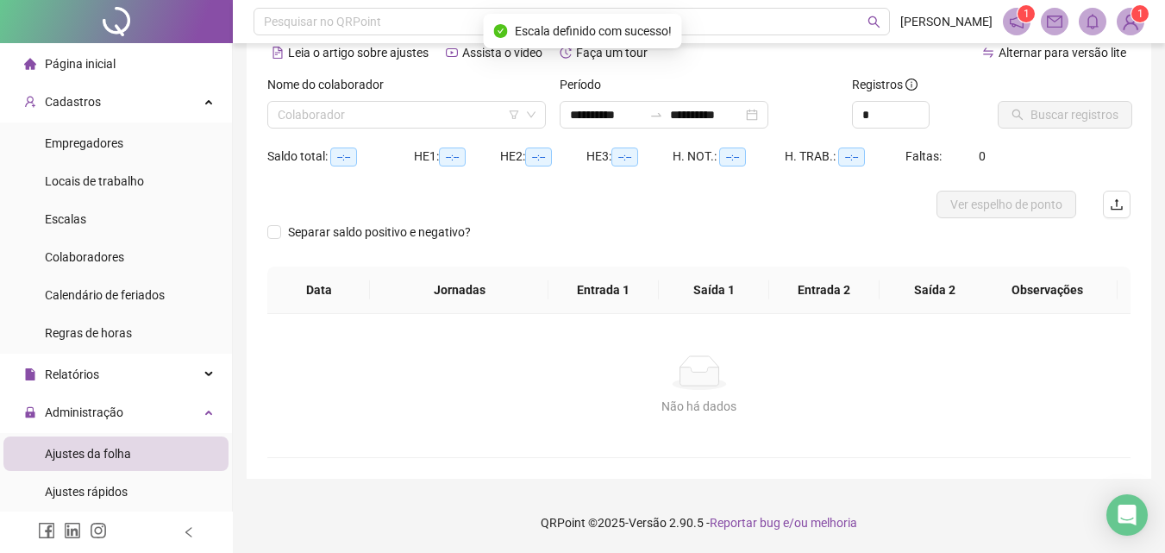
scroll to position [84, 0]
type input "**********"
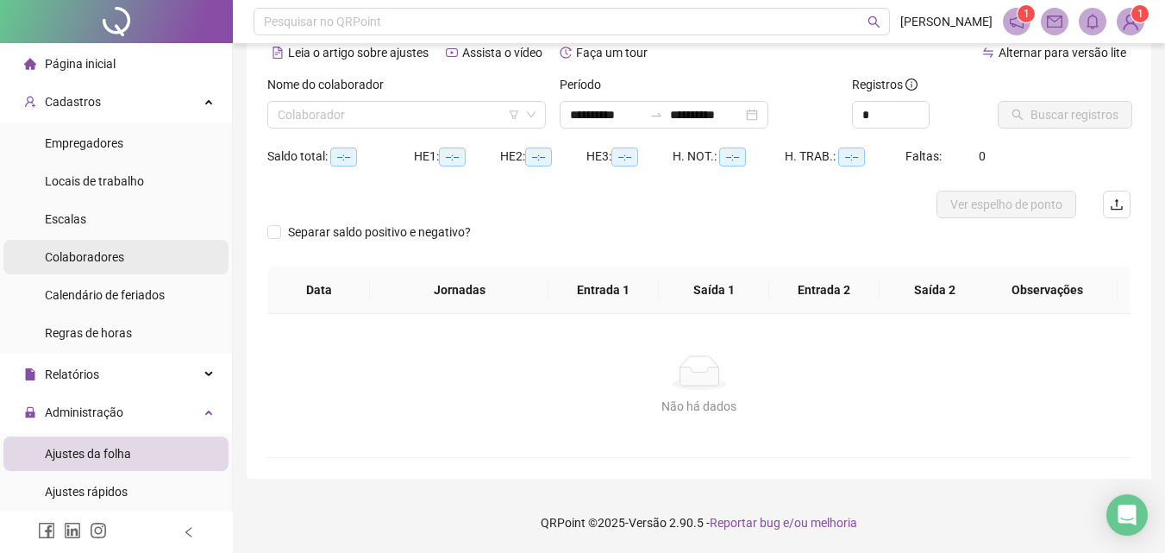
click at [88, 255] on span "Colaboradores" at bounding box center [84, 257] width 79 height 14
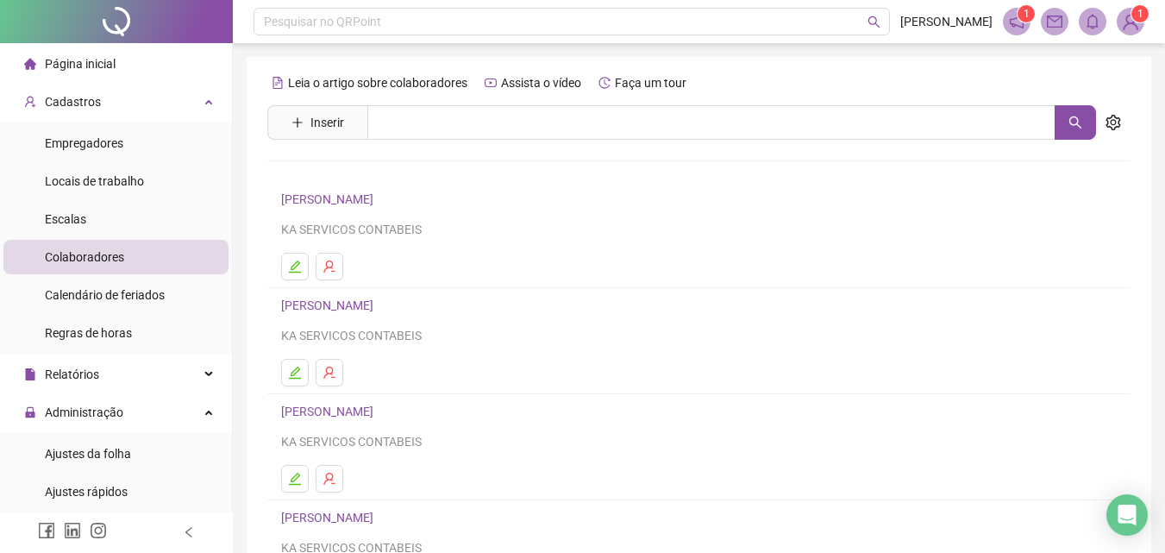
scroll to position [281, 0]
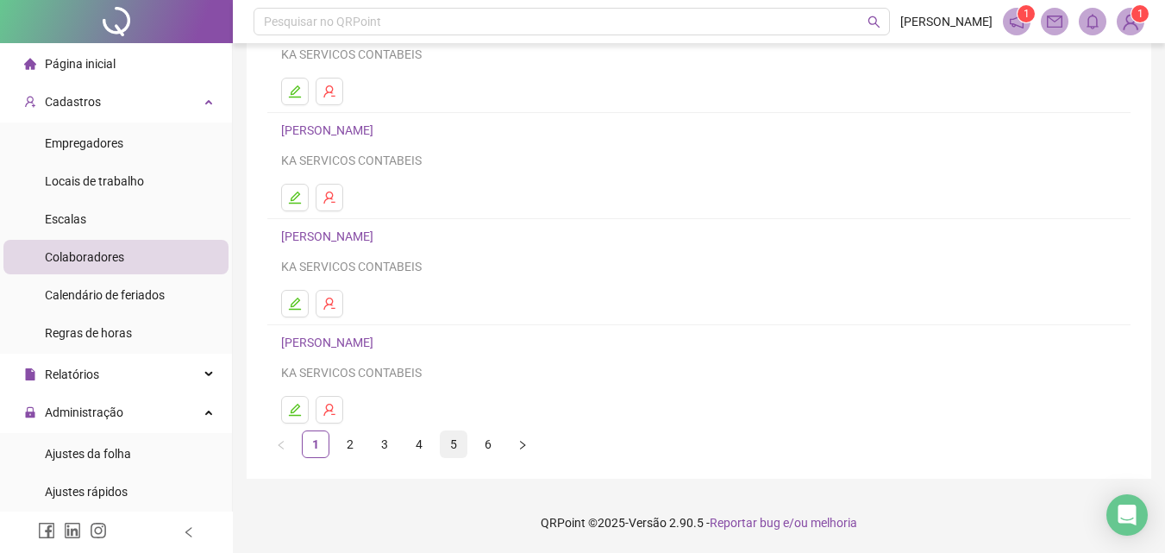
click at [456, 444] on link "5" at bounding box center [454, 444] width 26 height 26
click at [335, 349] on link "[PERSON_NAME]" at bounding box center [329, 342] width 97 height 14
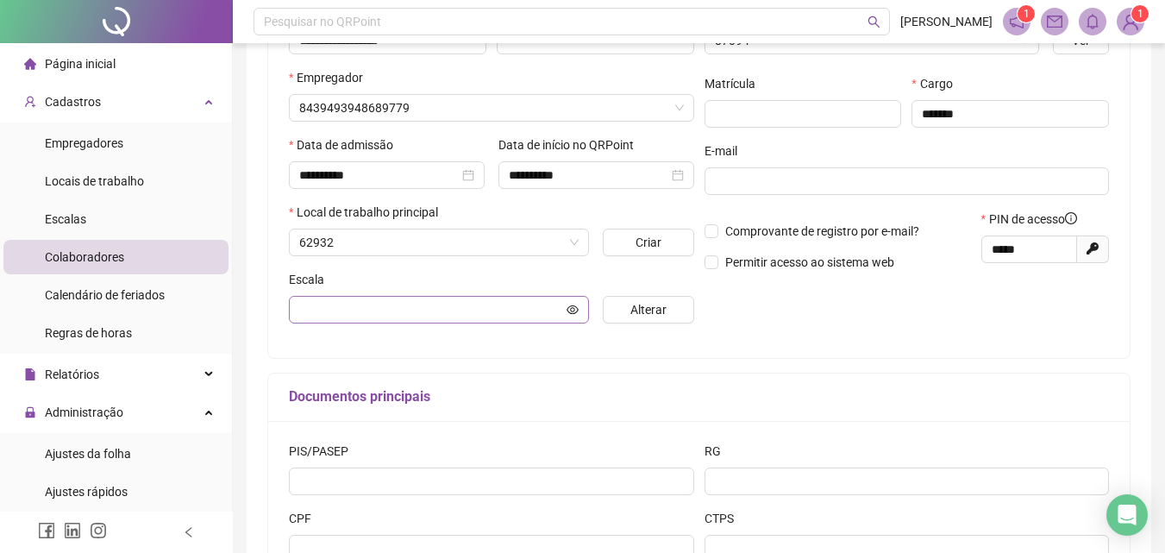
scroll to position [290, 0]
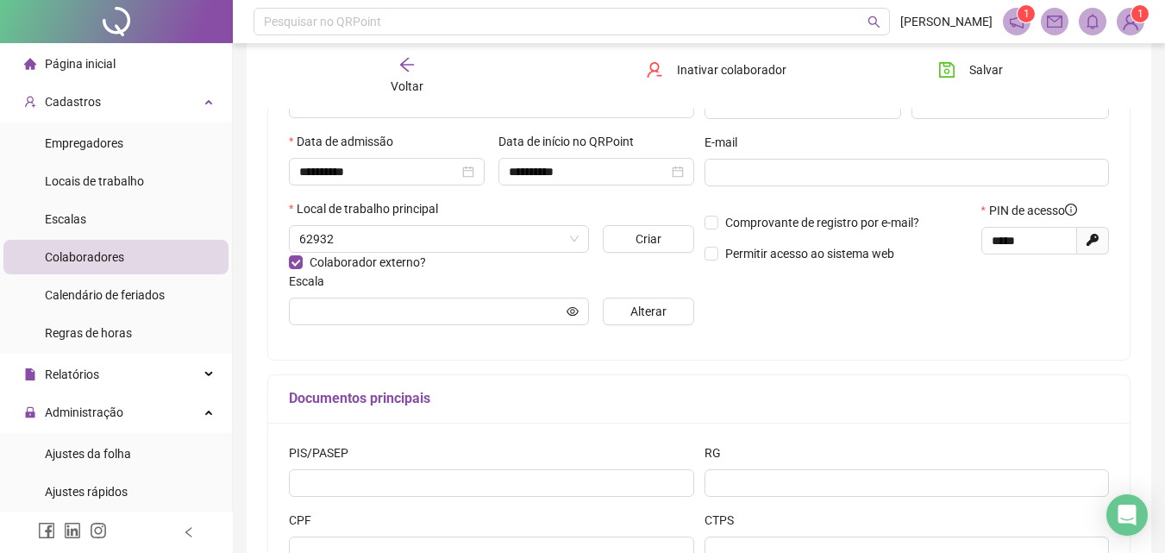
type input "**********"
click at [961, 69] on button "Salvar" at bounding box center [970, 70] width 91 height 28
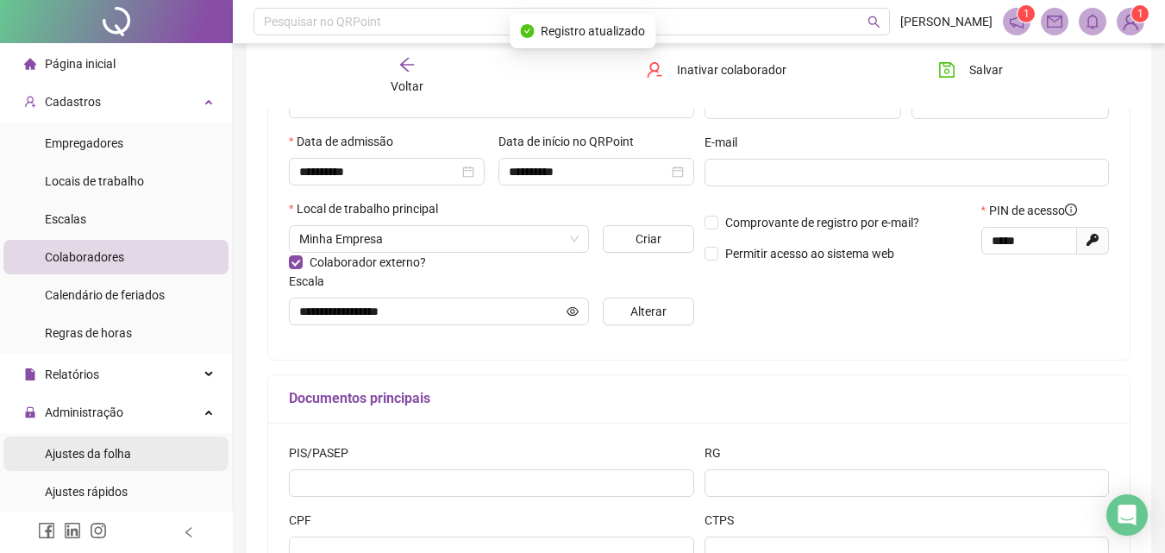
click at [76, 452] on span "Ajustes da folha" at bounding box center [88, 454] width 86 height 14
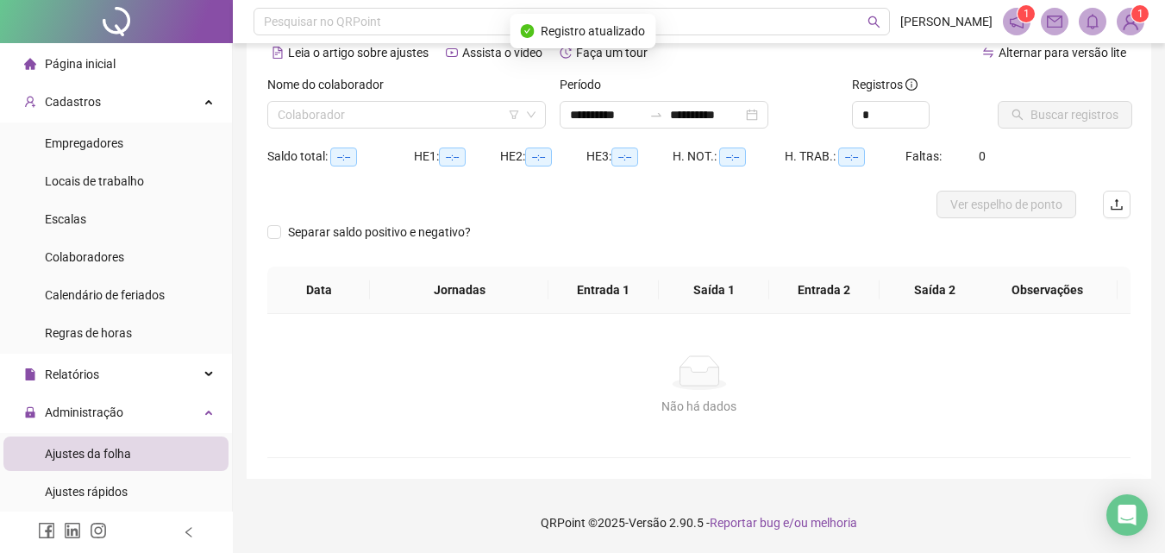
scroll to position [84, 0]
type input "**********"
click at [367, 110] on input "search" at bounding box center [399, 115] width 242 height 26
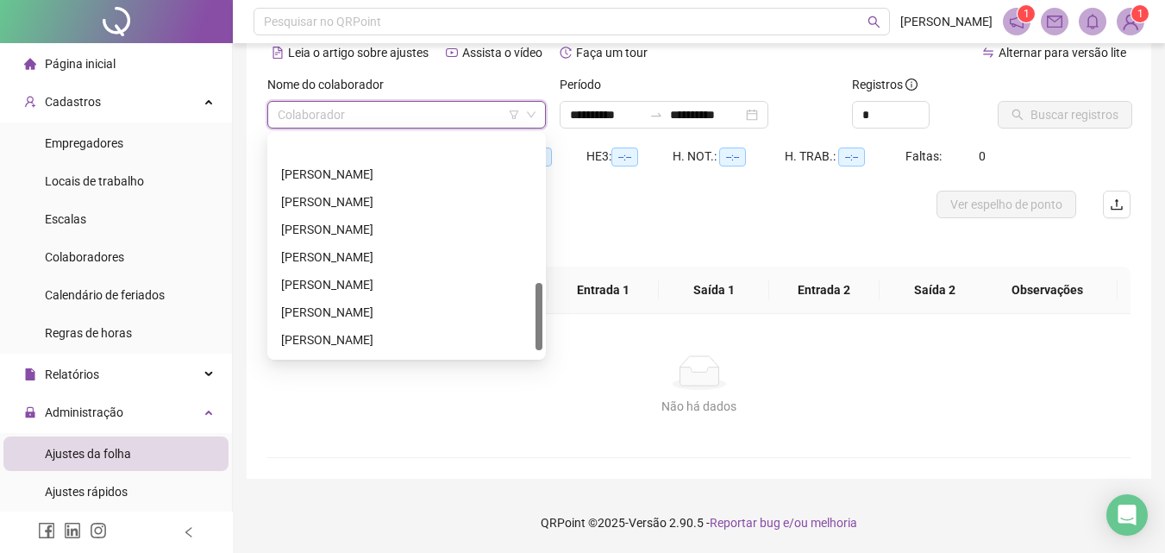
scroll to position [497, 0]
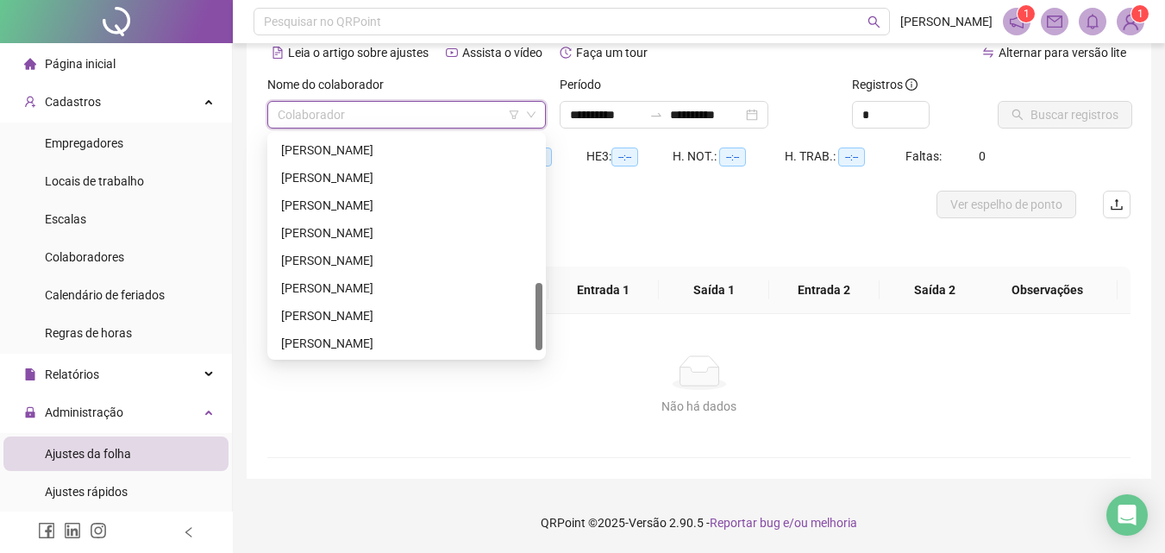
drag, startPoint x: 538, startPoint y: 202, endPoint x: 529, endPoint y: 346, distance: 144.3
click at [529, 346] on div "[PERSON_NAME] [PERSON_NAME]" at bounding box center [407, 245] width 272 height 221
click at [342, 311] on div "[PERSON_NAME]" at bounding box center [406, 314] width 251 height 19
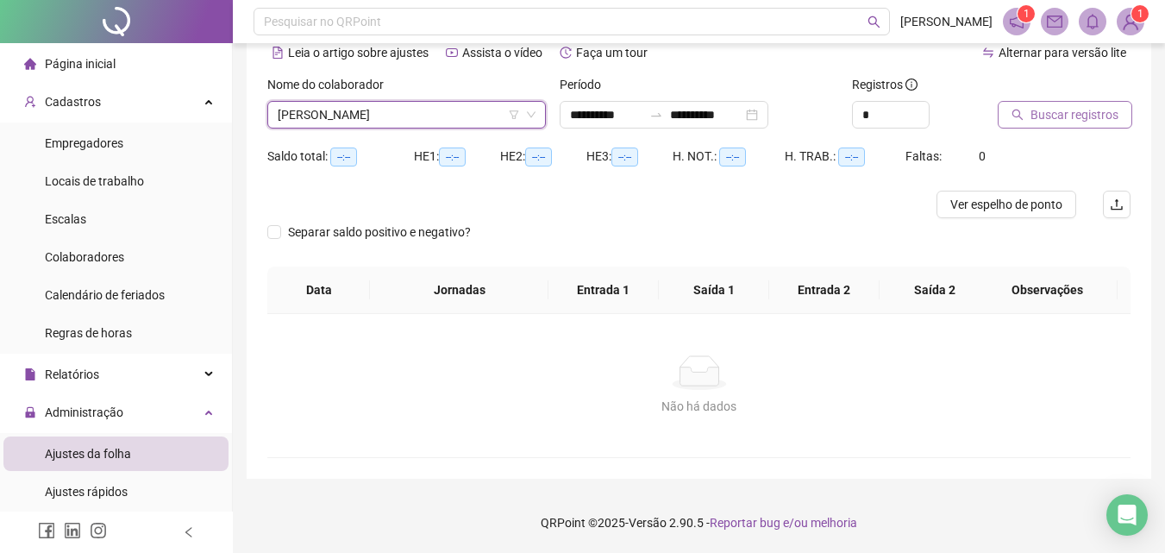
click at [1040, 115] on span "Buscar registros" at bounding box center [1074, 114] width 88 height 19
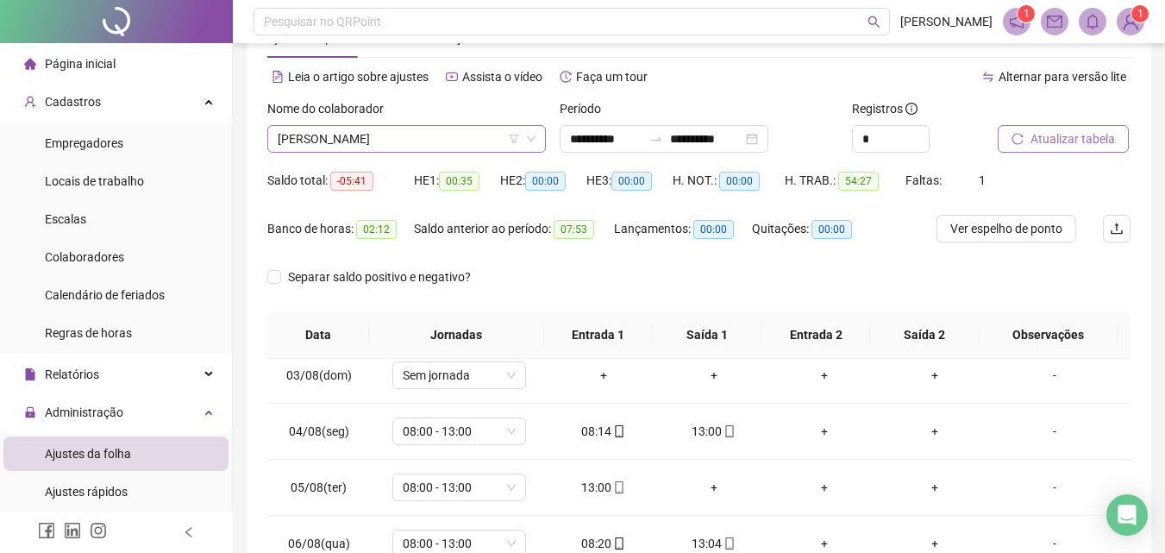
scroll to position [0, 0]
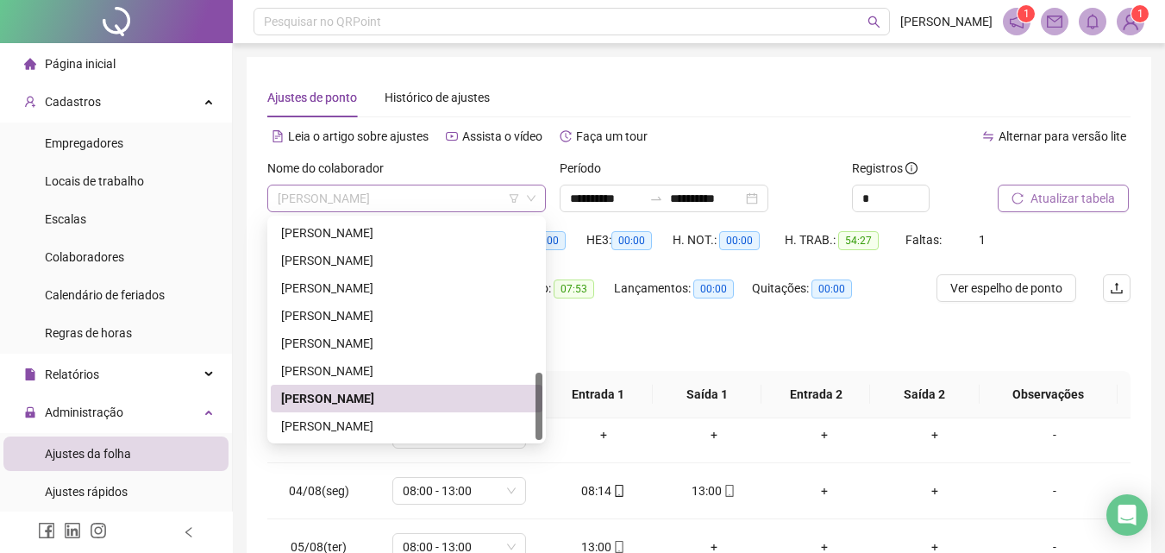
click at [388, 202] on span "[PERSON_NAME]" at bounding box center [407, 198] width 258 height 26
click at [385, 426] on div "[PERSON_NAME]" at bounding box center [406, 426] width 251 height 19
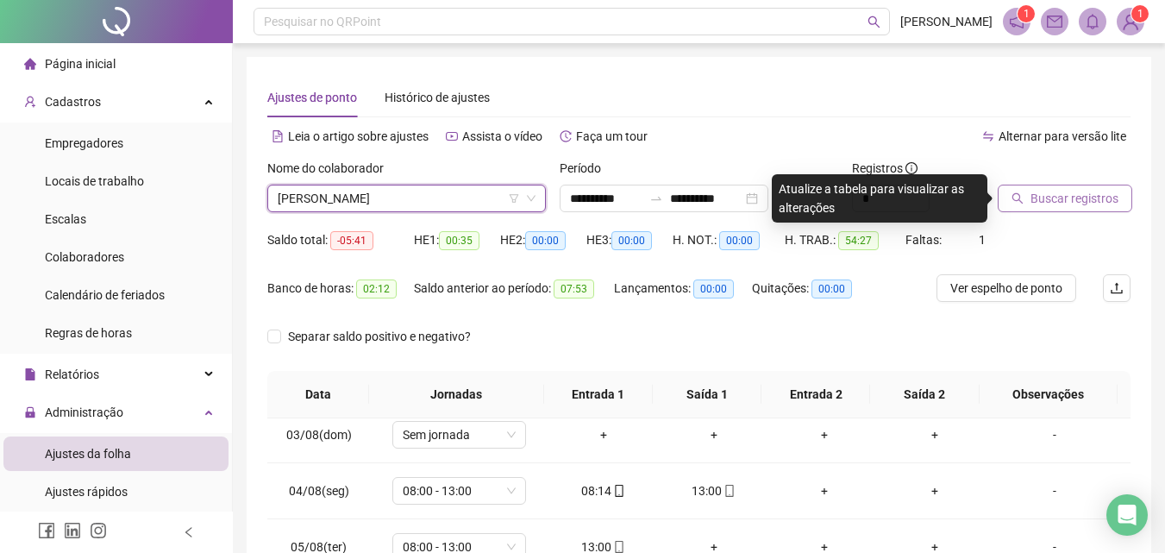
click at [1058, 197] on span "Buscar registros" at bounding box center [1074, 198] width 88 height 19
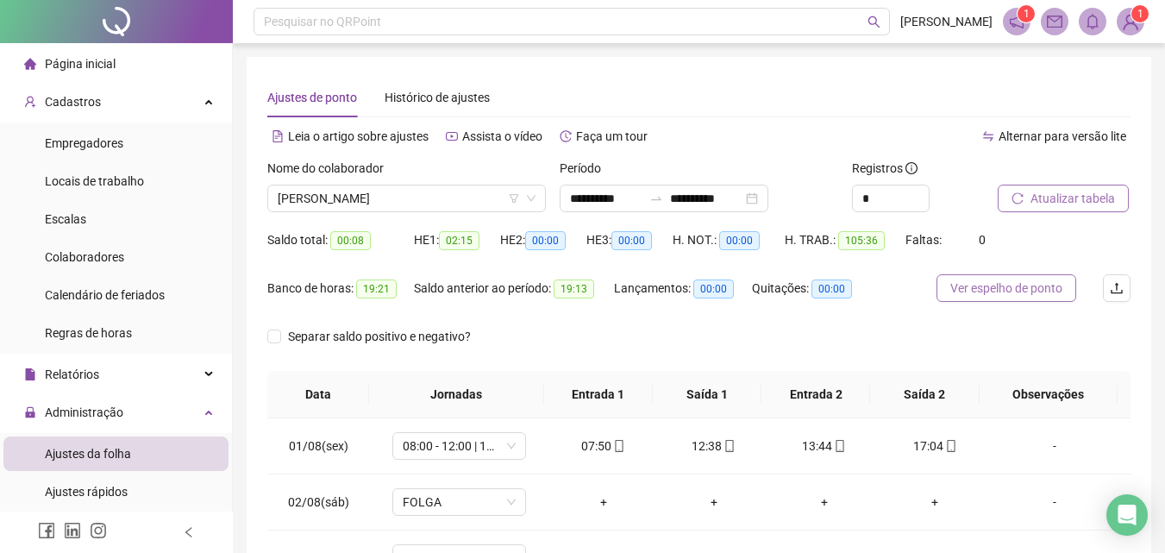
click at [1022, 285] on span "Ver espelho de ponto" at bounding box center [1006, 288] width 112 height 19
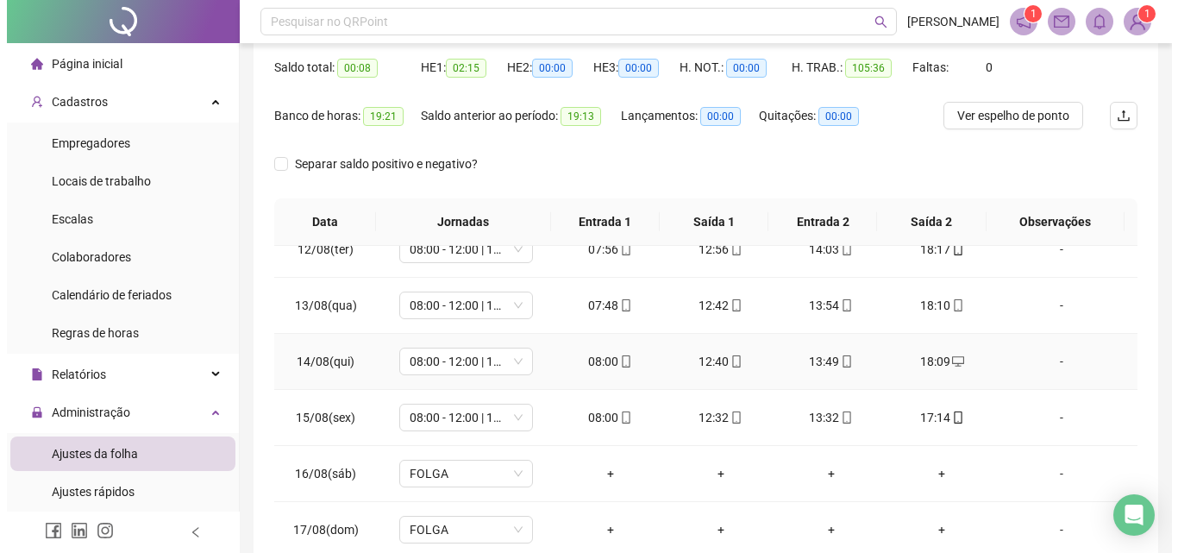
scroll to position [329, 0]
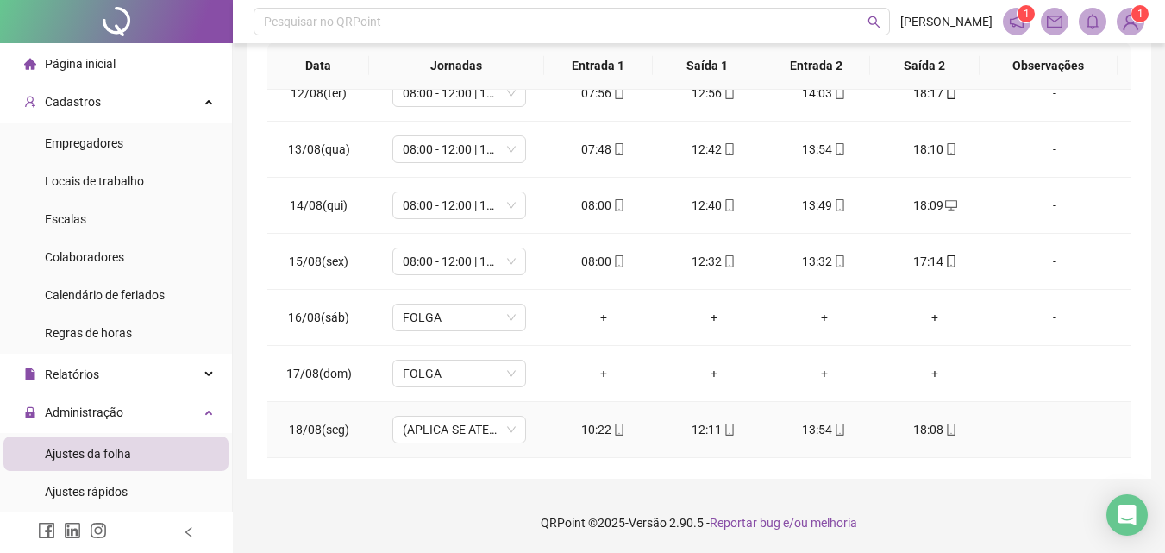
click at [1046, 429] on div "-" at bounding box center [1055, 429] width 102 height 19
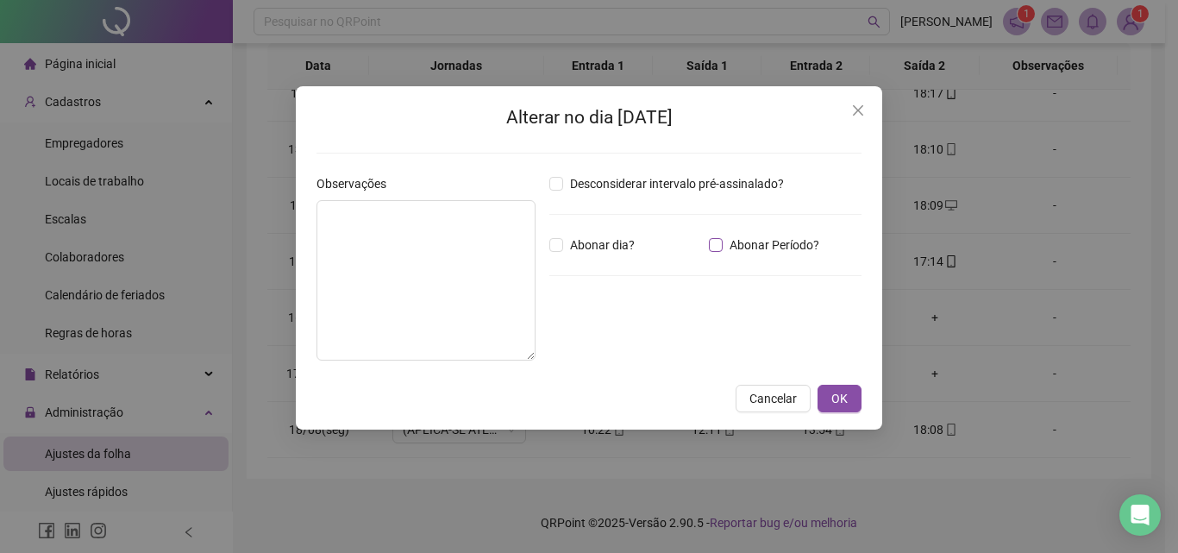
click at [719, 253] on label "Abonar Período?" at bounding box center [767, 244] width 117 height 19
drag, startPoint x: 560, startPoint y: 341, endPoint x: 590, endPoint y: 336, distance: 30.5
click at [590, 340] on input "*****" at bounding box center [594, 339] width 69 height 21
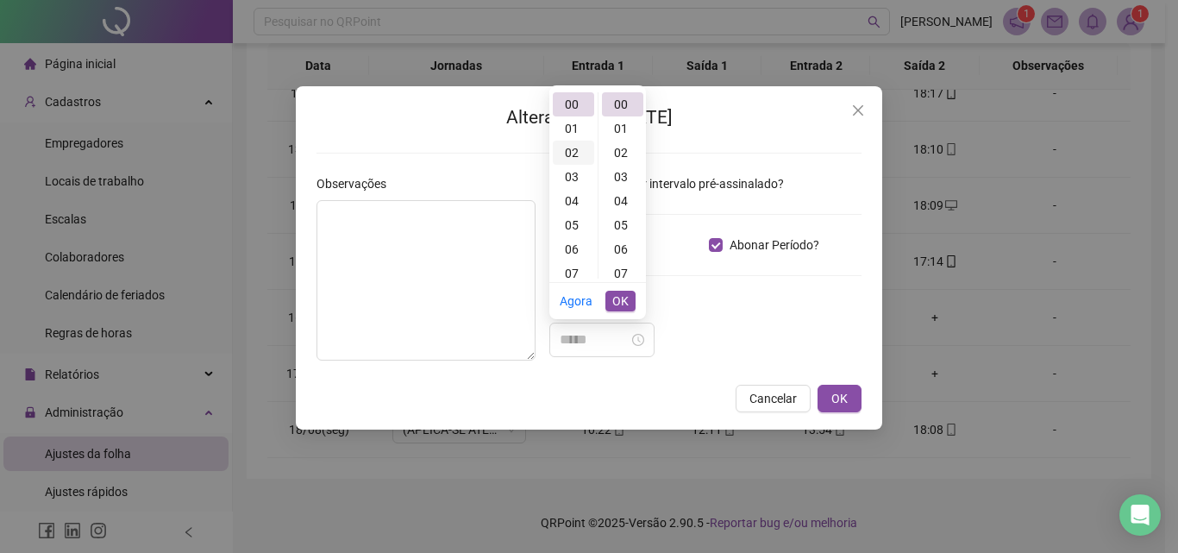
click at [573, 154] on div "02" at bounding box center [573, 153] width 41 height 24
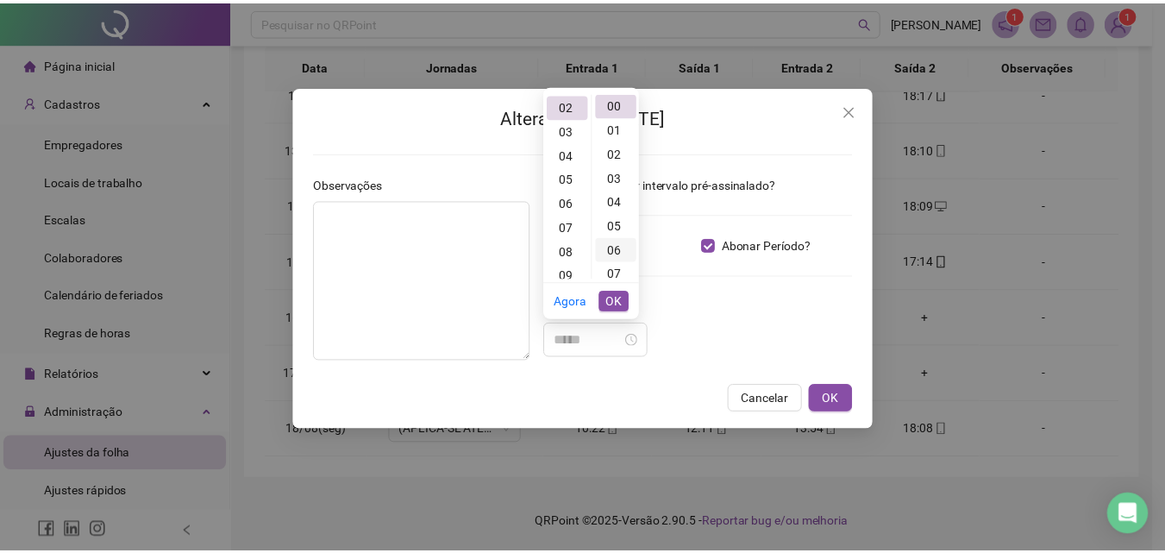
scroll to position [48, 0]
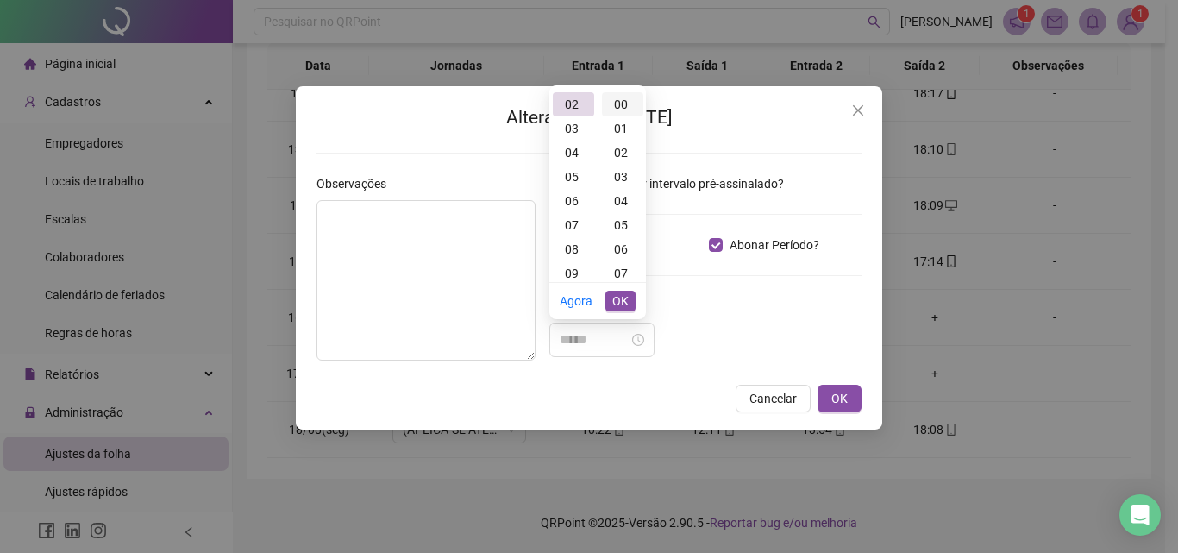
click at [625, 98] on div "00" at bounding box center [622, 104] width 41 height 24
type input "*****"
click at [625, 301] on span "OK" at bounding box center [620, 300] width 16 height 19
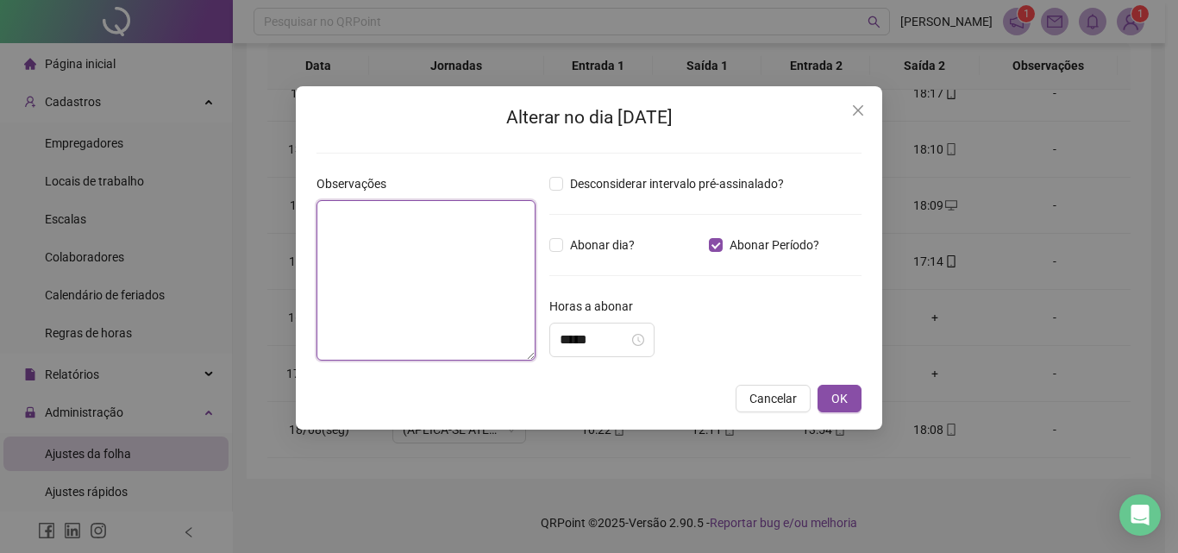
click at [354, 240] on textarea at bounding box center [425, 280] width 219 height 160
type textarea "**********"
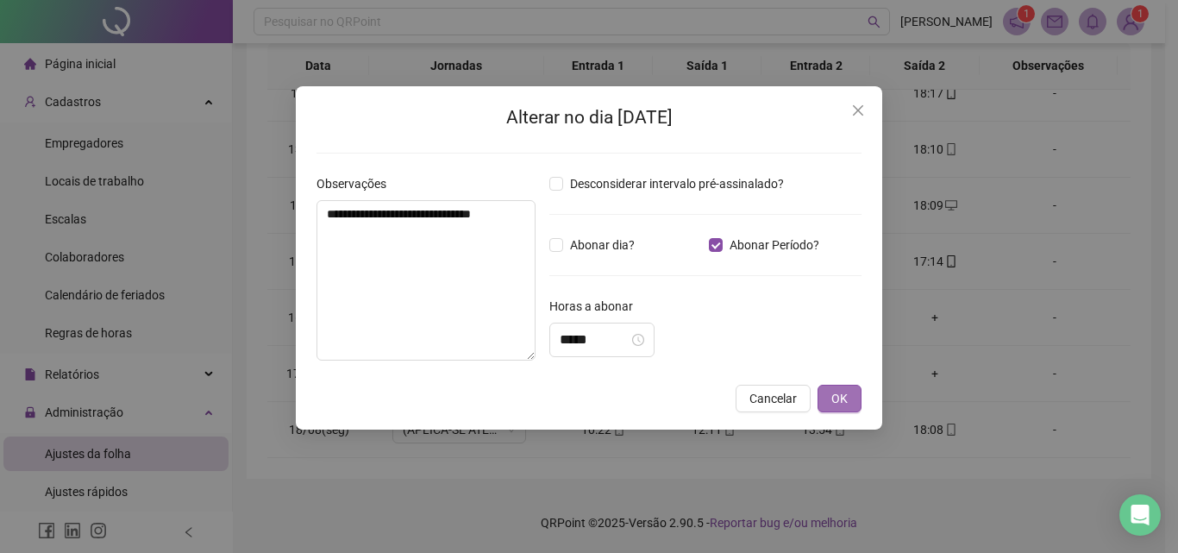
click at [842, 395] on span "OK" at bounding box center [839, 398] width 16 height 19
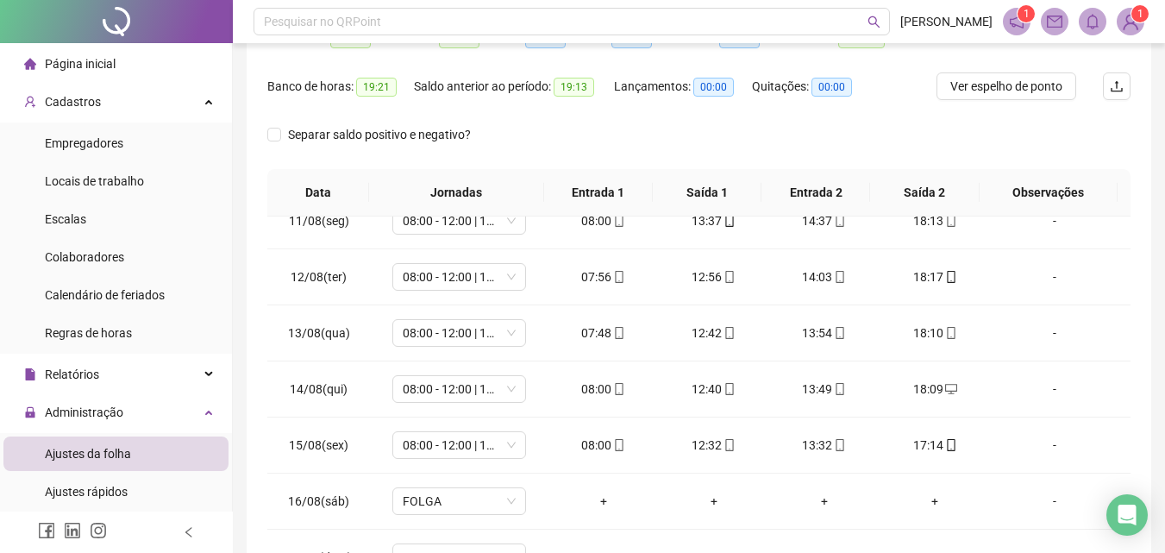
scroll to position [0, 0]
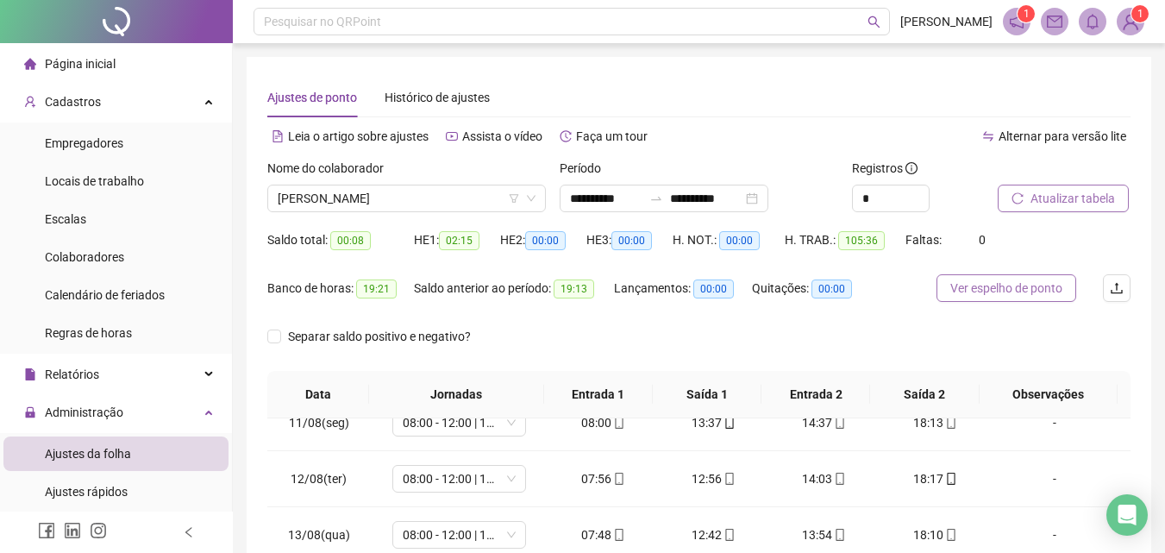
click at [1018, 289] on span "Ver espelho de ponto" at bounding box center [1006, 288] width 112 height 19
click at [1028, 190] on button "Atualizar tabela" at bounding box center [1063, 199] width 131 height 28
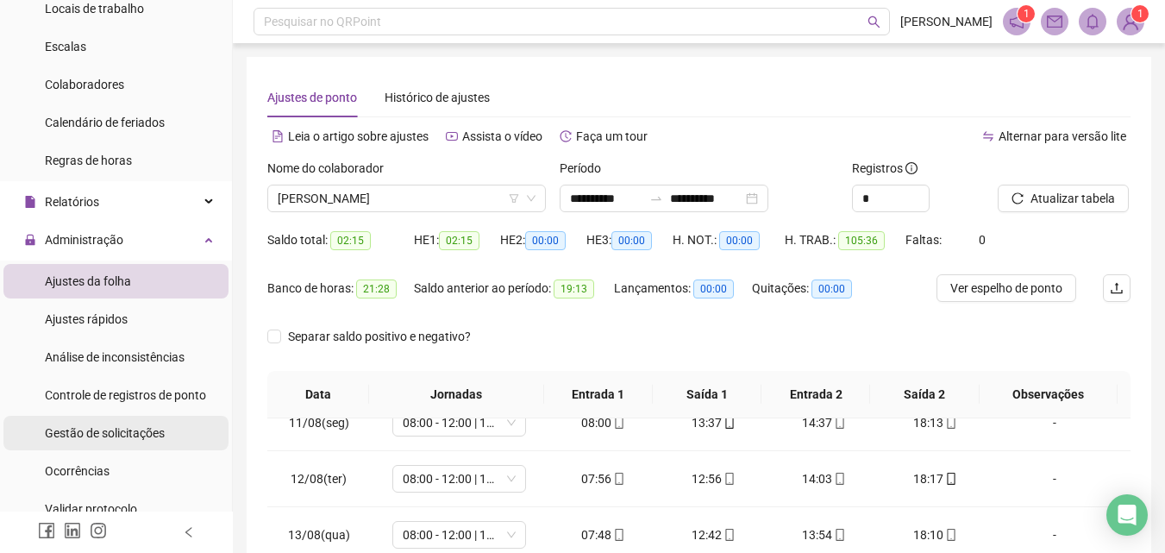
click at [97, 435] on span "Gestão de solicitações" at bounding box center [105, 433] width 120 height 14
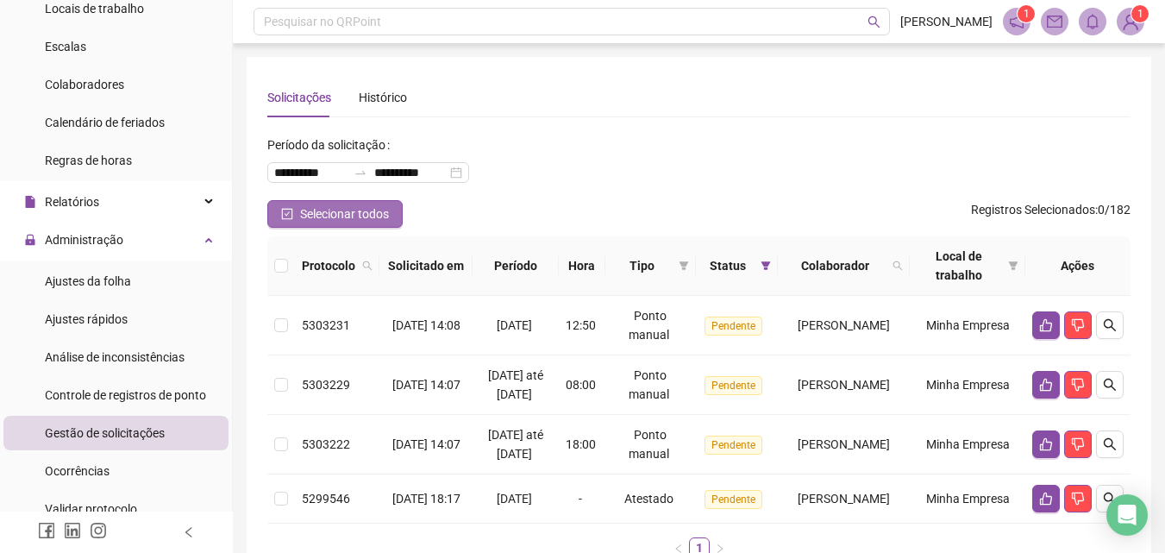
click at [322, 211] on span "Selecionar todos" at bounding box center [344, 213] width 89 height 19
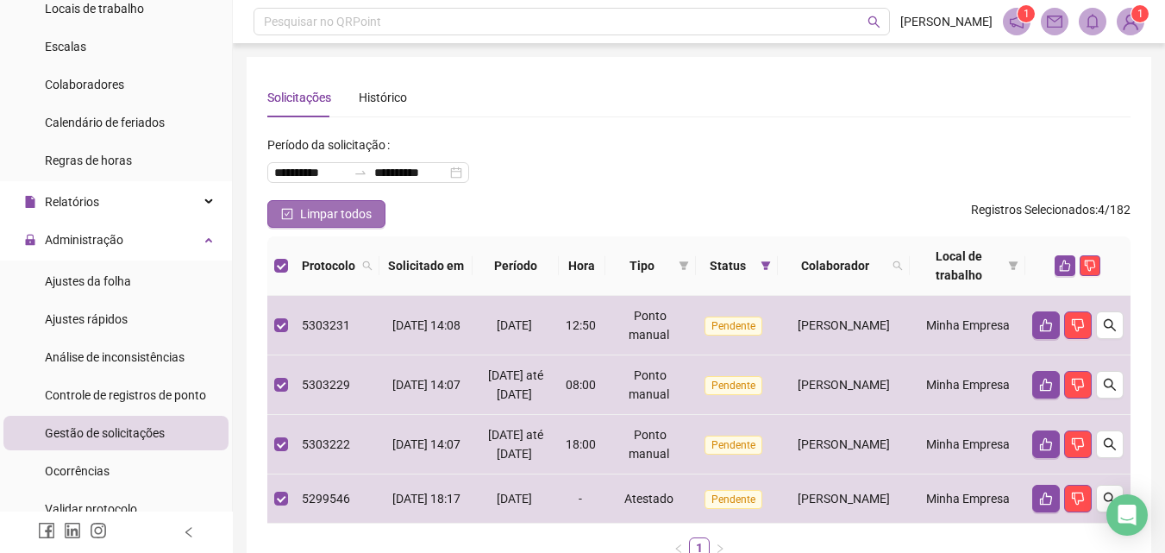
click at [319, 213] on span "Limpar todos" at bounding box center [336, 213] width 72 height 19
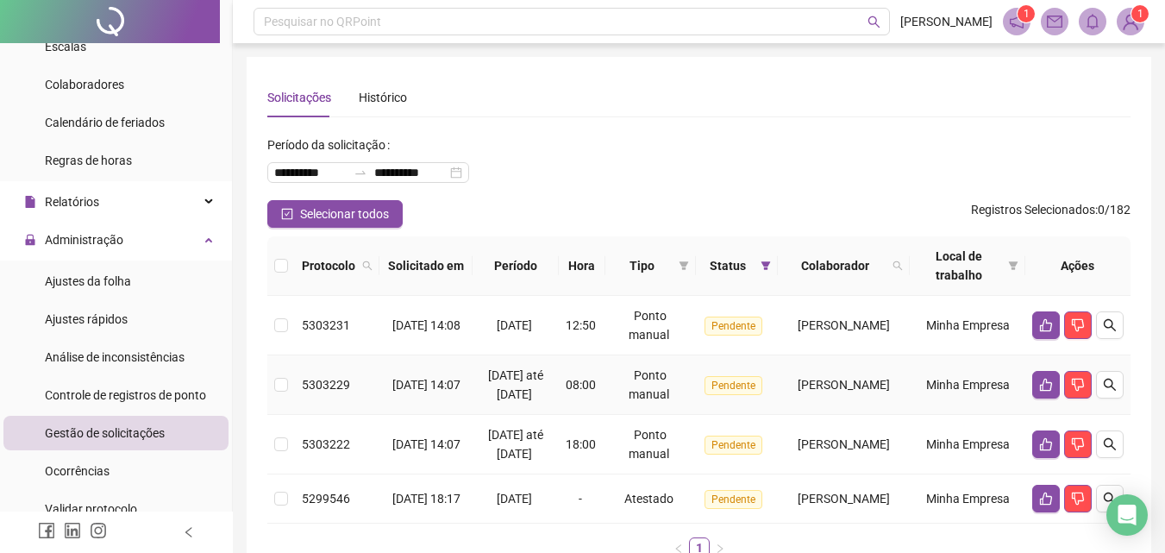
scroll to position [162, 0]
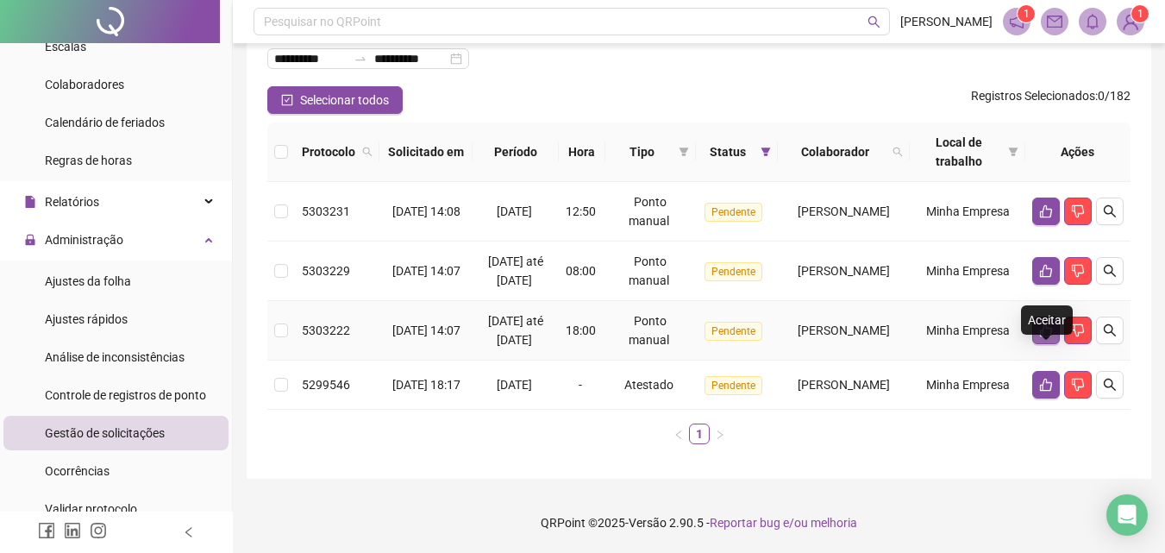
click at [1043, 323] on icon "like" at bounding box center [1046, 330] width 14 height 14
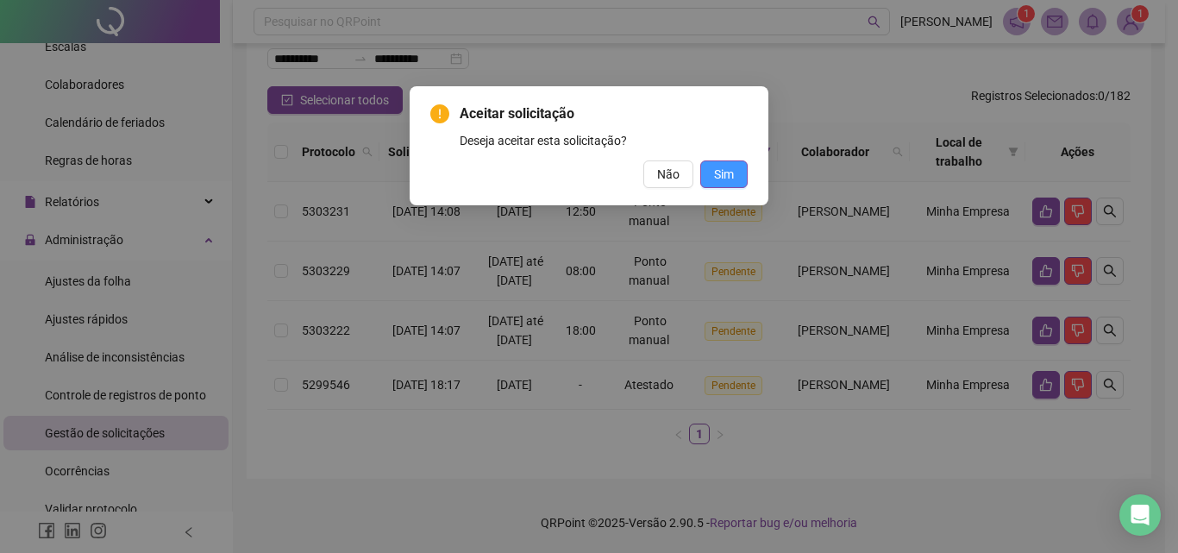
click at [727, 166] on span "Sim" at bounding box center [724, 174] width 20 height 19
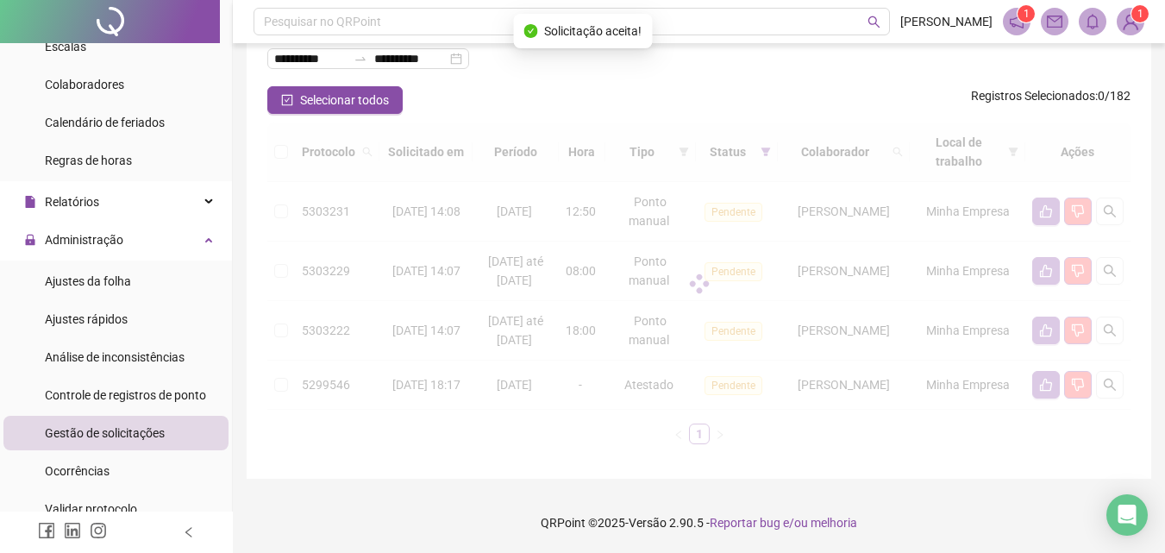
scroll to position [84, 0]
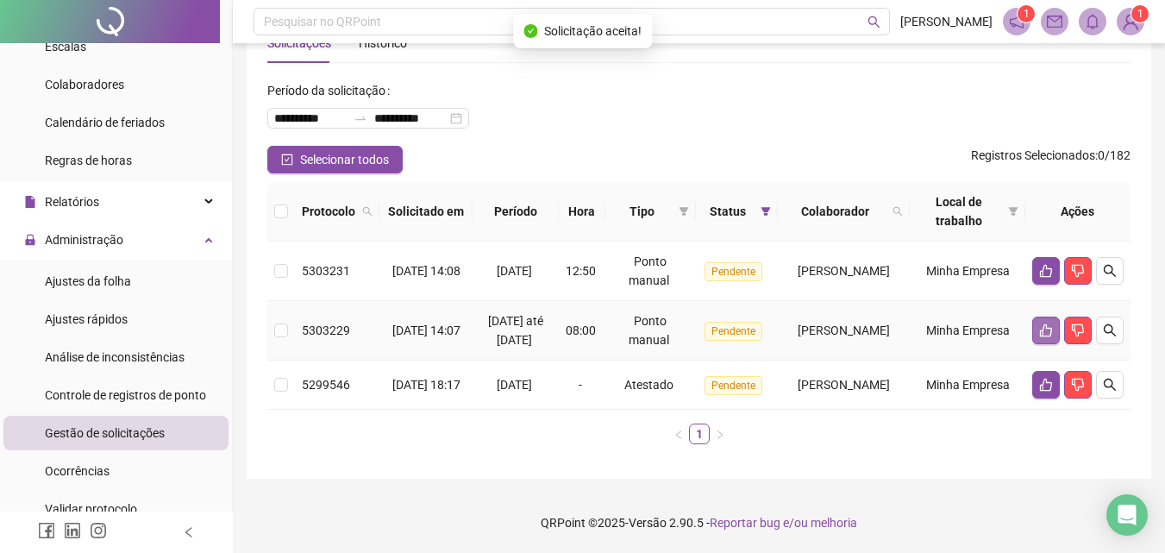
click at [1035, 316] on button "button" at bounding box center [1046, 330] width 28 height 28
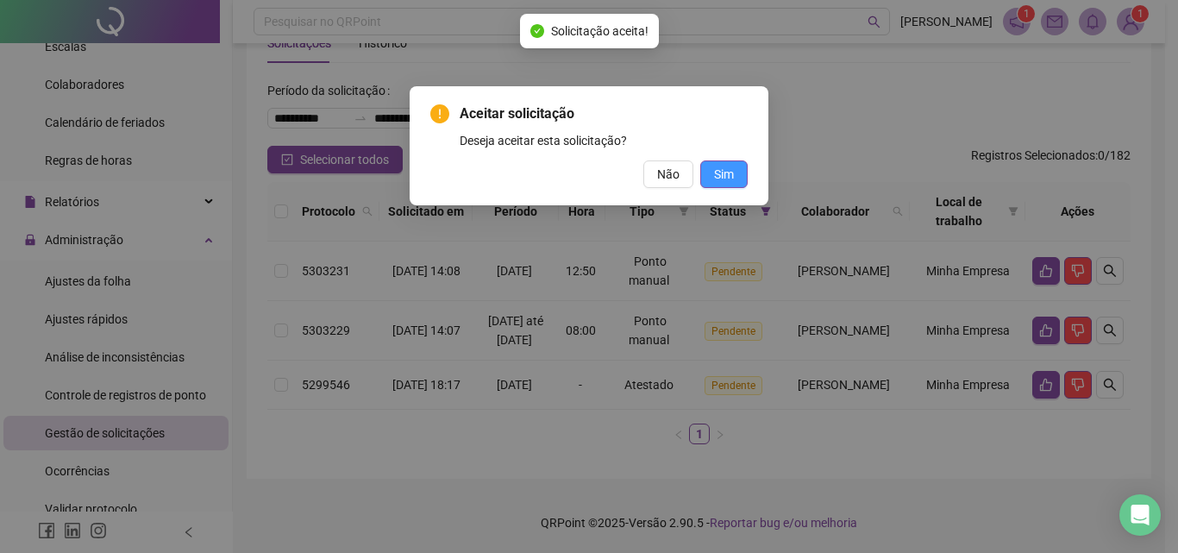
click at [727, 177] on span "Sim" at bounding box center [724, 174] width 20 height 19
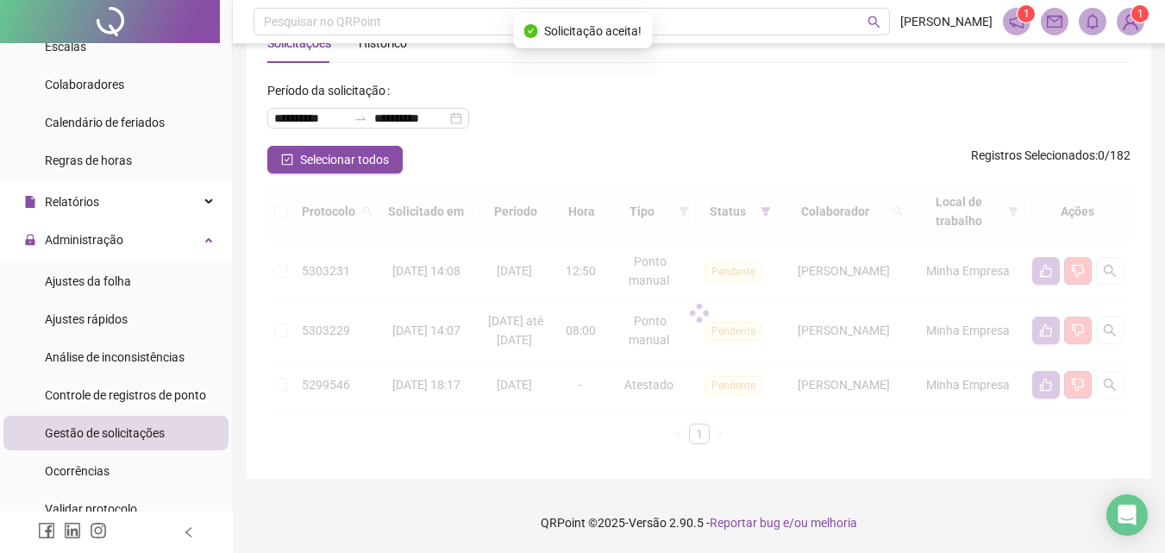
scroll to position [5, 0]
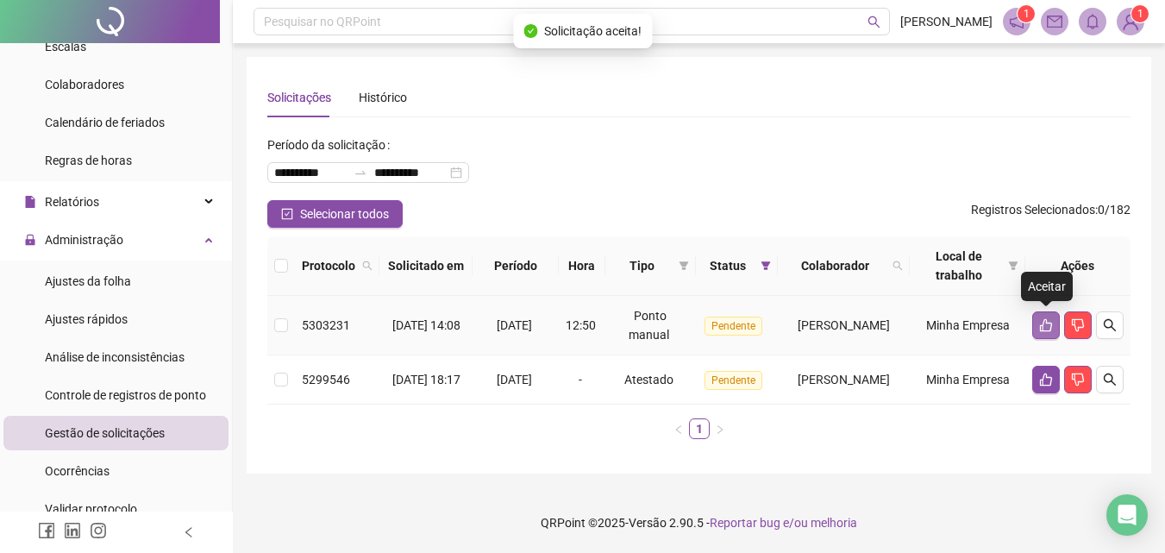
click at [1043, 321] on icon "like" at bounding box center [1046, 325] width 14 height 14
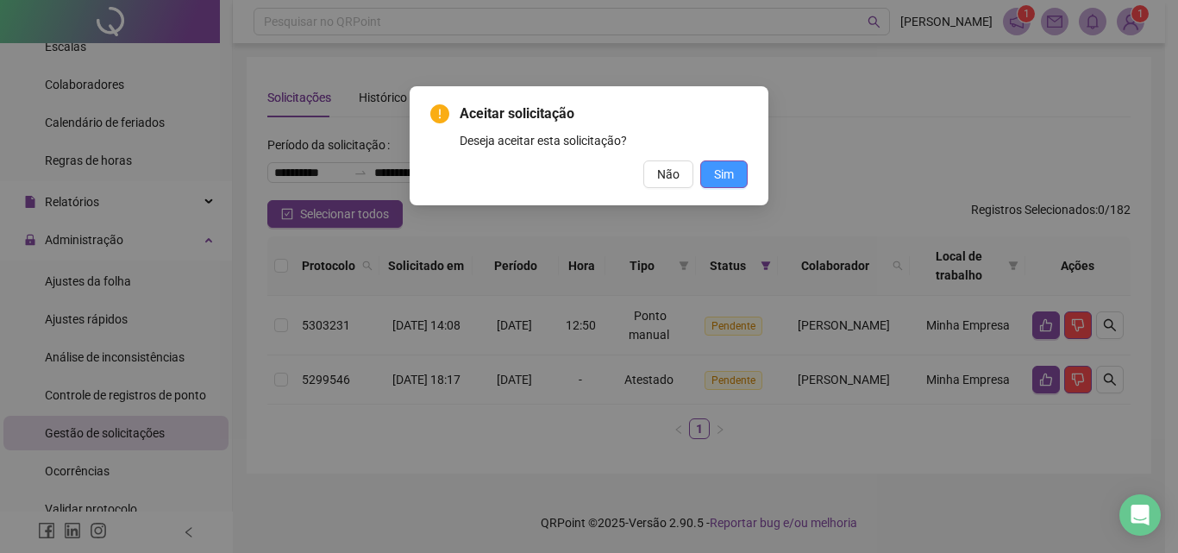
click at [723, 173] on span "Sim" at bounding box center [724, 174] width 20 height 19
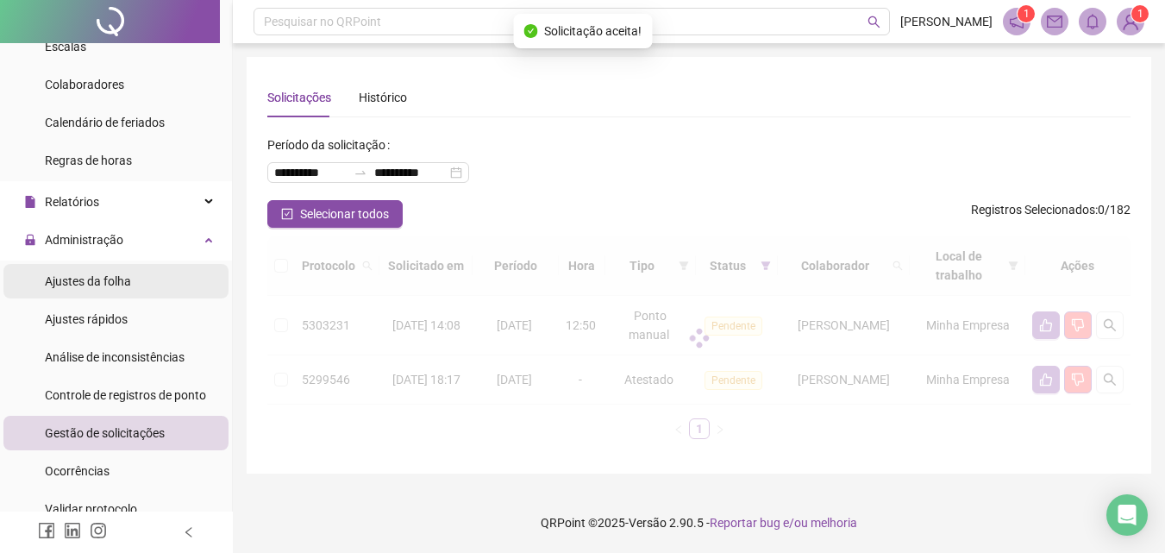
click at [85, 284] on span "Ajustes da folha" at bounding box center [88, 281] width 86 height 14
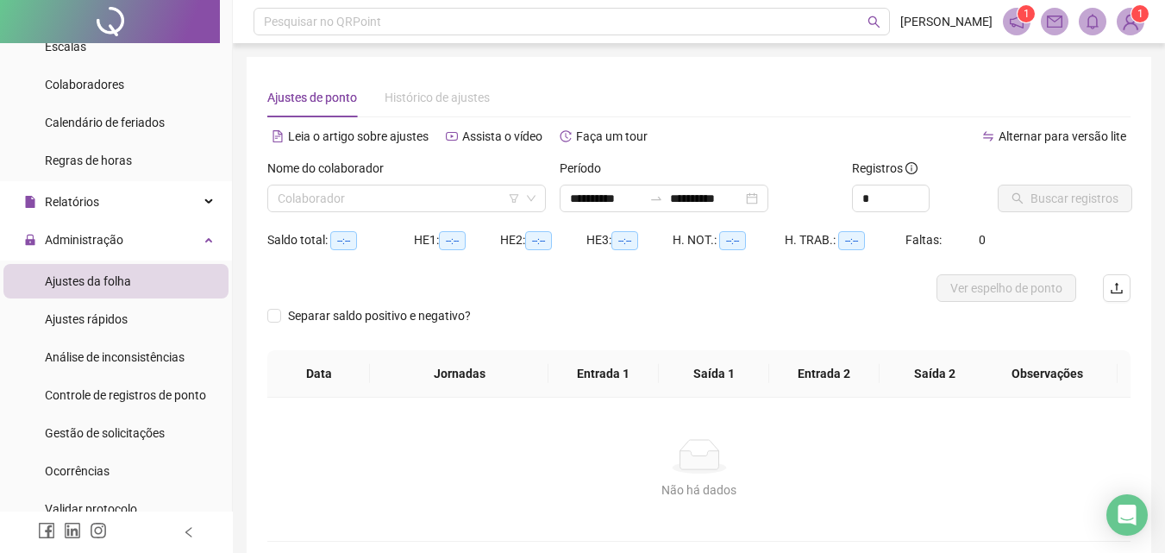
click at [318, 172] on label "Nome do colaborador" at bounding box center [331, 168] width 128 height 19
type input "**********"
click at [314, 186] on input "search" at bounding box center [399, 198] width 242 height 26
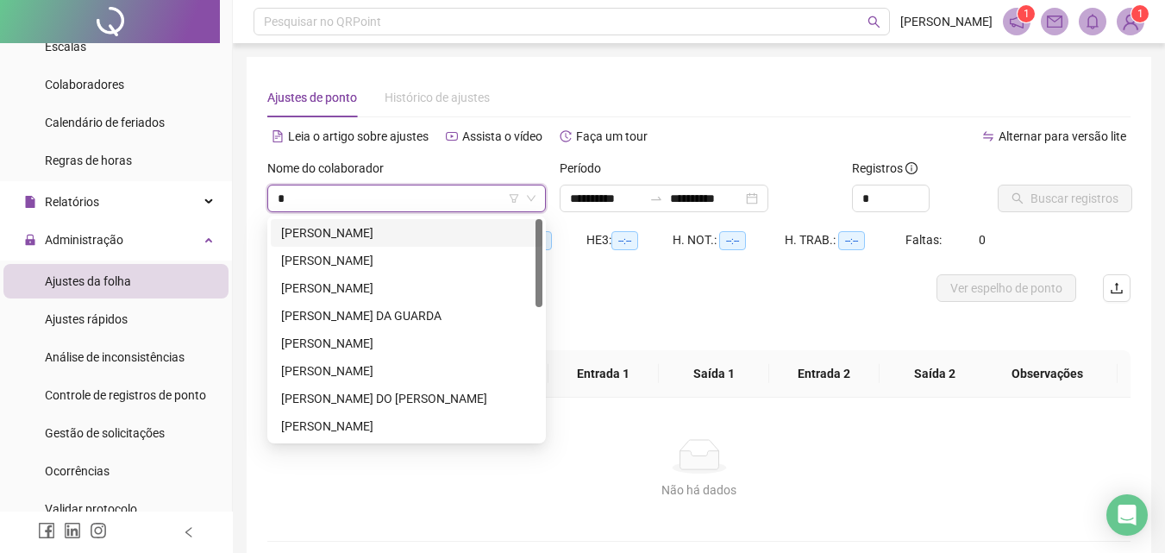
type input "**"
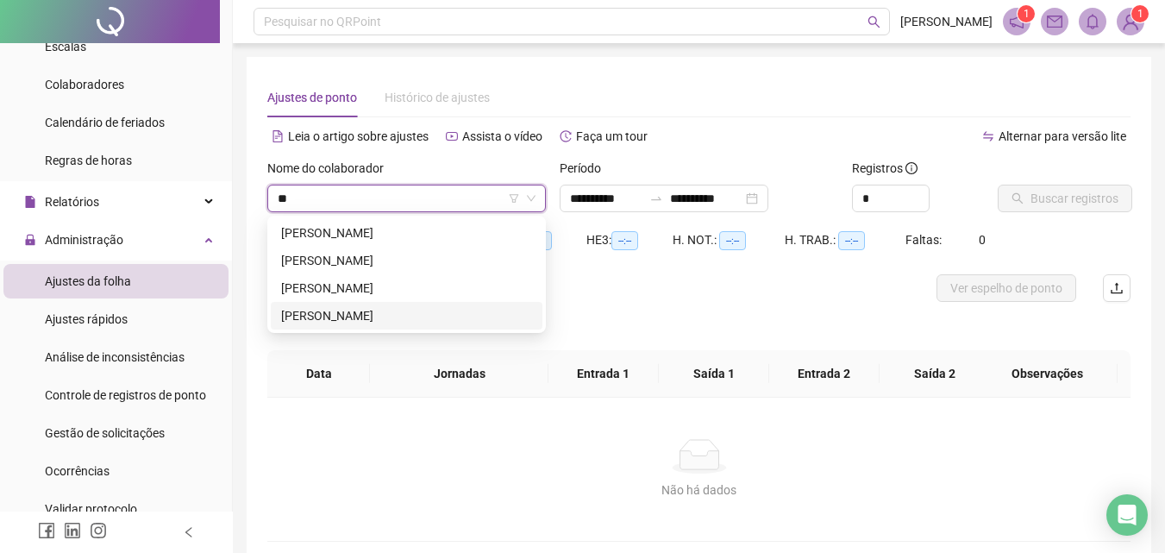
click at [381, 315] on div "[PERSON_NAME]" at bounding box center [406, 315] width 251 height 19
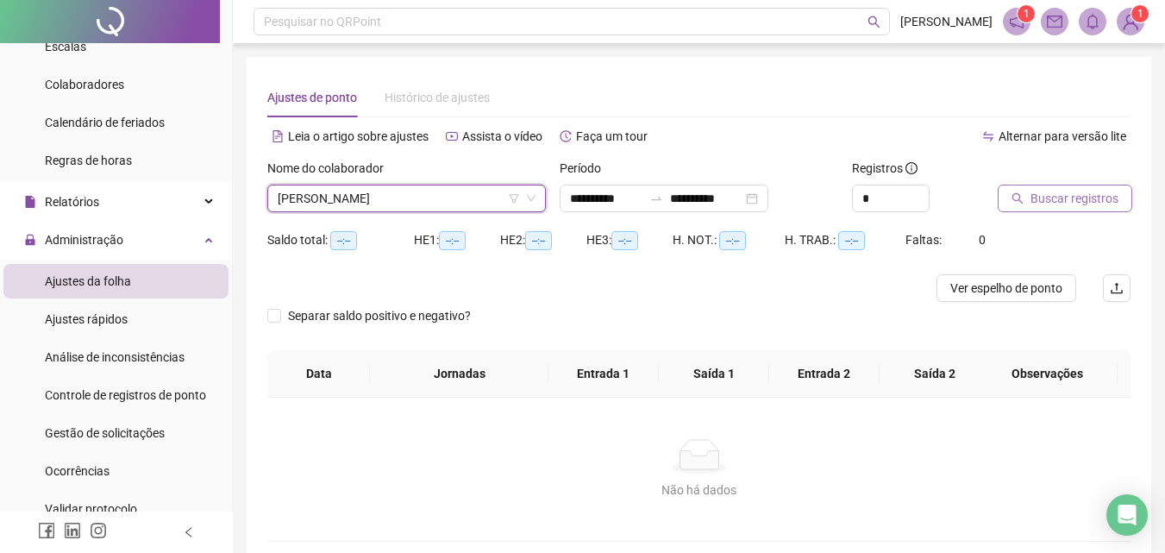
click at [1055, 206] on span "Buscar registros" at bounding box center [1074, 198] width 88 height 19
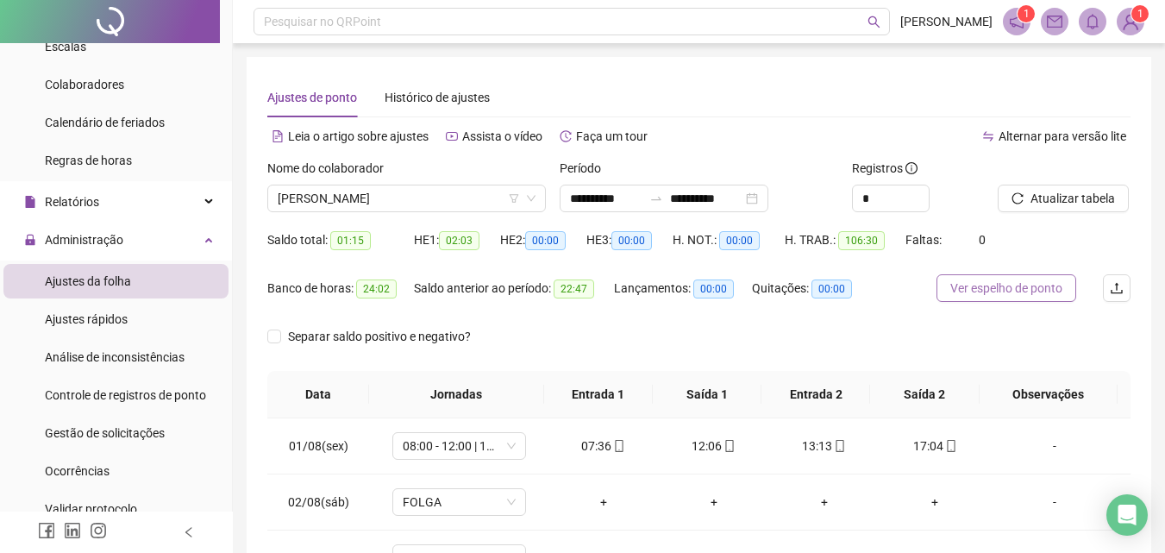
click at [1044, 287] on span "Ver espelho de ponto" at bounding box center [1006, 288] width 112 height 19
click at [87, 441] on div "Gestão de solicitações" at bounding box center [105, 433] width 120 height 34
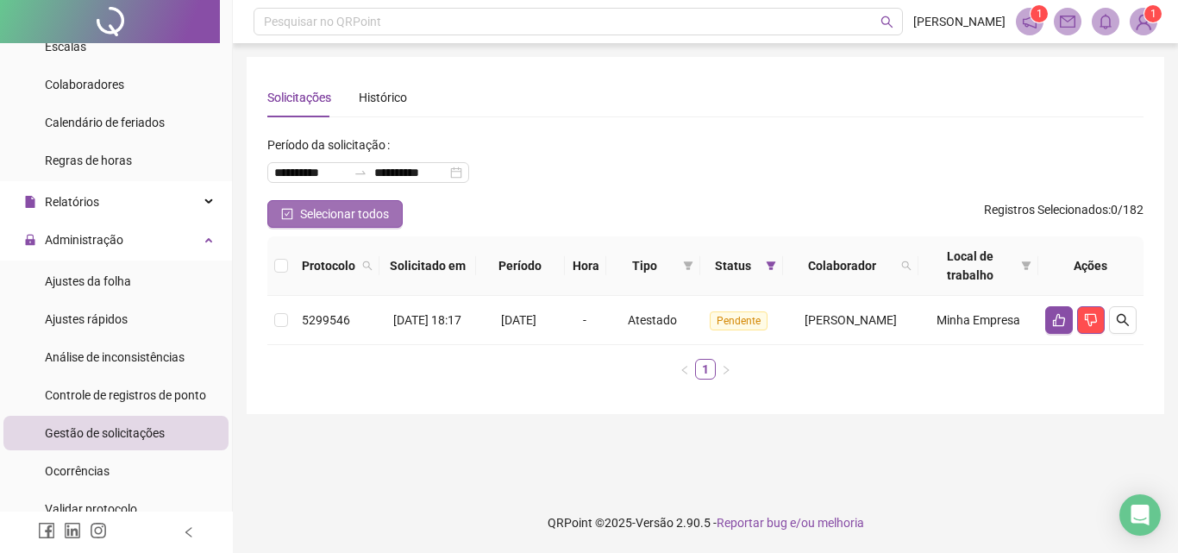
click at [335, 209] on span "Selecionar todos" at bounding box center [344, 213] width 89 height 19
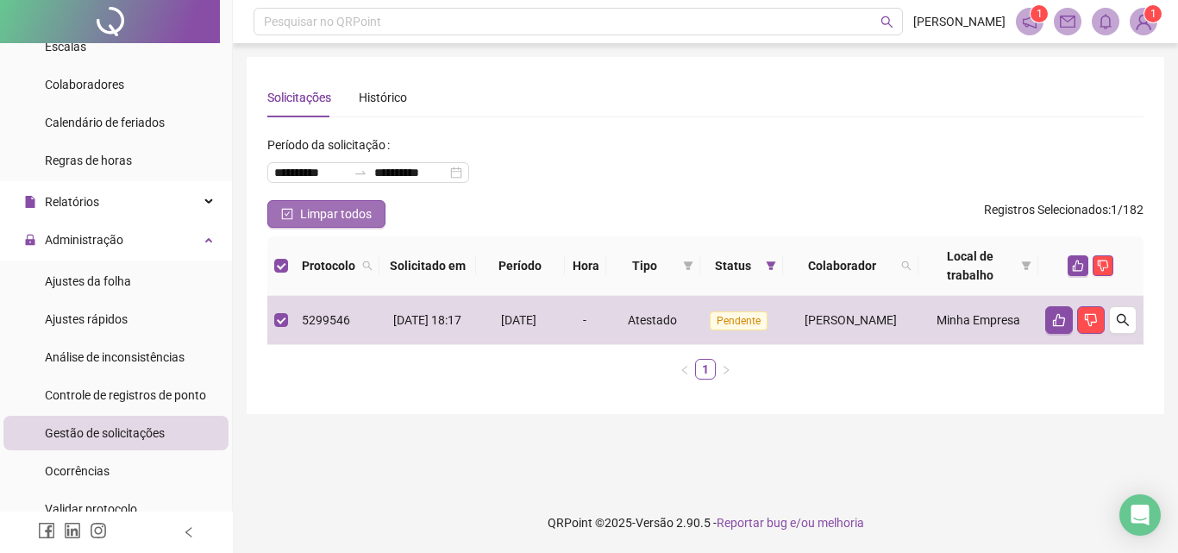
click at [321, 222] on span "Limpar todos" at bounding box center [336, 213] width 72 height 19
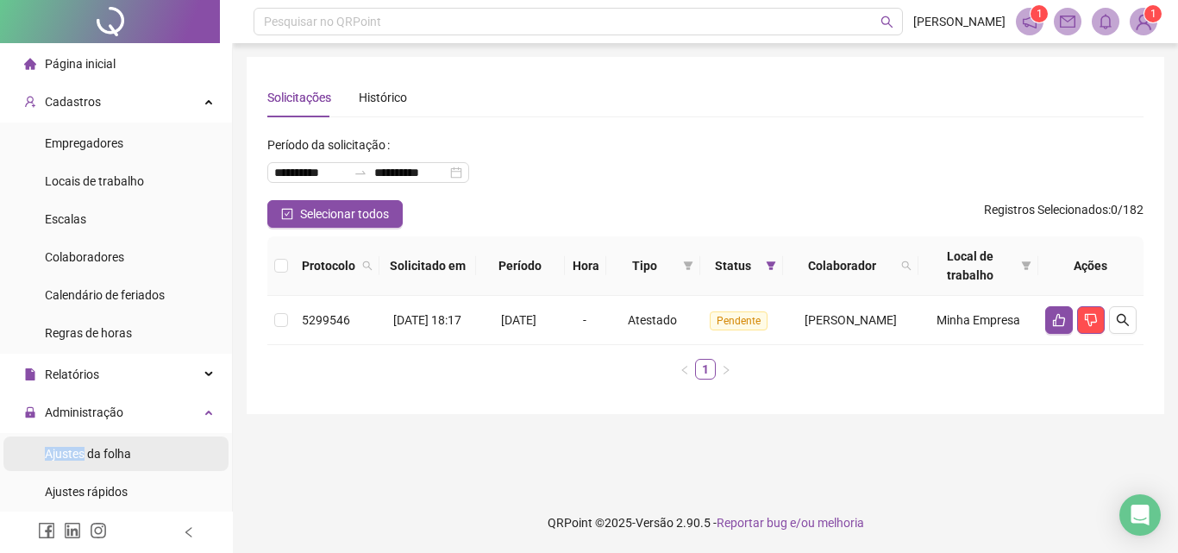
click at [83, 449] on div "Ajustes da folha" at bounding box center [88, 453] width 86 height 34
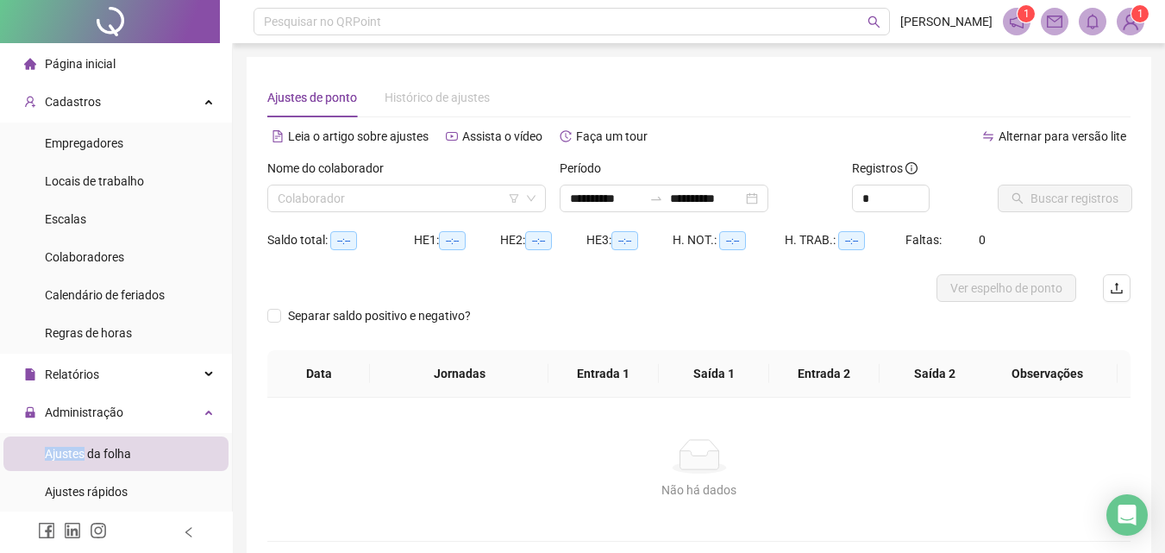
type input "**********"
click at [103, 455] on span "Ajustes da folha" at bounding box center [88, 454] width 86 height 14
click at [370, 209] on input "search" at bounding box center [399, 198] width 242 height 26
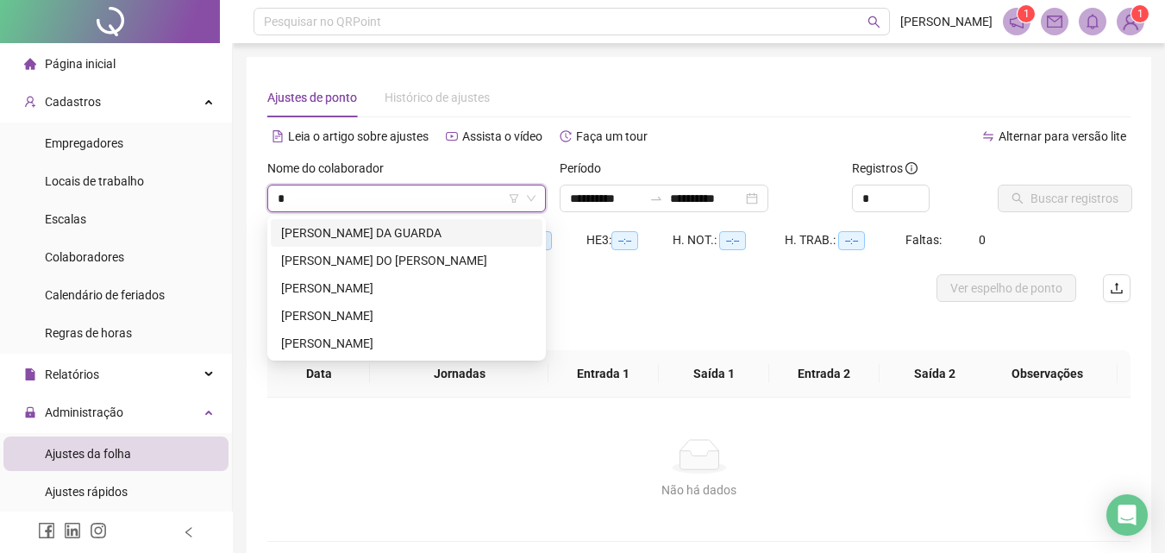
type input "**"
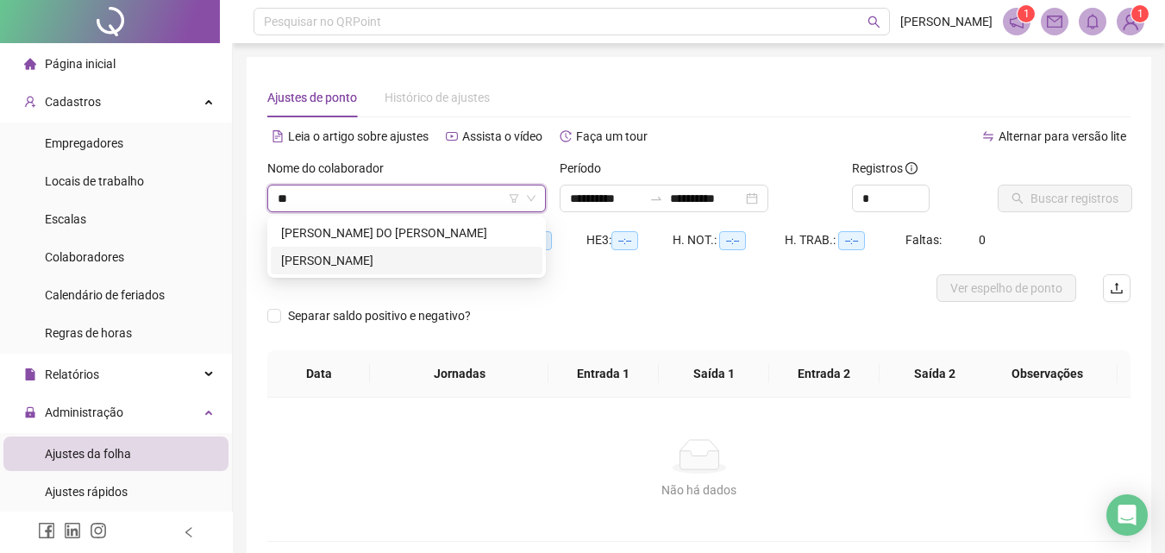
click at [348, 260] on div "[PERSON_NAME]" at bounding box center [406, 260] width 251 height 19
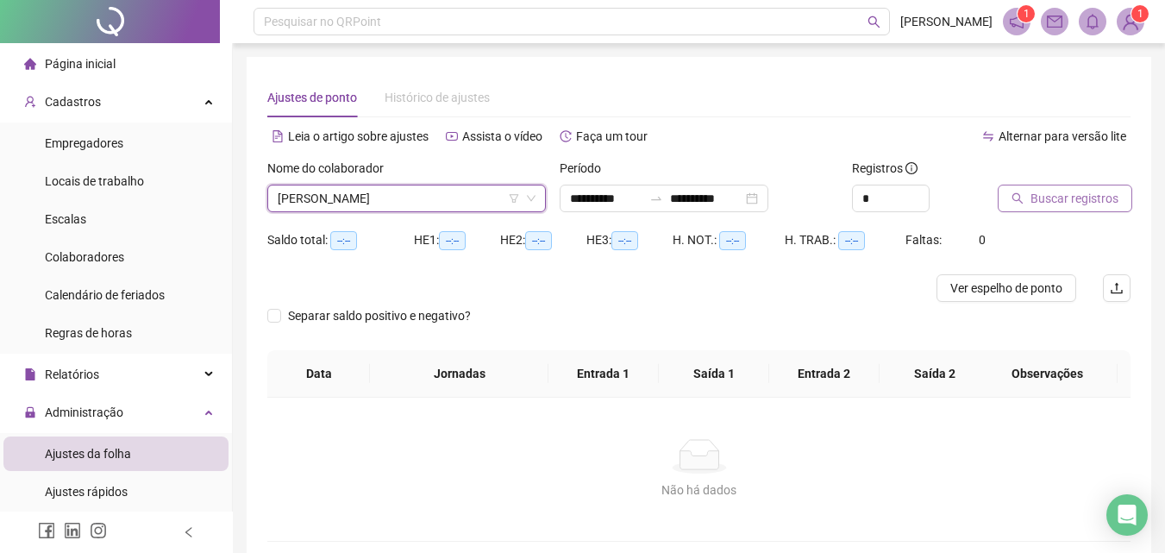
click at [1029, 200] on button "Buscar registros" at bounding box center [1065, 199] width 135 height 28
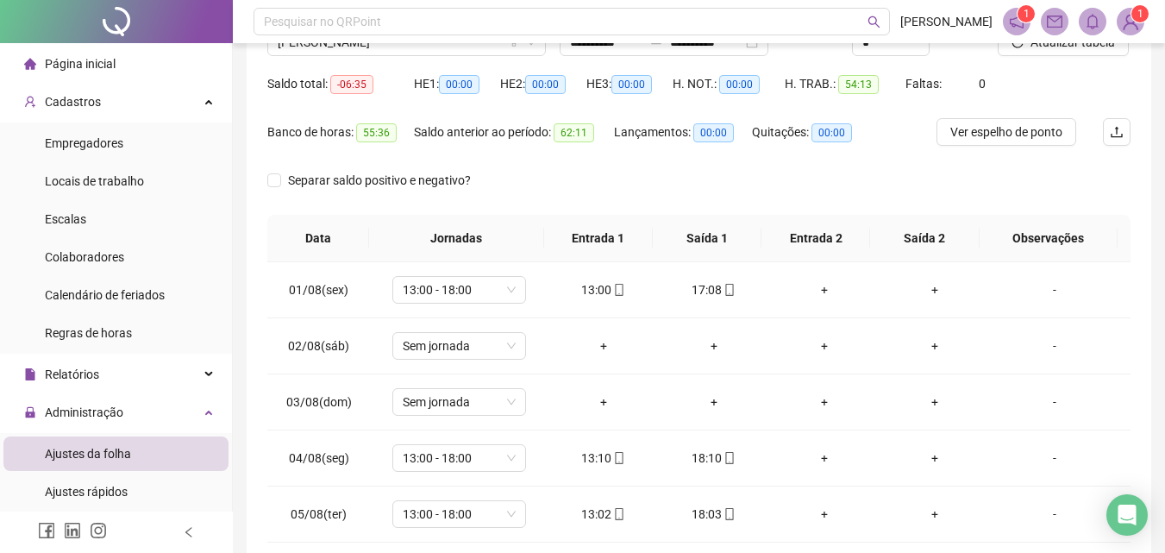
scroll to position [70, 0]
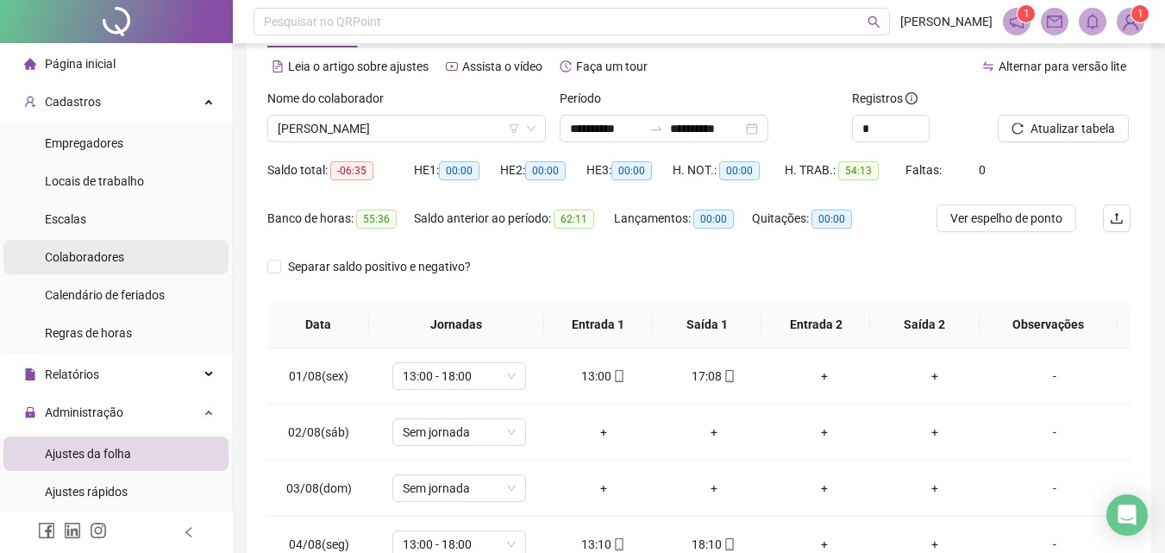
click at [83, 255] on span "Colaboradores" at bounding box center [84, 257] width 79 height 14
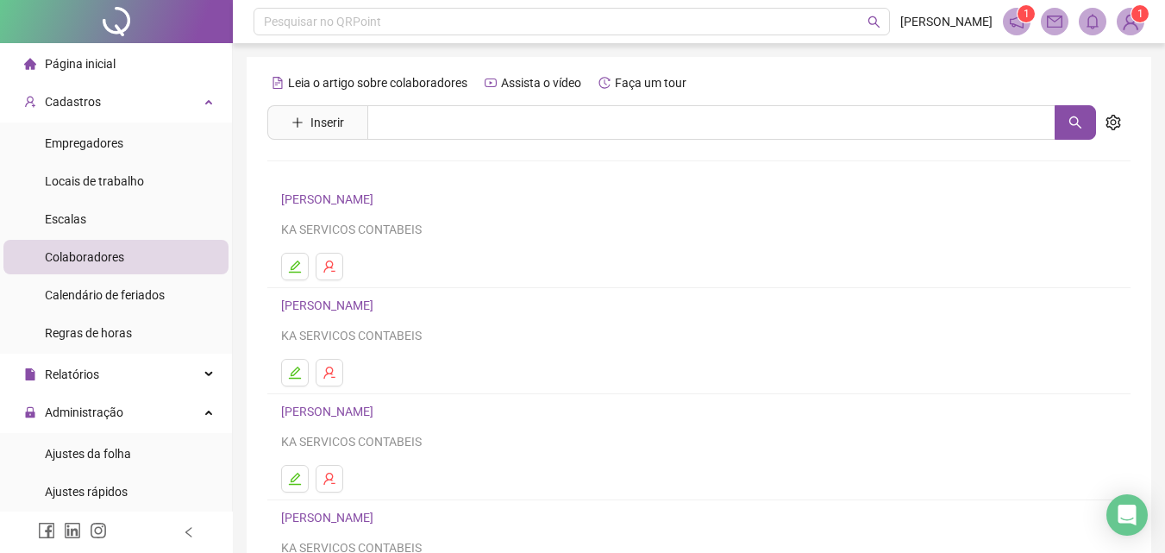
scroll to position [281, 0]
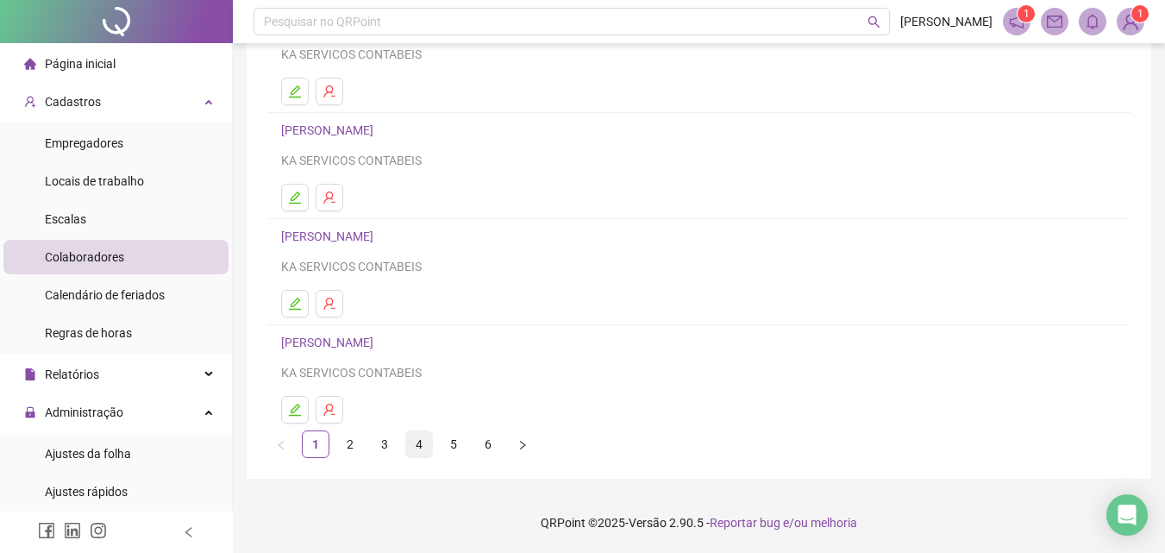
click at [419, 444] on link "4" at bounding box center [419, 444] width 26 height 26
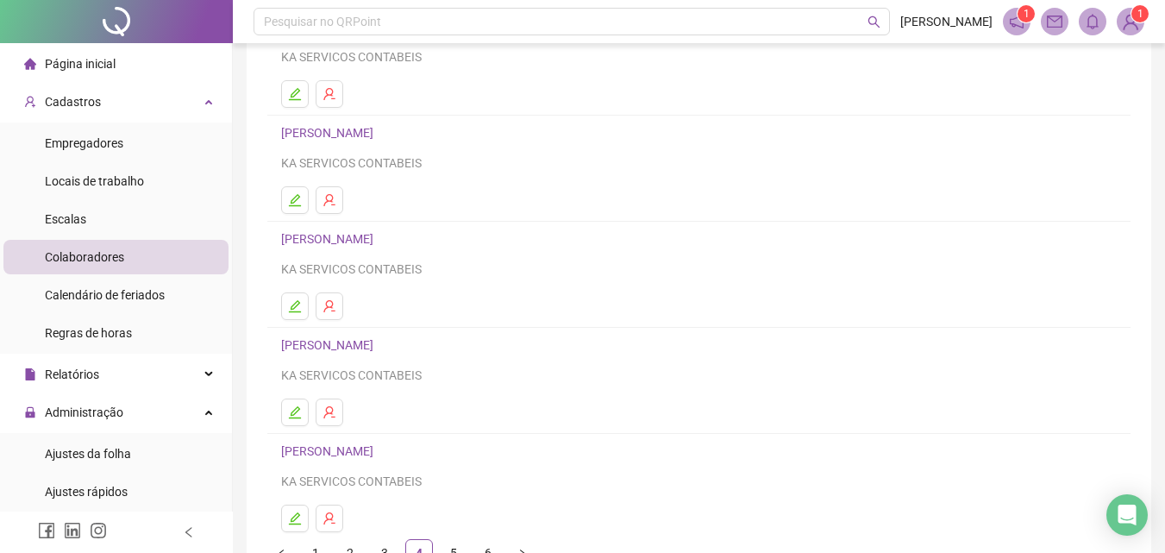
scroll to position [259, 0]
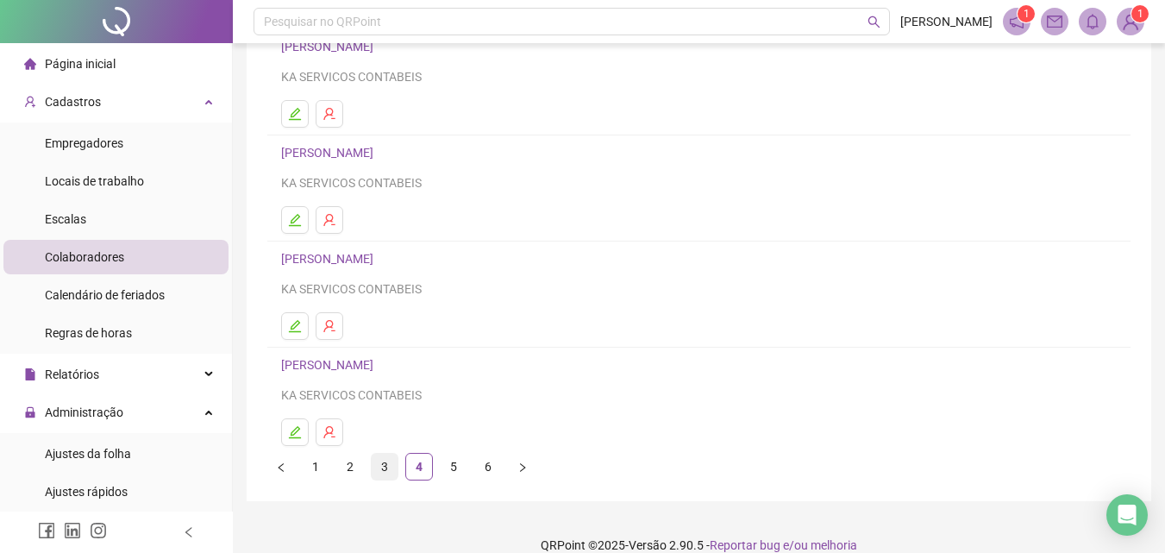
click at [385, 464] on link "3" at bounding box center [385, 467] width 26 height 26
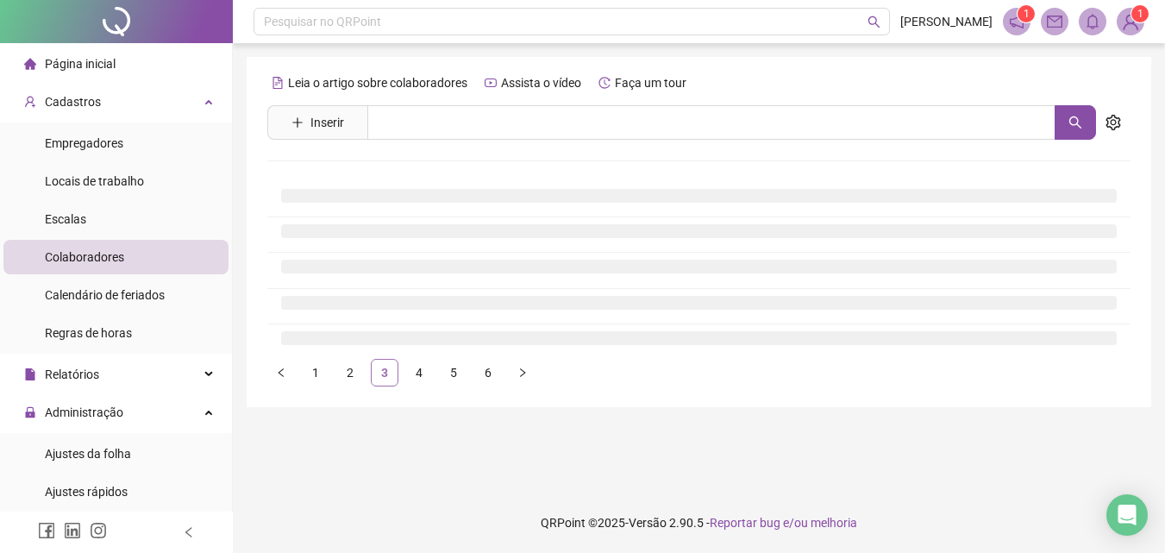
scroll to position [0, 0]
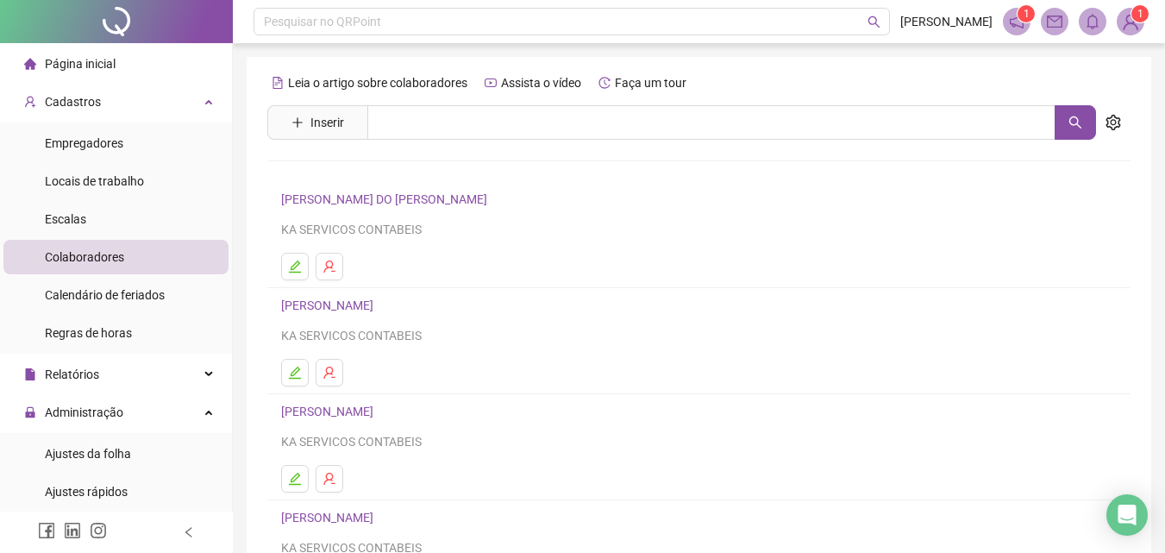
click at [318, 305] on link "[PERSON_NAME]" at bounding box center [329, 305] width 97 height 14
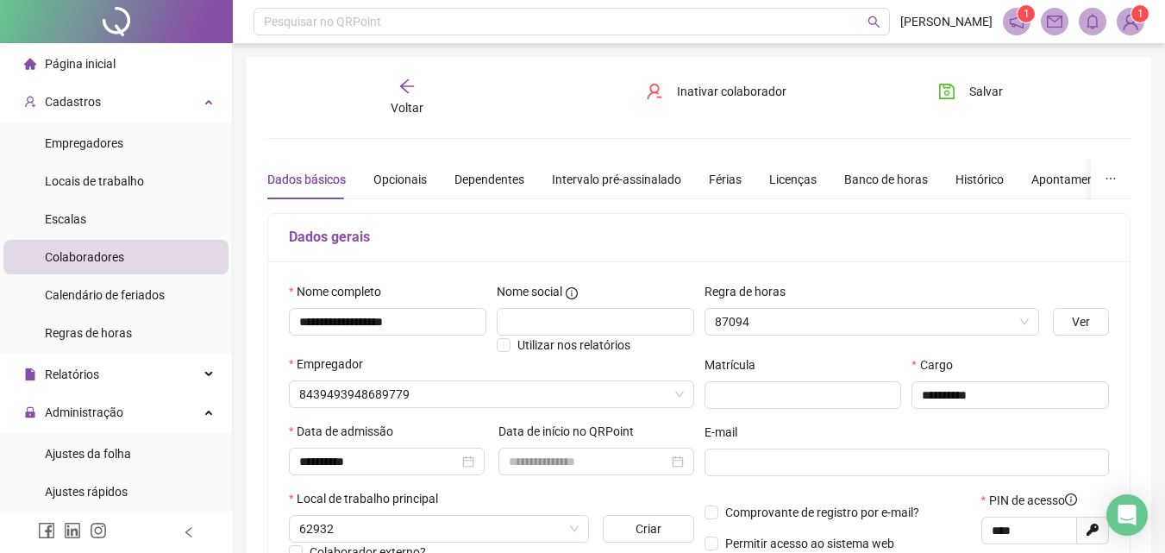
type input "**********"
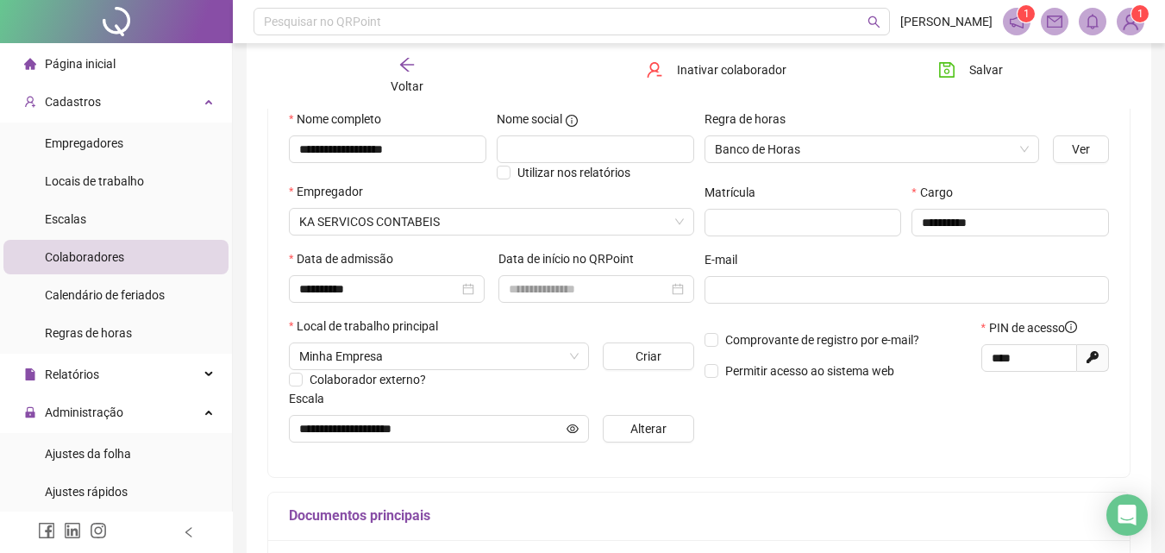
scroll to position [259, 0]
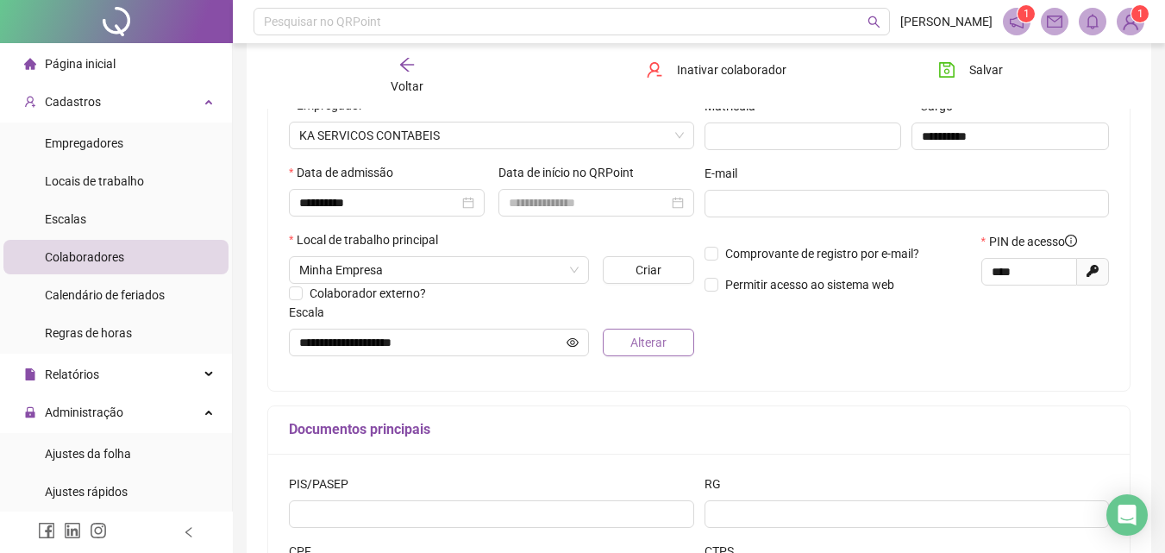
click at [655, 339] on span "Alterar" at bounding box center [648, 342] width 36 height 19
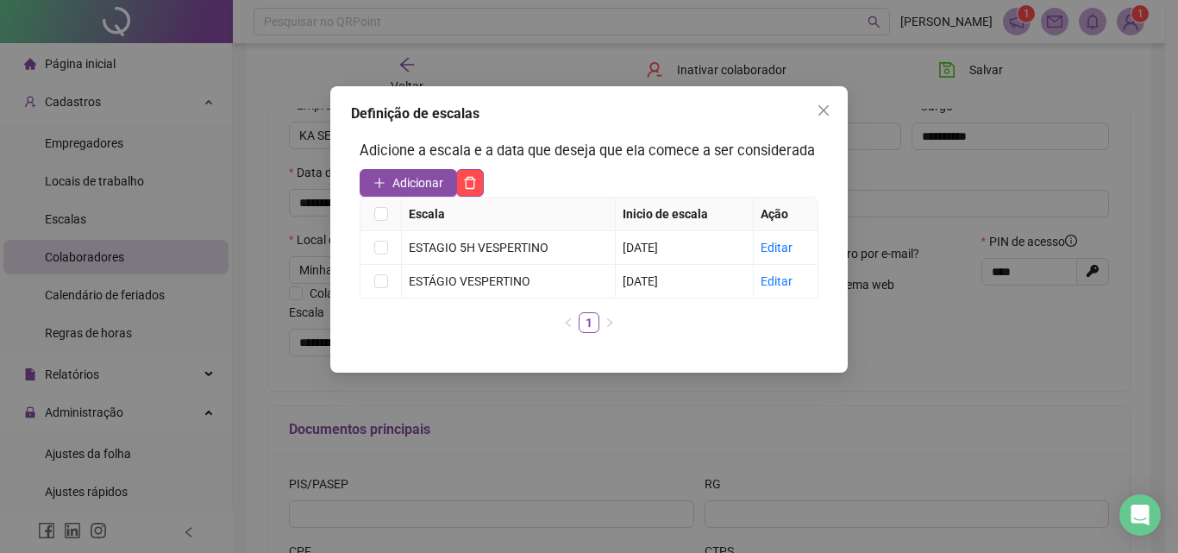
click at [837, 108] on div "Definição de escalas Adicione a escala e a data que deseja que ela comece a ser…" at bounding box center [588, 229] width 517 height 286
click at [835, 107] on span "Close" at bounding box center [824, 110] width 28 height 14
